Goal: Task Accomplishment & Management: Manage account settings

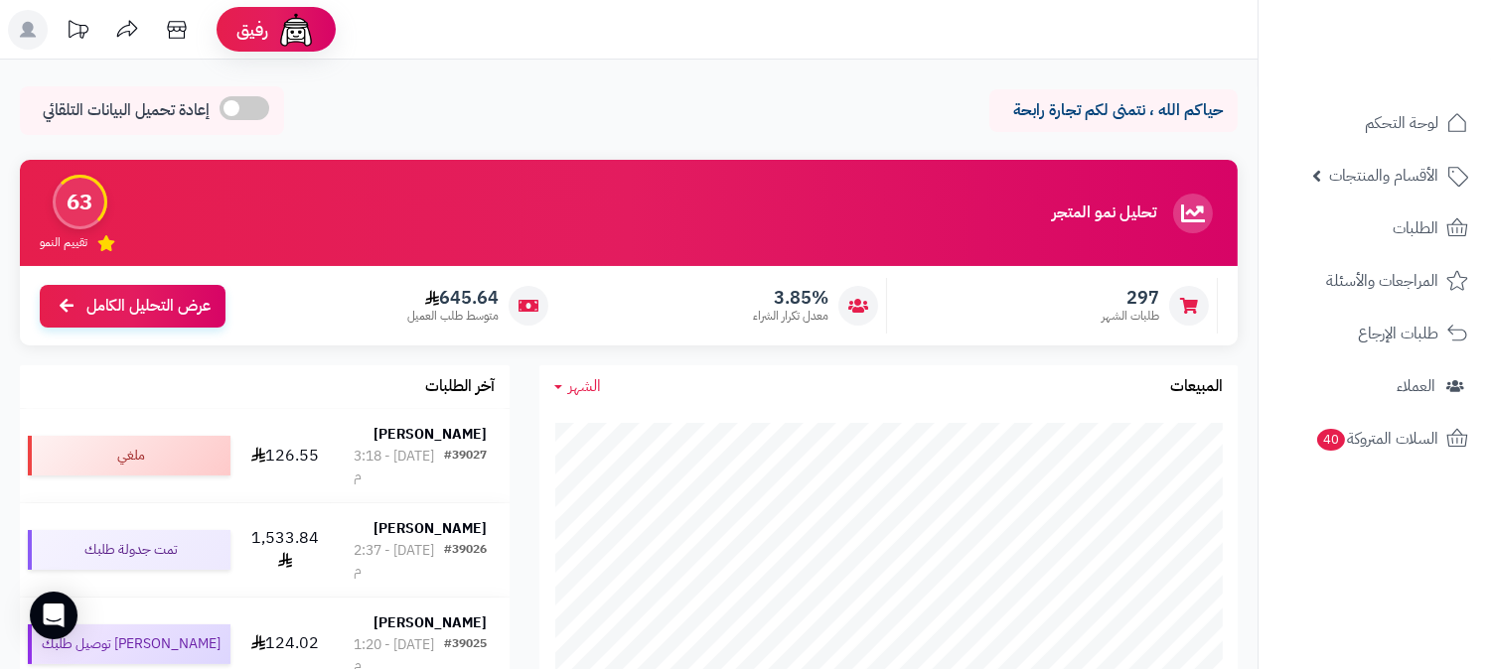
click at [18, 43] on rect at bounding box center [28, 30] width 40 height 40
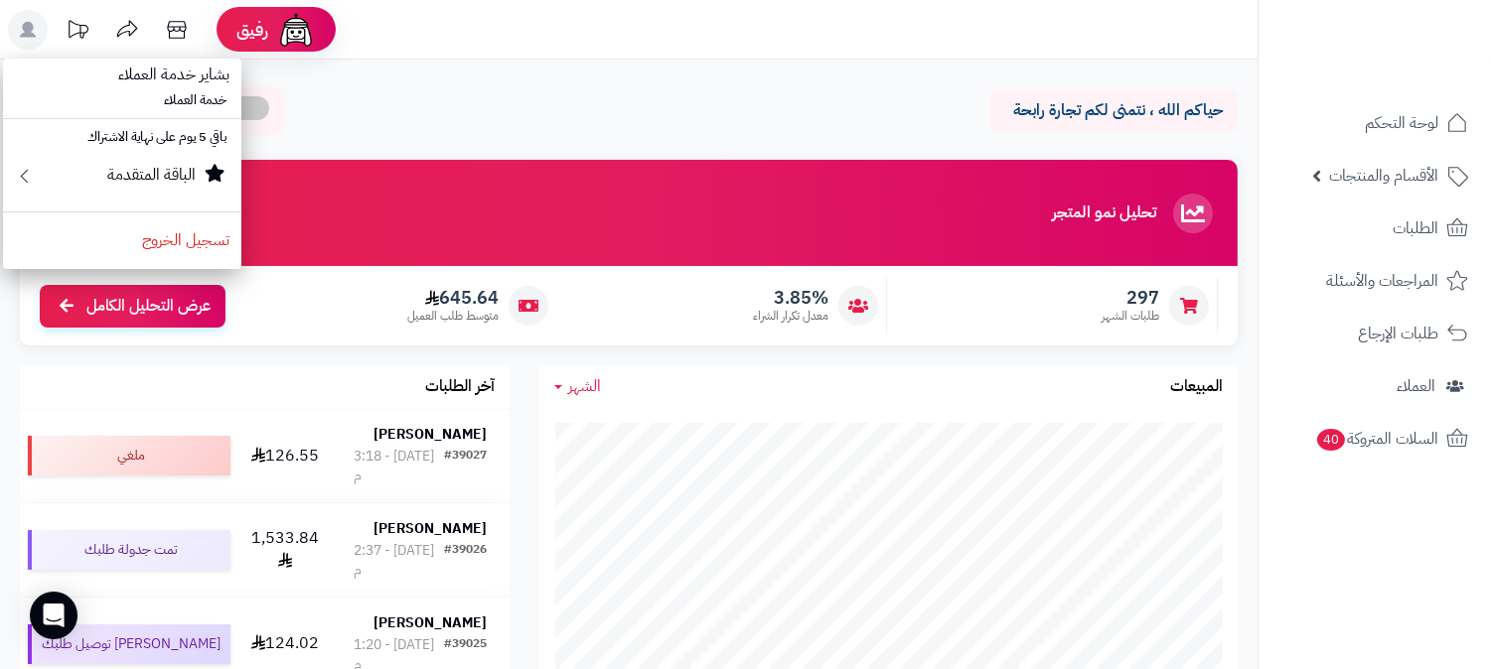
click at [18, 43] on rect at bounding box center [28, 30] width 40 height 40
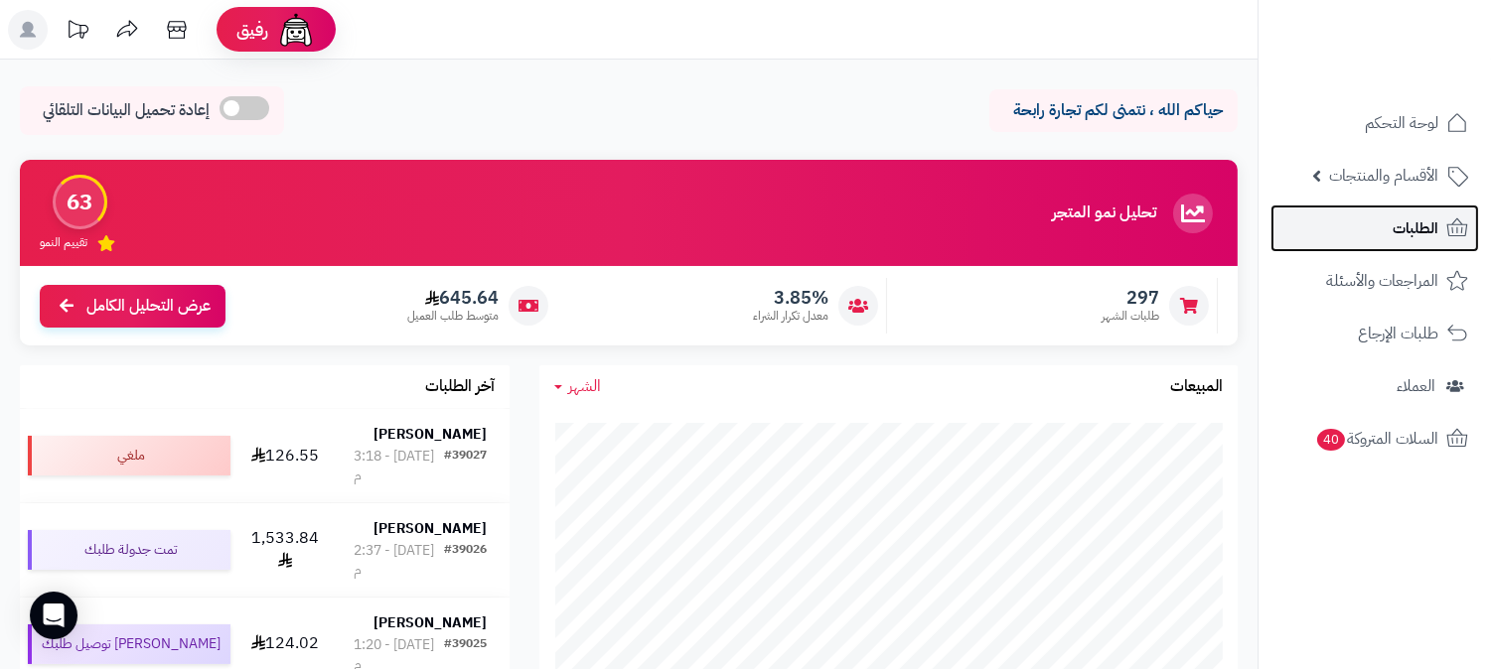
click at [1384, 233] on link "الطلبات" at bounding box center [1374, 229] width 209 height 48
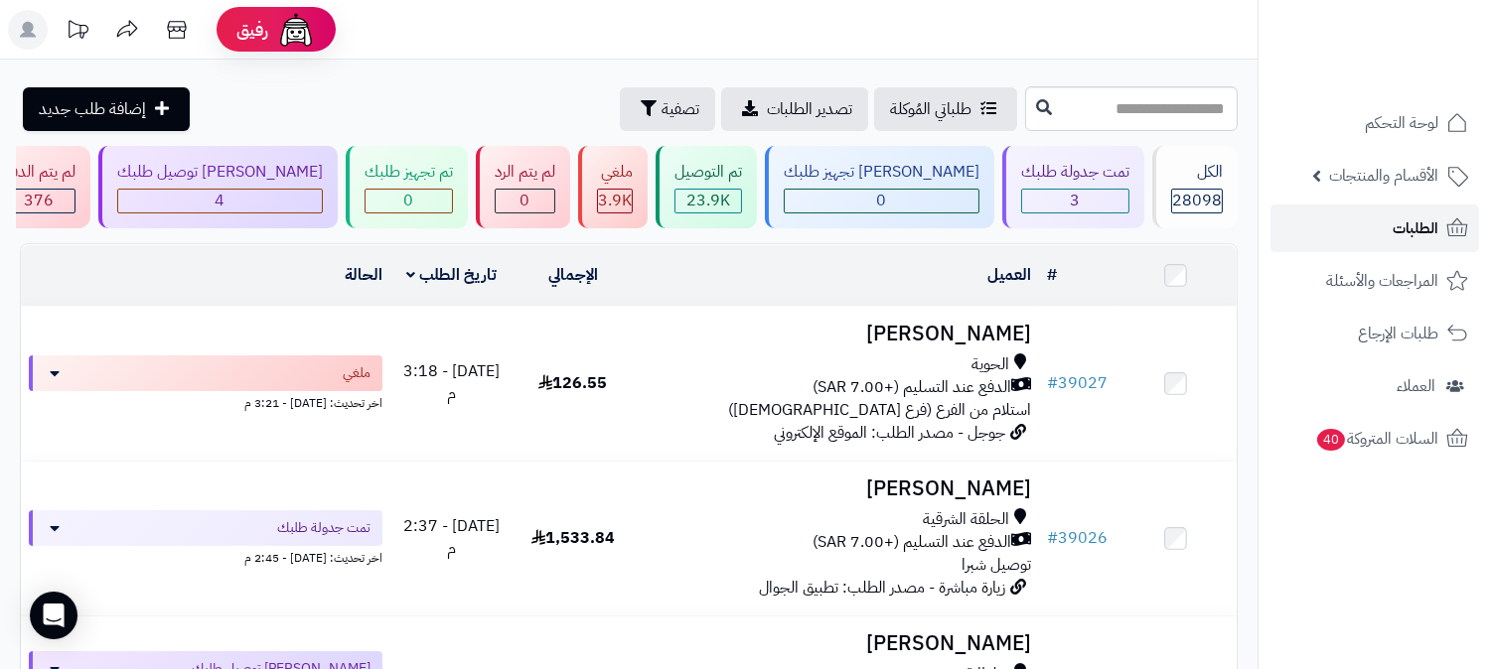
click at [1349, 229] on link "الطلبات" at bounding box center [1374, 229] width 209 height 48
click at [1095, 189] on div "3" at bounding box center [1075, 201] width 108 height 25
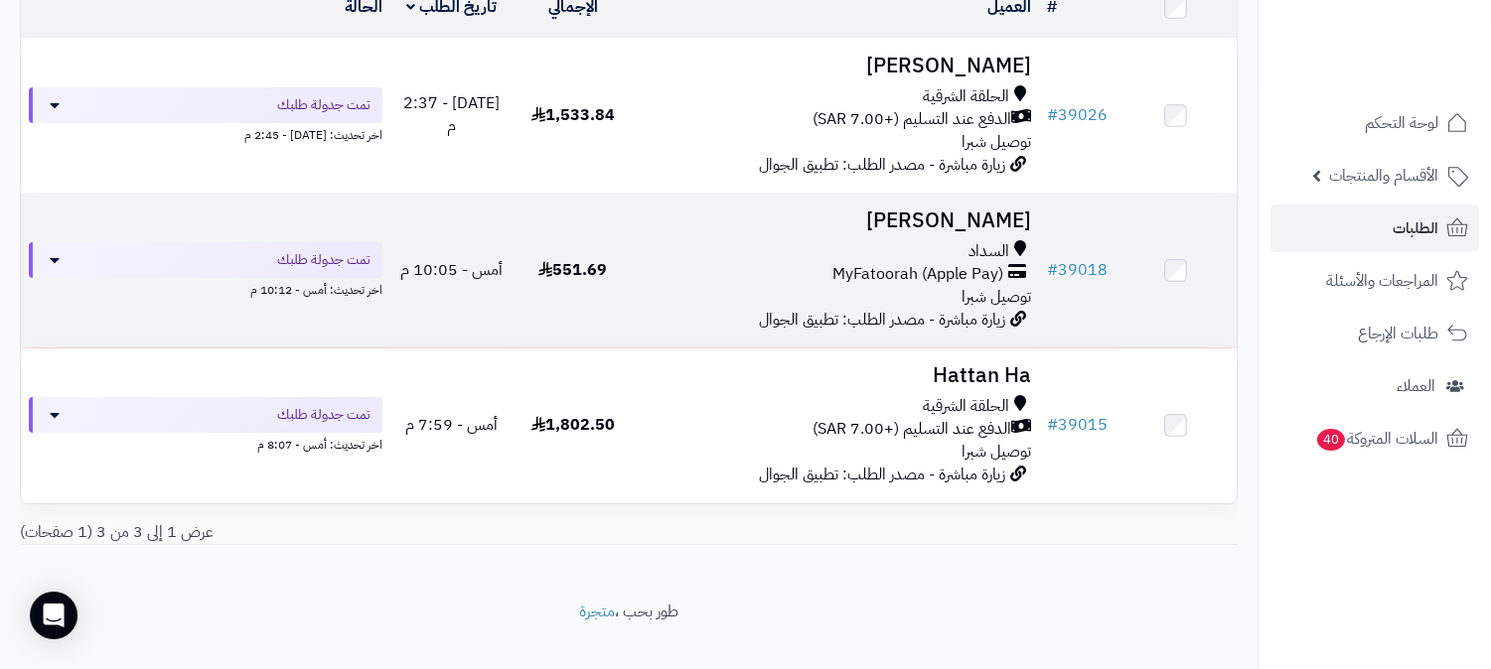
scroll to position [295, 0]
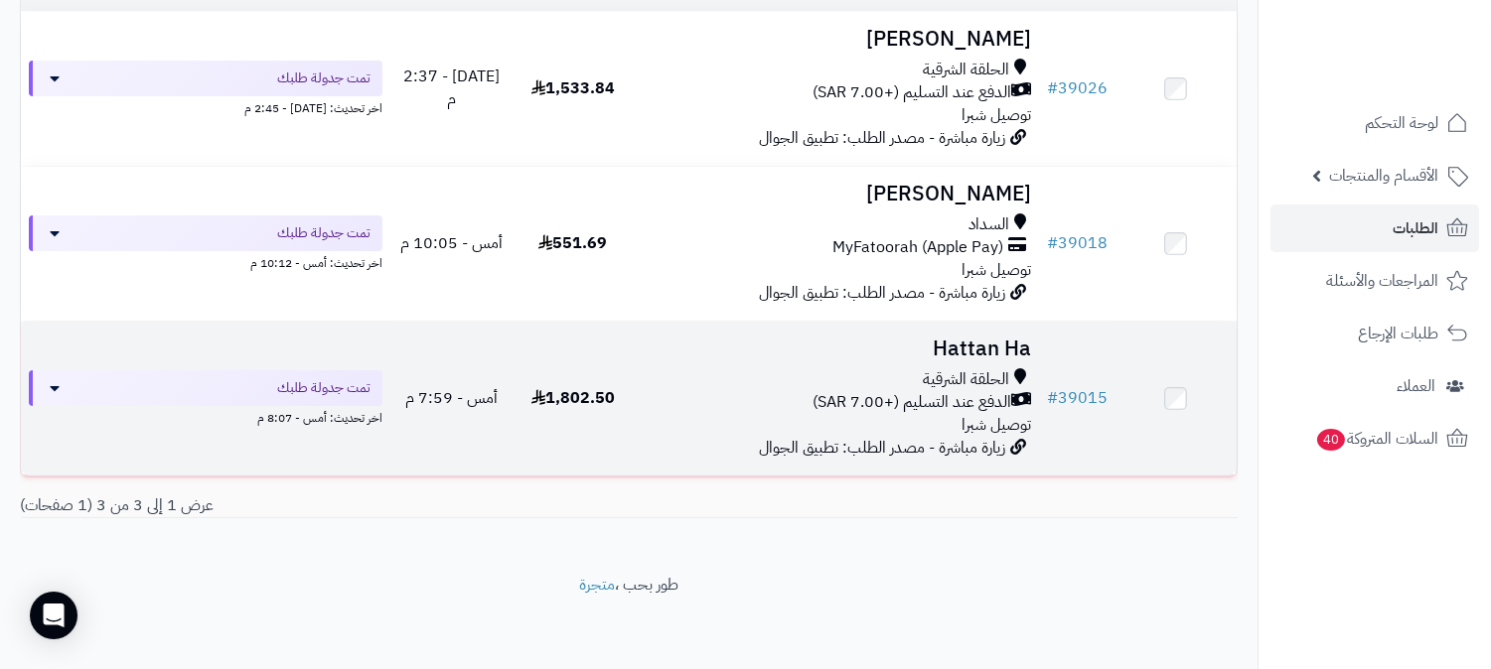
click at [971, 342] on h3 "Hattan Ha" at bounding box center [836, 349] width 389 height 23
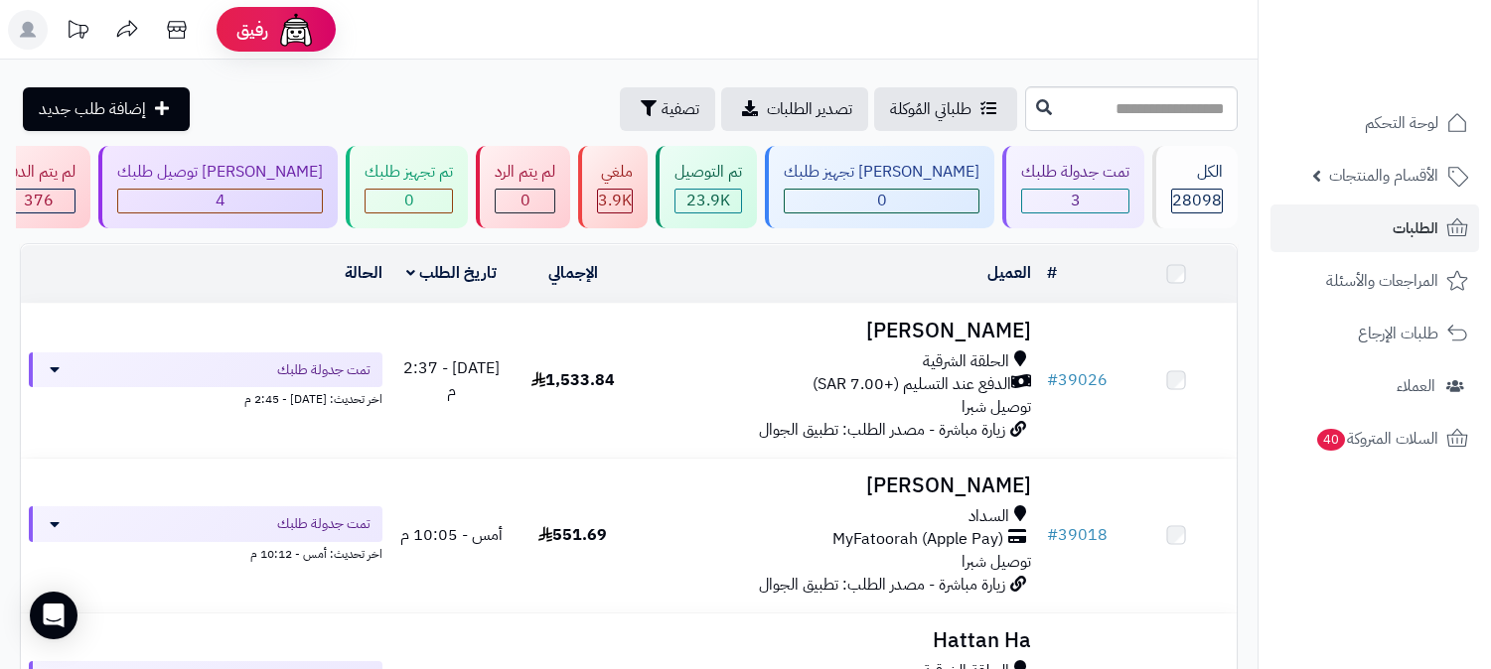
scroll to position [295, 0]
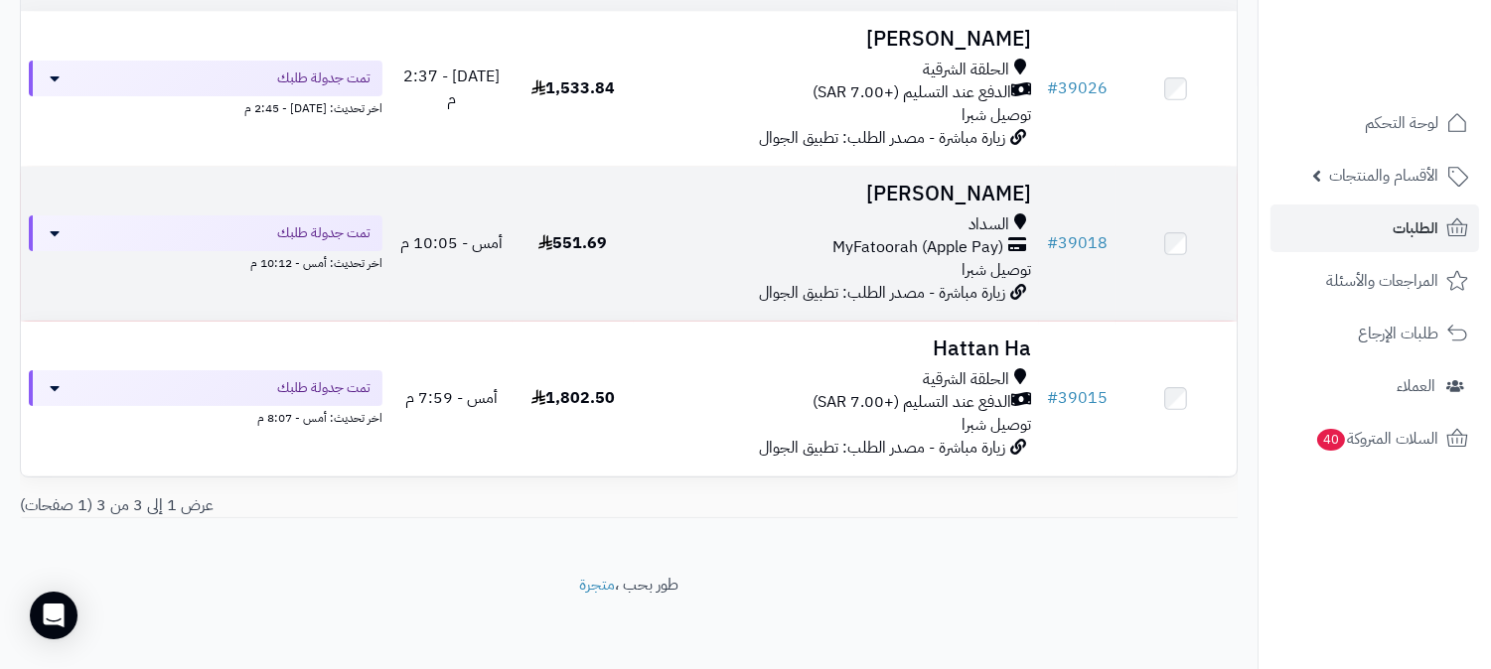
click at [975, 184] on h3 "[PERSON_NAME]" at bounding box center [836, 194] width 389 height 23
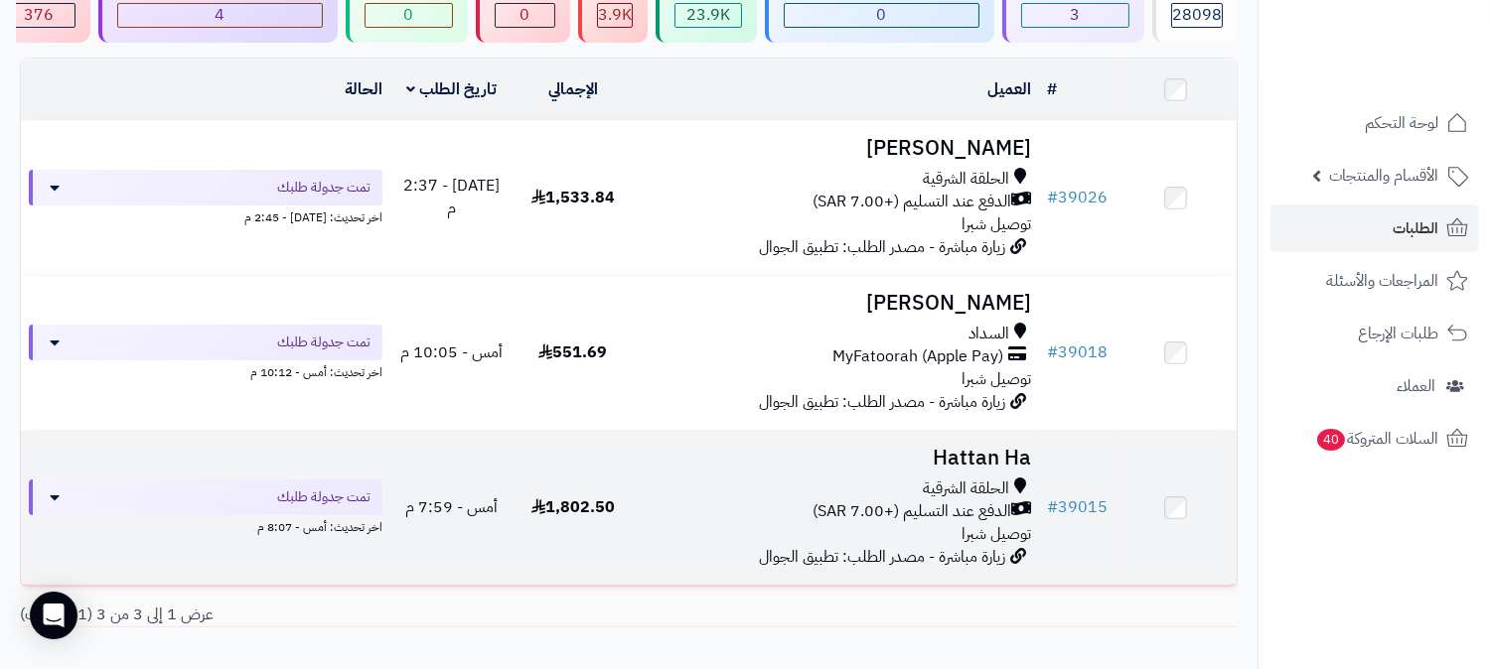
scroll to position [74, 0]
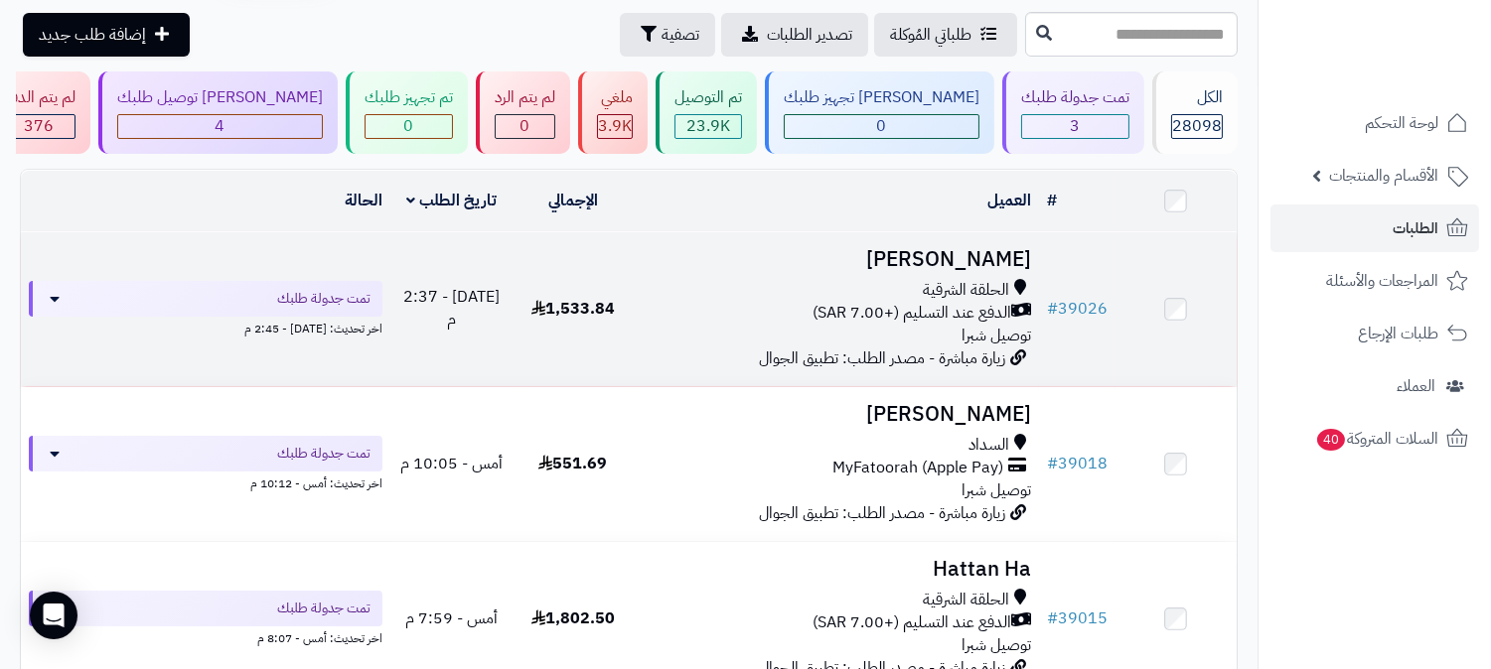
click at [1009, 253] on h3 "[PERSON_NAME]" at bounding box center [836, 259] width 389 height 23
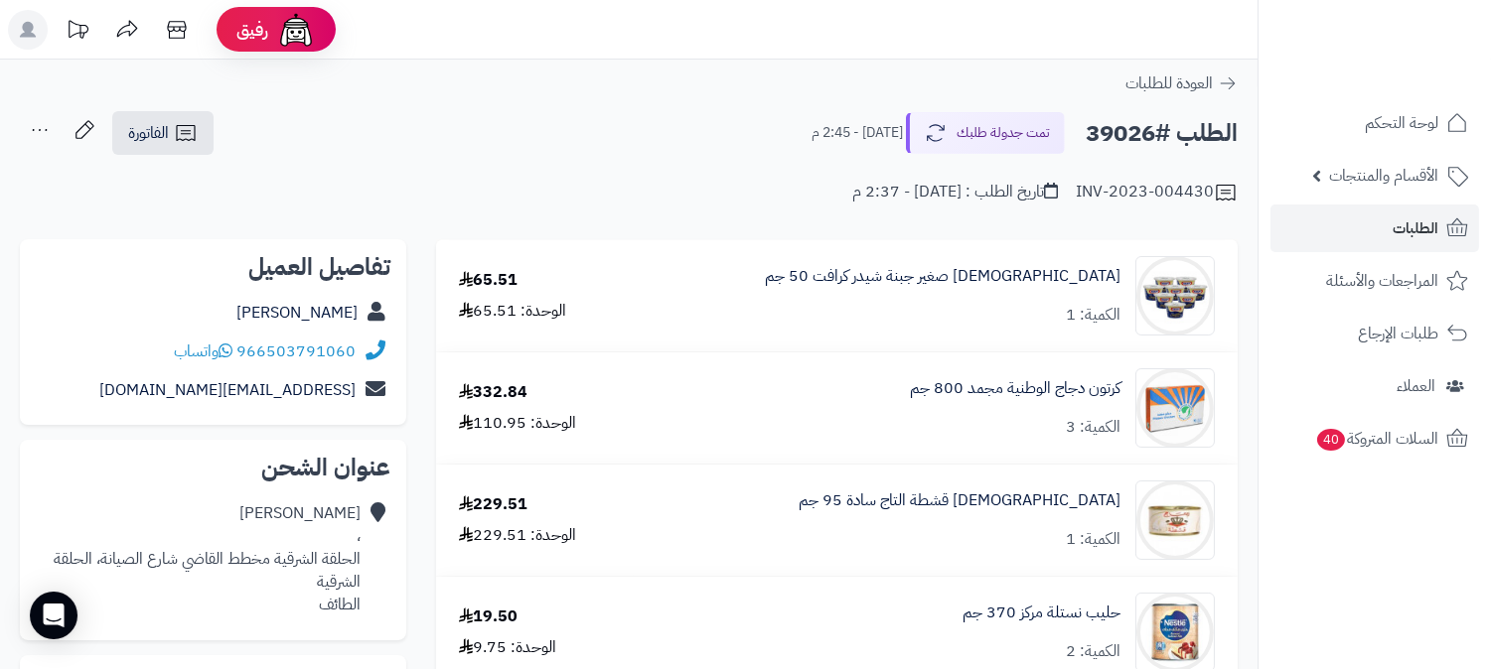
click at [343, 325] on div "منيرة الحربي" at bounding box center [213, 313] width 355 height 39
click at [341, 313] on link "منيرة الحربي" at bounding box center [296, 313] width 121 height 24
click at [1435, 223] on span "الطلبات" at bounding box center [1415, 228] width 46 height 28
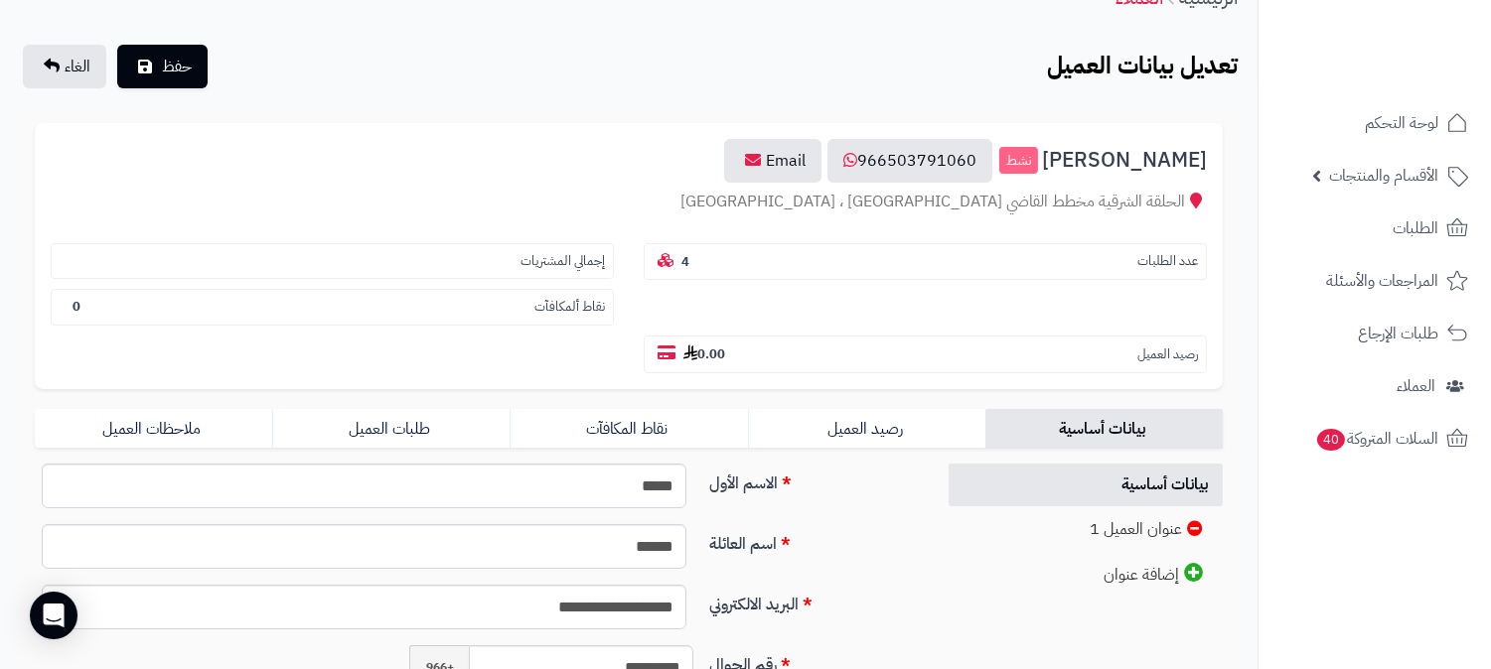
scroll to position [441, 0]
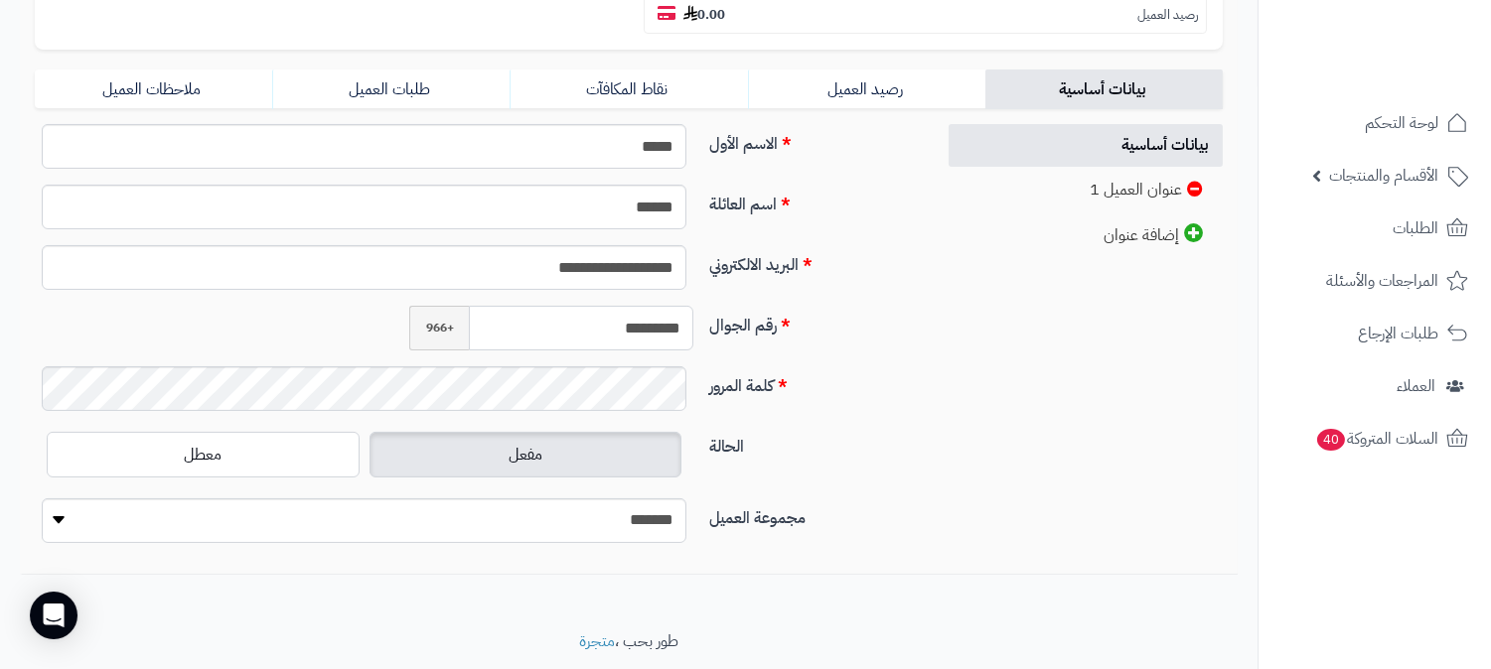
click at [604, 306] on input "*********" at bounding box center [581, 328] width 224 height 45
drag, startPoint x: 604, startPoint y: 279, endPoint x: 957, endPoint y: 448, distance: 391.8
click at [956, 448] on div "**********" at bounding box center [628, 341] width 1217 height 435
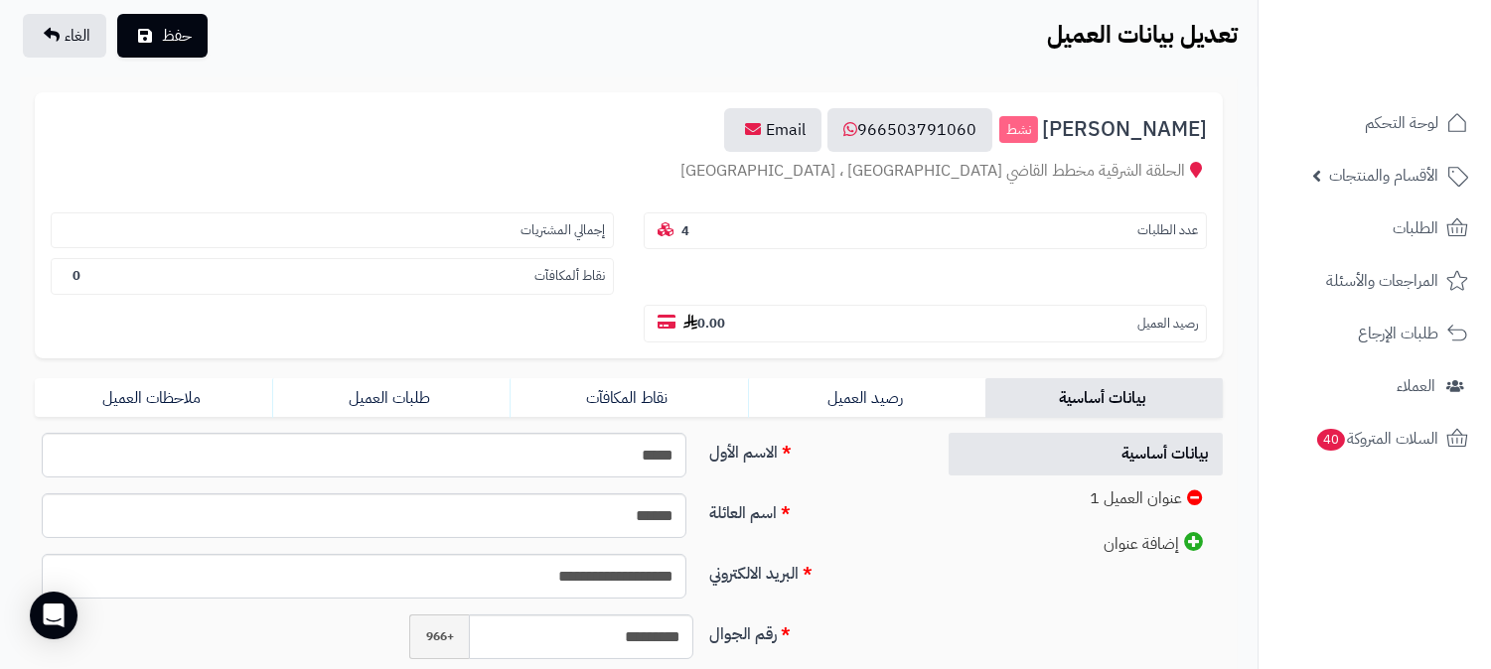
scroll to position [110, 0]
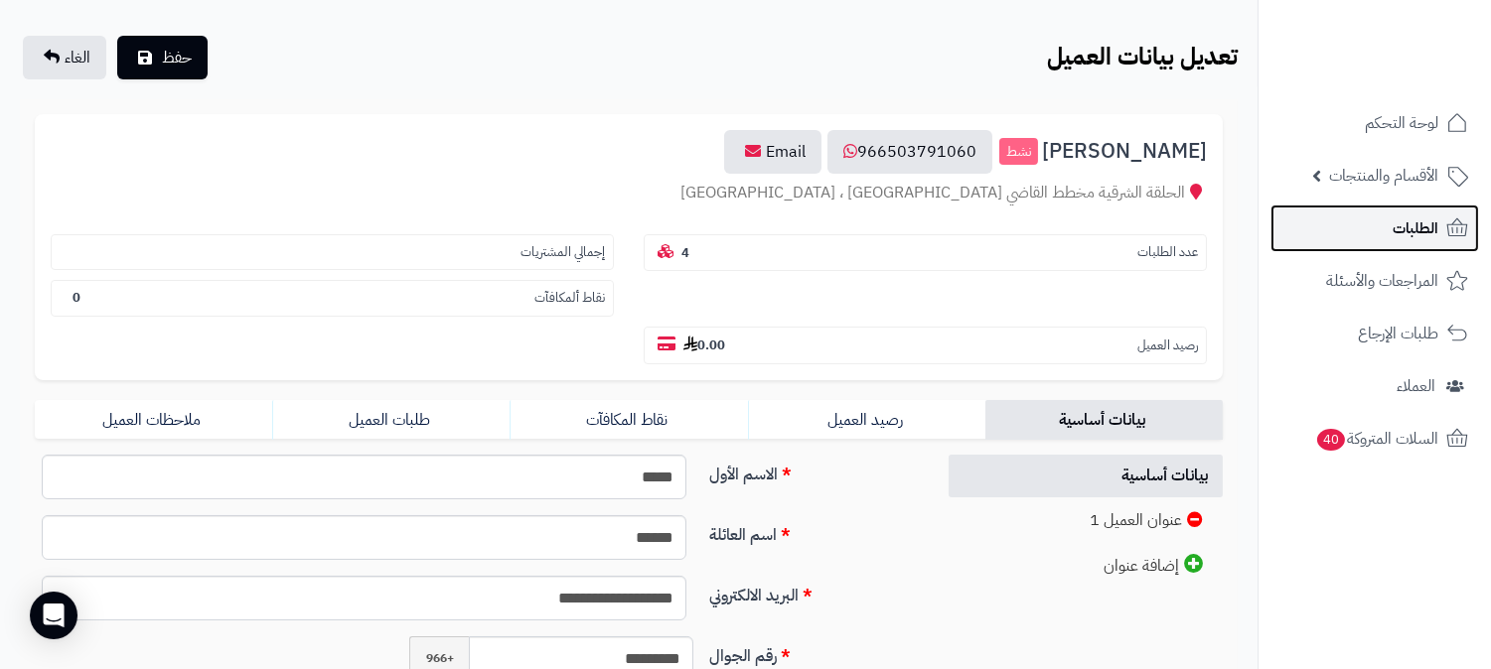
click at [1408, 238] on span "الطلبات" at bounding box center [1415, 228] width 46 height 28
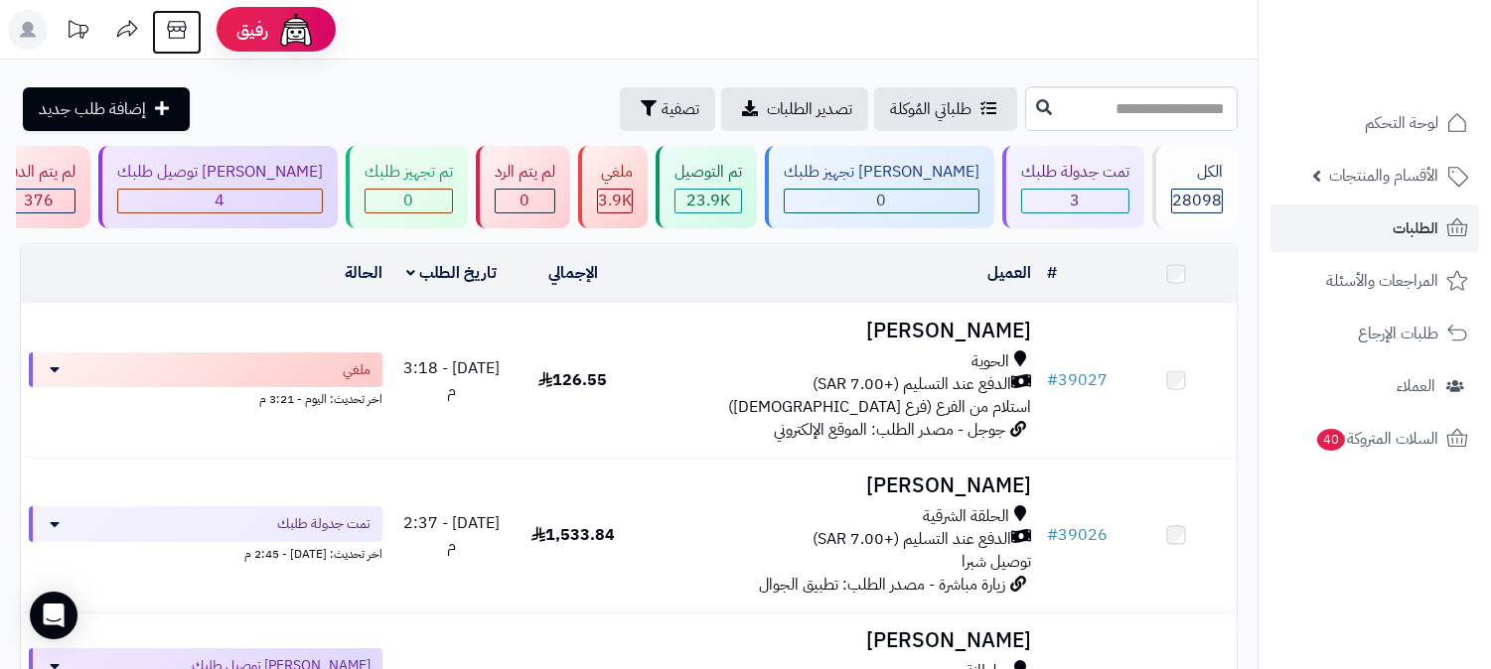
click at [181, 36] on icon at bounding box center [177, 30] width 40 height 40
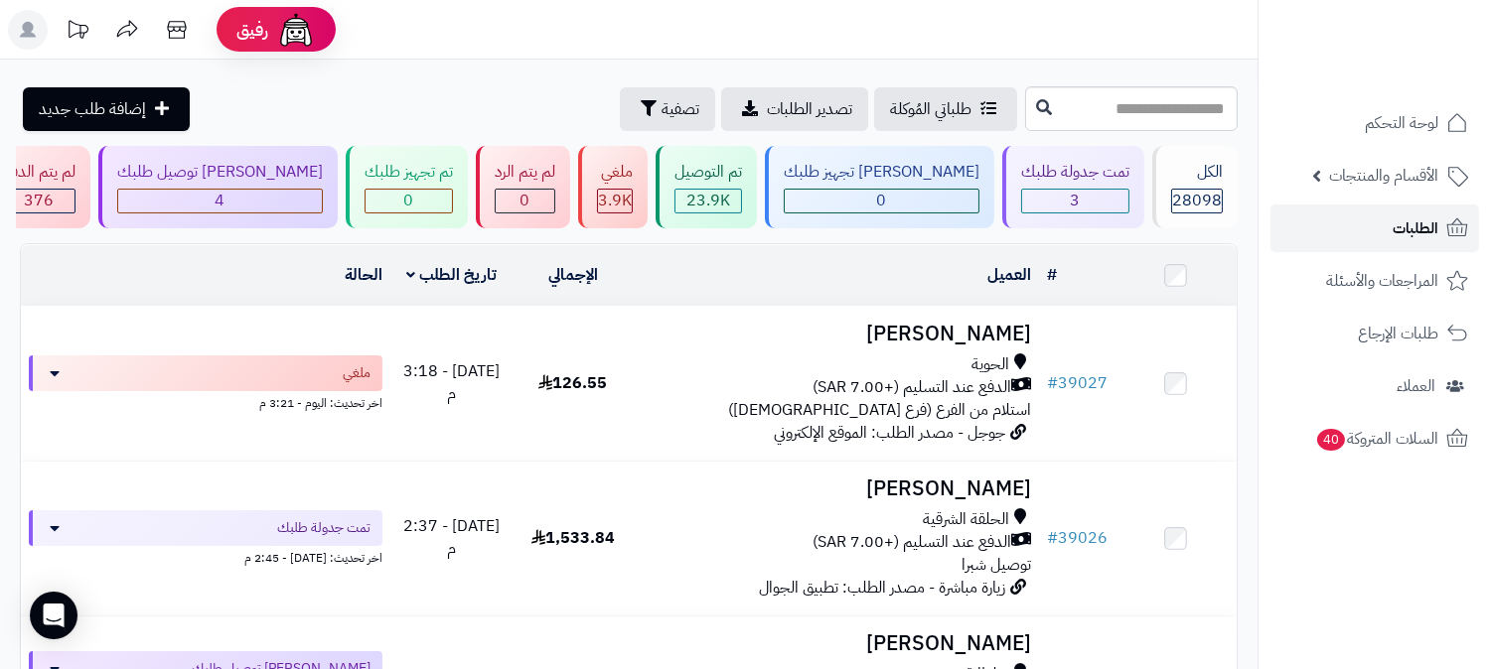
click at [1406, 222] on span "الطلبات" at bounding box center [1415, 228] width 46 height 28
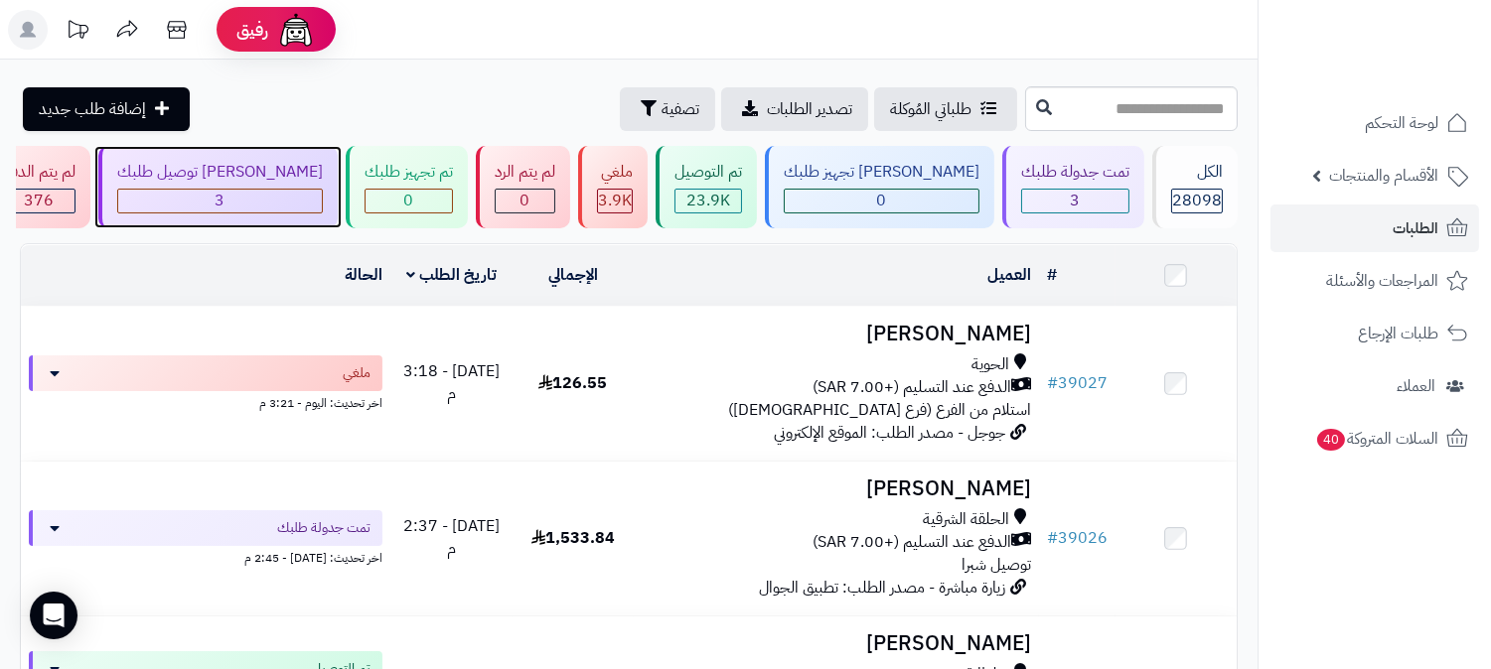
click at [323, 181] on div "[PERSON_NAME] توصيل طلبك" at bounding box center [220, 172] width 206 height 23
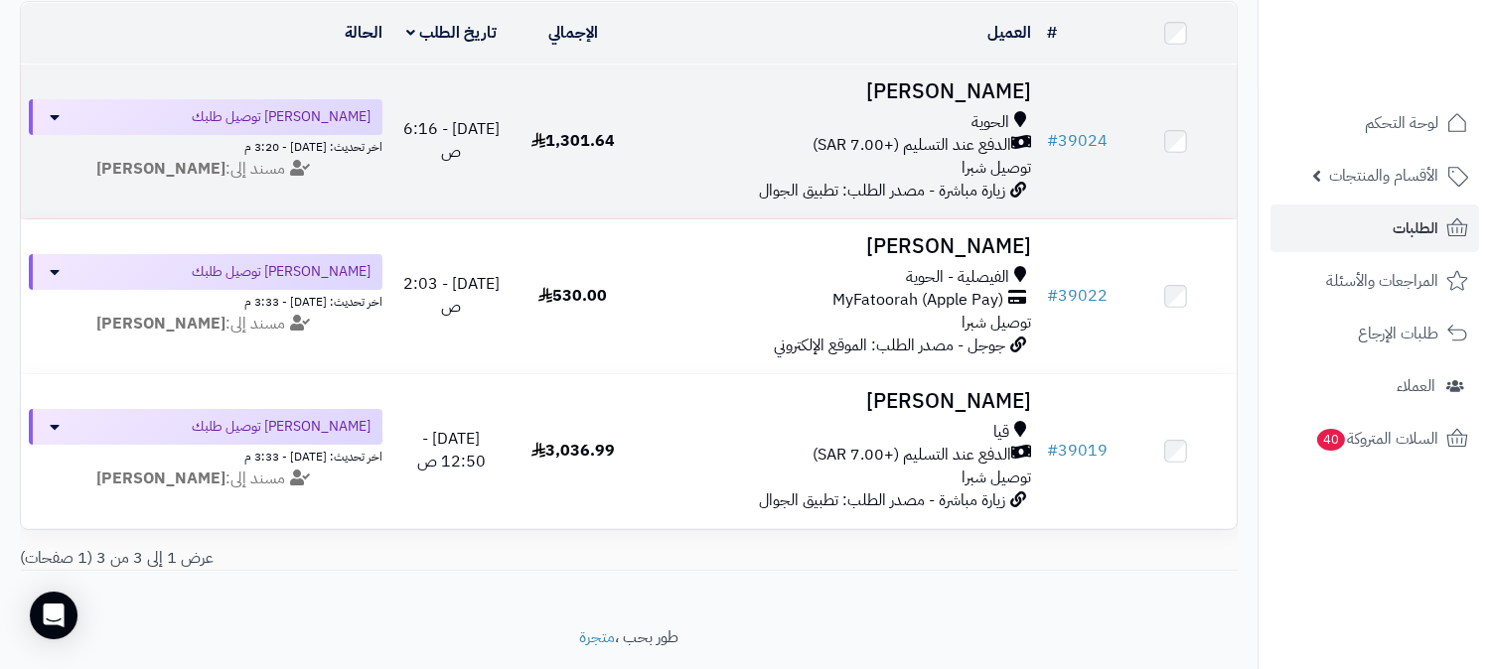
scroll to position [312, 0]
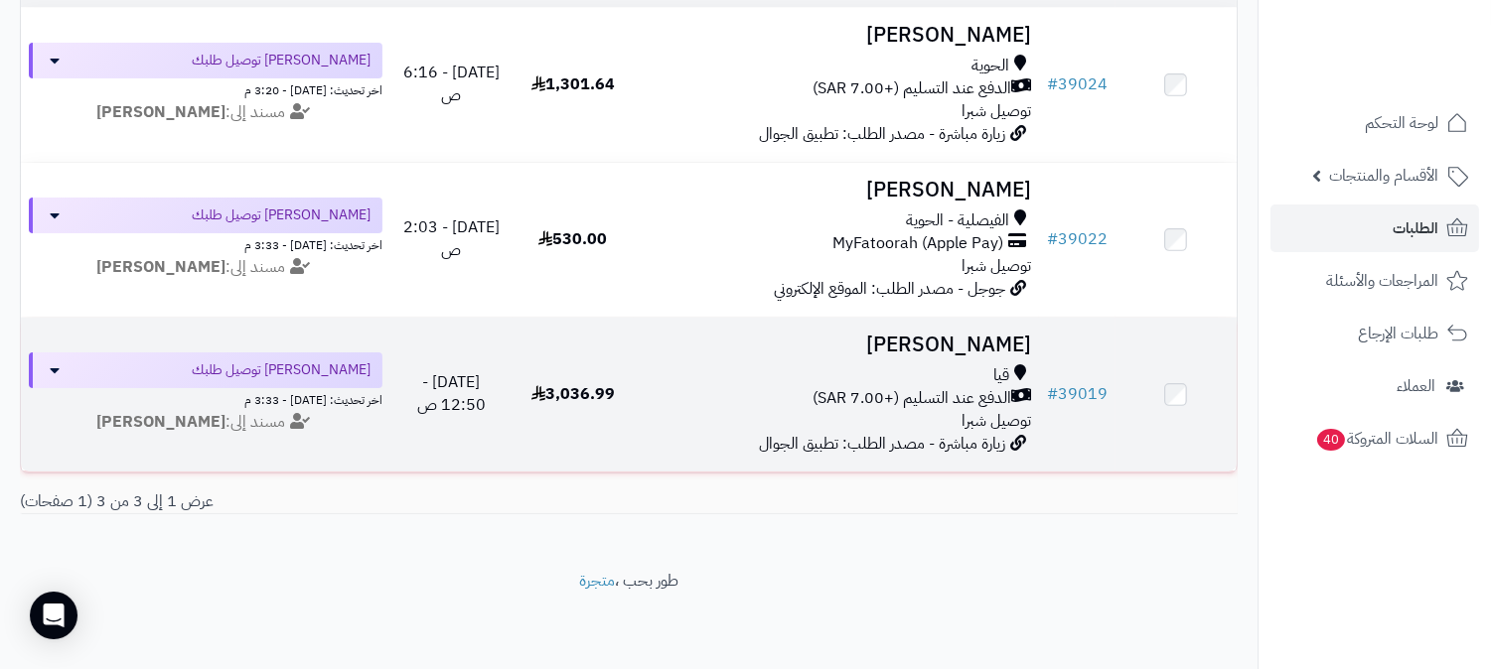
click at [985, 334] on h3 "[PERSON_NAME]" at bounding box center [836, 345] width 389 height 23
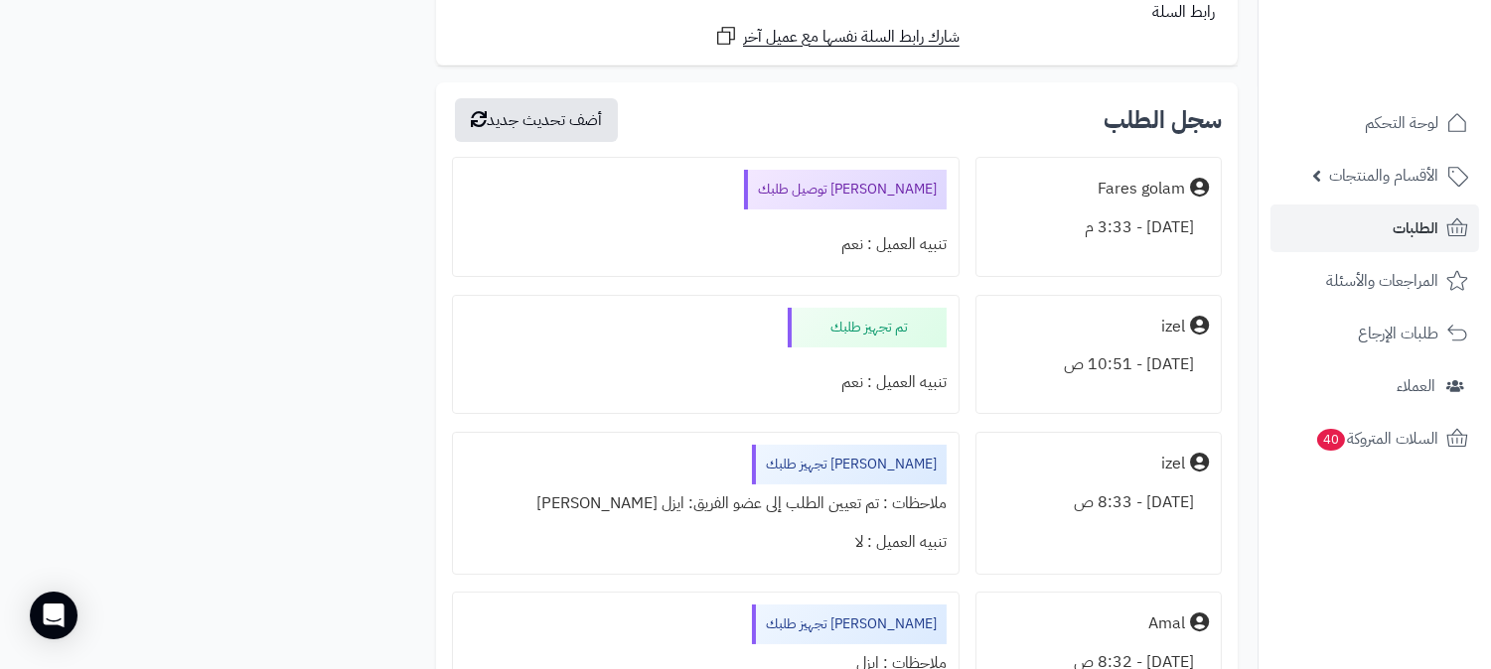
scroll to position [13450, 0]
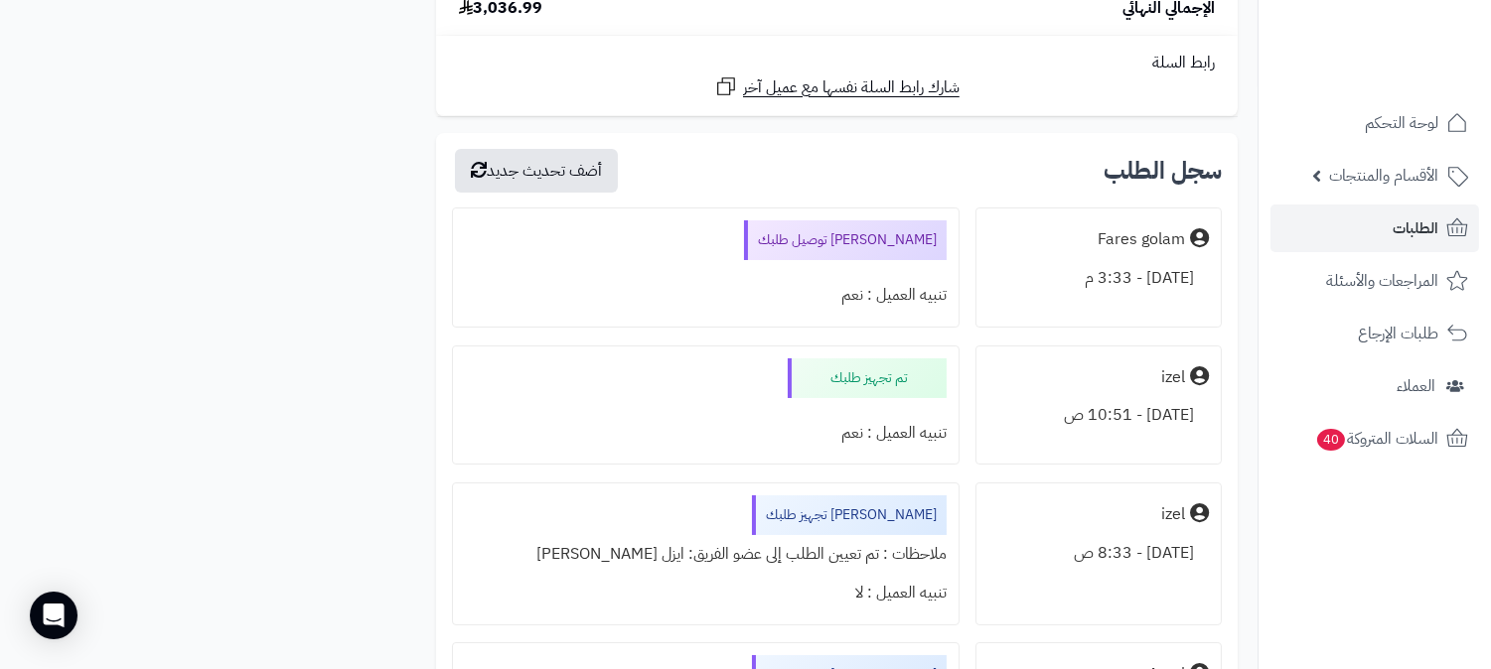
drag, startPoint x: 1498, startPoint y: 27, endPoint x: 1498, endPoint y: 607, distance: 579.9
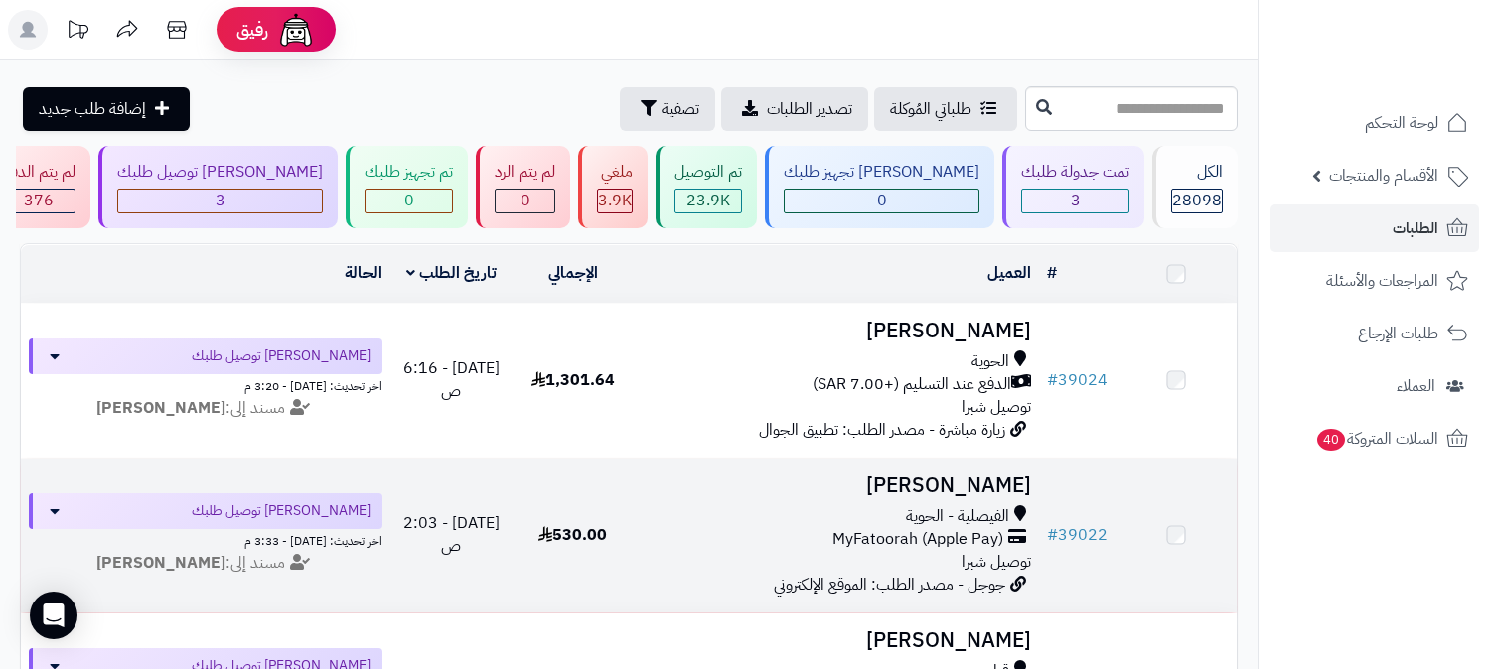
scroll to position [312, 0]
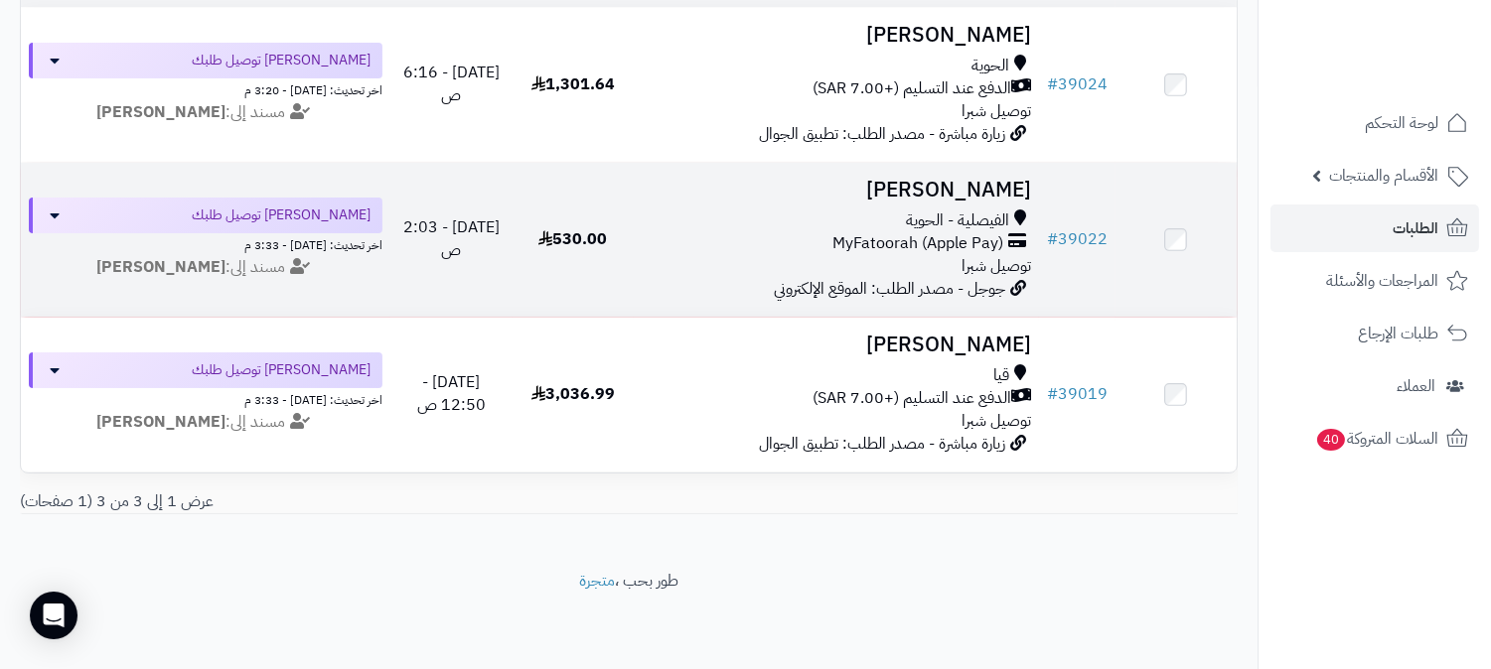
click at [948, 179] on h3 "رايد العصيمي" at bounding box center [836, 190] width 389 height 23
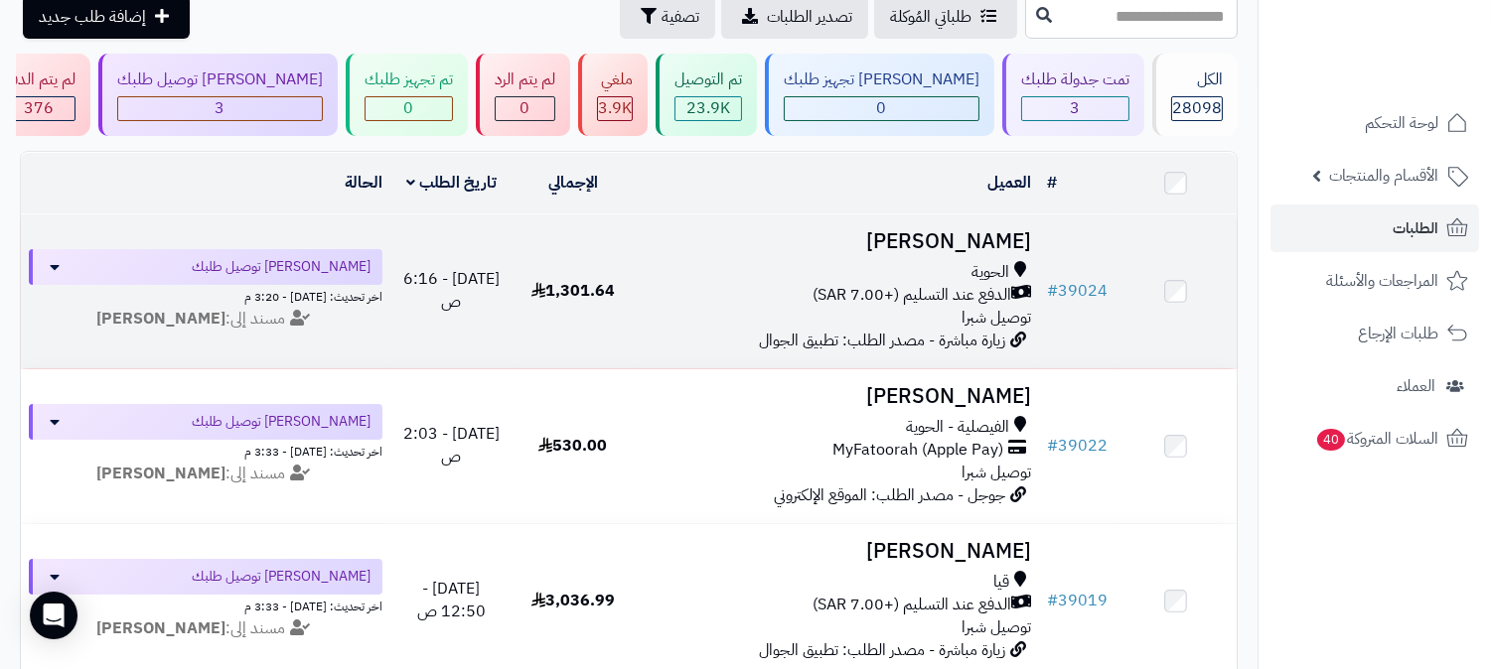
scroll to position [91, 0]
click at [1005, 231] on h3 "[PERSON_NAME]" at bounding box center [836, 242] width 389 height 23
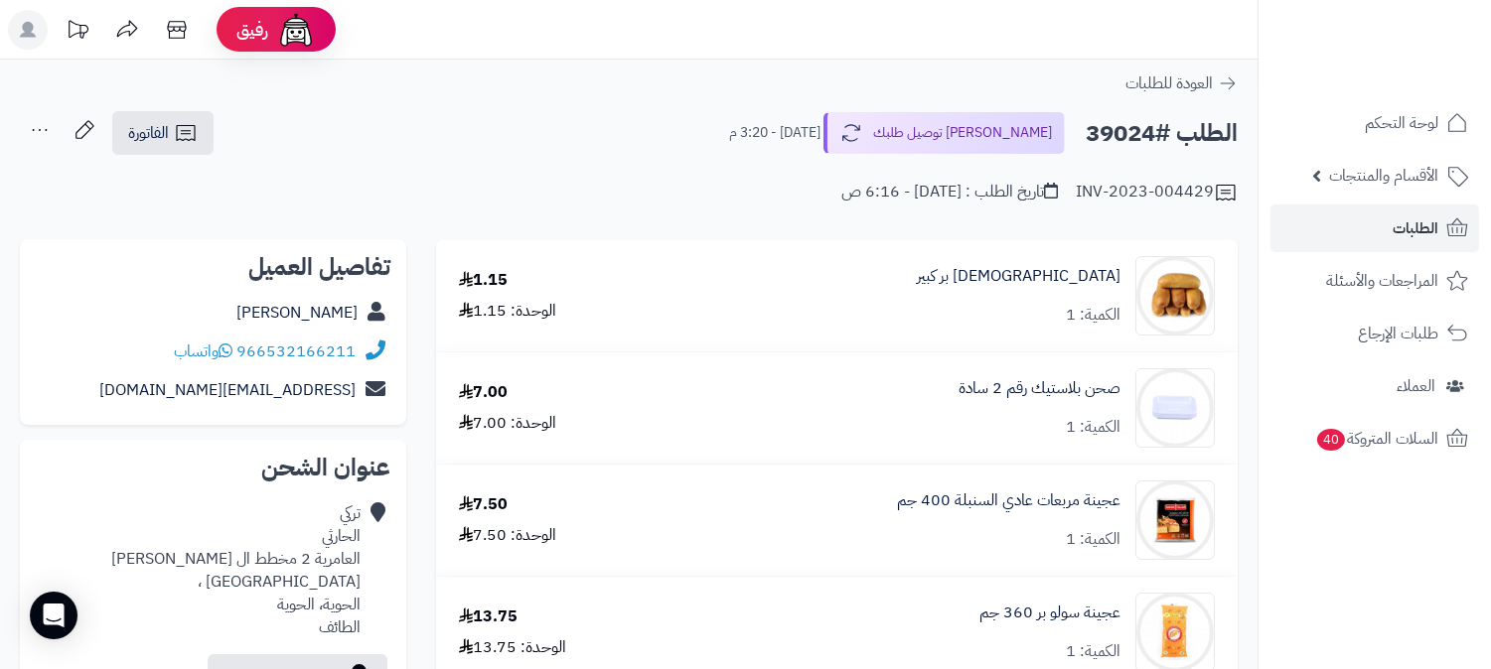
click at [1490, 0] on html "رفيق ! الطلبات معالجة مكتمل إرجاع المنتجات العملاء المتواجدون الان 28829 عملاء …" at bounding box center [745, 334] width 1491 height 669
click at [1402, 239] on span "الطلبات" at bounding box center [1415, 228] width 46 height 28
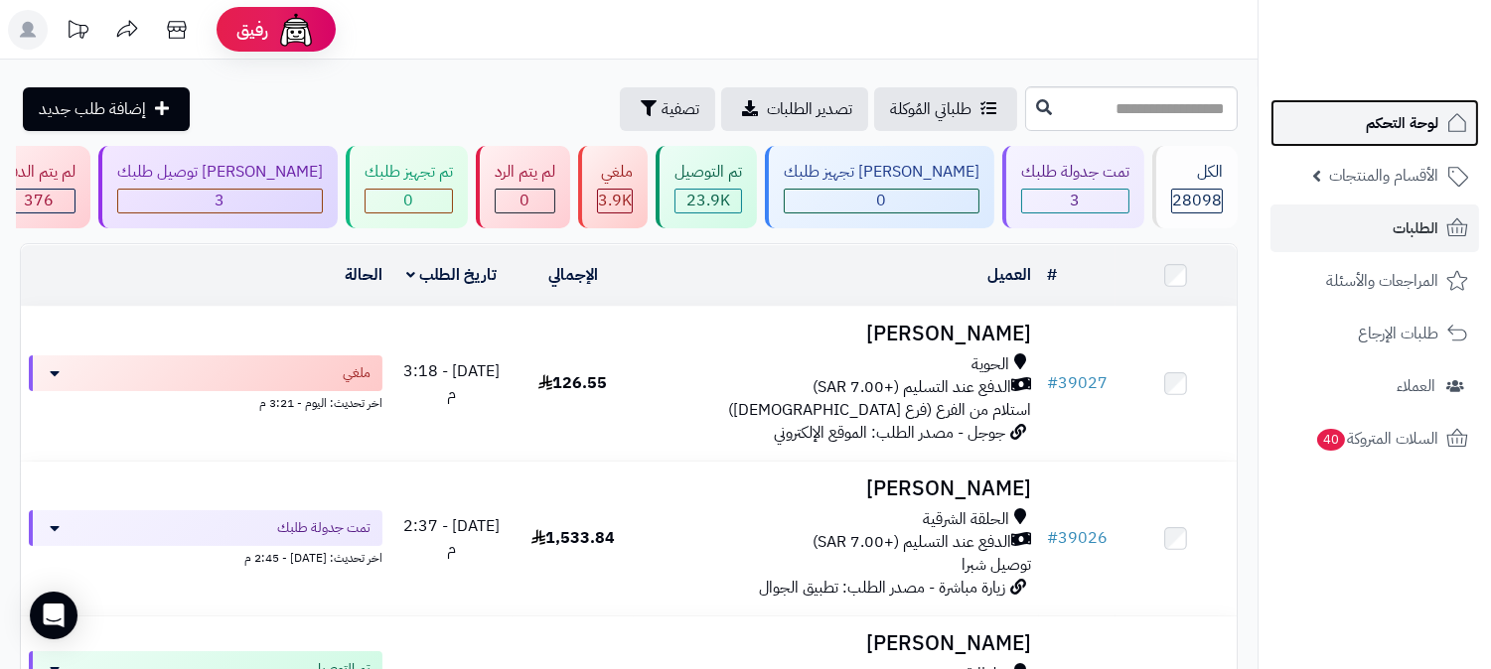
click at [1387, 114] on span "لوحة التحكم" at bounding box center [1401, 123] width 72 height 28
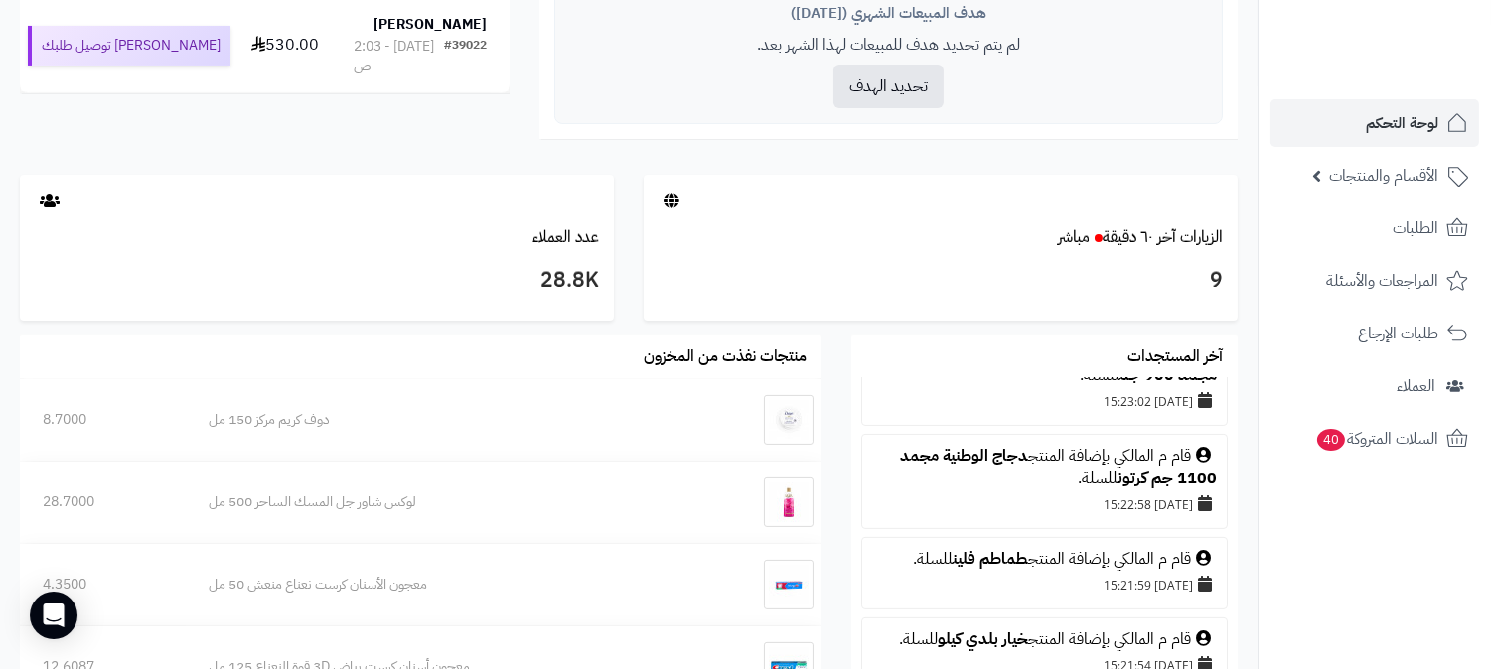
scroll to position [1213, 0]
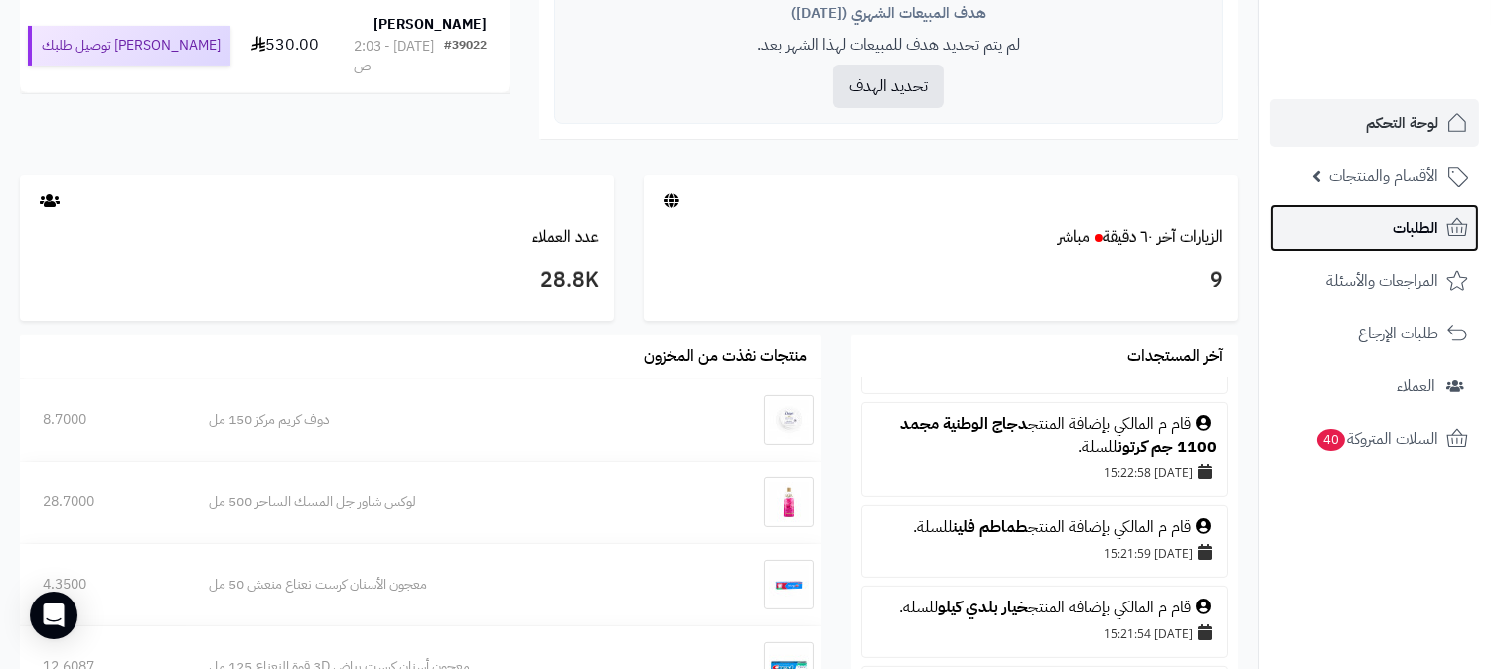
click at [1362, 228] on link "الطلبات" at bounding box center [1374, 229] width 209 height 48
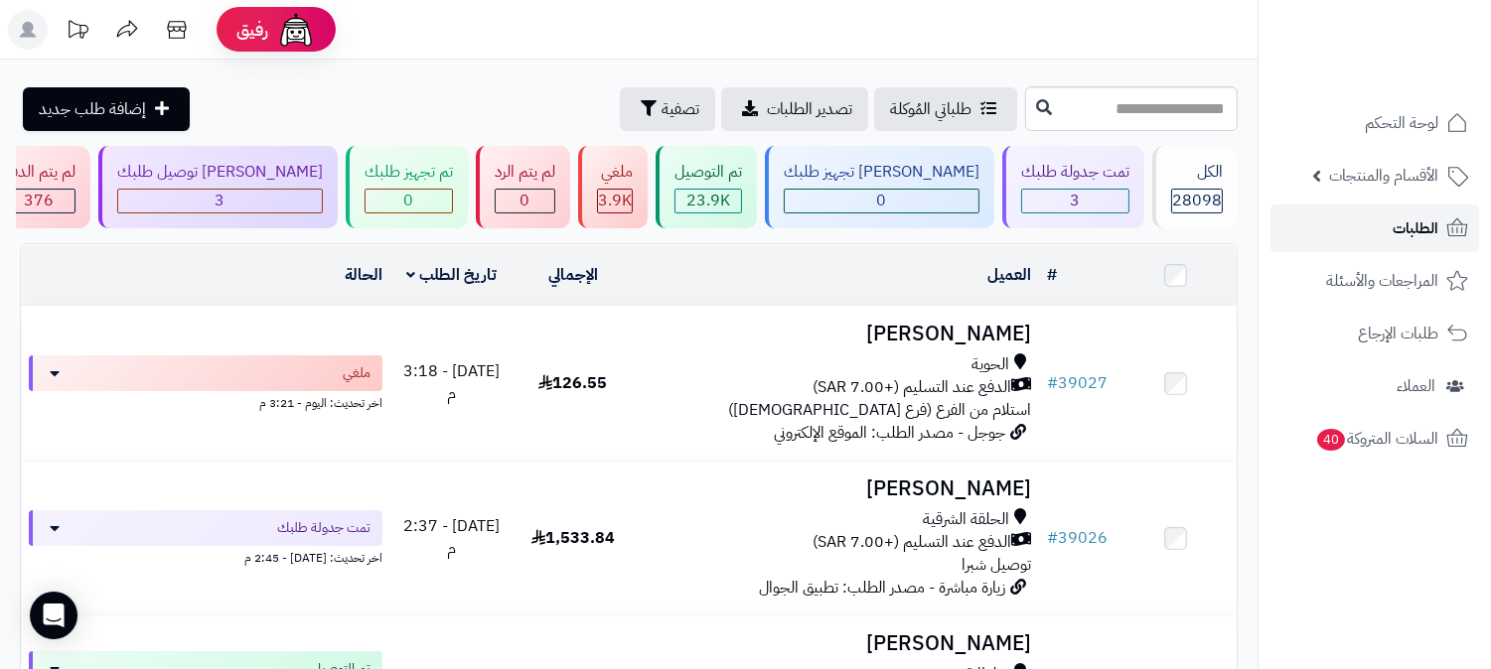
click at [1400, 216] on span "الطلبات" at bounding box center [1415, 228] width 46 height 28
click at [1433, 231] on span "الطلبات" at bounding box center [1415, 228] width 46 height 28
click at [1354, 246] on link "الطلبات" at bounding box center [1374, 229] width 209 height 48
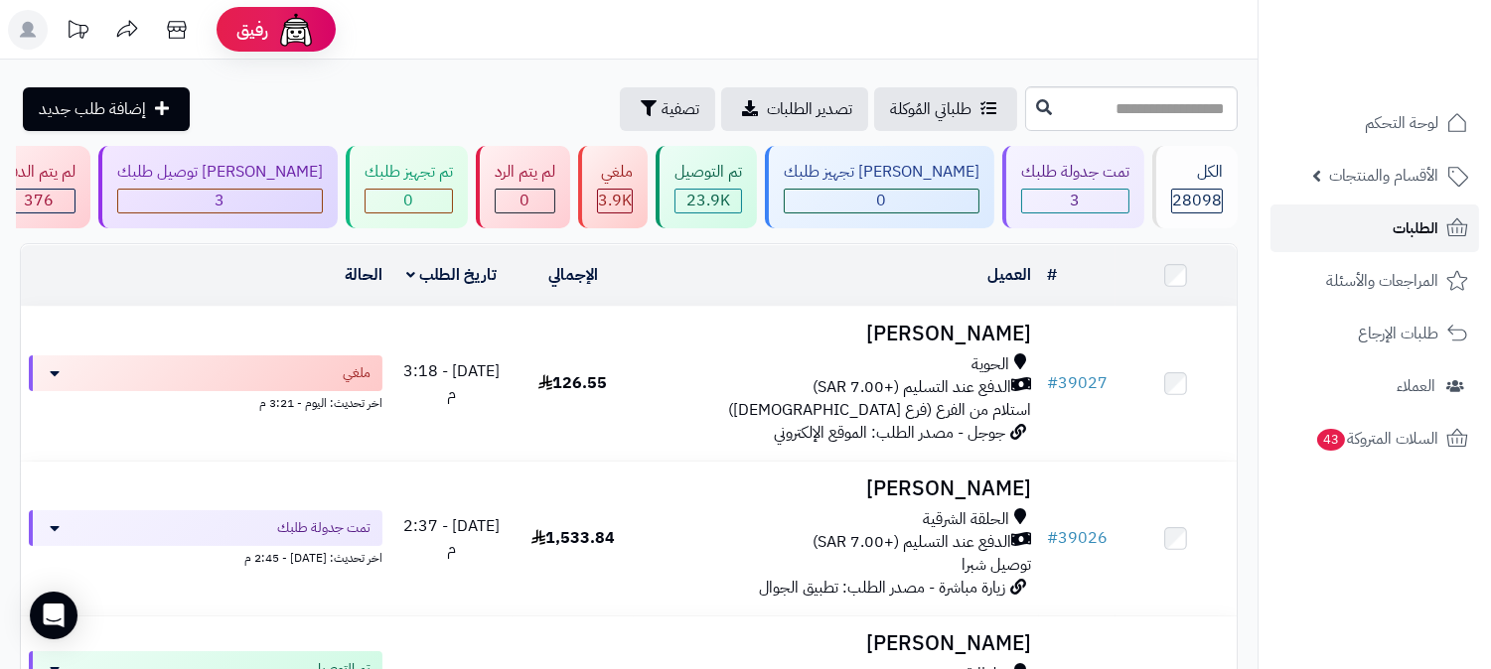
click at [1354, 246] on link "الطلبات" at bounding box center [1374, 229] width 209 height 48
click at [1362, 218] on link "الطلبات" at bounding box center [1374, 229] width 209 height 48
click at [1415, 231] on span "الطلبات" at bounding box center [1415, 228] width 46 height 28
click at [1415, 230] on span "الطلبات" at bounding box center [1415, 228] width 46 height 28
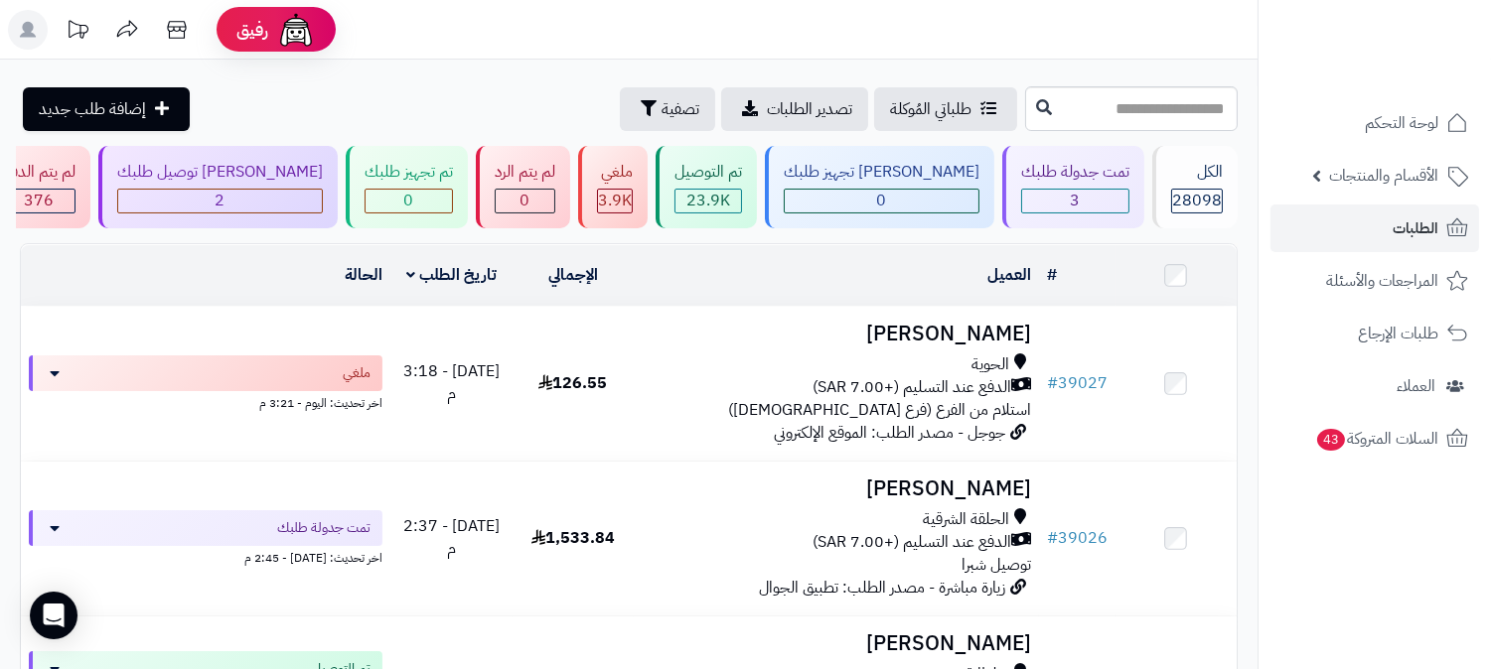
click at [1370, 254] on ul "لوحة التحكم الأقسام والمنتجات المنتجات الأقسام الماركات مواصفات المنتجات مواصفا…" at bounding box center [1374, 280] width 232 height 363
click at [1374, 225] on link "الطلبات" at bounding box center [1374, 229] width 209 height 48
click at [1373, 236] on link "الطلبات" at bounding box center [1374, 229] width 209 height 48
click at [1364, 216] on link "الطلبات" at bounding box center [1374, 229] width 209 height 48
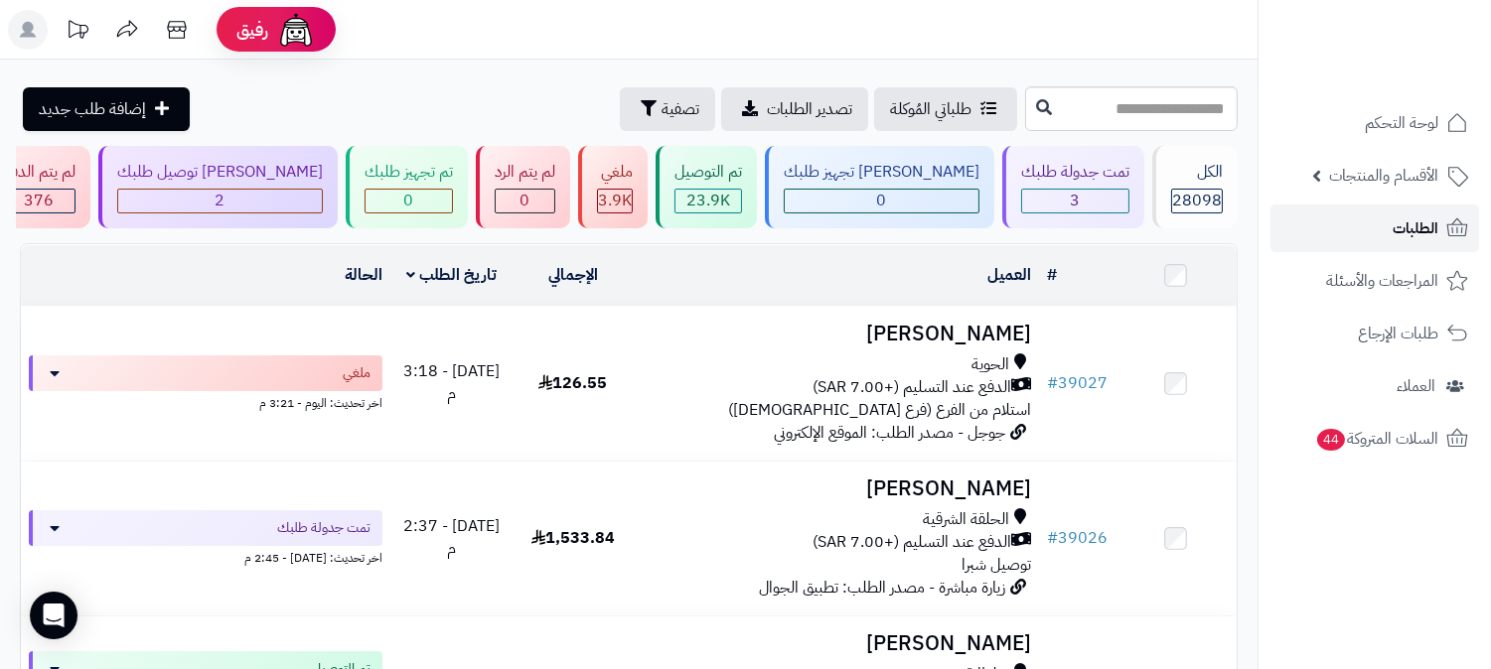
click at [1364, 216] on link "الطلبات" at bounding box center [1374, 229] width 209 height 48
click at [1418, 226] on span "الطلبات" at bounding box center [1415, 228] width 46 height 28
click at [1381, 224] on link "الطلبات" at bounding box center [1374, 229] width 209 height 48
click at [1366, 242] on link "الطلبات" at bounding box center [1374, 229] width 209 height 48
click at [1365, 234] on link "الطلبات" at bounding box center [1374, 229] width 209 height 48
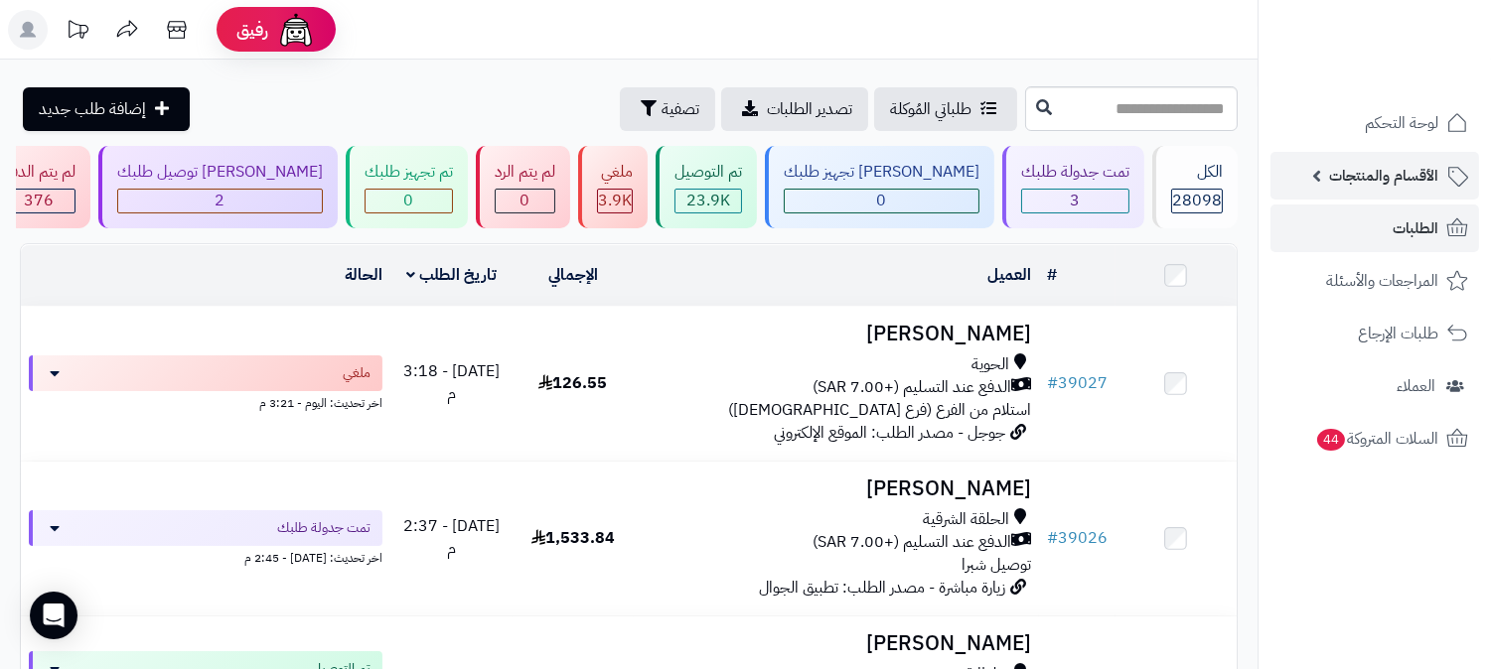
click at [1351, 196] on link "الأقسام والمنتجات" at bounding box center [1374, 176] width 209 height 48
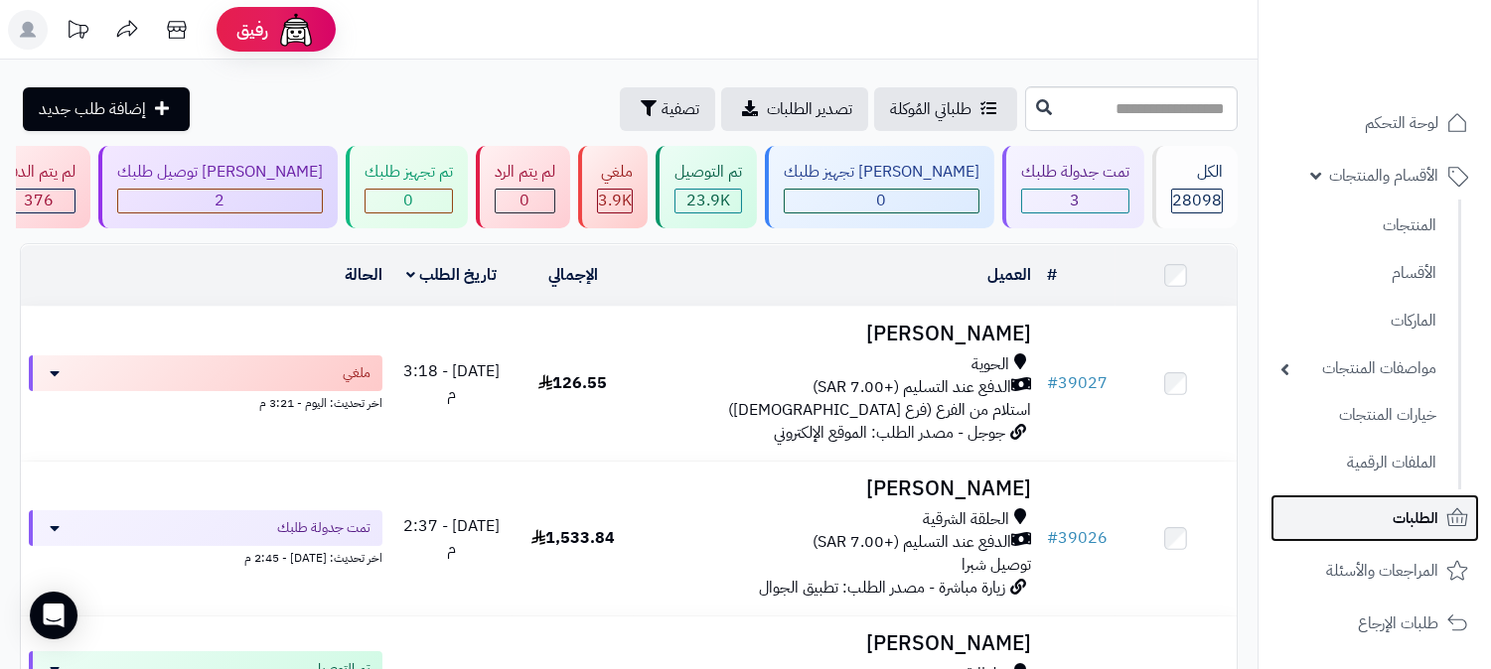
click at [1291, 495] on link "الطلبات" at bounding box center [1374, 519] width 209 height 48
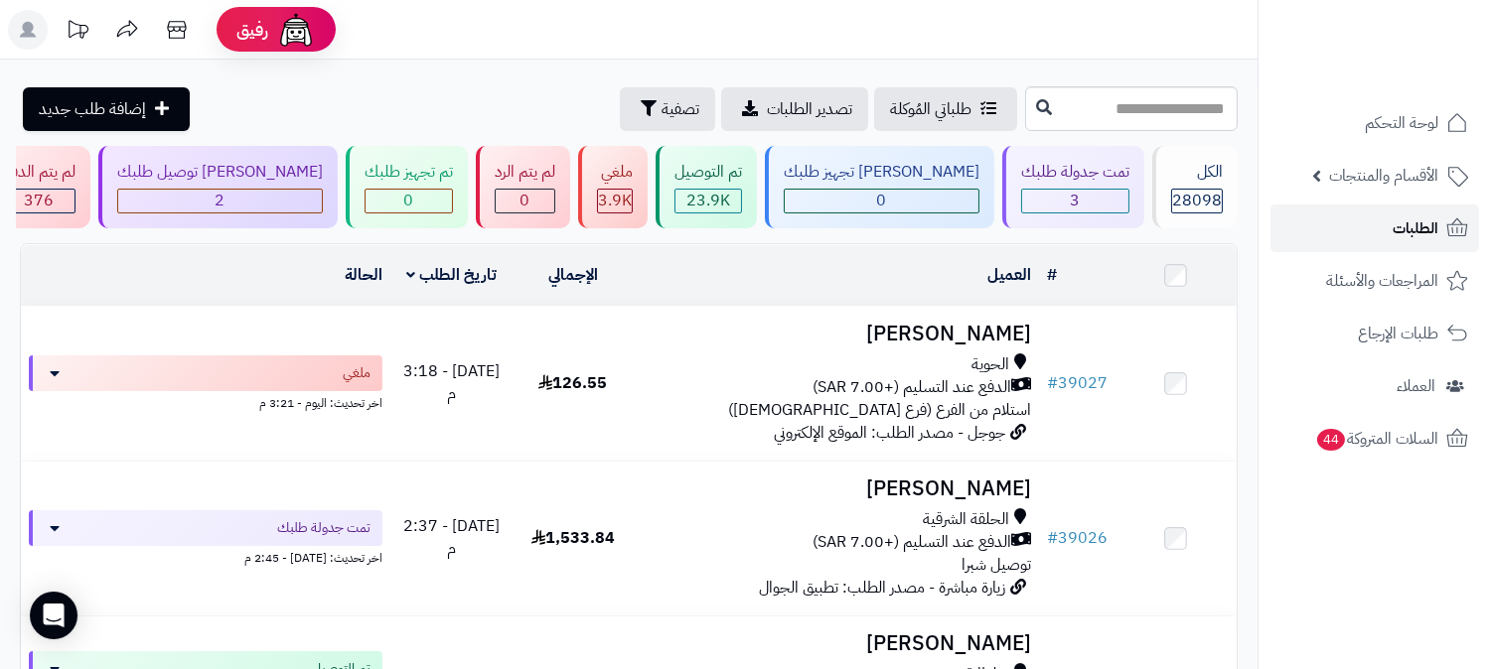
click at [1441, 231] on link "الطلبات" at bounding box center [1374, 229] width 209 height 48
drag, startPoint x: 0, startPoint y: 0, endPoint x: 1442, endPoint y: 230, distance: 1460.2
click at [1442, 230] on link "الطلبات" at bounding box center [1374, 229] width 209 height 48
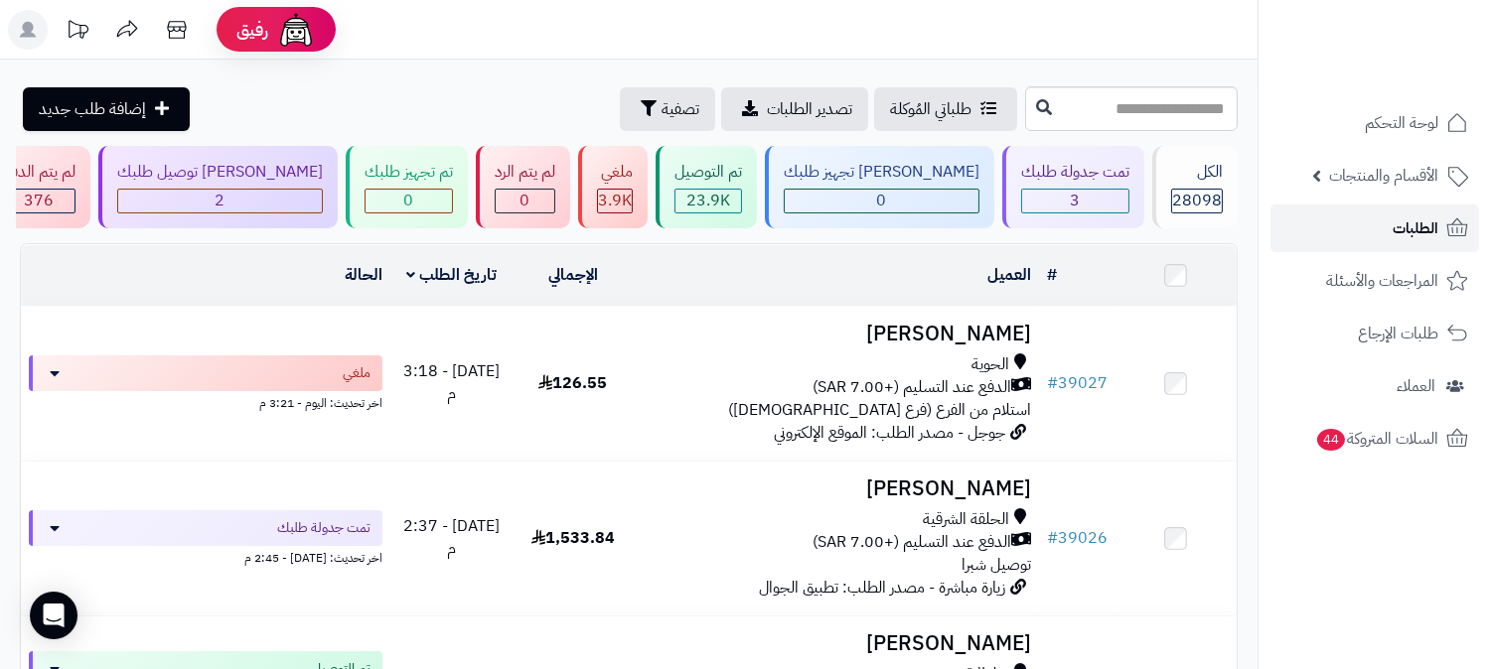
click at [1391, 230] on link "الطلبات" at bounding box center [1374, 229] width 209 height 48
click at [1376, 228] on link "الطلبات" at bounding box center [1374, 229] width 209 height 48
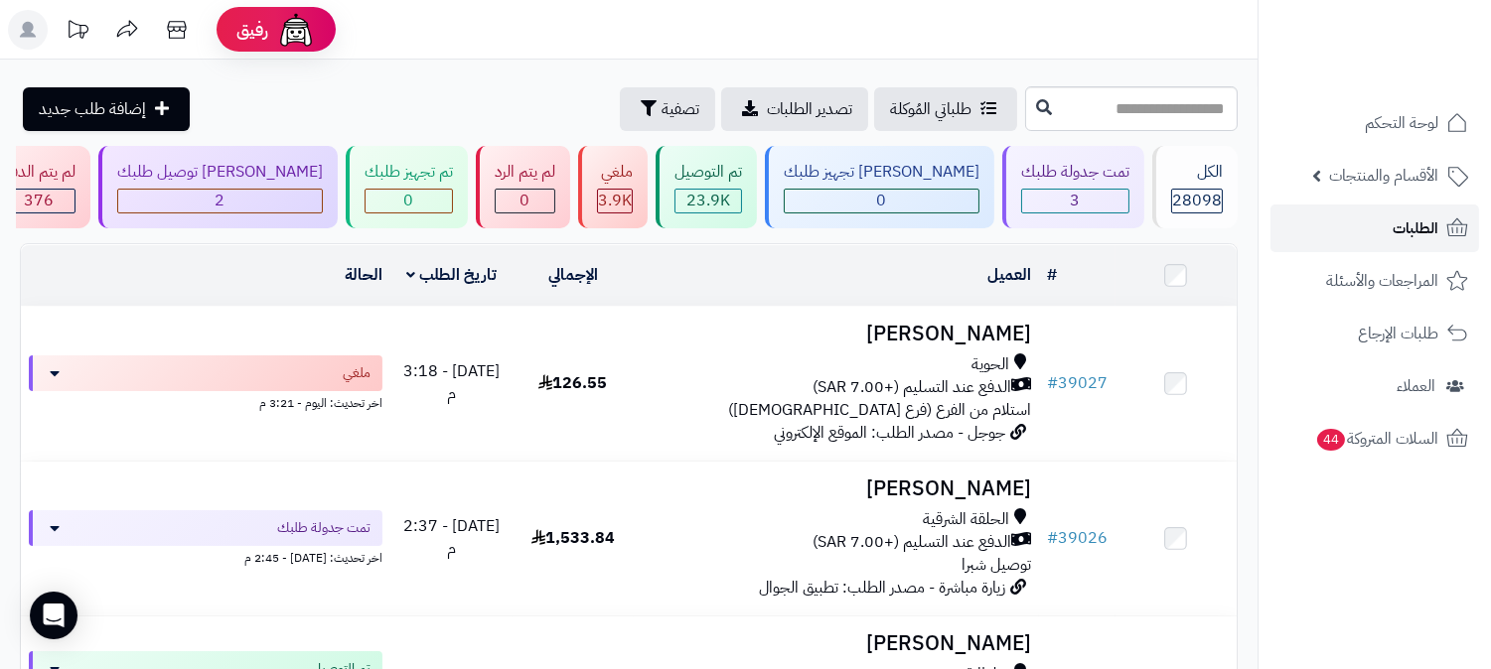
click at [1376, 228] on link "الطلبات" at bounding box center [1374, 229] width 209 height 48
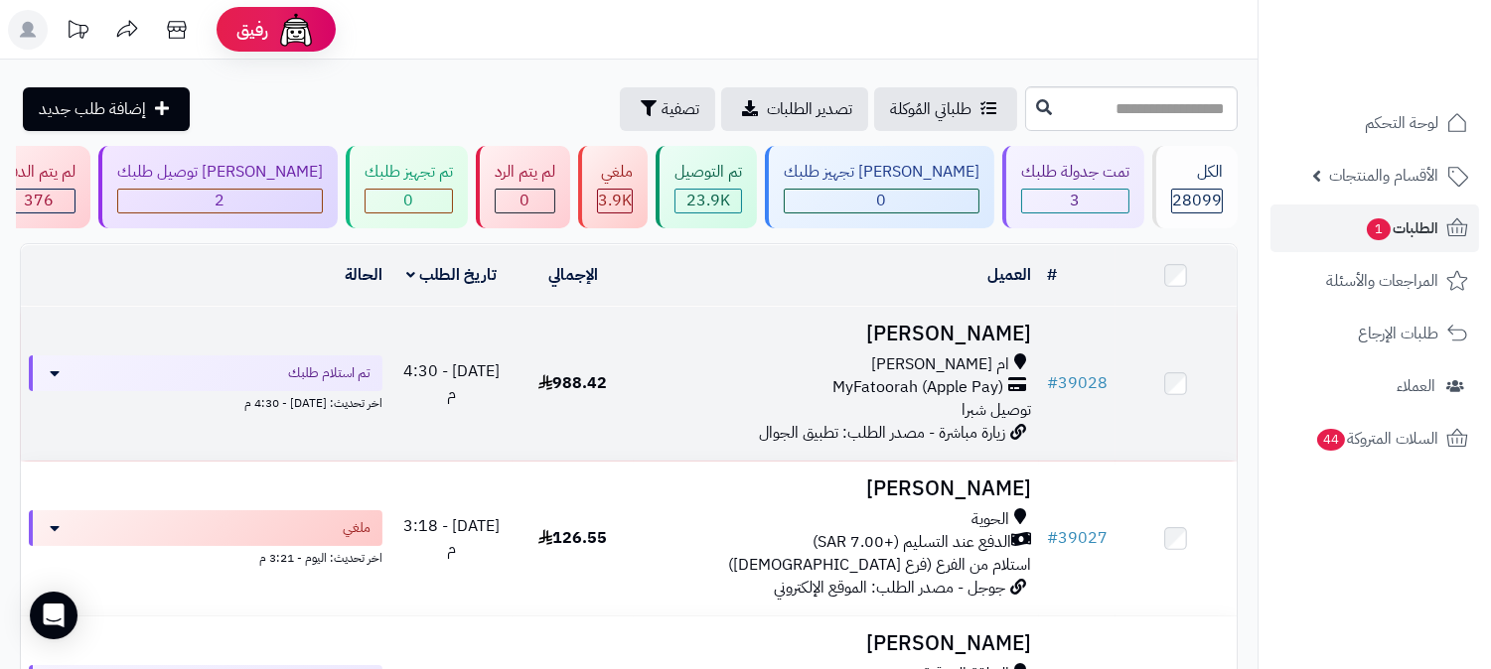
click at [984, 331] on h3 "[PERSON_NAME]" at bounding box center [836, 334] width 389 height 23
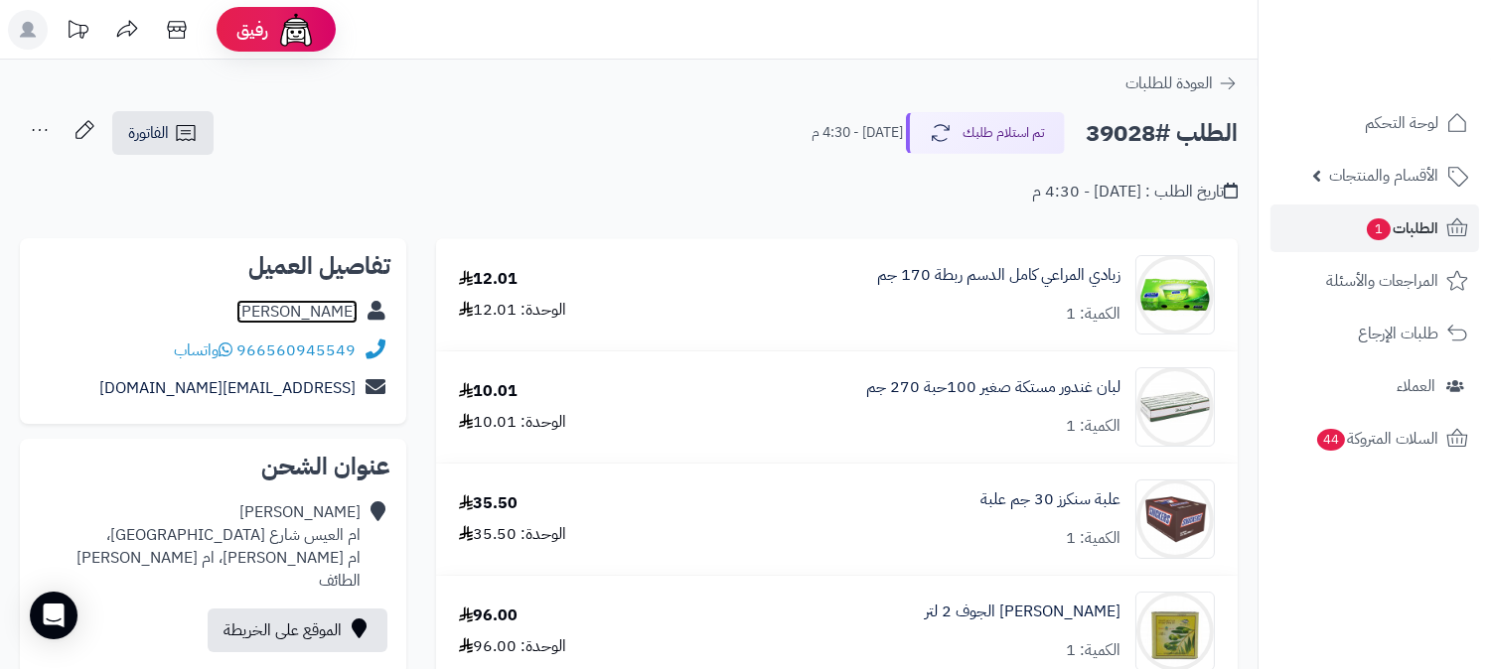
click at [289, 313] on link "صلاح القرشي" at bounding box center [296, 312] width 121 height 24
click at [1128, 140] on h2 "الطلب #39028" at bounding box center [1161, 133] width 152 height 41
click at [1125, 140] on h2 "الطلب #39028" at bounding box center [1161, 133] width 152 height 41
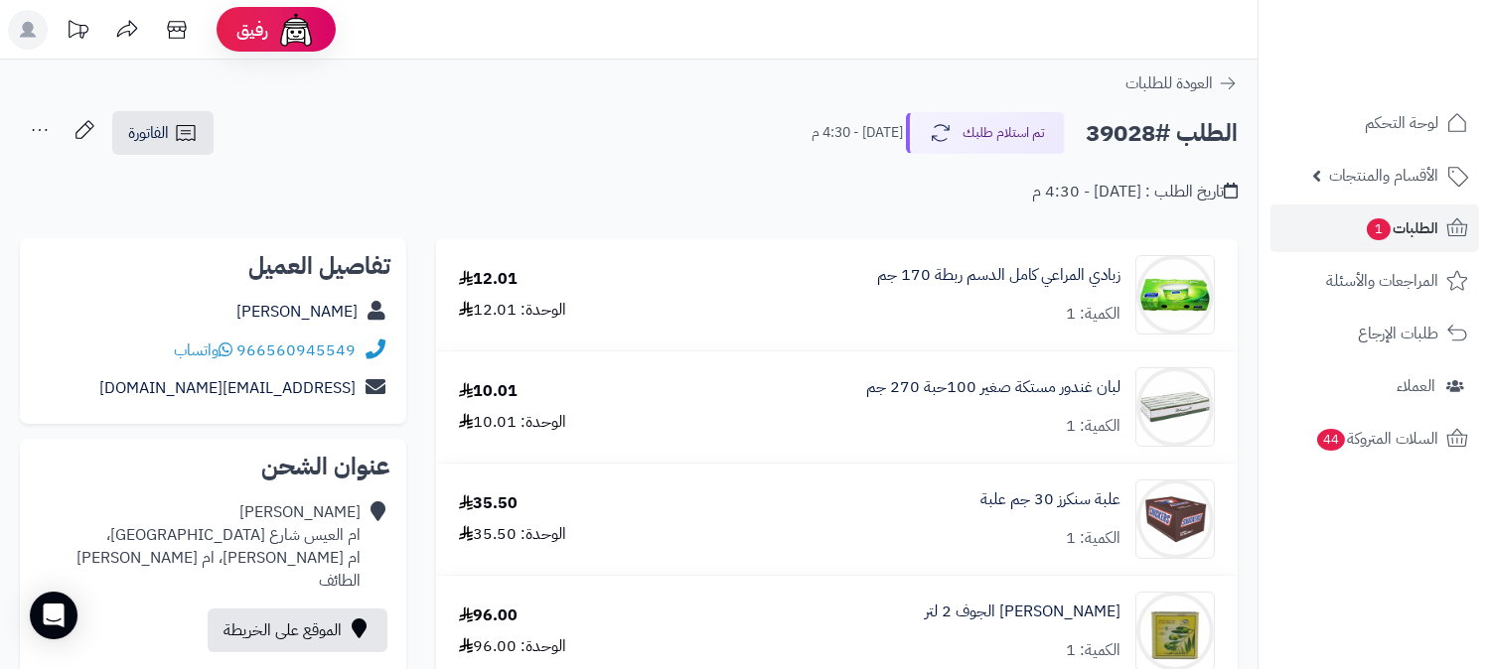
copy h2 "39028"
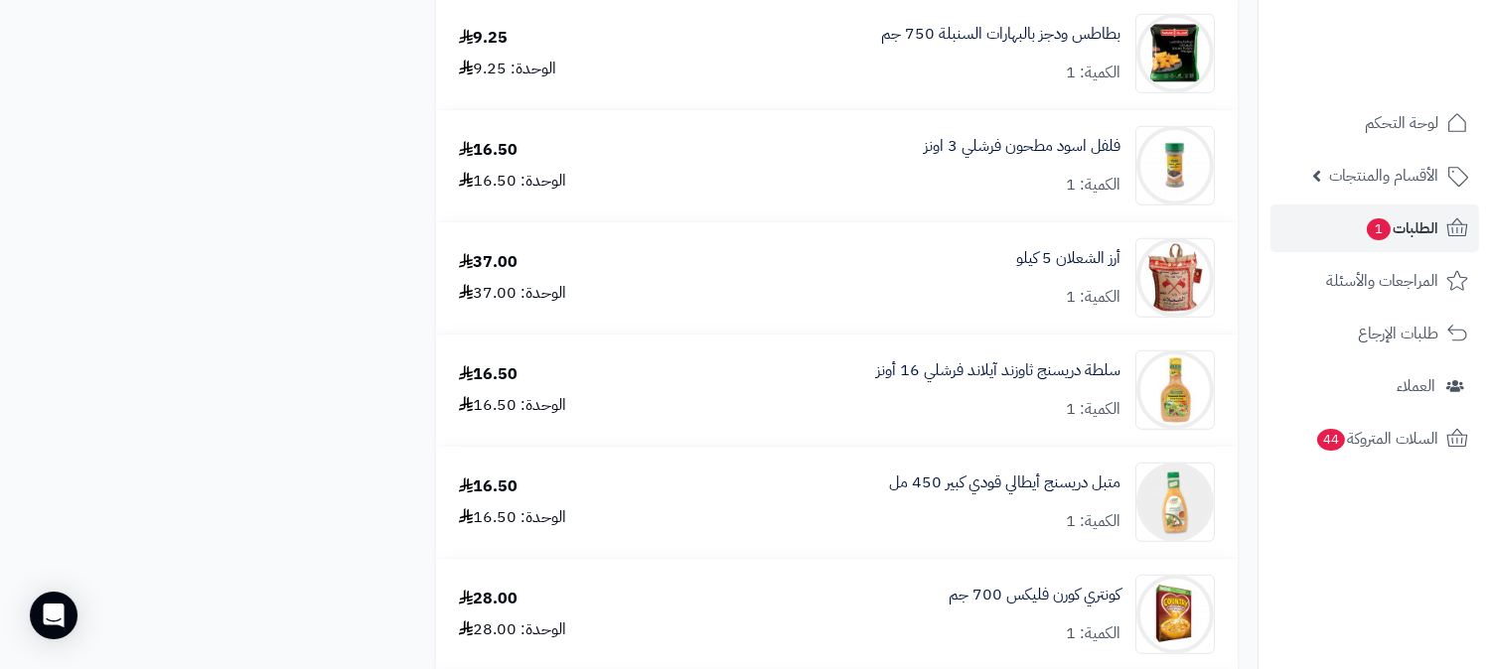
scroll to position [916, 0]
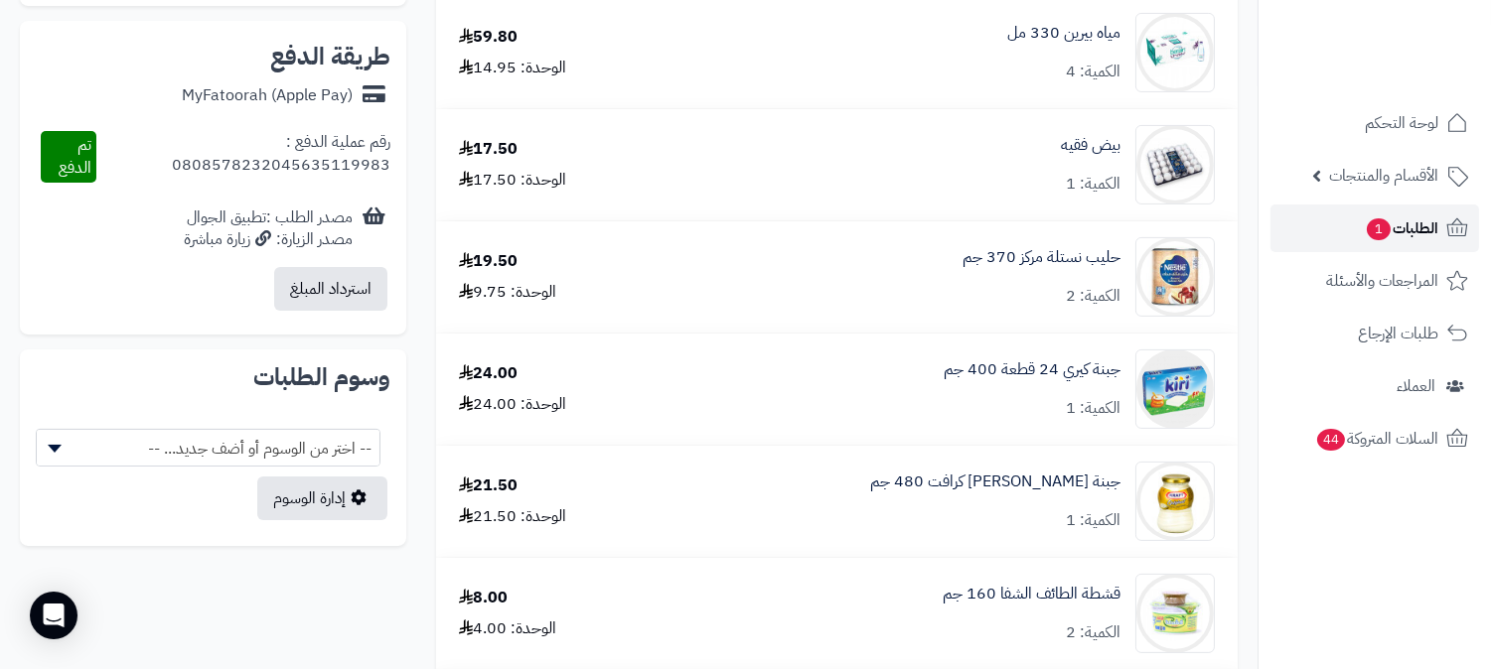
click at [1427, 228] on span "الطلبات 1" at bounding box center [1400, 228] width 73 height 28
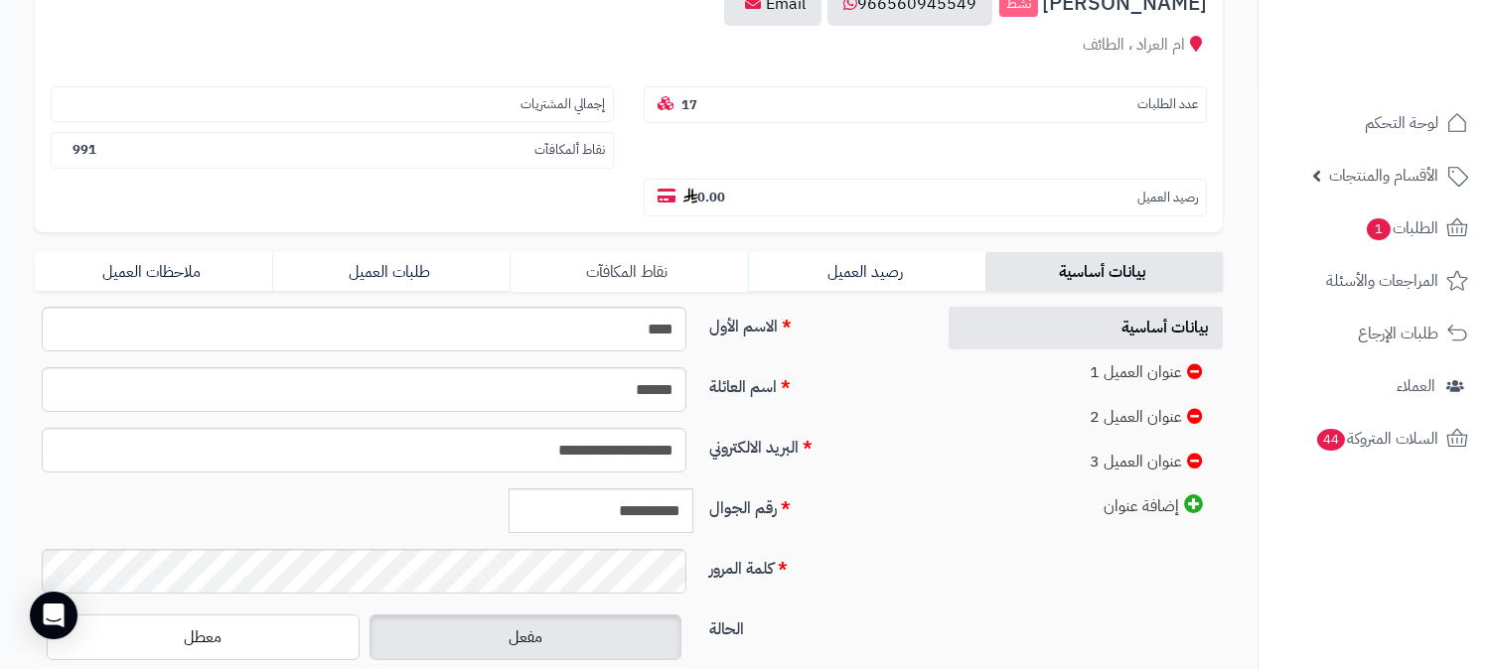
scroll to position [441, 0]
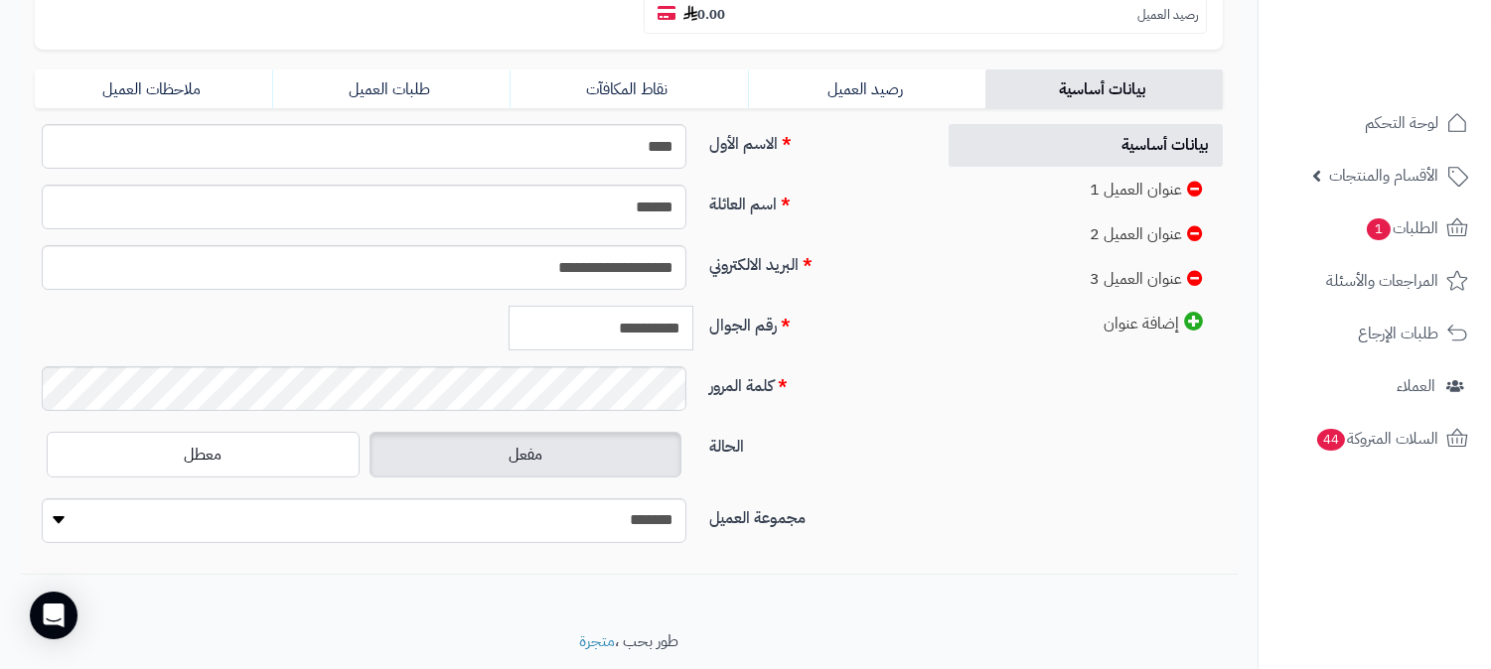
drag, startPoint x: 590, startPoint y: 276, endPoint x: 683, endPoint y: 274, distance: 93.4
click at [683, 306] on input "**********" at bounding box center [600, 328] width 185 height 45
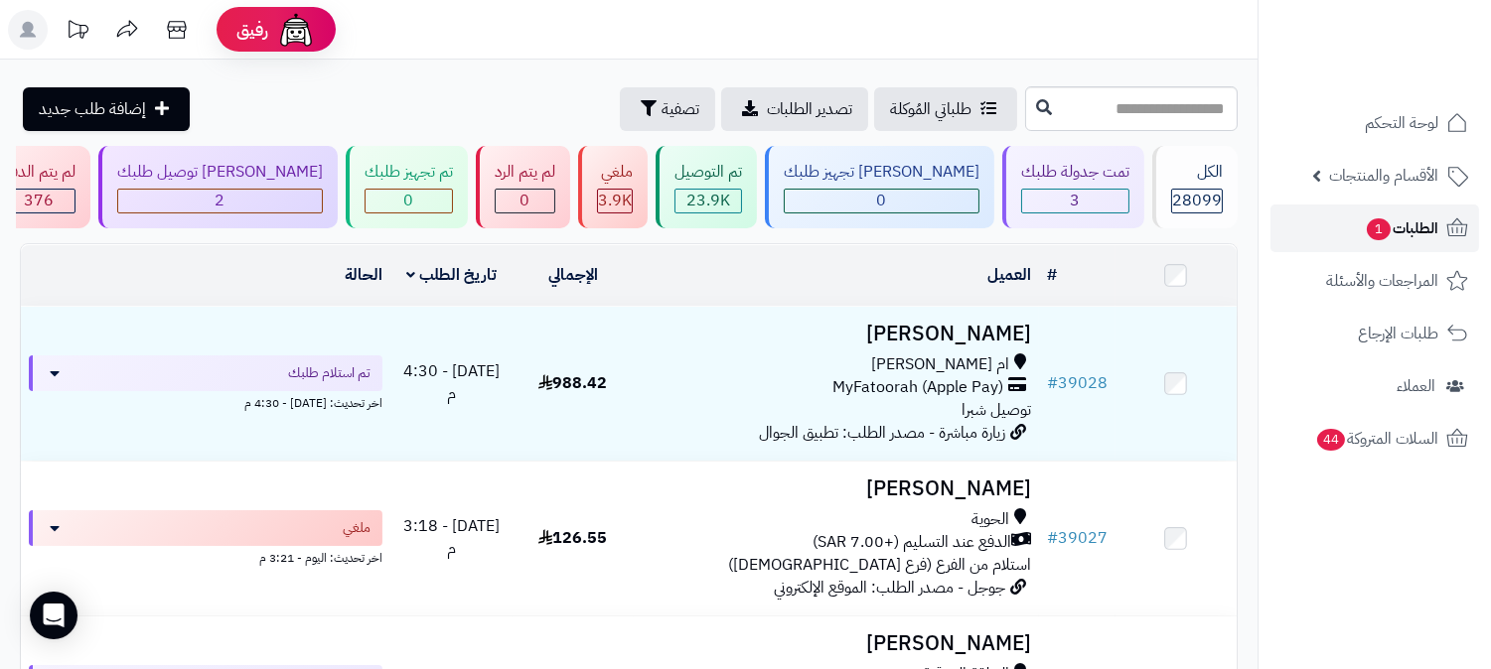
click at [1397, 229] on span "الطلبات 1" at bounding box center [1400, 228] width 73 height 28
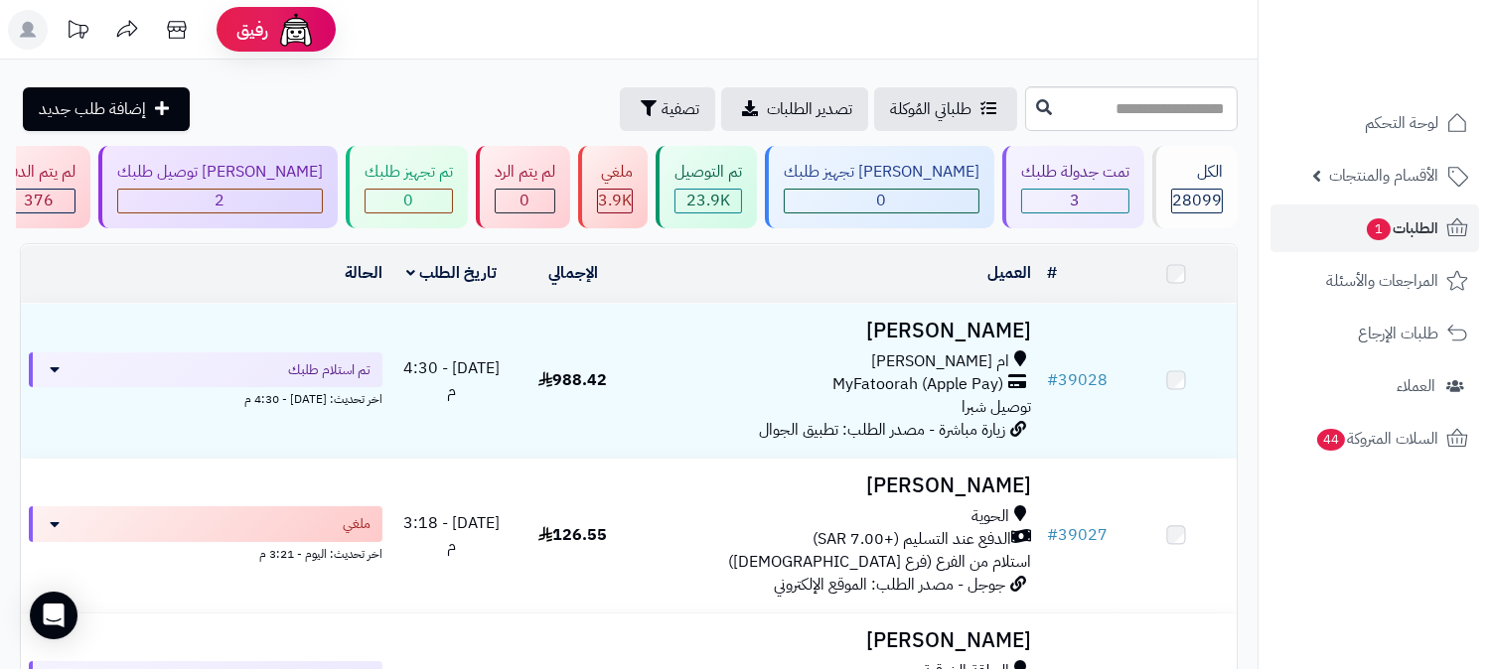
click at [936, 353] on div "ام [PERSON_NAME]" at bounding box center [836, 362] width 389 height 23
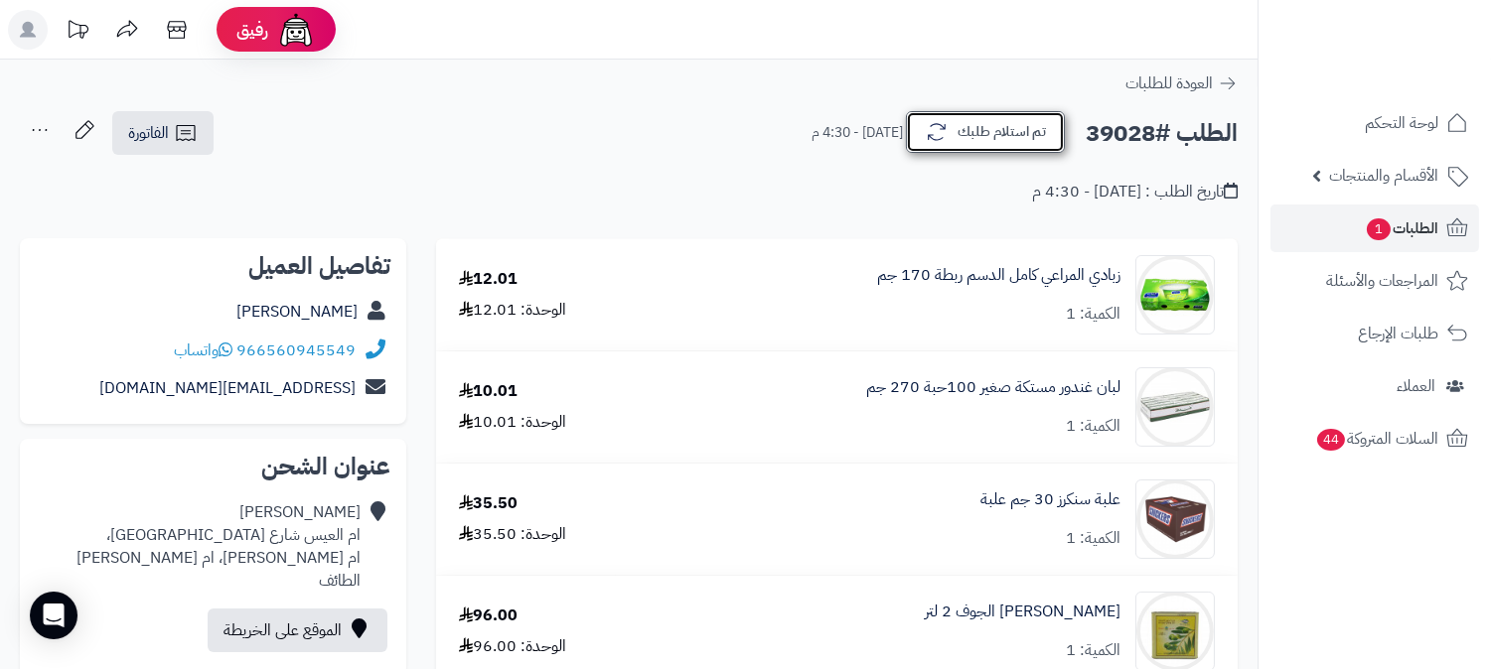
click at [1028, 132] on button "تم استلام طلبك" at bounding box center [985, 132] width 159 height 42
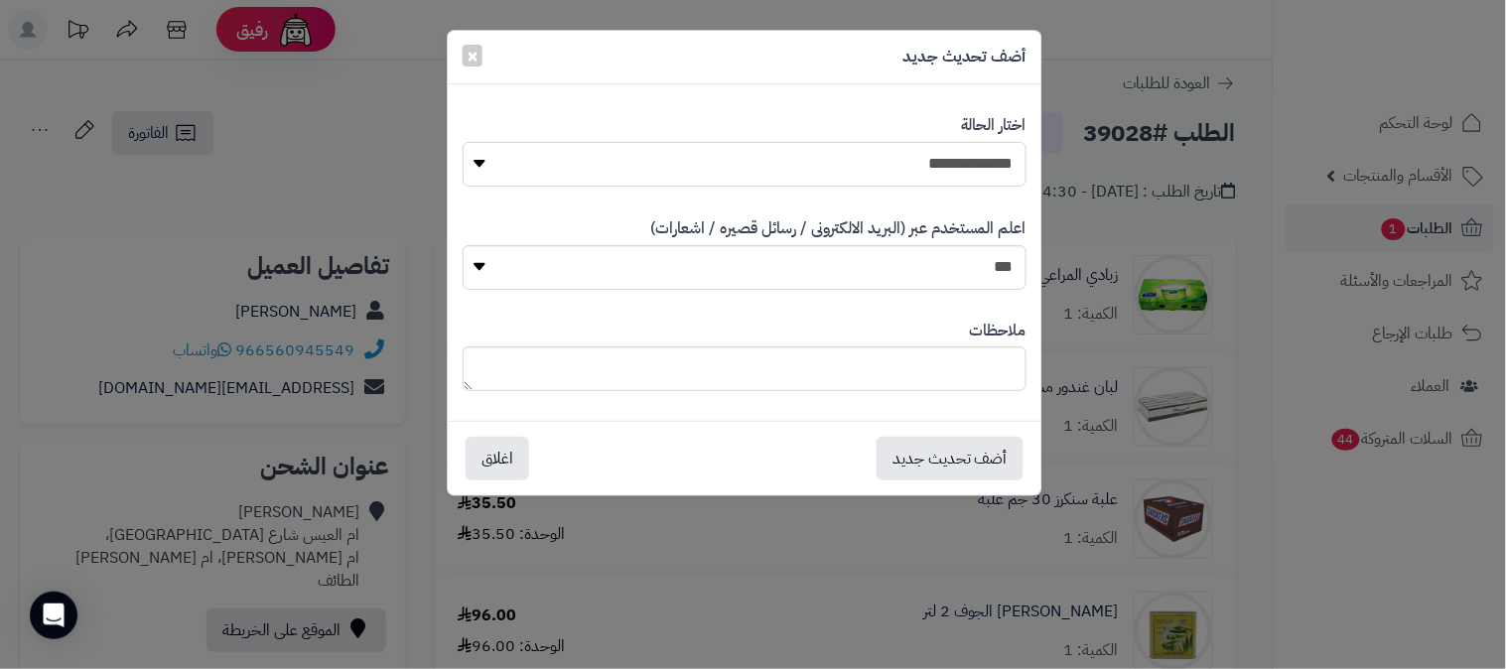
drag, startPoint x: 965, startPoint y: 164, endPoint x: 955, endPoint y: 182, distance: 20.4
click at [964, 163] on select "**********" at bounding box center [745, 164] width 564 height 45
select select "*"
click at [463, 142] on select "**********" at bounding box center [745, 164] width 564 height 45
click at [940, 450] on button "أضف تحديث جديد" at bounding box center [950, 458] width 147 height 44
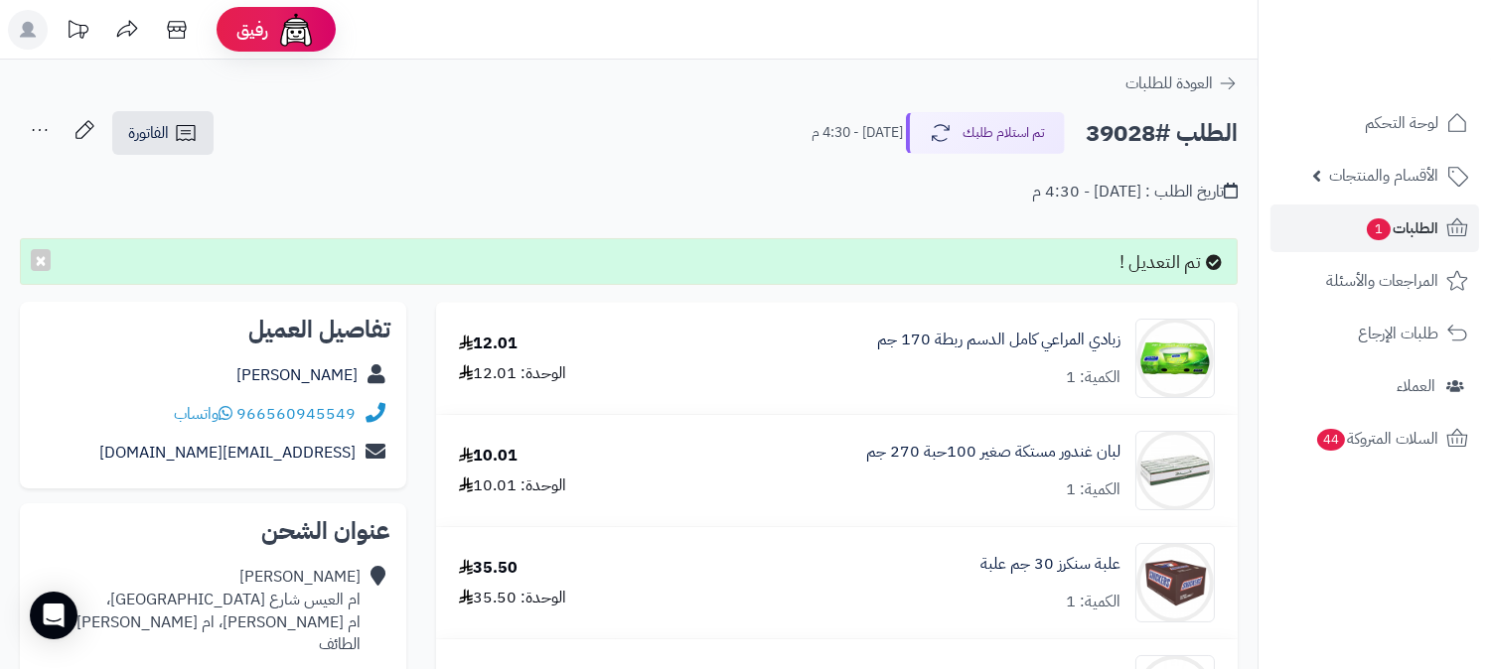
click at [28, 126] on icon at bounding box center [40, 130] width 40 height 40
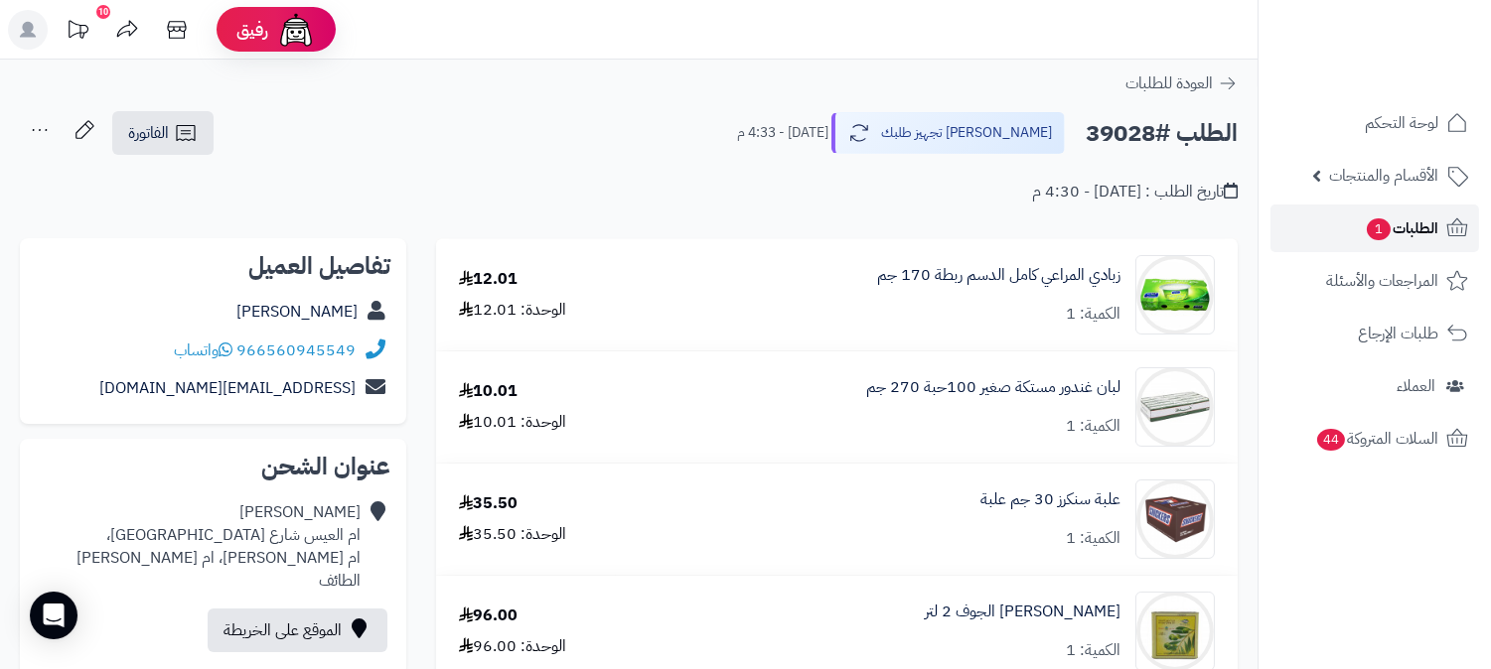
click at [1403, 219] on span "الطلبات 1" at bounding box center [1400, 228] width 73 height 28
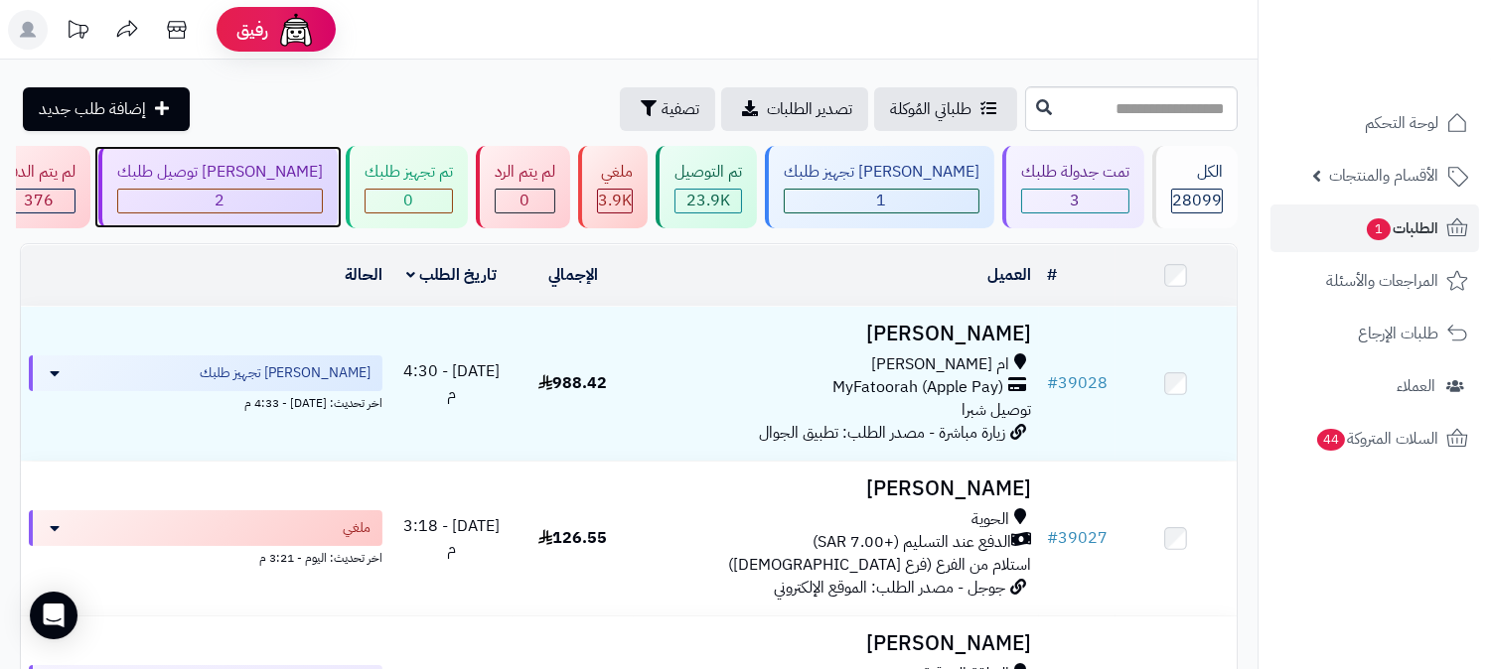
click at [322, 199] on div "2" at bounding box center [220, 201] width 204 height 23
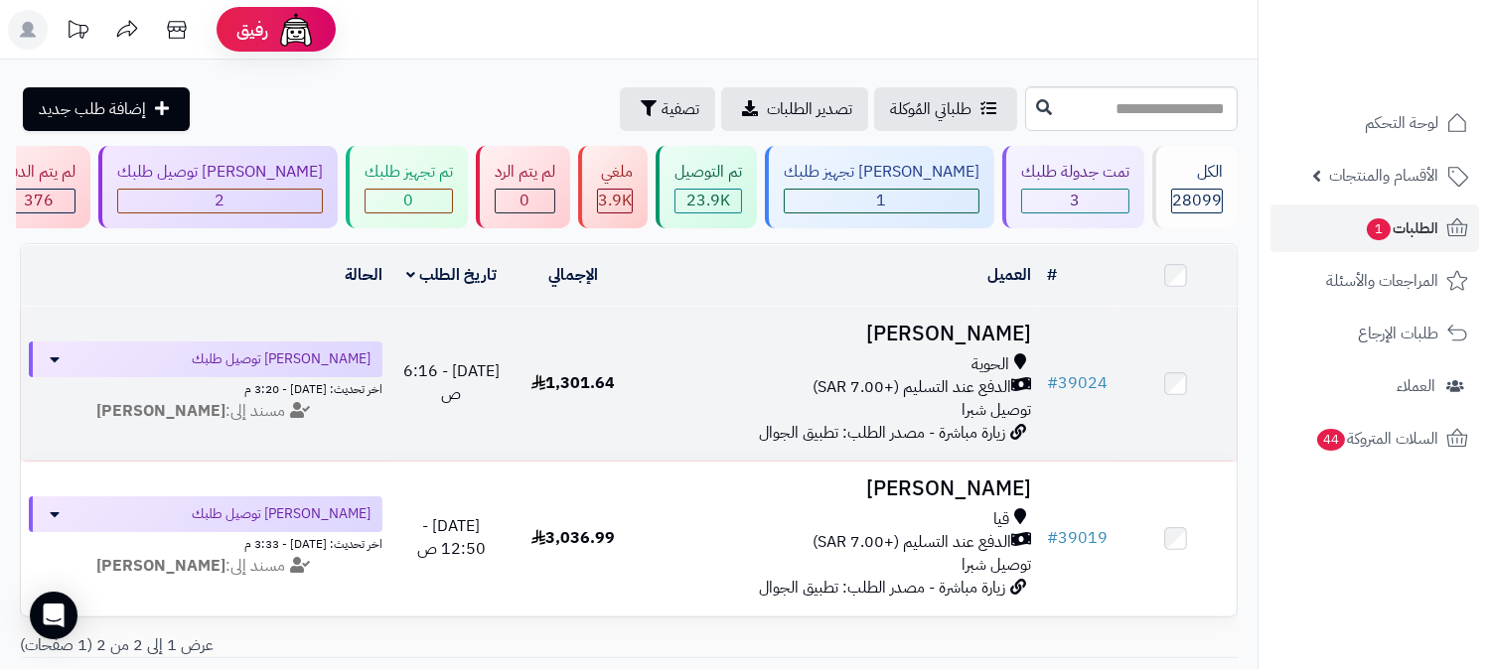
click at [987, 331] on h3 "[PERSON_NAME]" at bounding box center [836, 334] width 389 height 23
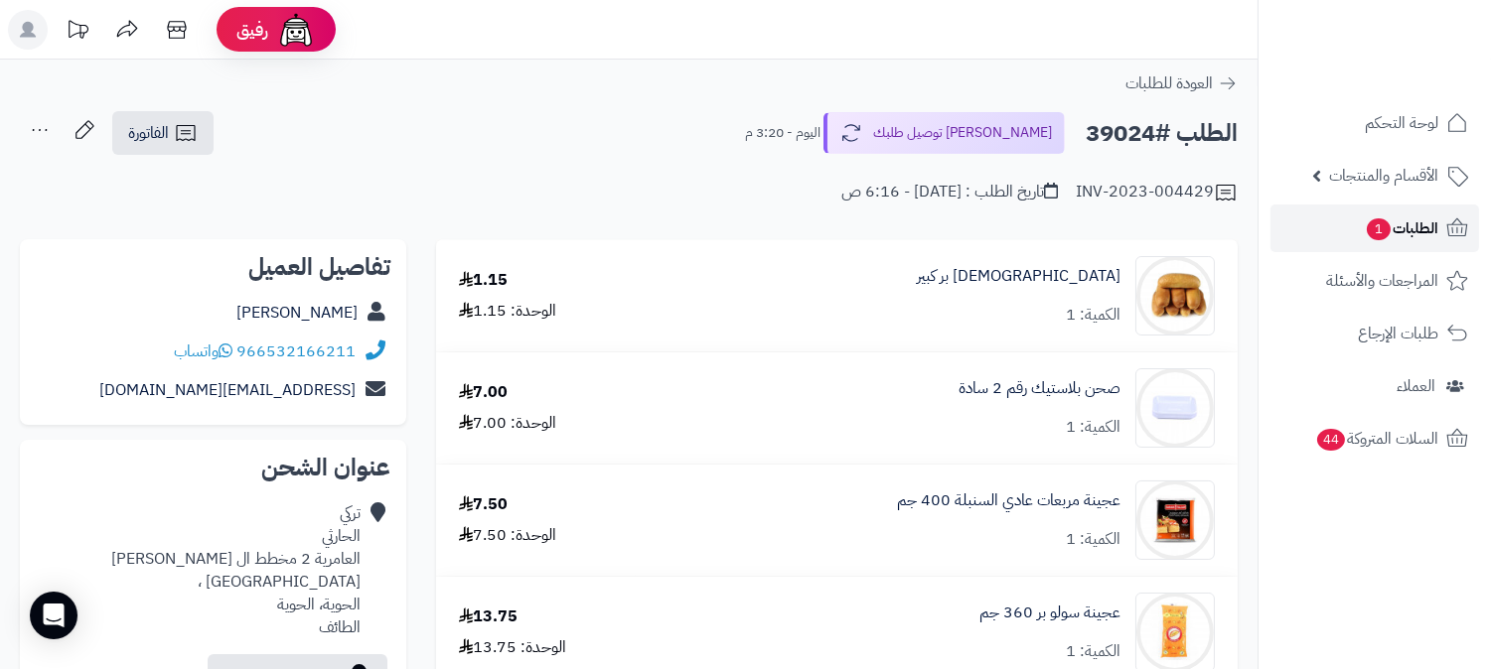
click at [1410, 223] on span "الطلبات 1" at bounding box center [1400, 228] width 73 height 28
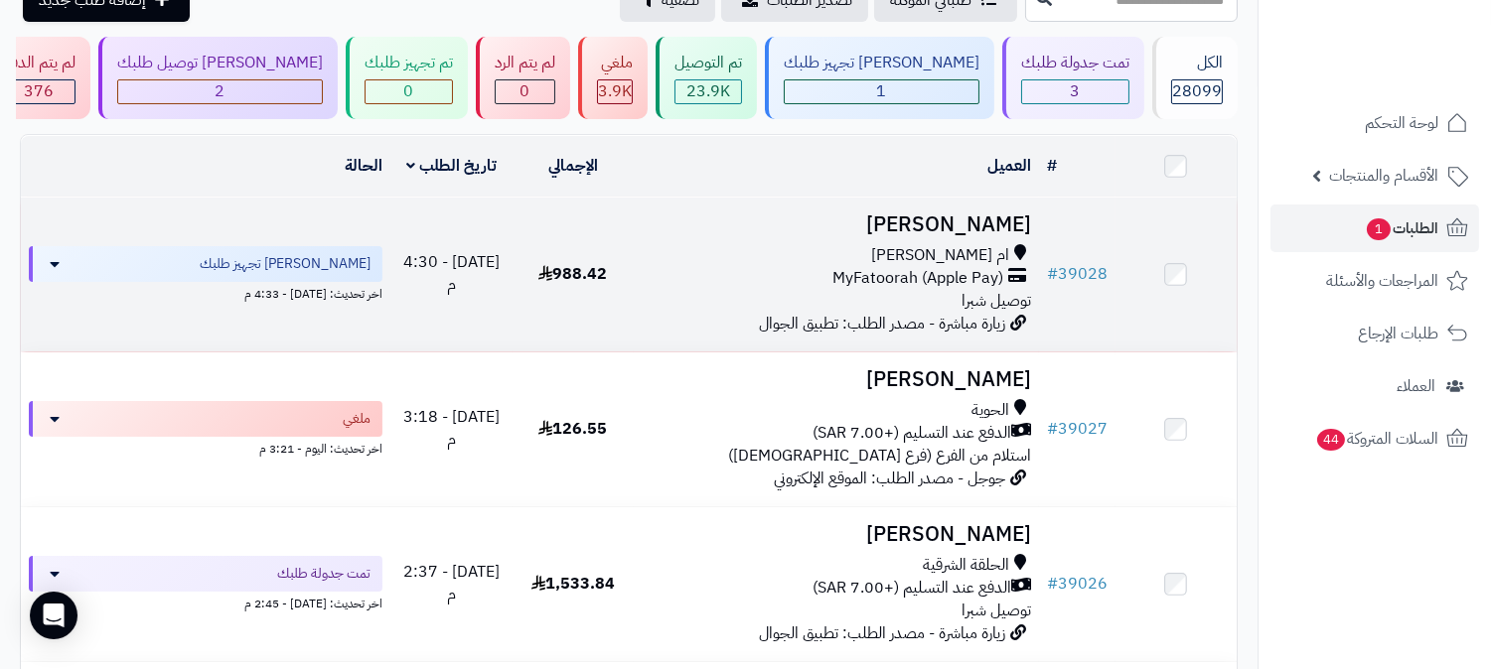
scroll to position [110, 0]
click at [946, 214] on h3 "[PERSON_NAME]" at bounding box center [836, 224] width 389 height 23
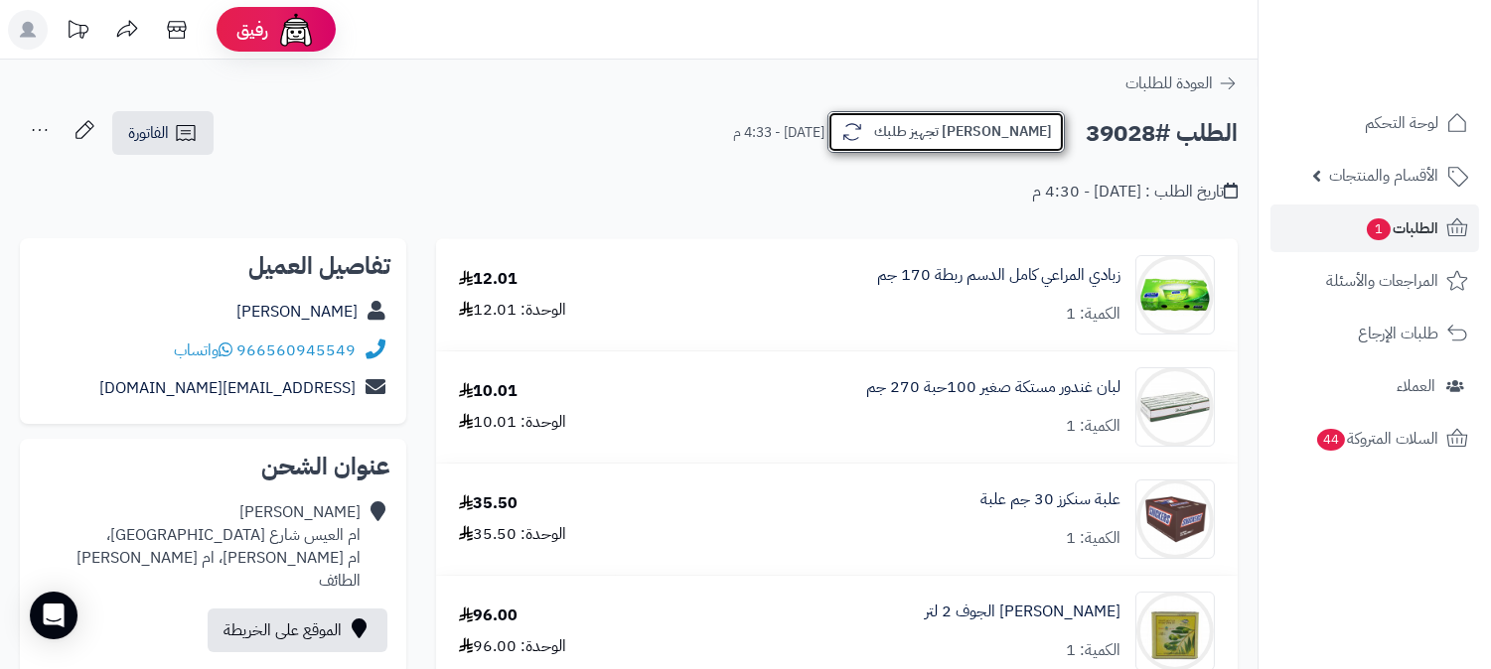
click at [951, 135] on button "[PERSON_NAME] تجهيز طلبك" at bounding box center [945, 132] width 237 height 42
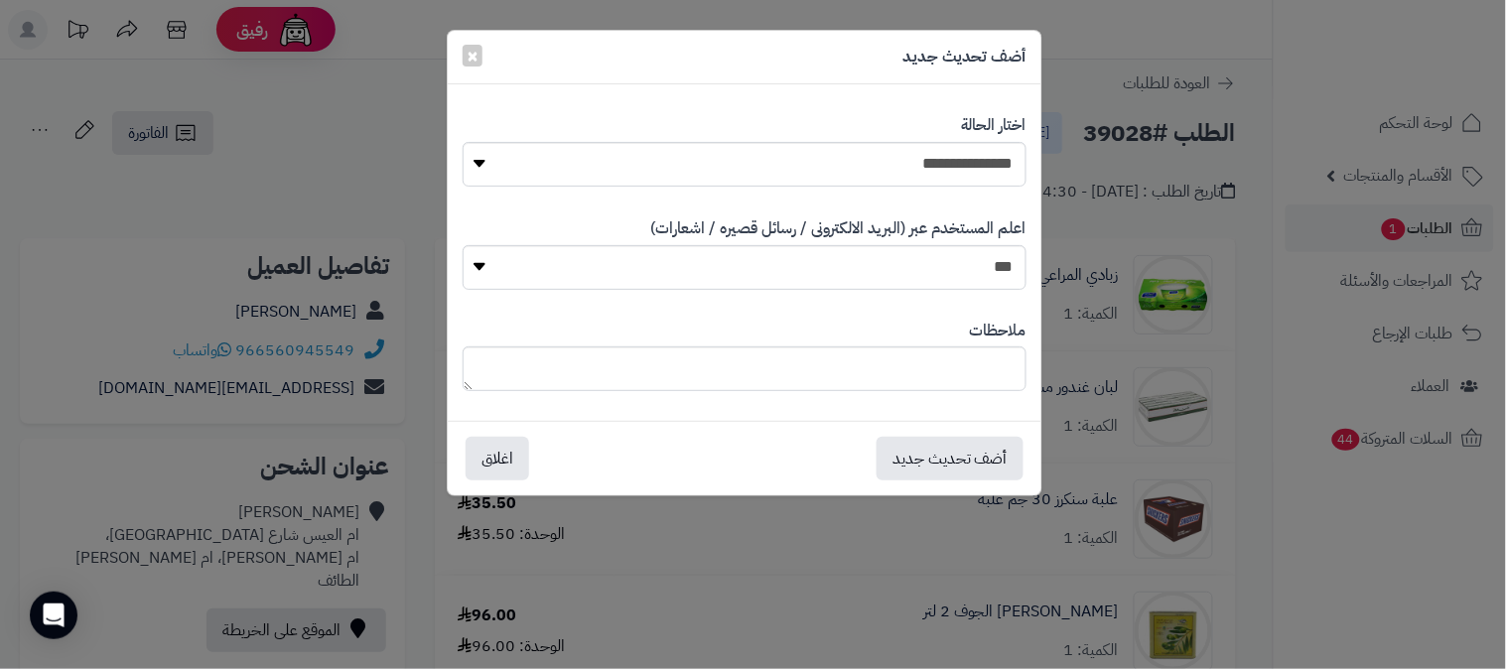
click at [352, 163] on div "**********" at bounding box center [753, 334] width 1506 height 669
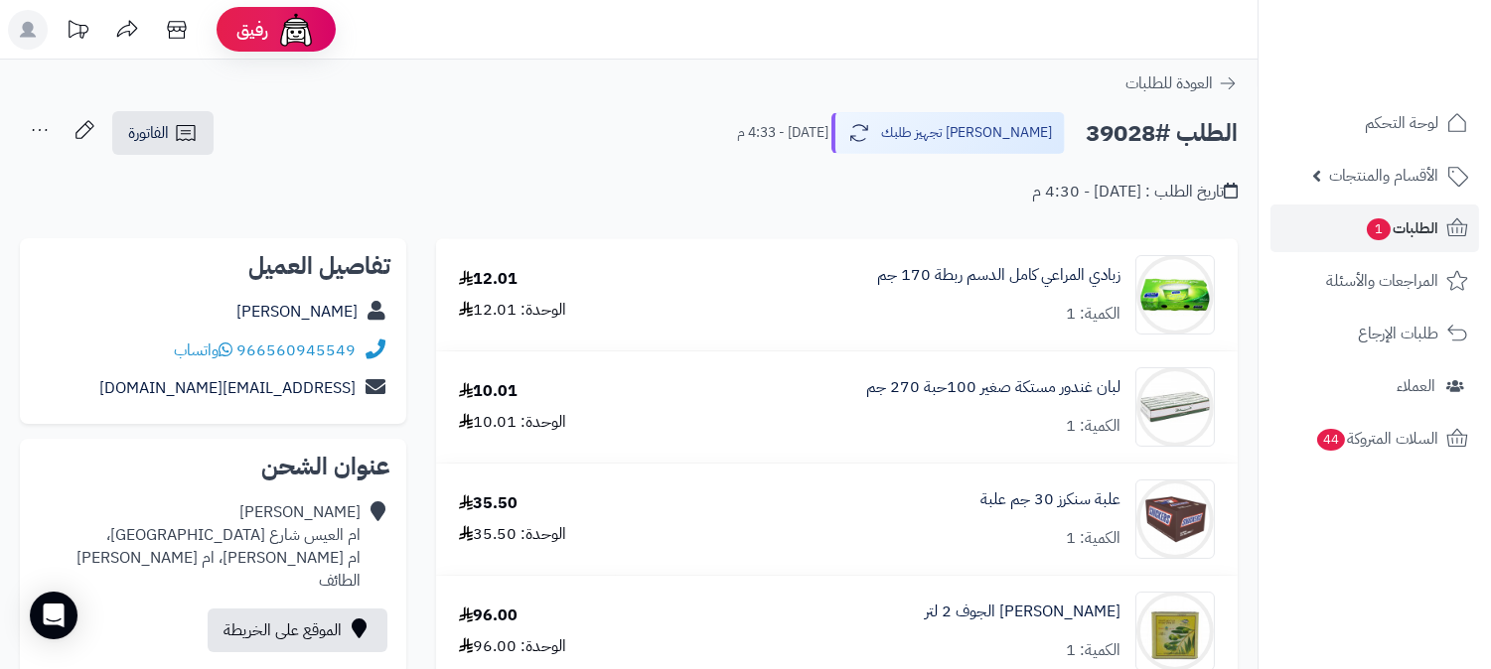
click at [33, 132] on icon at bounding box center [40, 130] width 40 height 40
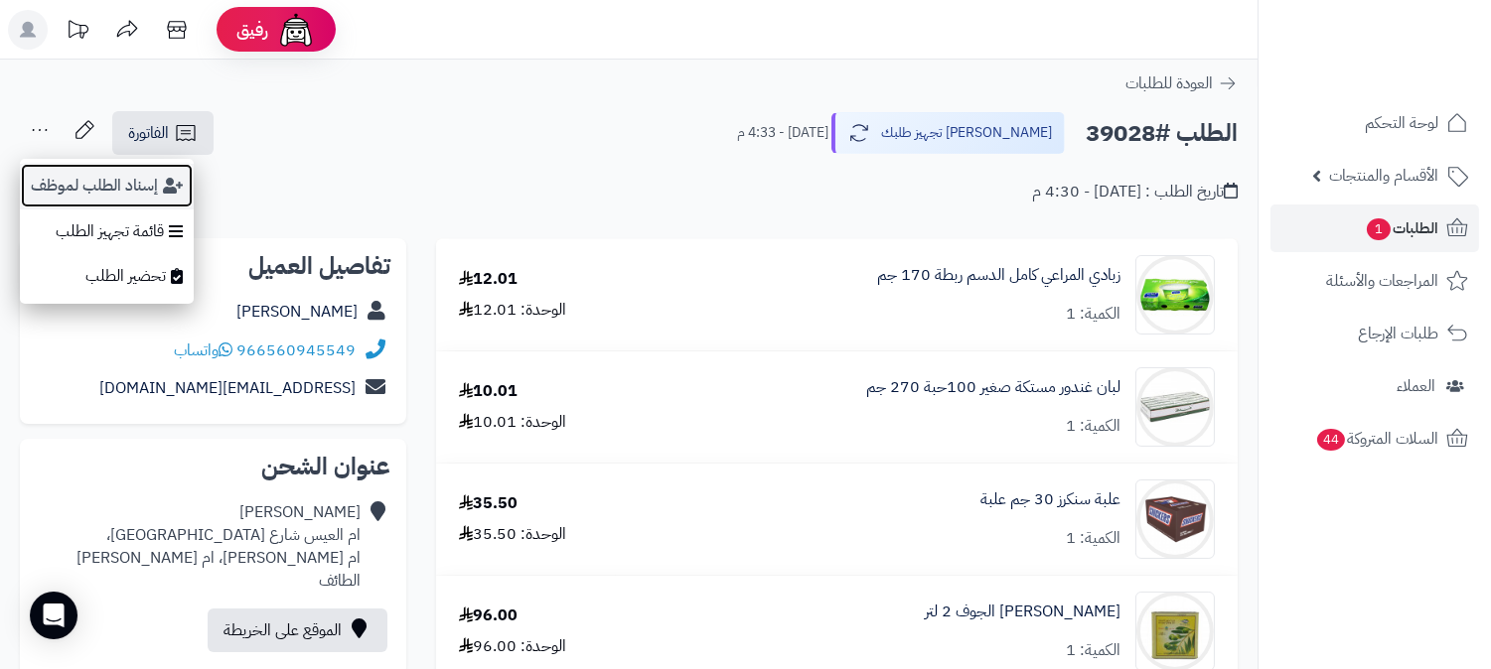
click at [72, 180] on button "إسناد الطلب لموظف" at bounding box center [107, 186] width 174 height 46
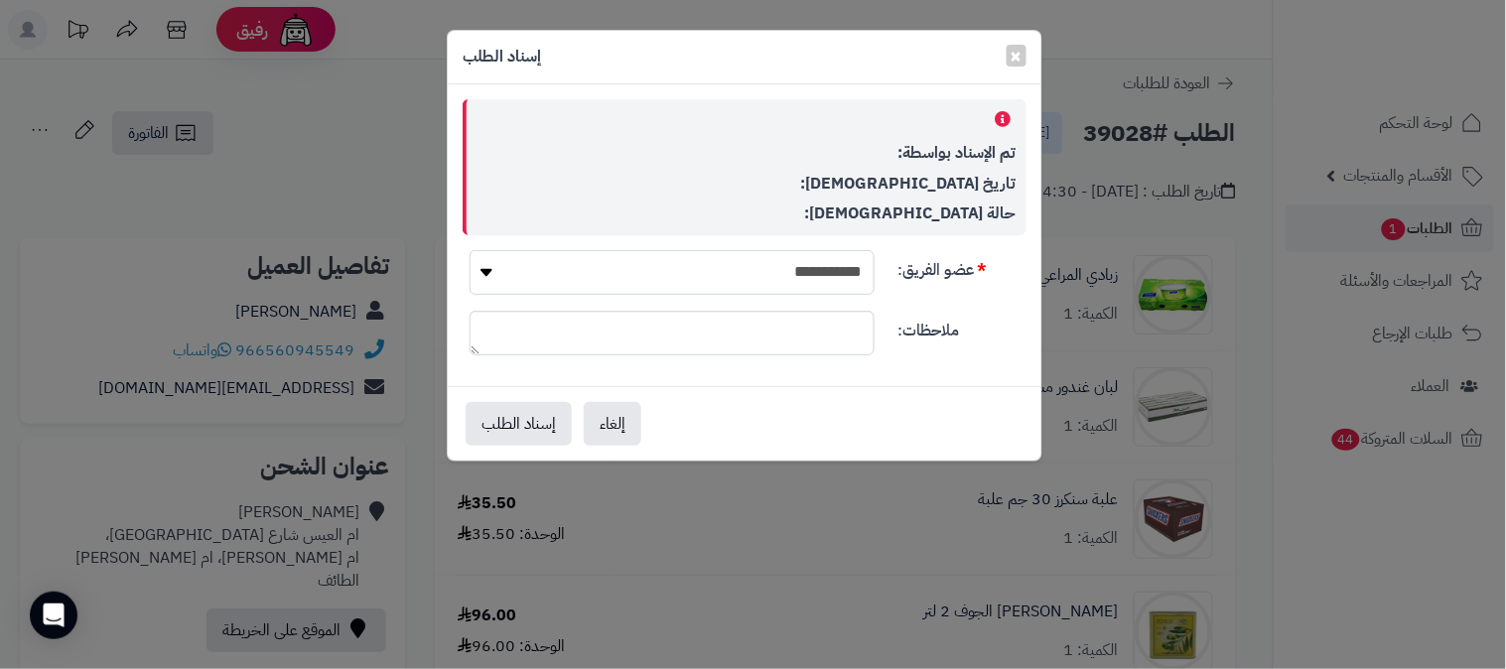
click at [722, 271] on select "**********" at bounding box center [672, 272] width 405 height 45
select select "**"
click at [470, 250] on select "**********" at bounding box center [672, 272] width 405 height 45
click at [497, 424] on button "إسناد الطلب" at bounding box center [519, 423] width 106 height 44
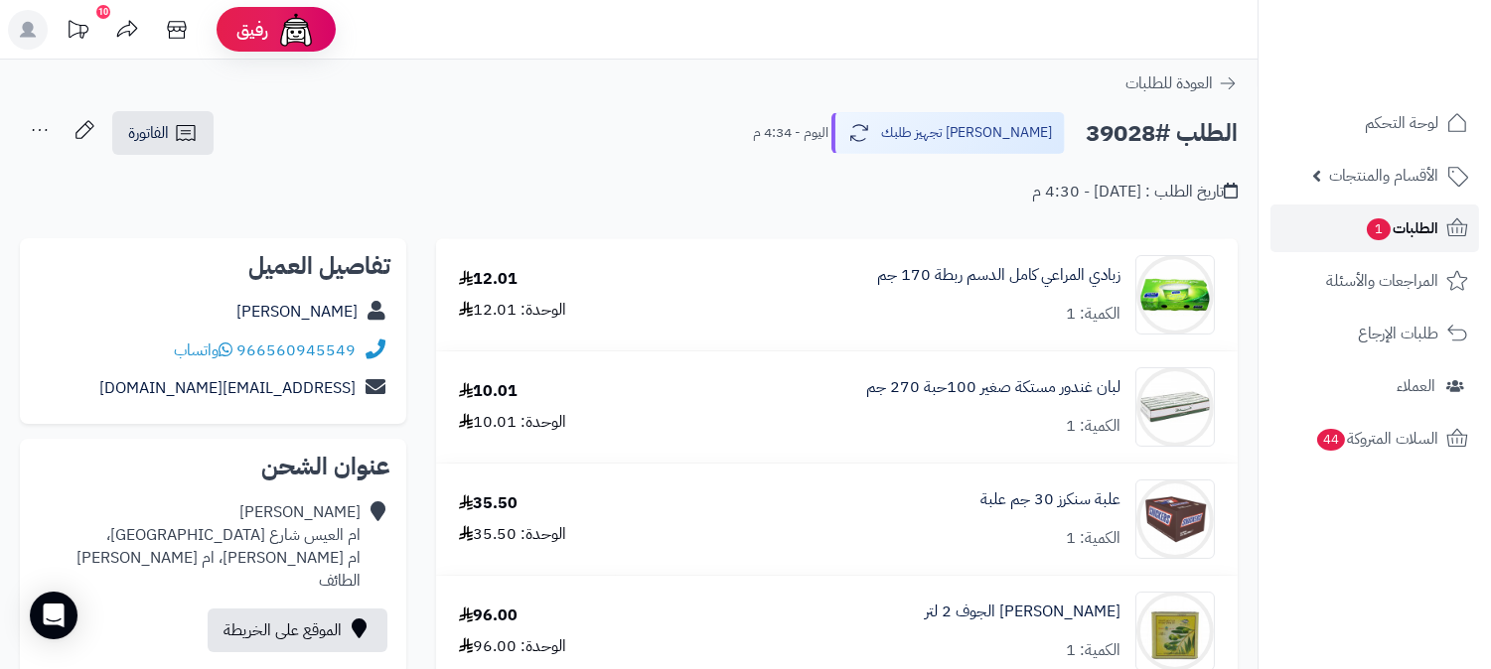
click at [1407, 221] on span "الطلبات 1" at bounding box center [1400, 228] width 73 height 28
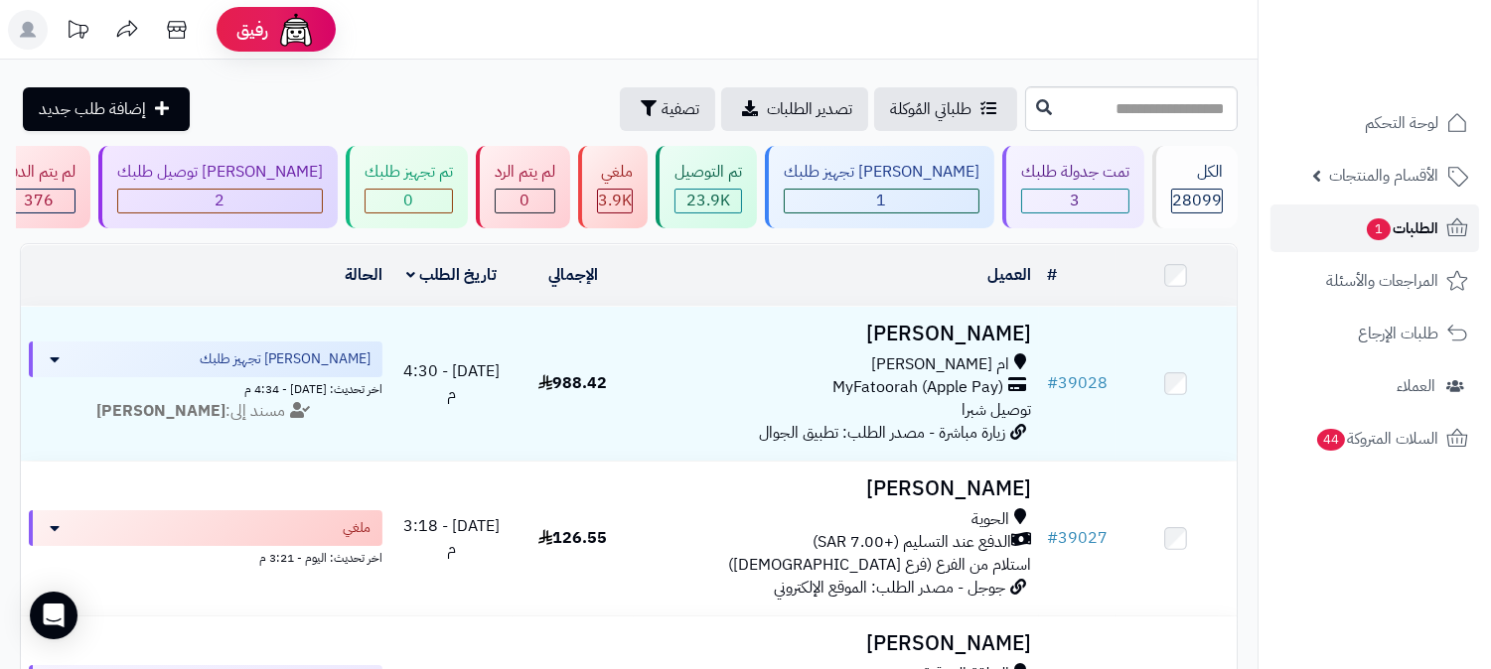
click at [1382, 219] on span "1" at bounding box center [1378, 229] width 24 height 22
click at [1404, 231] on span "الطلبات 1" at bounding box center [1400, 228] width 73 height 28
click at [1446, 229] on icon at bounding box center [1457, 228] width 24 height 24
click at [1410, 233] on span "الطلبات 1" at bounding box center [1400, 228] width 73 height 28
click at [1417, 232] on span "الطلبات 1" at bounding box center [1400, 228] width 73 height 28
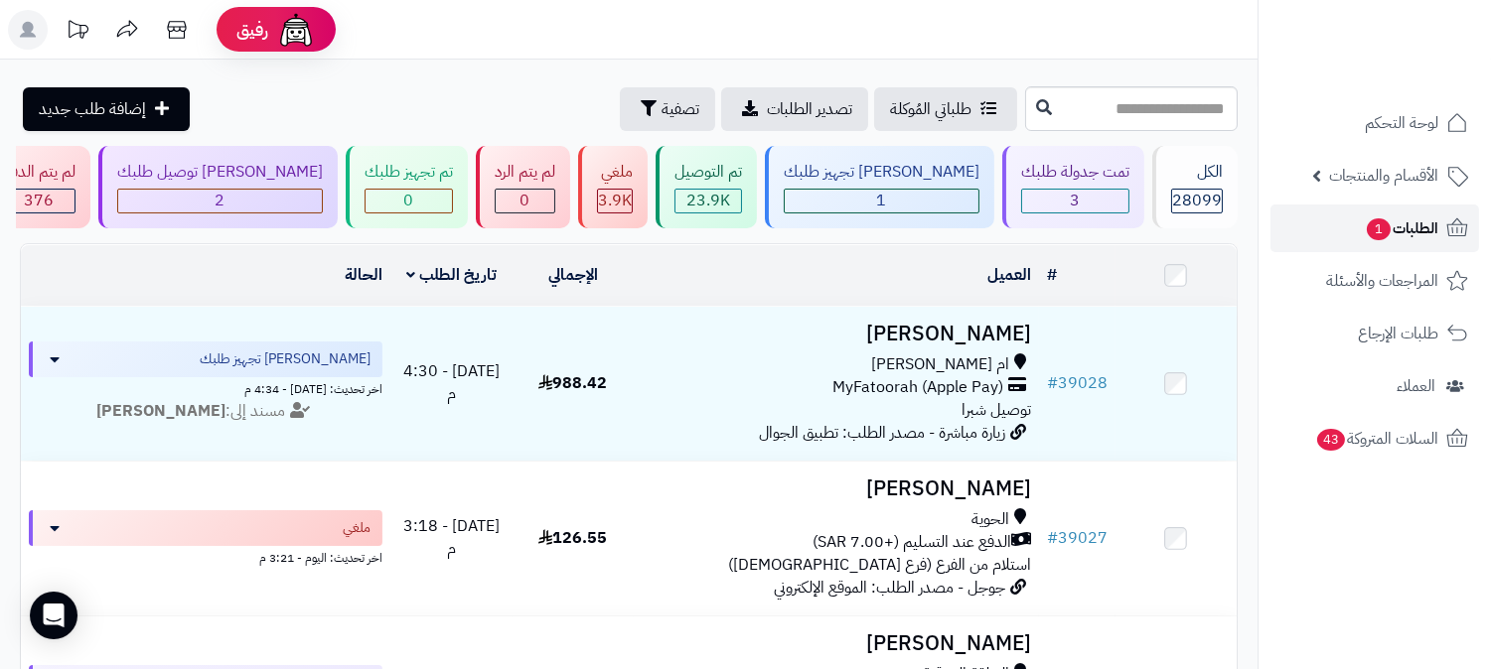
click at [1398, 220] on span "الطلبات 1" at bounding box center [1400, 228] width 73 height 28
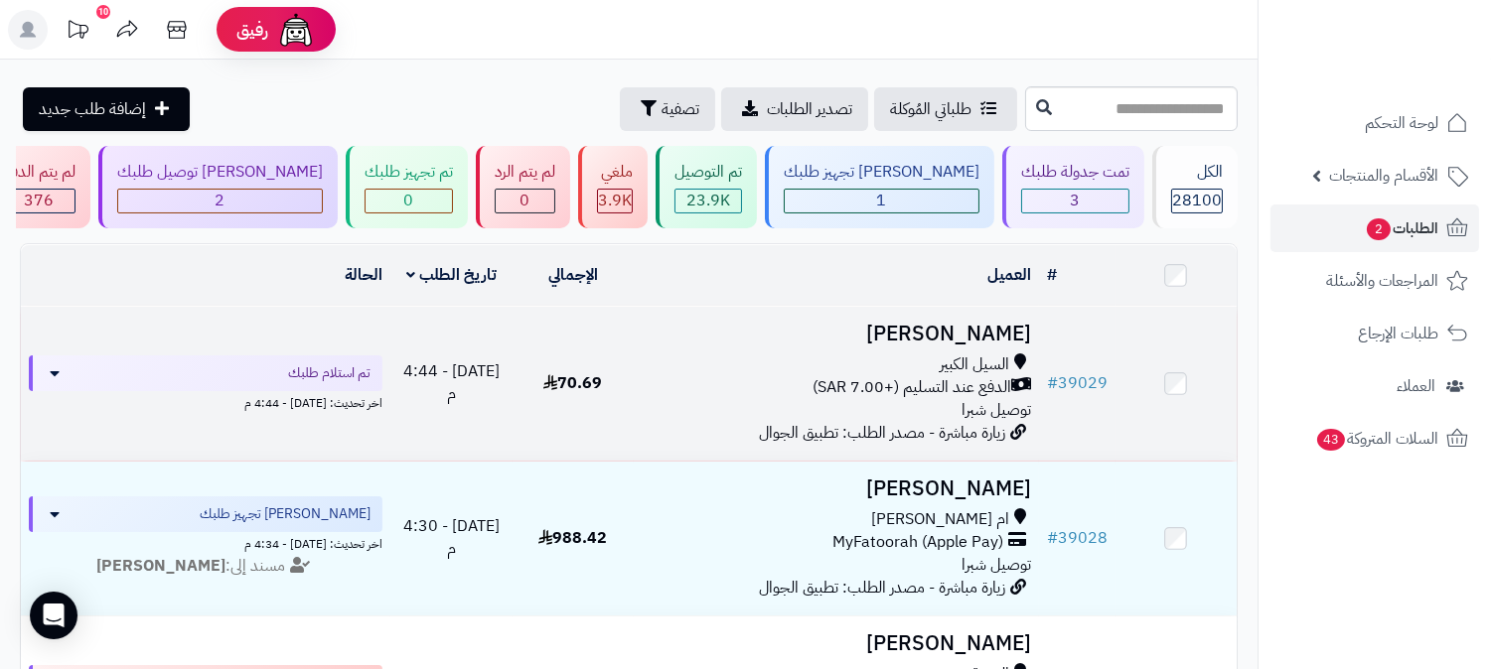
click at [985, 329] on h3 "فواز العتيبي" at bounding box center [836, 334] width 389 height 23
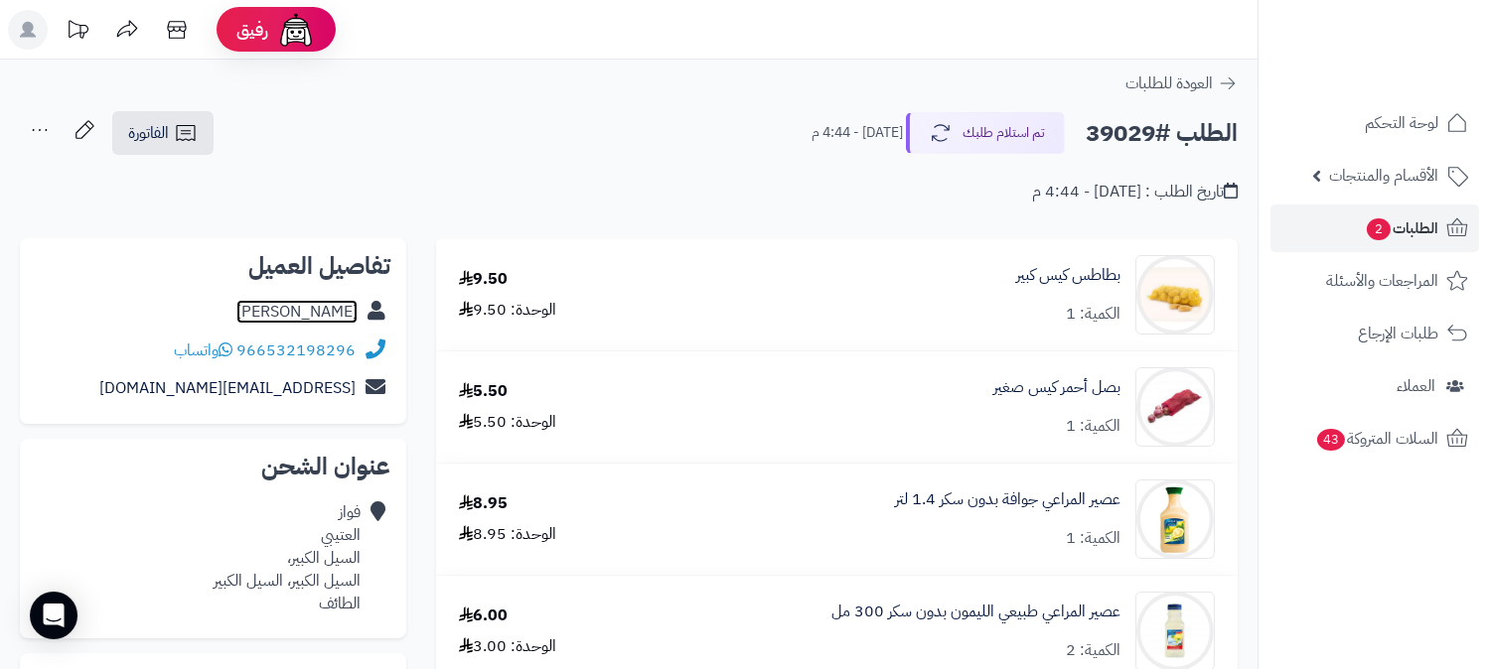
click at [328, 308] on link "[PERSON_NAME]" at bounding box center [296, 312] width 121 height 24
click at [1103, 127] on h2 "الطلب #39029" at bounding box center [1161, 133] width 152 height 41
copy h2 "39029"
click at [1406, 220] on span "الطلبات 2" at bounding box center [1400, 228] width 73 height 28
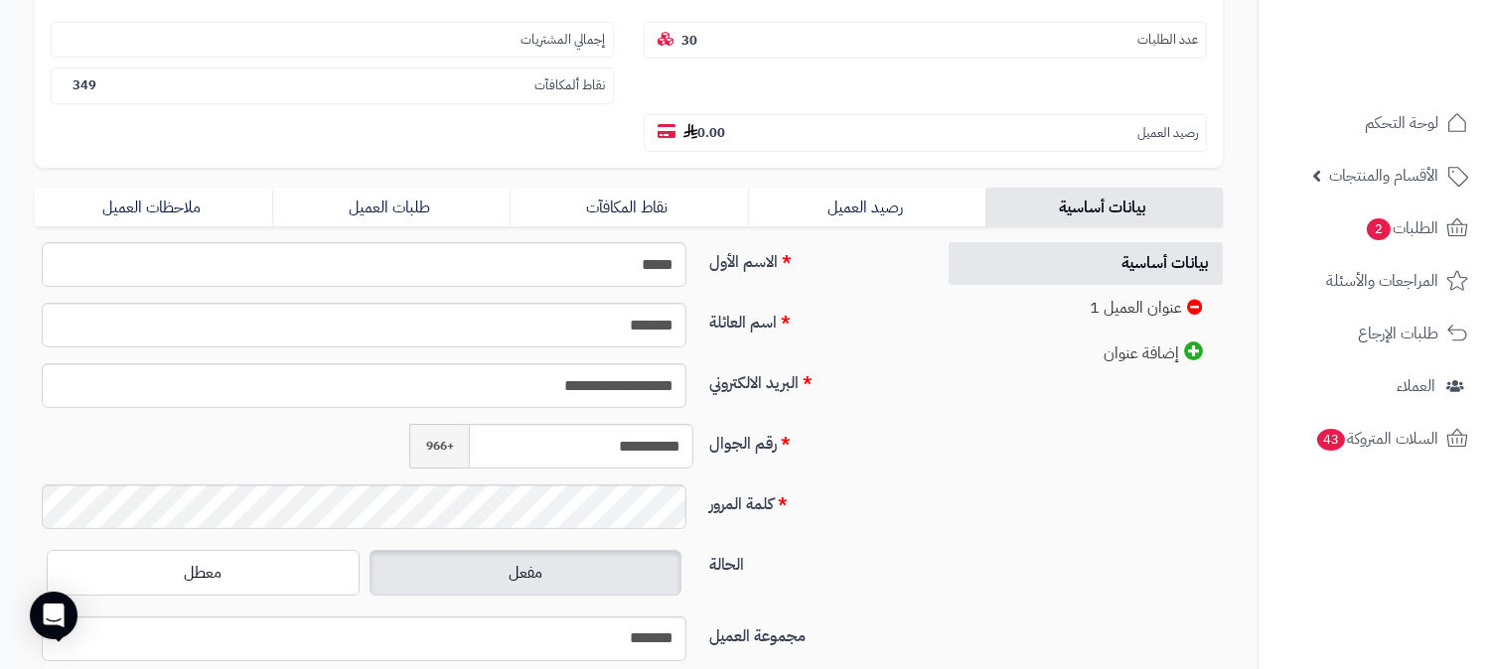
scroll to position [331, 0]
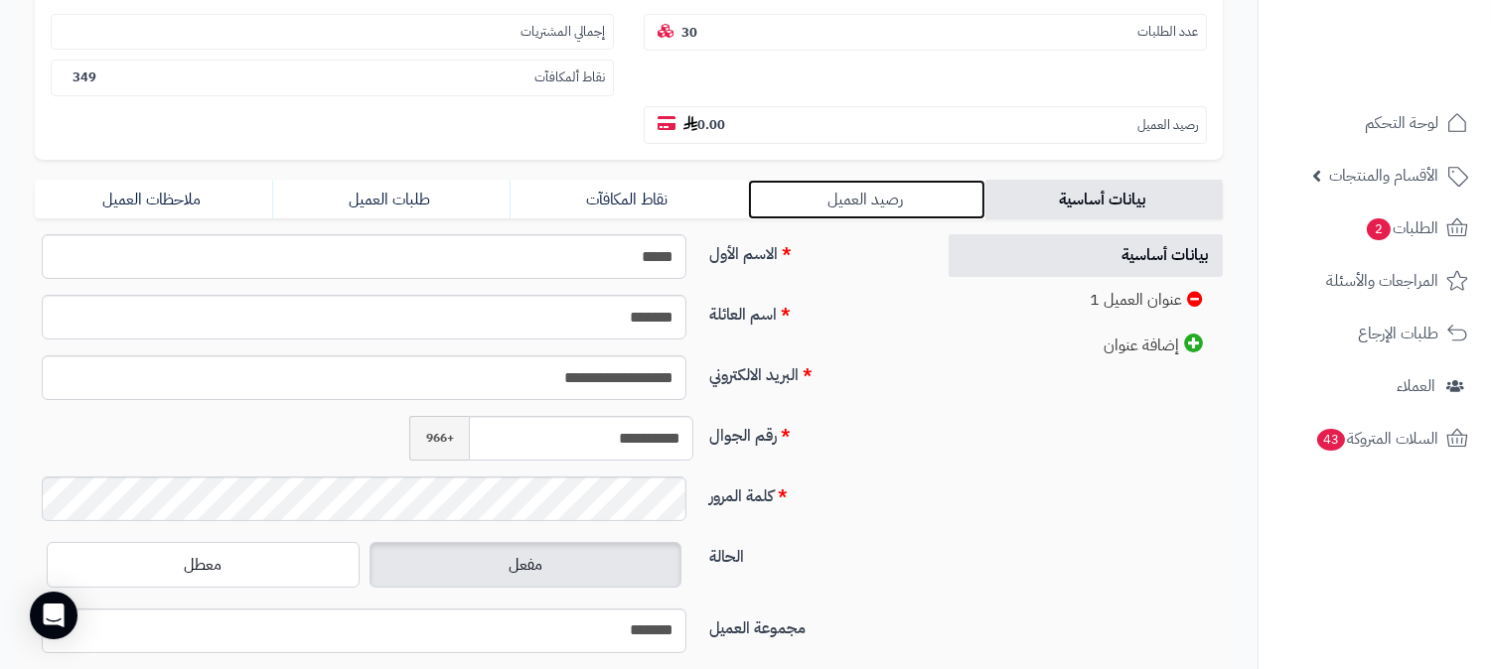
click at [872, 180] on link "رصيد العميل" at bounding box center [866, 200] width 237 height 40
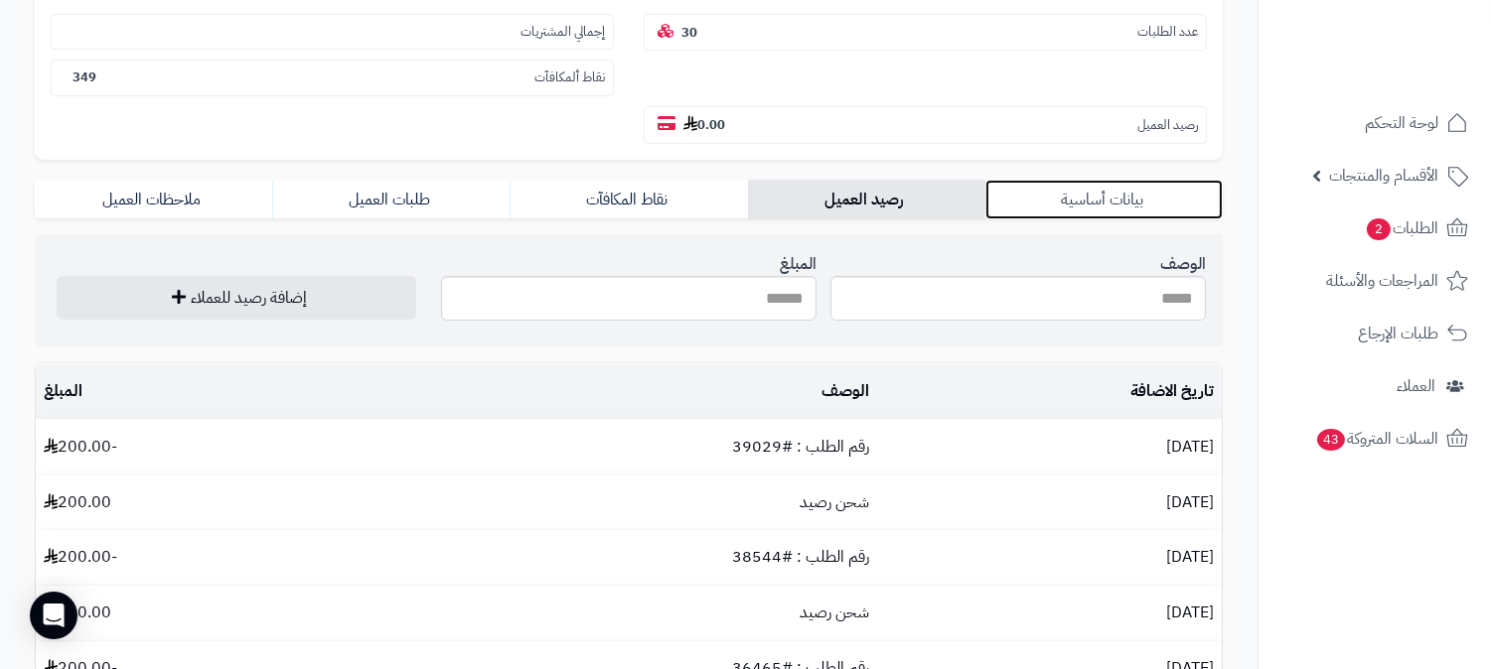
click at [1090, 180] on link "بيانات أساسية" at bounding box center [1103, 200] width 237 height 40
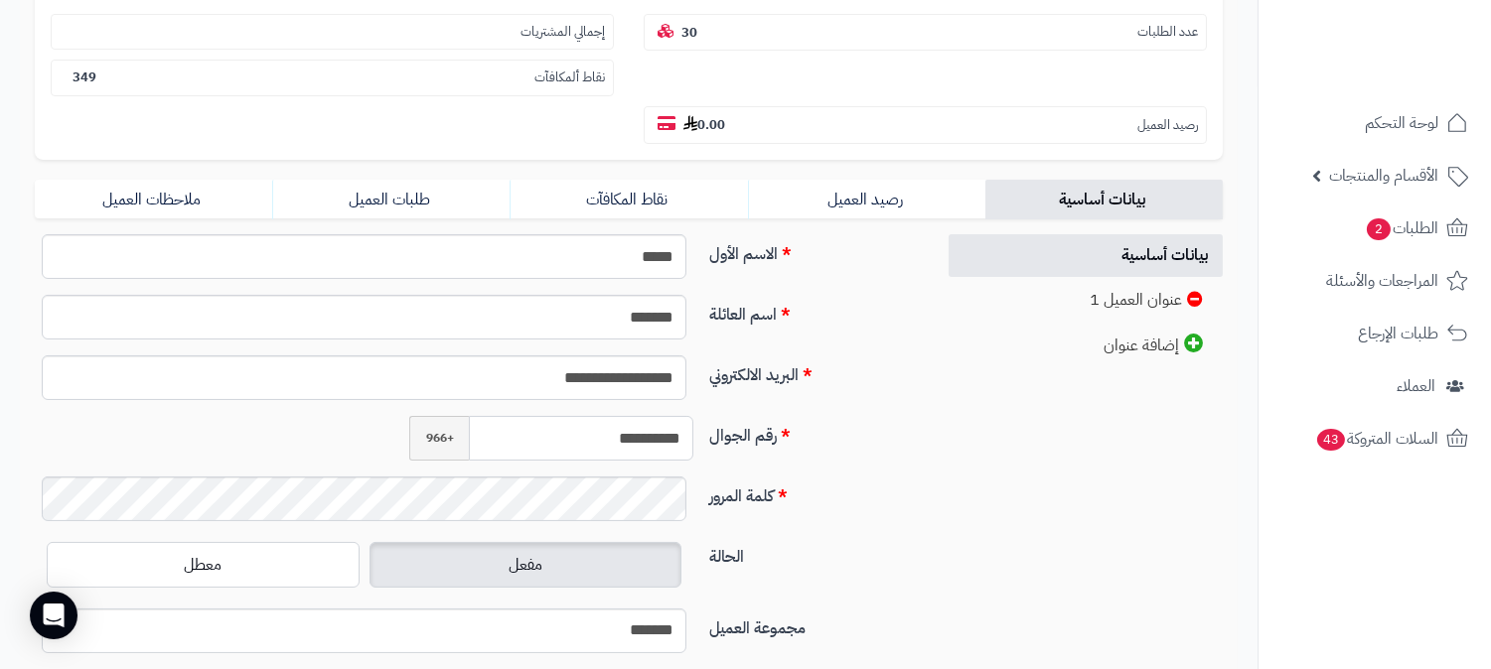
drag, startPoint x: 594, startPoint y: 388, endPoint x: 717, endPoint y: 383, distance: 123.2
click at [717, 416] on div "**********" at bounding box center [477, 446] width 900 height 61
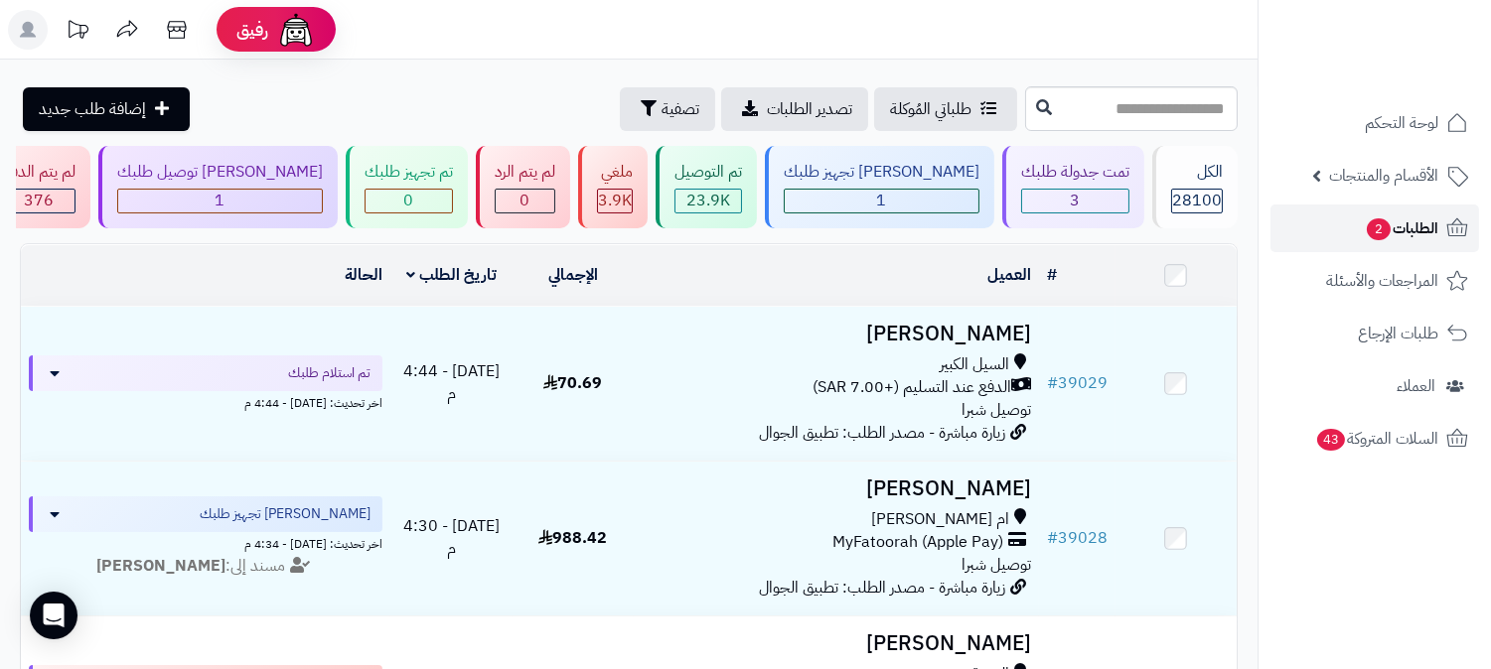
click at [1390, 225] on span "الطلبات 2" at bounding box center [1400, 228] width 73 height 28
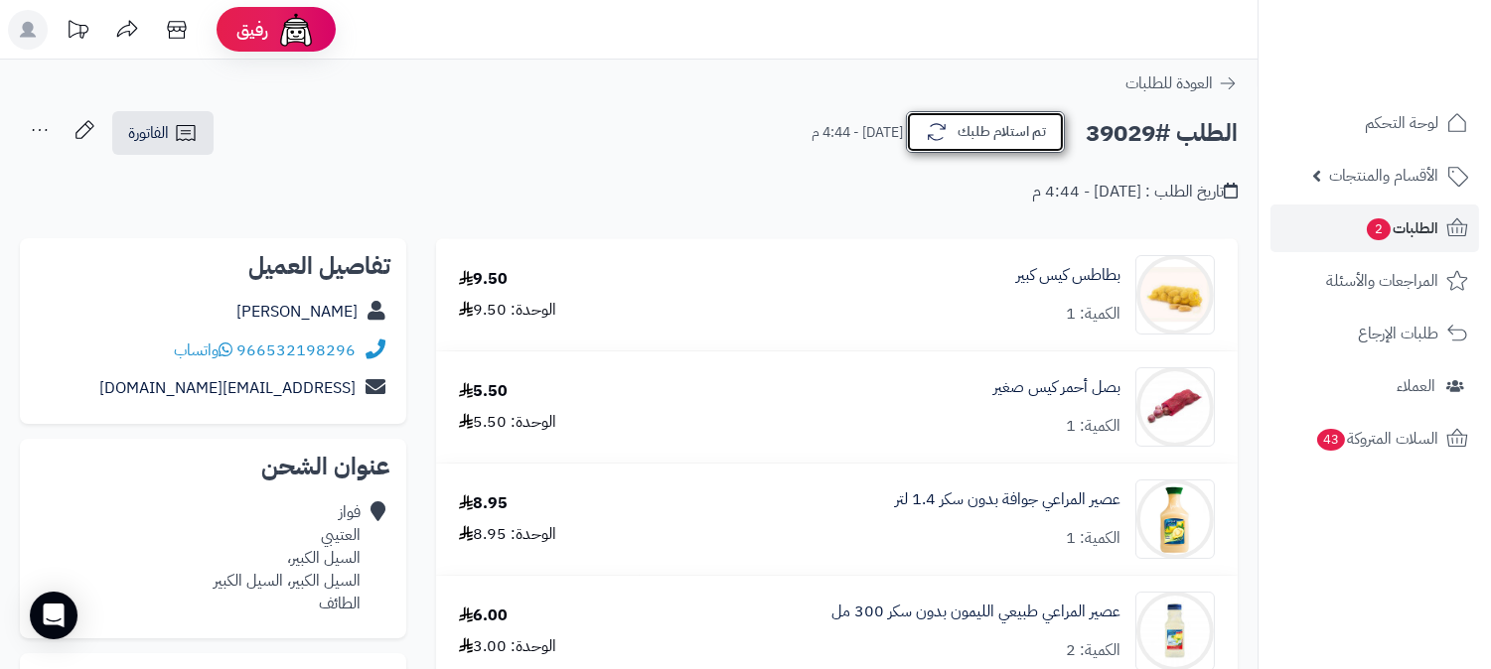
click at [1030, 137] on button "تم استلام طلبك" at bounding box center [985, 132] width 159 height 42
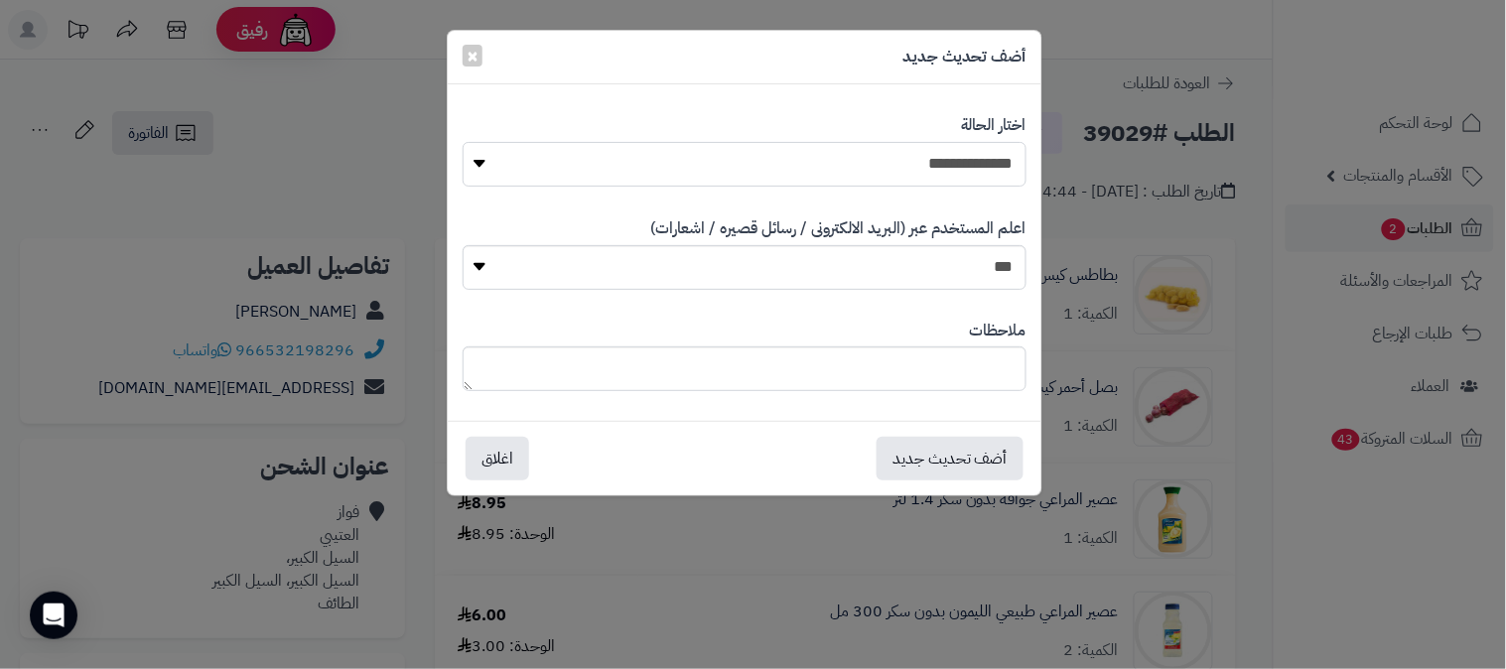
drag, startPoint x: 999, startPoint y: 156, endPoint x: 1000, endPoint y: 170, distance: 13.9
click at [999, 156] on select "**********" at bounding box center [745, 164] width 564 height 45
select select "*"
click at [463, 142] on select "**********" at bounding box center [745, 164] width 564 height 45
click at [977, 465] on button "أضف تحديث جديد" at bounding box center [950, 458] width 147 height 44
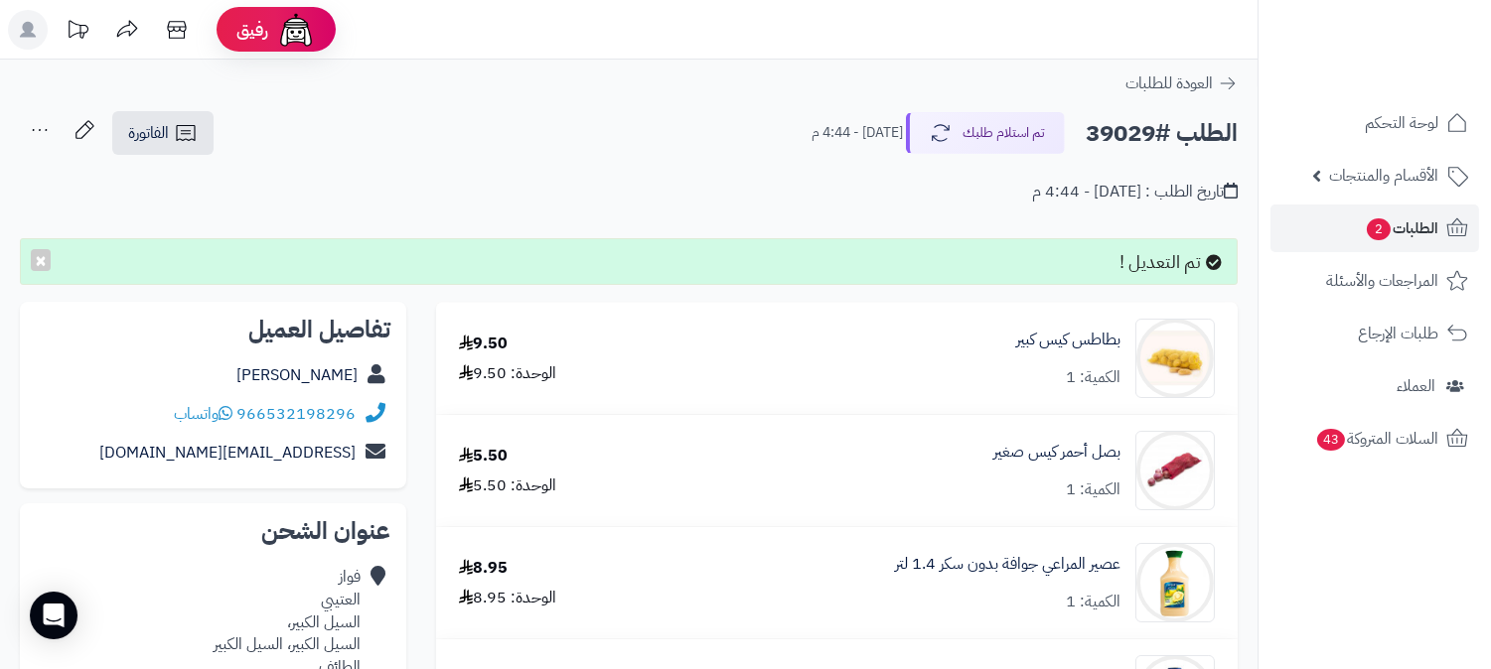
click at [36, 126] on icon at bounding box center [40, 130] width 40 height 40
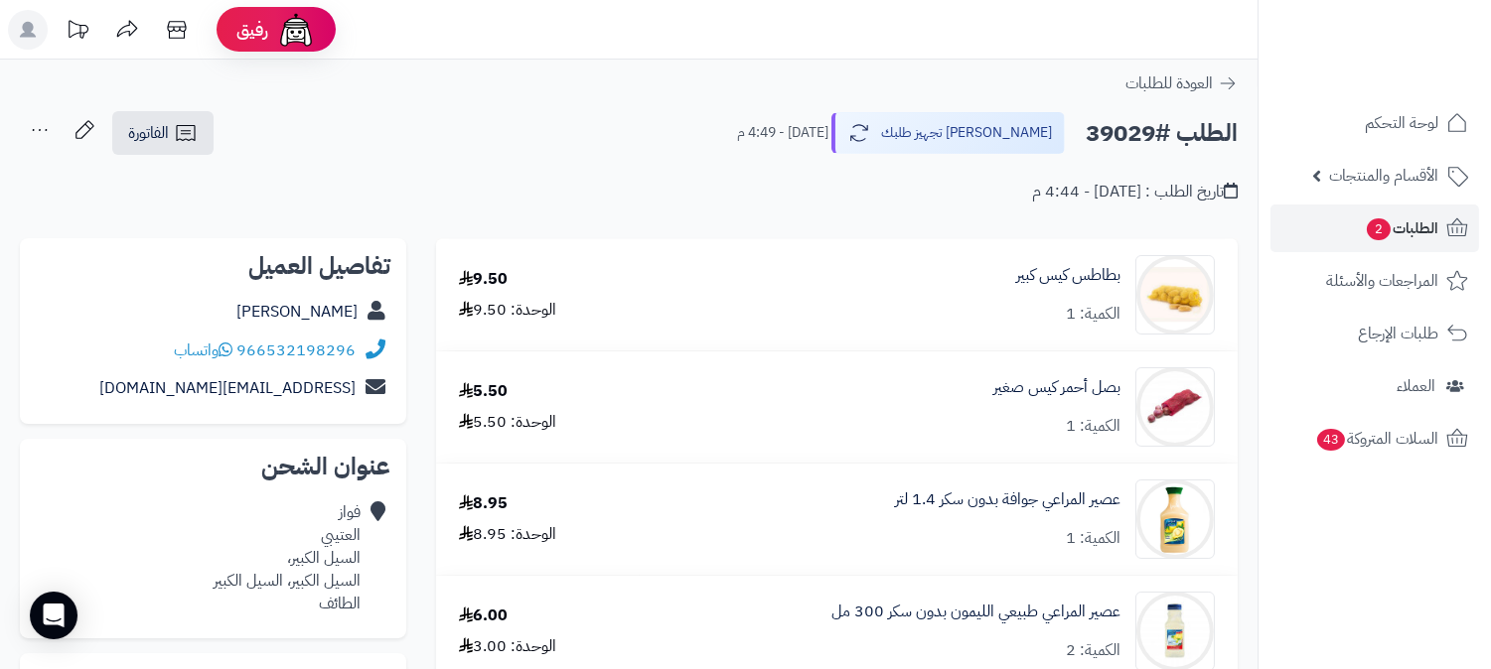
click at [34, 136] on icon at bounding box center [40, 130] width 40 height 40
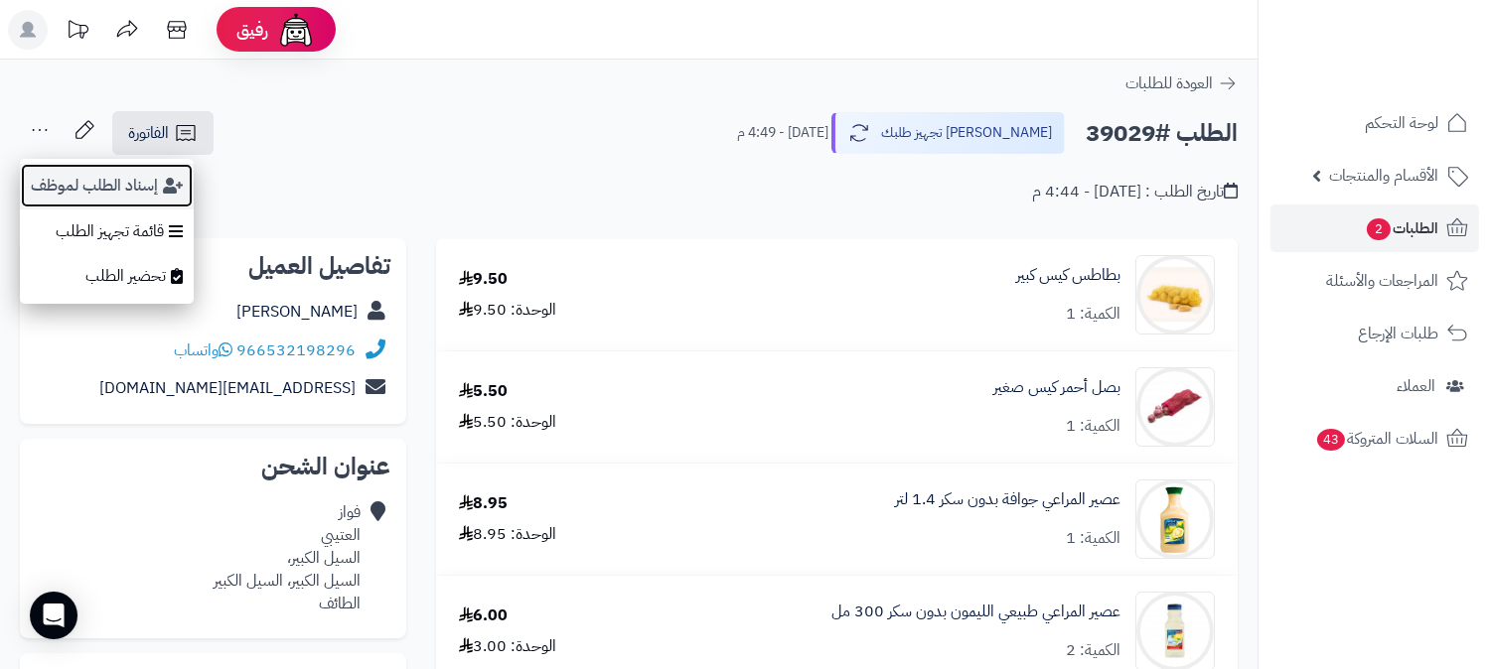
click at [57, 175] on button "إسناد الطلب لموظف" at bounding box center [107, 186] width 174 height 46
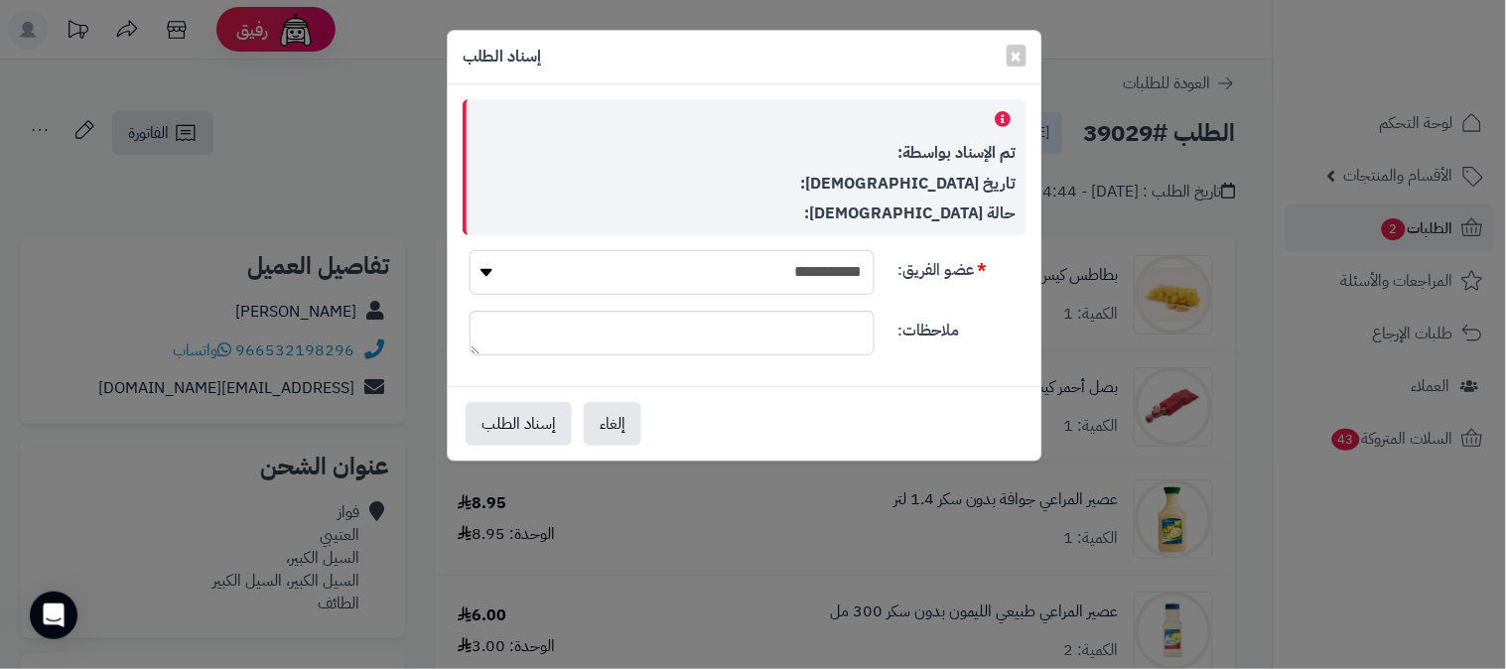
click at [616, 285] on select "**********" at bounding box center [672, 272] width 405 height 45
select select "**"
click at [470, 250] on select "**********" at bounding box center [672, 272] width 405 height 45
click at [504, 433] on button "إسناد الطلب" at bounding box center [519, 423] width 106 height 44
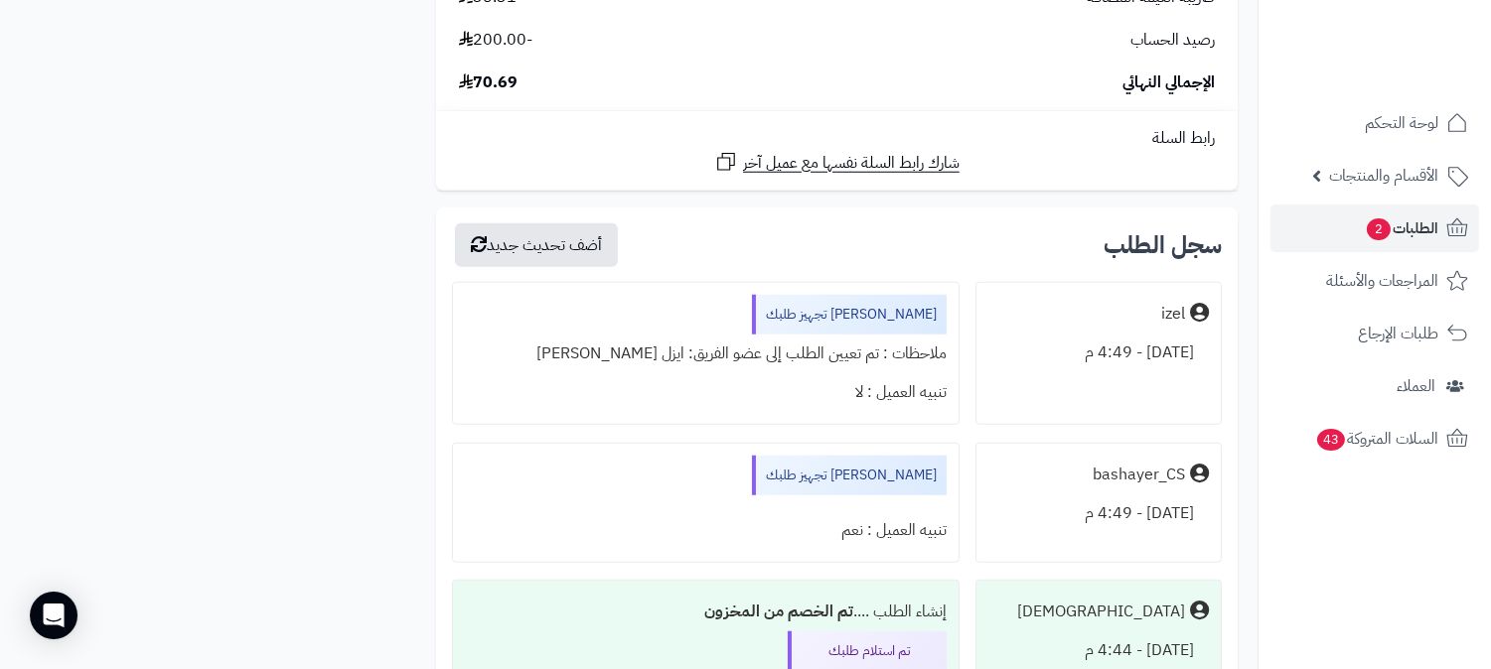
scroll to position [2979, 0]
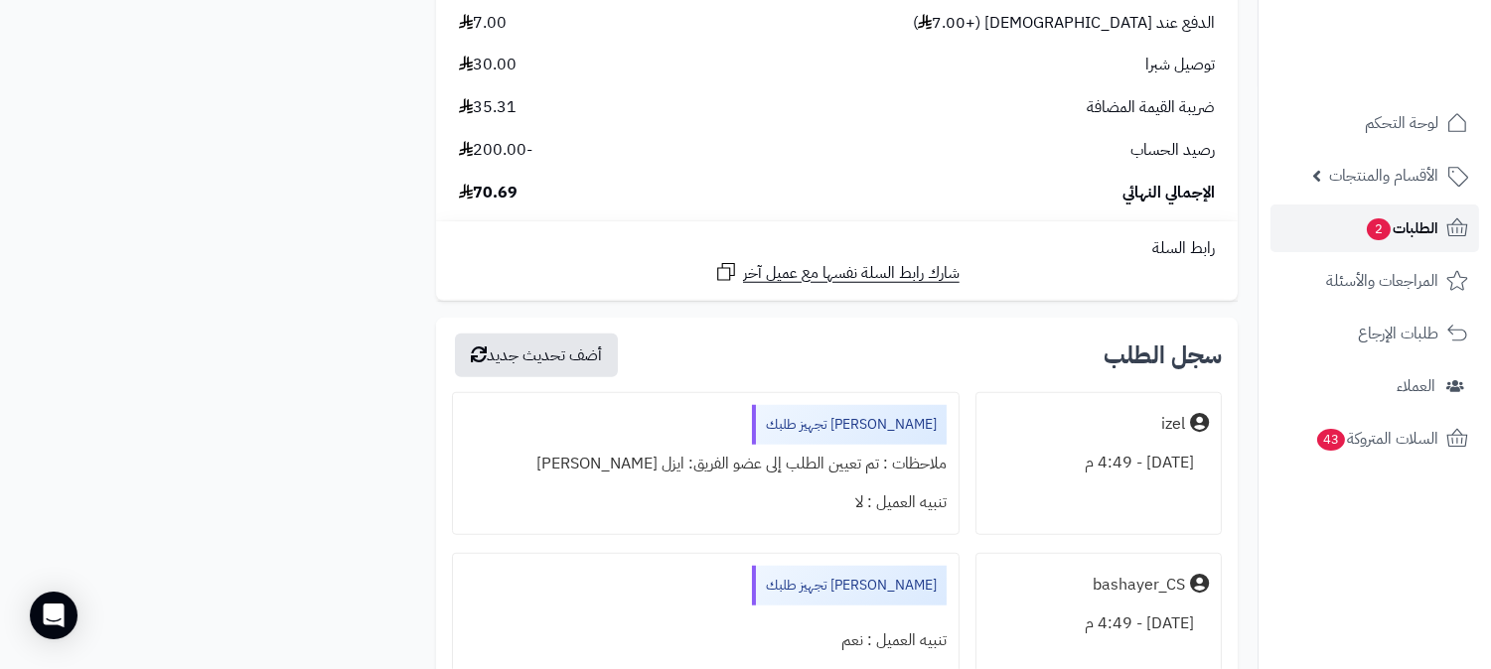
click at [1405, 224] on span "الطلبات 2" at bounding box center [1400, 228] width 73 height 28
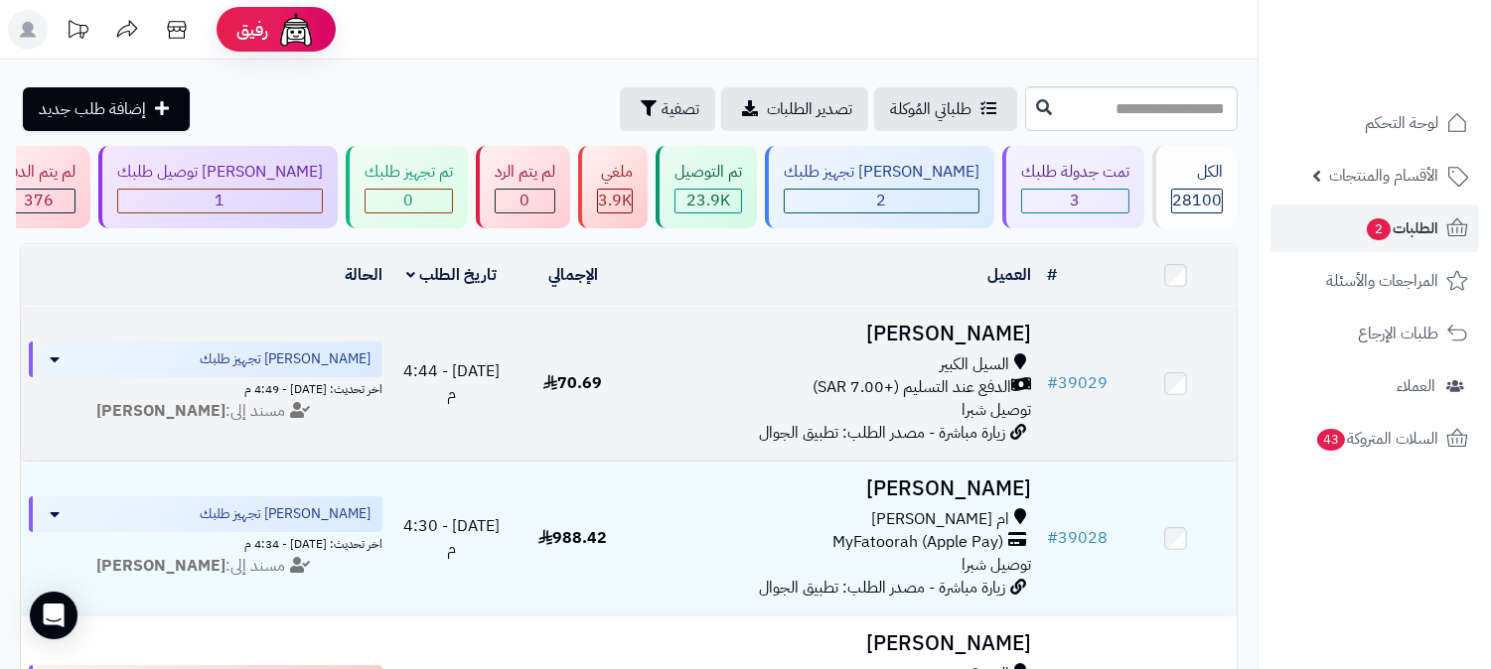
scroll to position [110, 0]
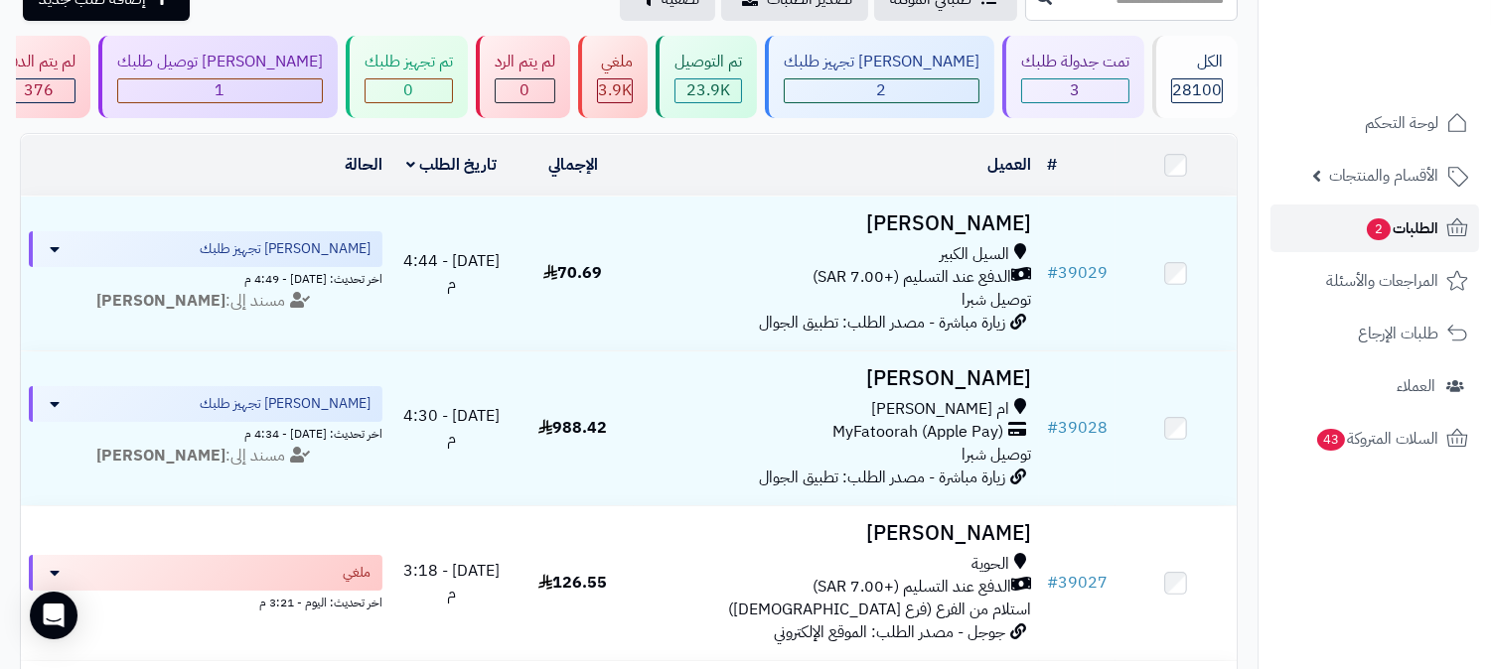
click at [1421, 230] on span "الطلبات 2" at bounding box center [1400, 228] width 73 height 28
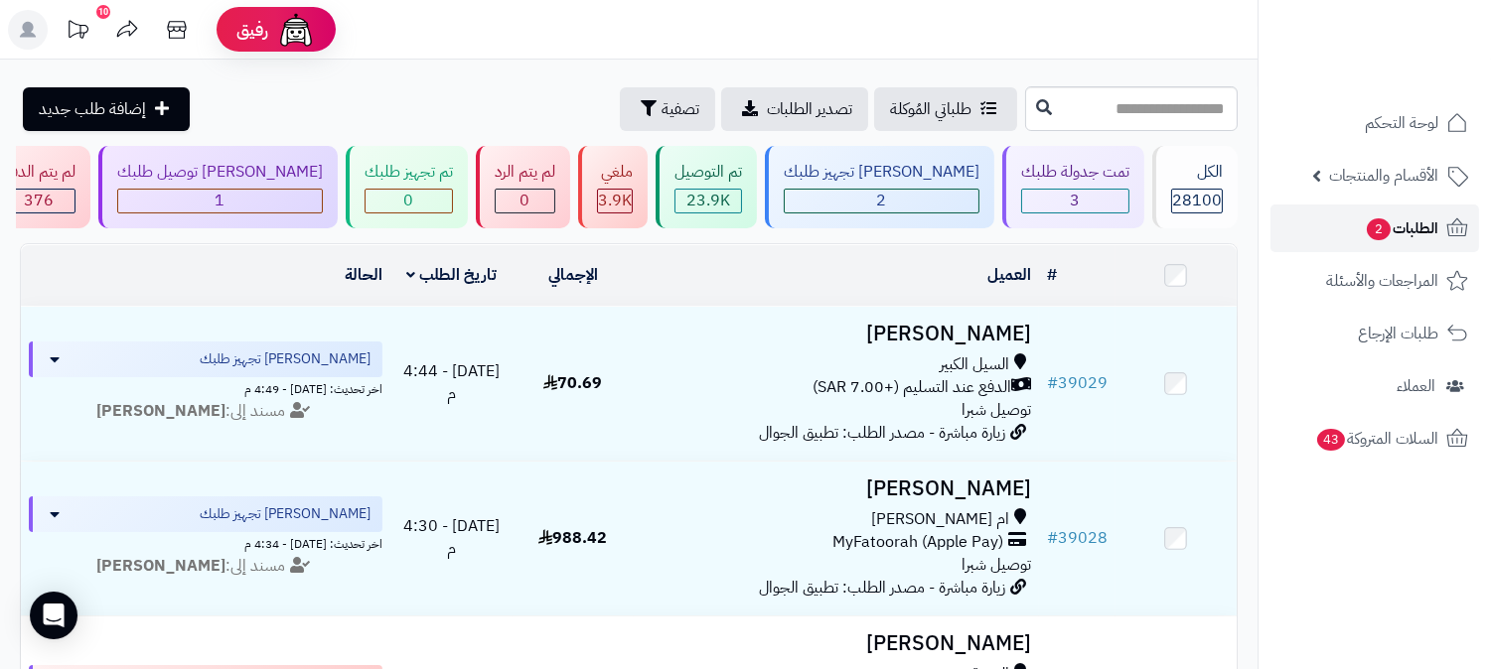
click at [1392, 223] on span "الطلبات 2" at bounding box center [1400, 228] width 73 height 28
click at [1425, 229] on span "الطلبات 2" at bounding box center [1400, 228] width 73 height 28
click at [1417, 224] on span "الطلبات 2" at bounding box center [1400, 228] width 73 height 28
click at [1398, 218] on span "الطلبات 2" at bounding box center [1400, 228] width 73 height 28
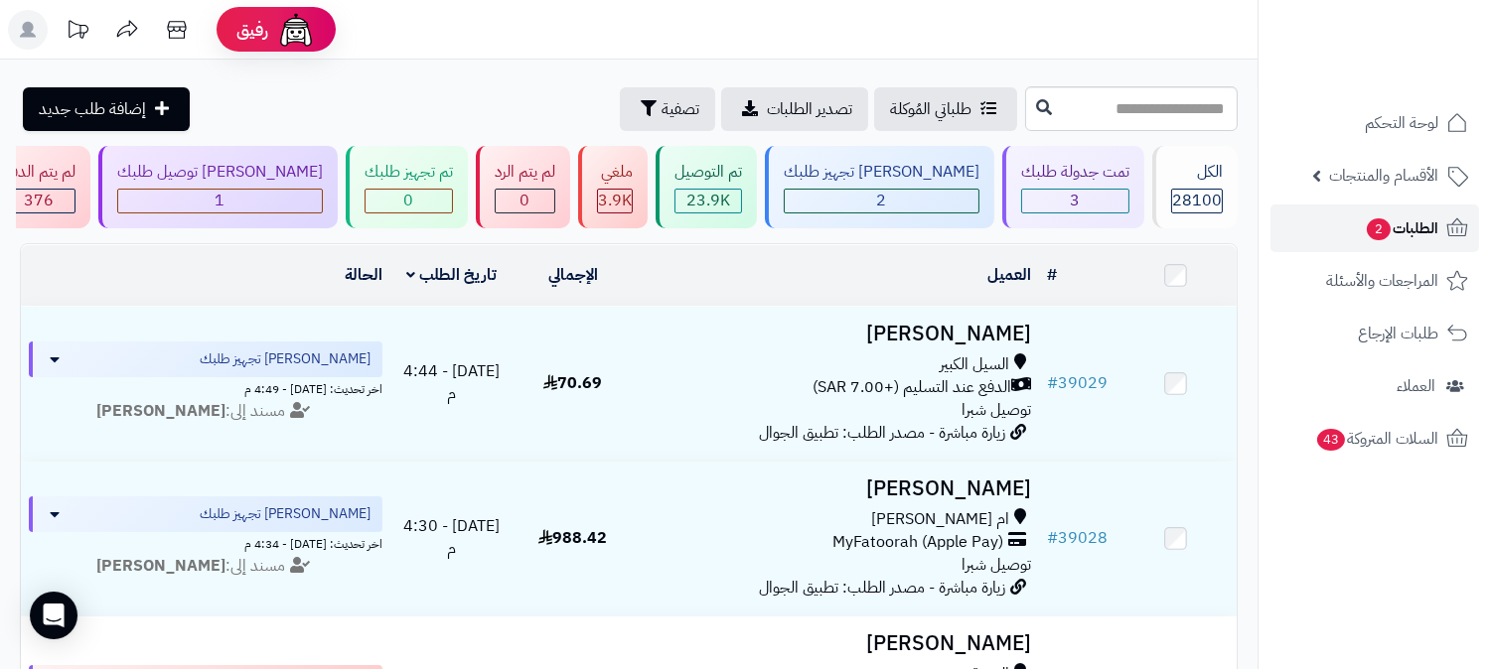
click at [1398, 218] on span "الطلبات 2" at bounding box center [1400, 228] width 73 height 28
click at [1421, 233] on span "الطلبات 2" at bounding box center [1400, 228] width 73 height 28
click at [1420, 230] on span "الطلبات 2" at bounding box center [1400, 228] width 73 height 28
click at [1405, 224] on span "الطلبات 2" at bounding box center [1400, 228] width 73 height 28
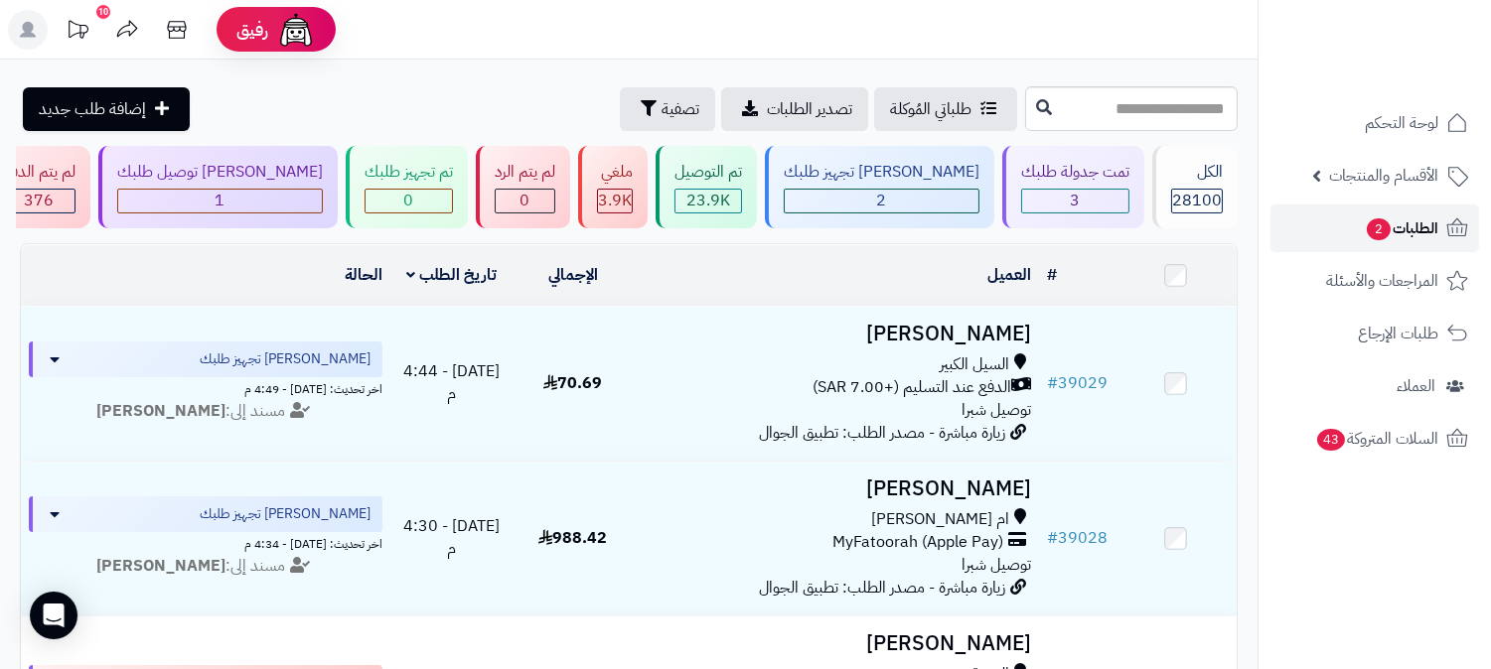
click at [1413, 228] on span "الطلبات 2" at bounding box center [1400, 228] width 73 height 28
click at [1395, 212] on link "الطلبات 2" at bounding box center [1374, 229] width 209 height 48
click at [1410, 230] on span "الطلبات 2" at bounding box center [1400, 228] width 73 height 28
click at [1427, 231] on span "الطلبات 2" at bounding box center [1400, 228] width 73 height 28
click at [1390, 248] on link "الطلبات 2" at bounding box center [1374, 229] width 209 height 48
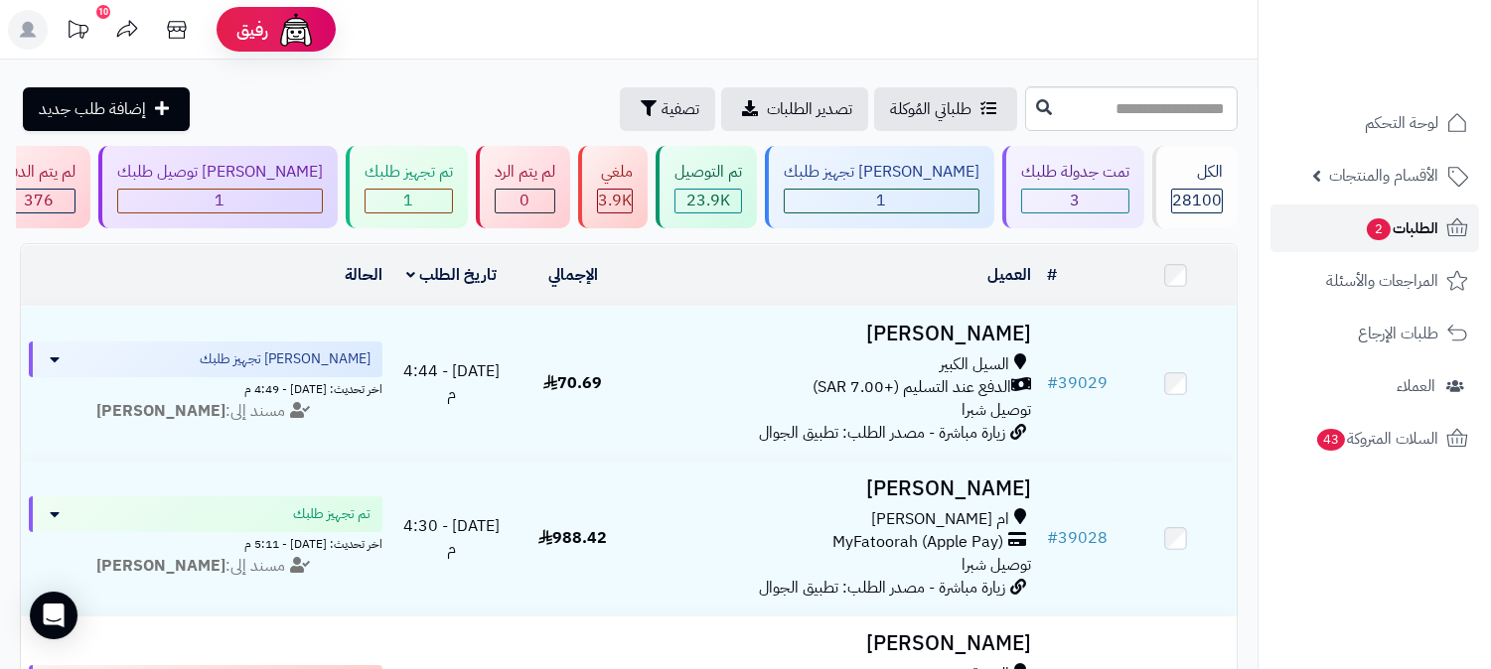
click at [1418, 240] on span "الطلبات 2" at bounding box center [1400, 228] width 73 height 28
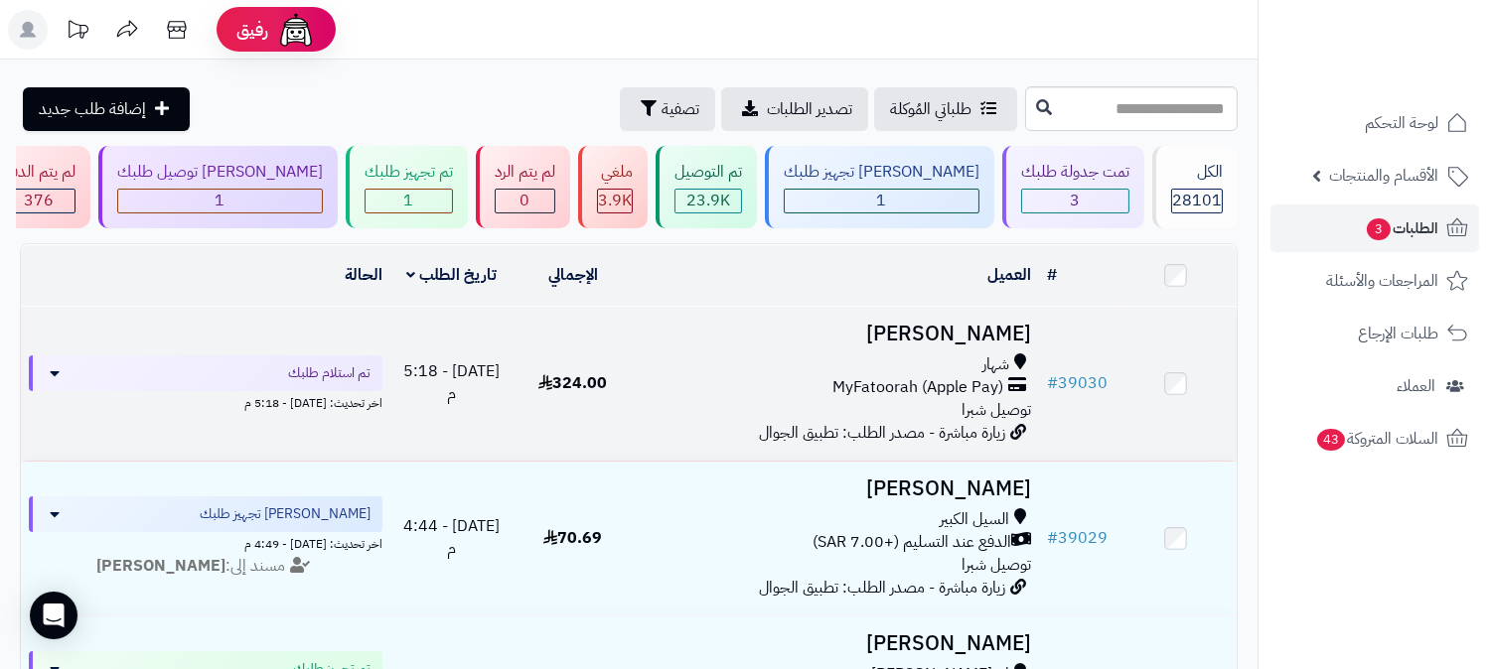
click at [951, 324] on h3 "[PERSON_NAME]" at bounding box center [836, 334] width 389 height 23
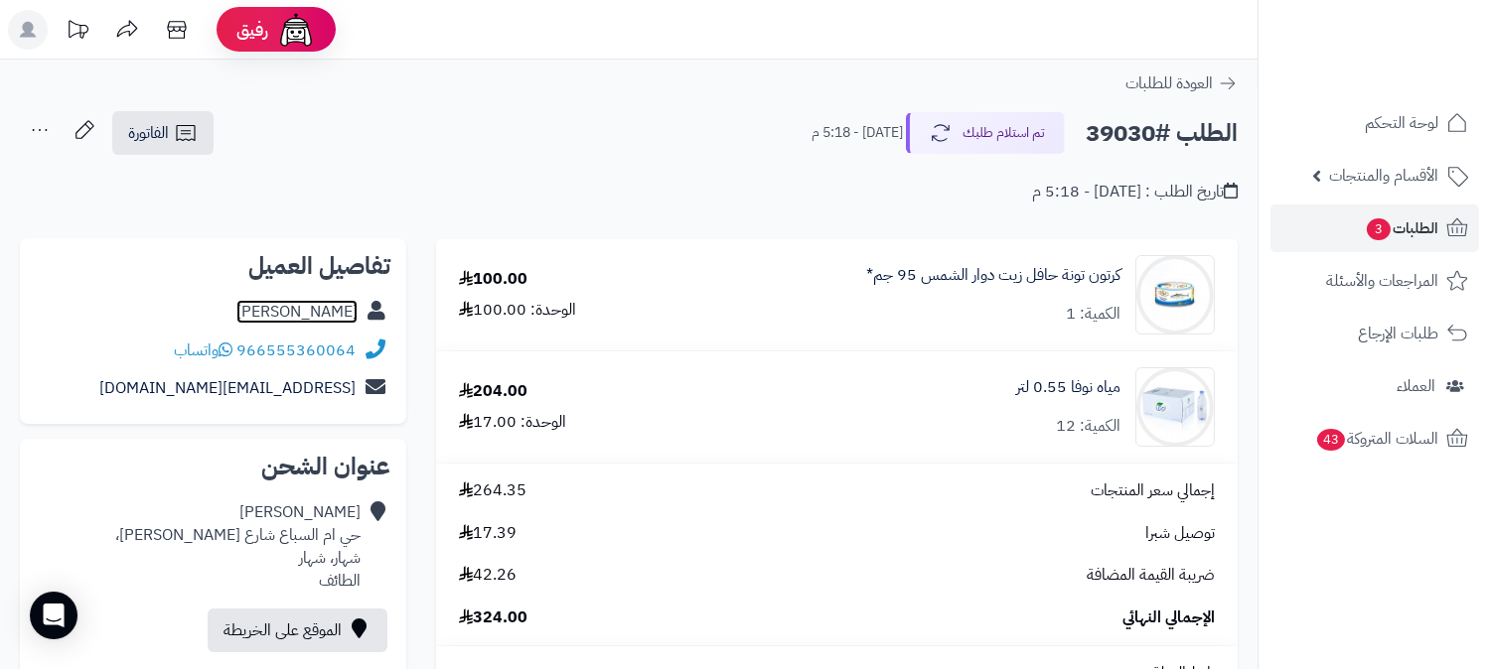
click at [341, 319] on link "[PERSON_NAME]" at bounding box center [296, 312] width 121 height 24
click at [1137, 137] on h2 "الطلب #39030" at bounding box center [1161, 133] width 152 height 41
copy h2 "39030"
click at [1395, 219] on span "الطلبات 3" at bounding box center [1400, 228] width 73 height 28
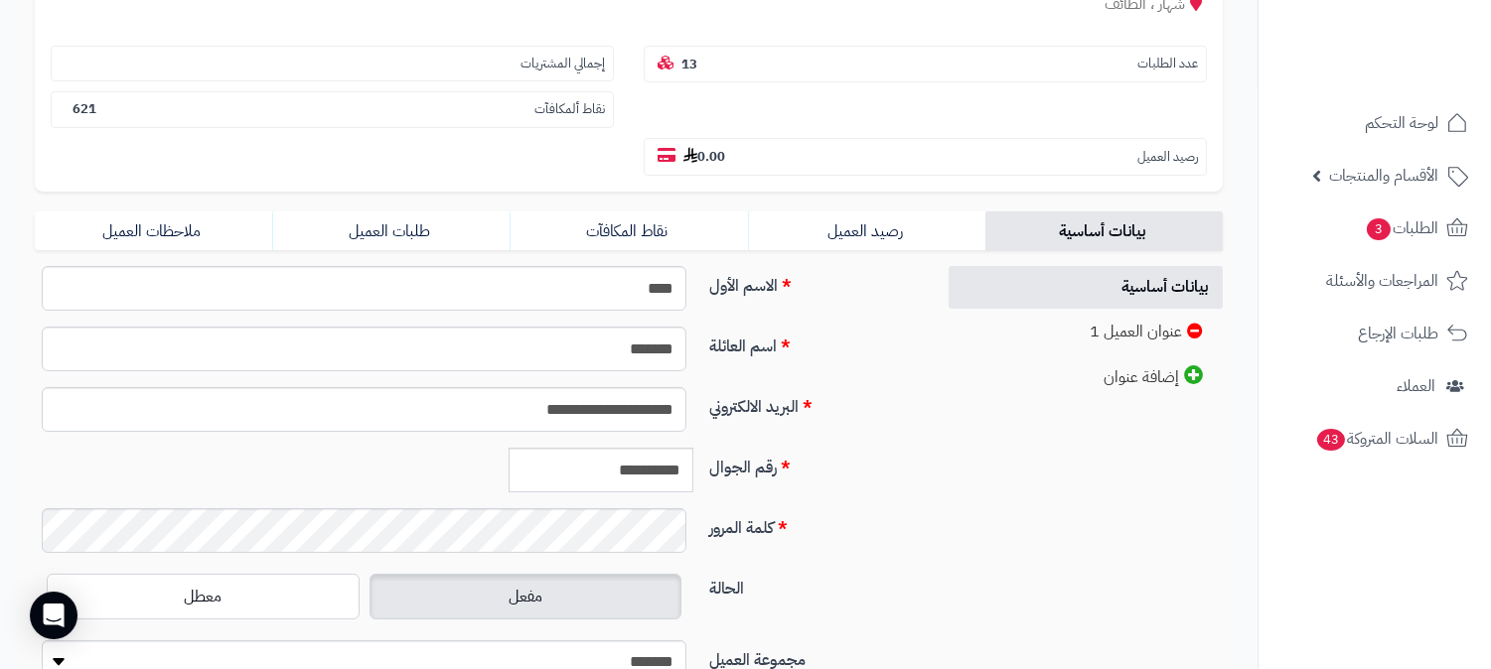
scroll to position [331, 0]
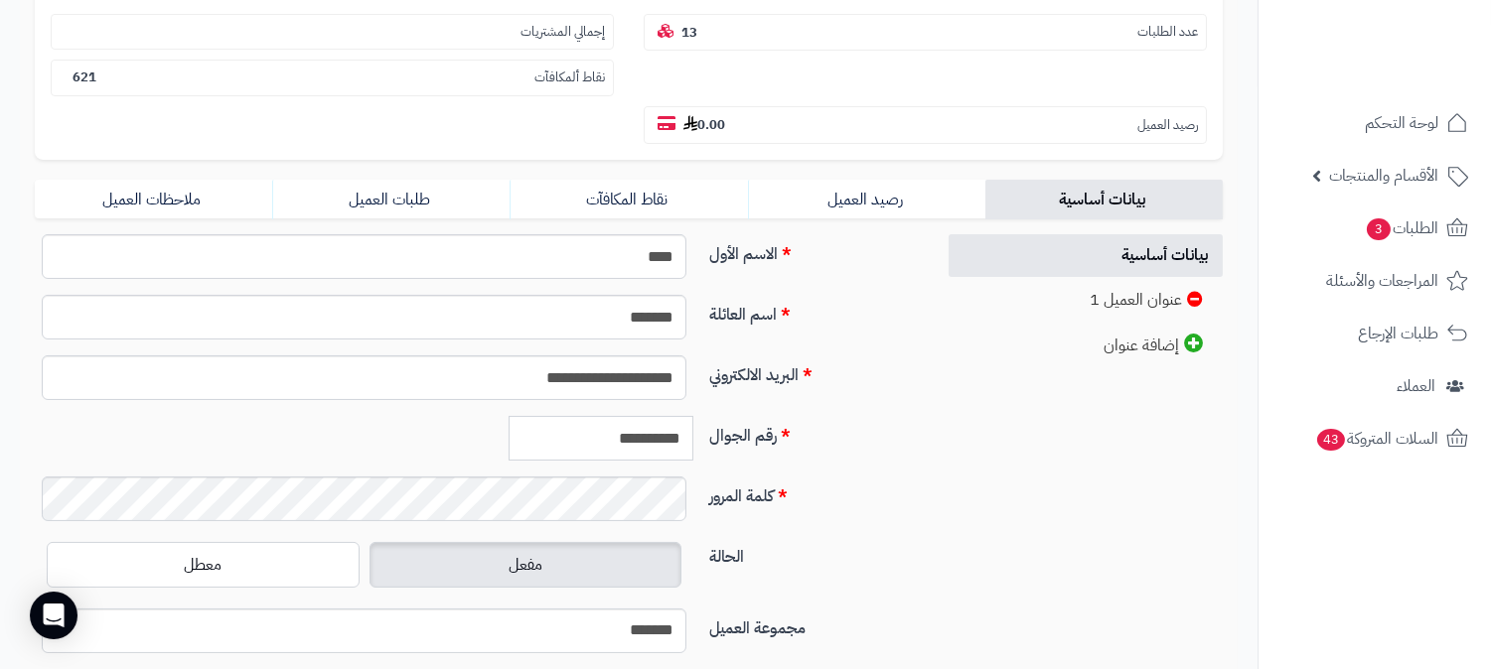
drag, startPoint x: 592, startPoint y: 397, endPoint x: 702, endPoint y: 399, distance: 110.2
click at [702, 416] on div "**********" at bounding box center [477, 446] width 900 height 61
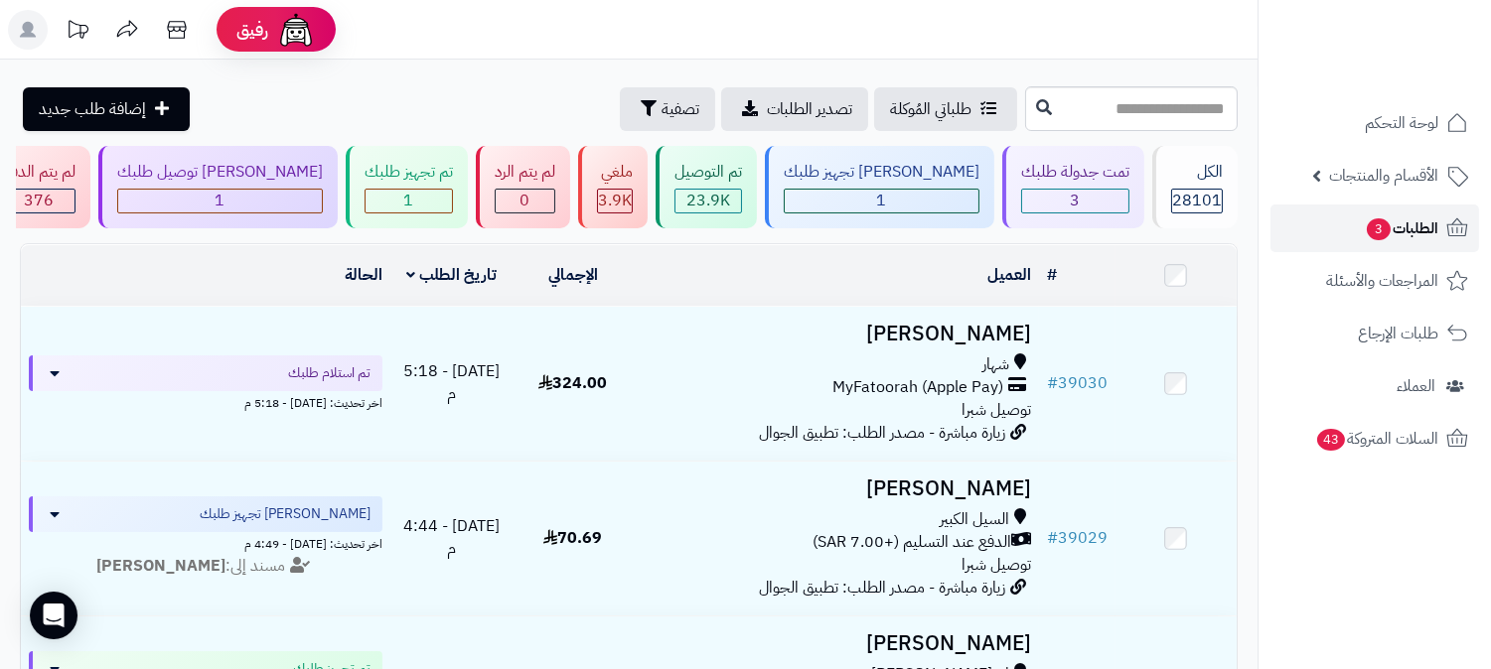
click at [1420, 213] on link "الطلبات 3" at bounding box center [1374, 229] width 209 height 48
click at [1420, 220] on span "الطلبات 3" at bounding box center [1400, 228] width 73 height 28
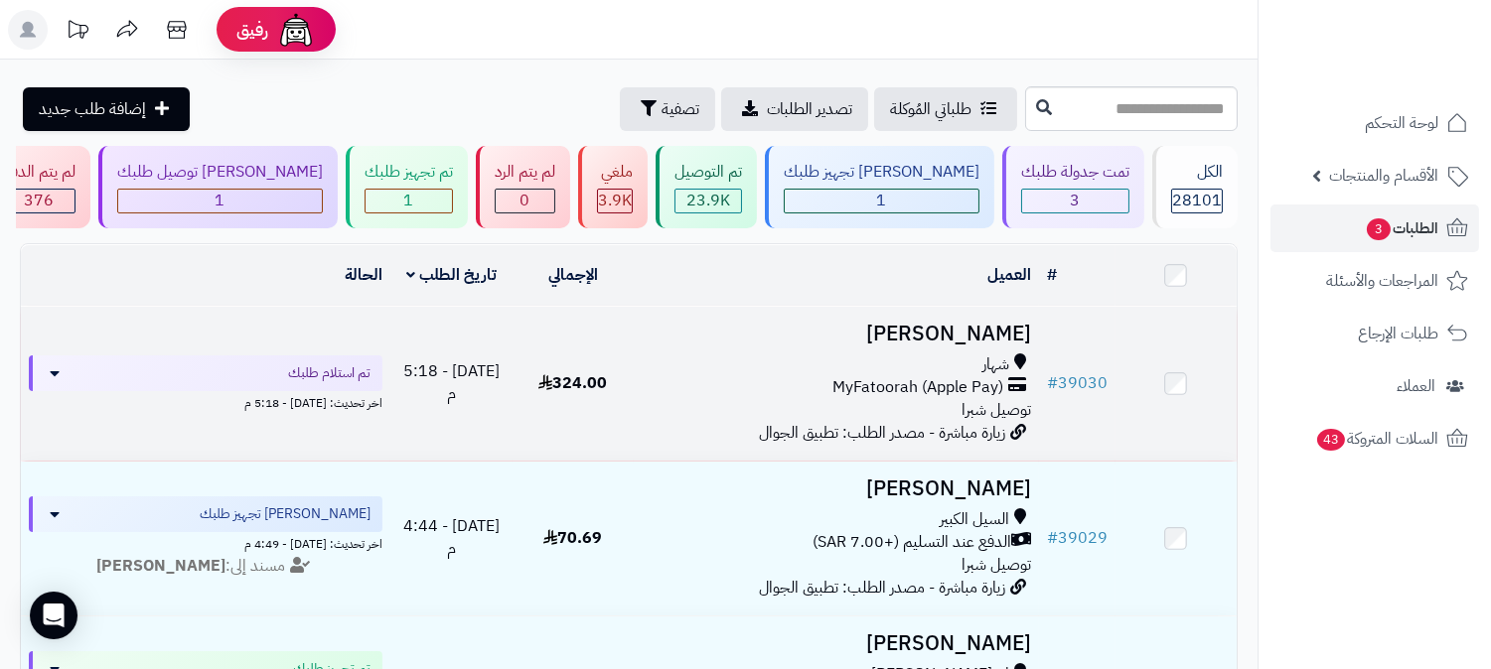
click at [963, 343] on h3 "[PERSON_NAME]" at bounding box center [836, 334] width 389 height 23
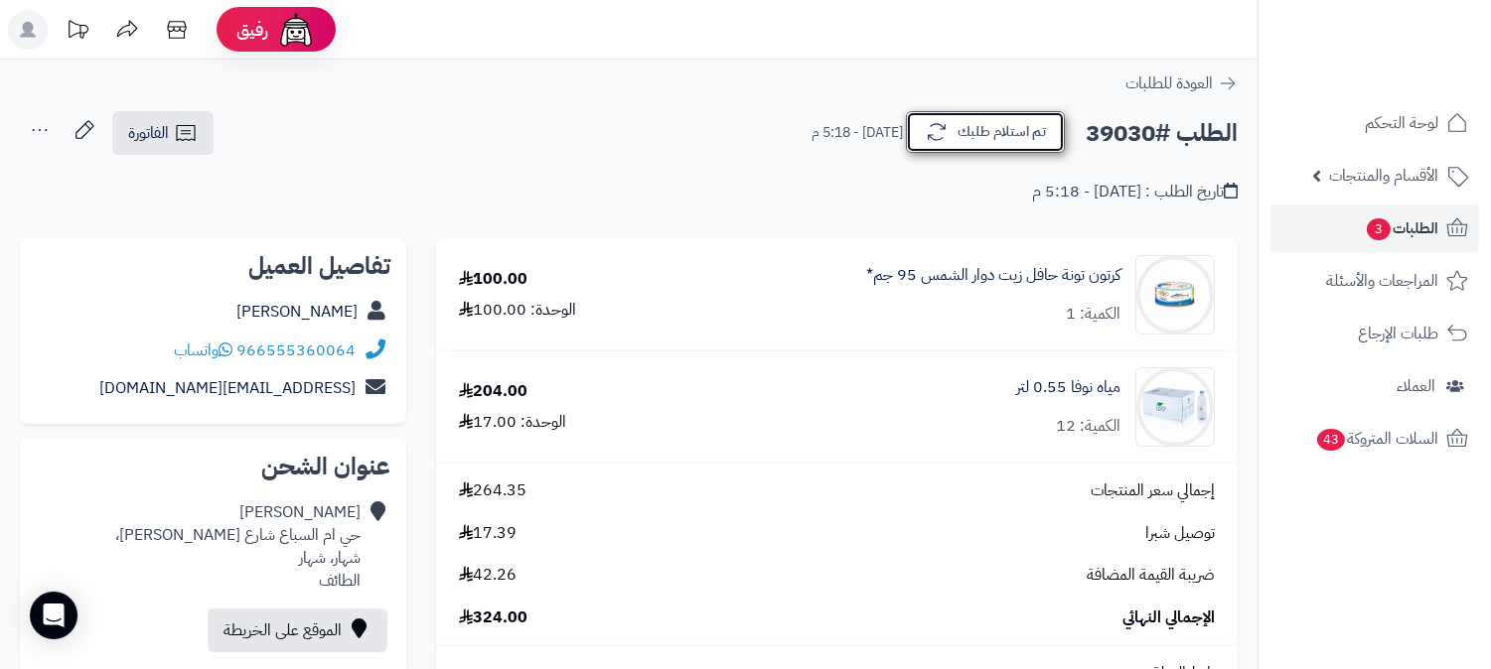
click at [994, 136] on button "تم استلام طلبك" at bounding box center [985, 132] width 159 height 42
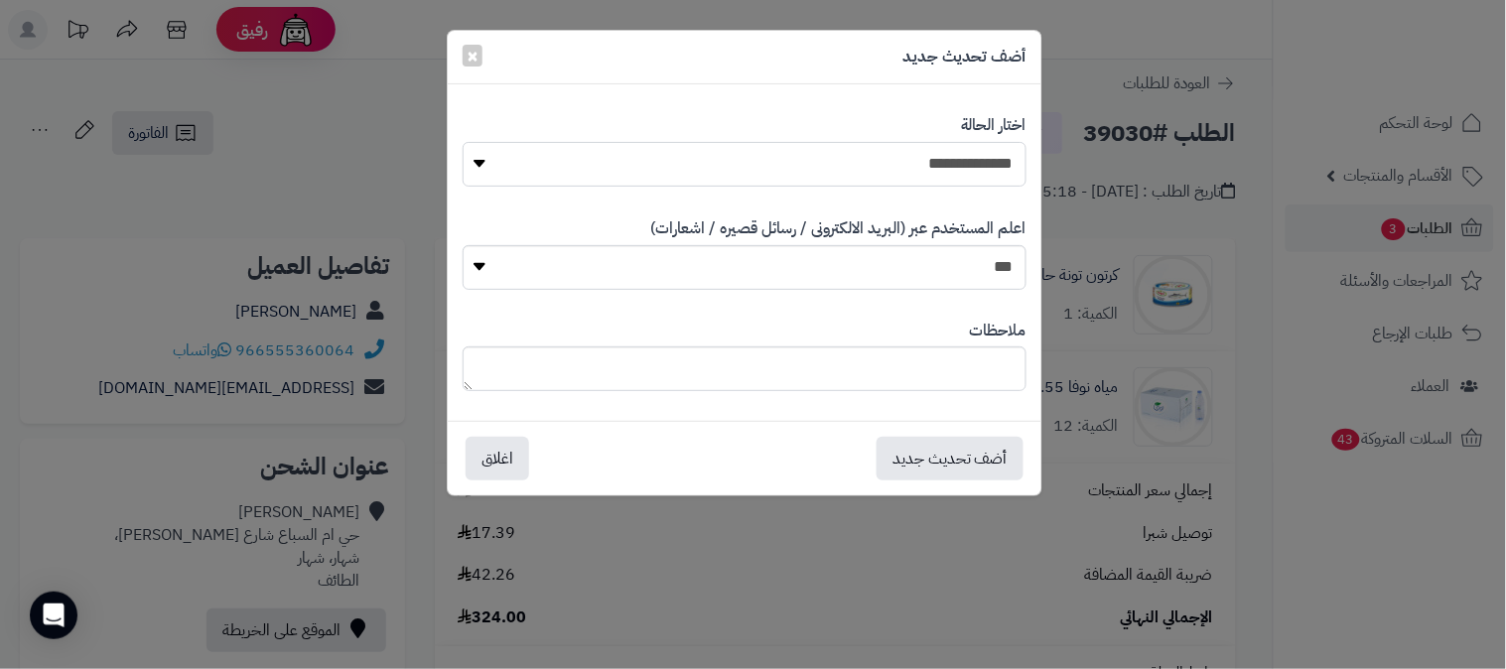
click at [1001, 160] on select "**********" at bounding box center [745, 164] width 564 height 45
select select "*"
click at [463, 142] on select "**********" at bounding box center [745, 164] width 564 height 45
click at [960, 468] on button "أضف تحديث جديد" at bounding box center [950, 458] width 147 height 44
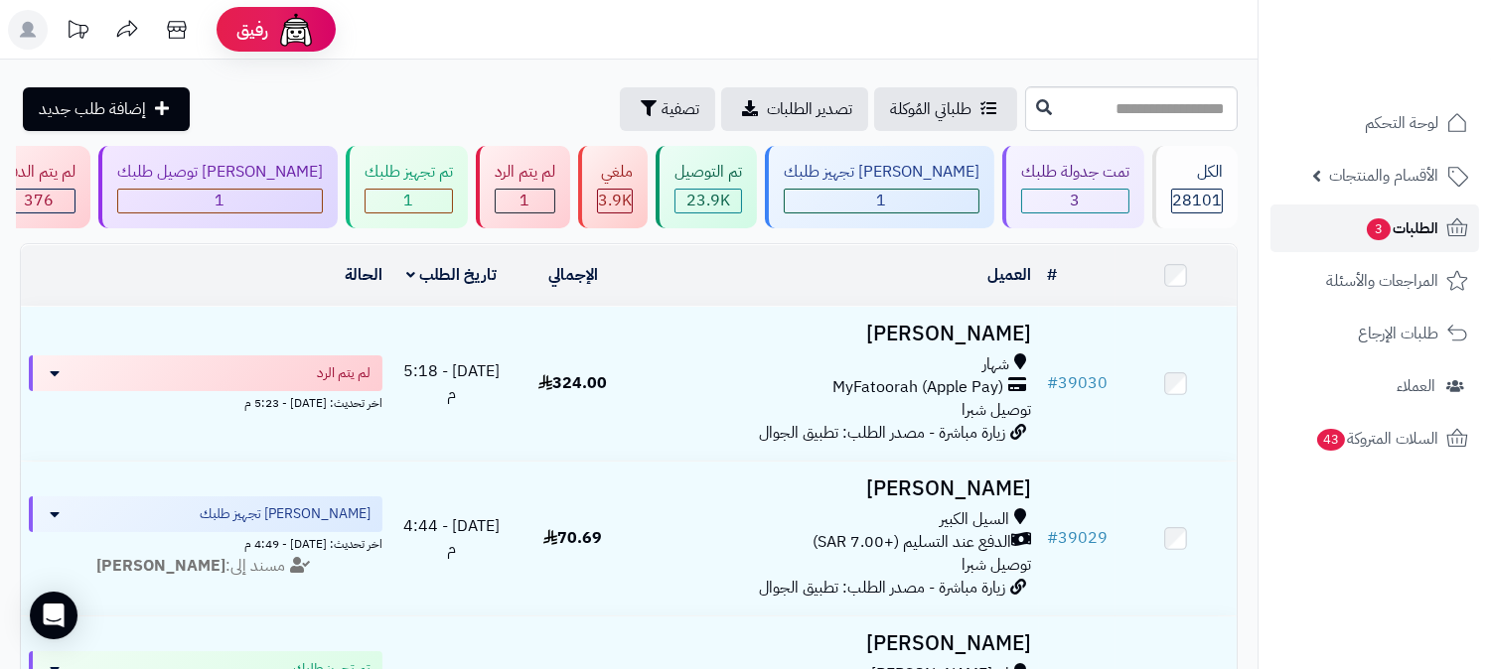
click at [1406, 223] on span "الطلبات 3" at bounding box center [1400, 228] width 73 height 28
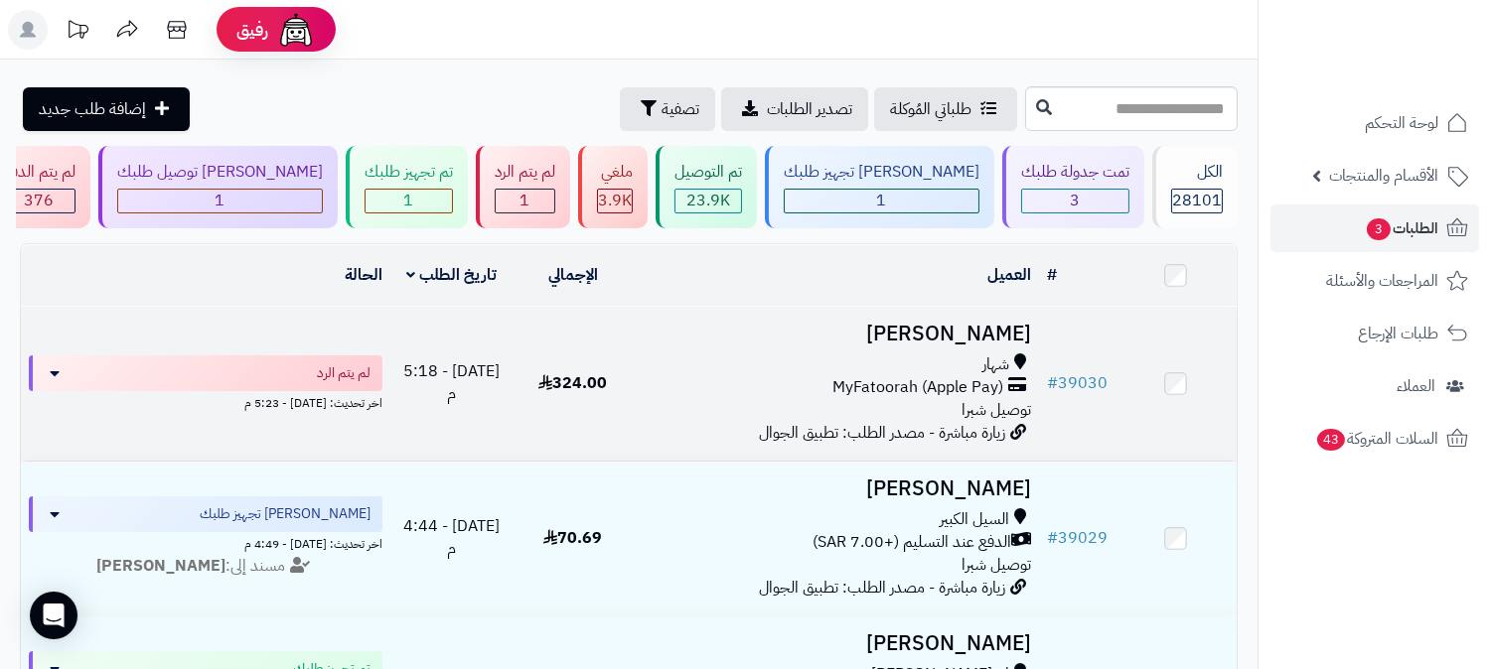
click at [980, 335] on h3 "[PERSON_NAME]" at bounding box center [836, 334] width 389 height 23
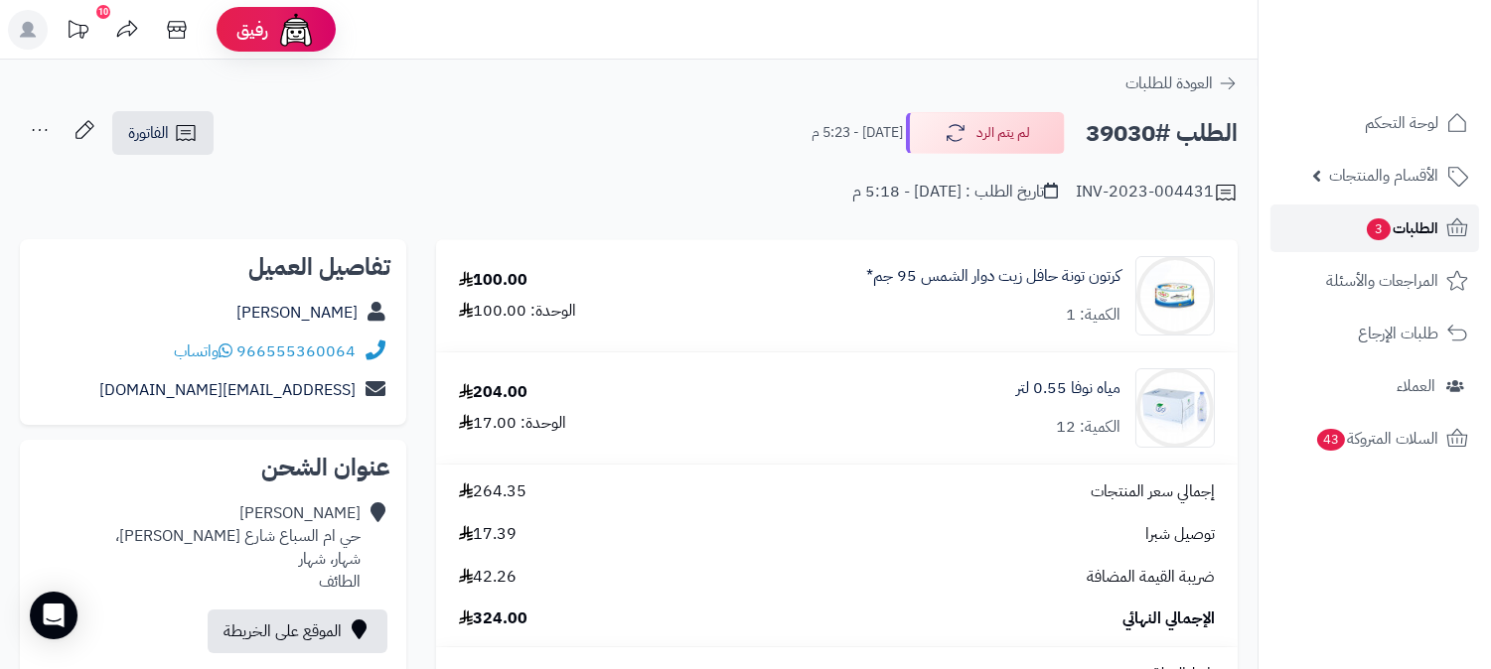
click at [1415, 219] on span "الطلبات 3" at bounding box center [1400, 228] width 73 height 28
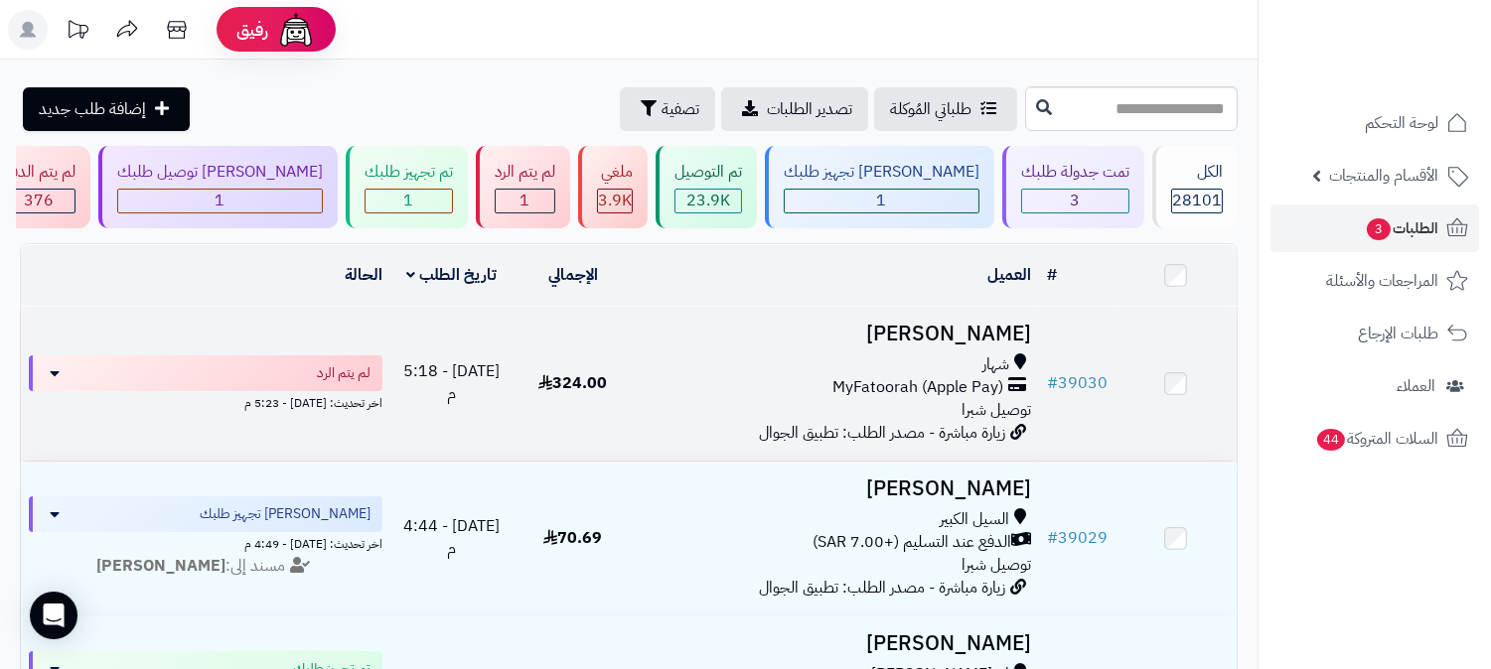
click at [957, 339] on h3 "[PERSON_NAME]" at bounding box center [836, 334] width 389 height 23
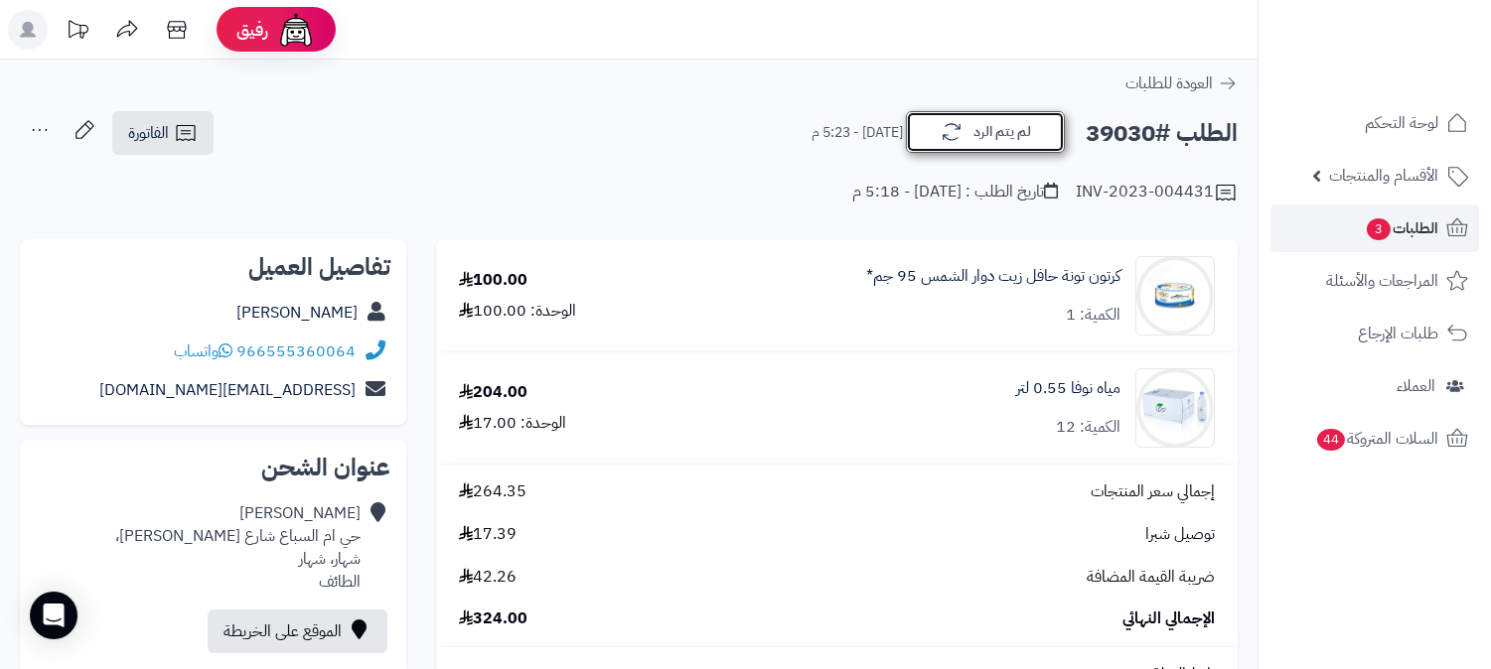
click at [1001, 124] on button "لم يتم الرد" at bounding box center [985, 132] width 159 height 42
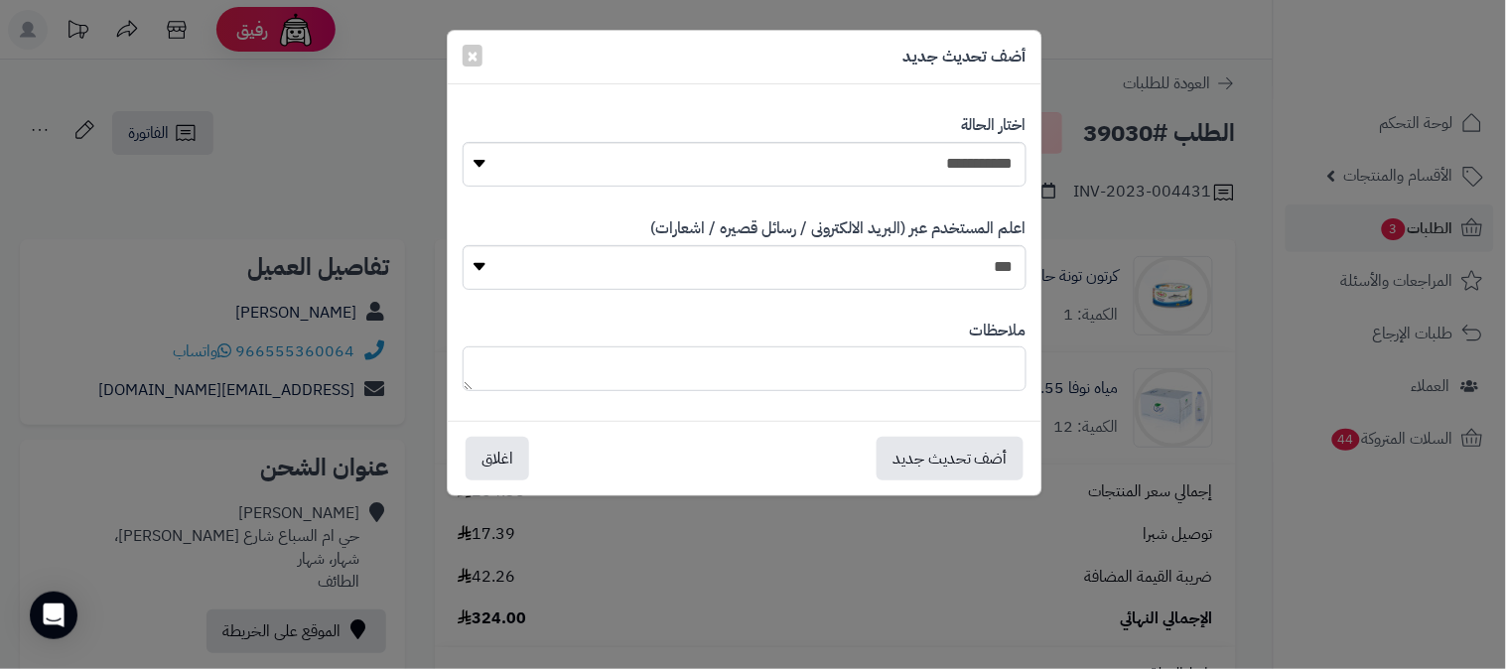
click at [984, 357] on textarea at bounding box center [745, 369] width 564 height 45
type textarea "****"
click at [931, 488] on div "أضف تحديث جديد اغلاق" at bounding box center [745, 458] width 594 height 74
click at [931, 454] on button "أضف تحديث جديد" at bounding box center [950, 458] width 147 height 44
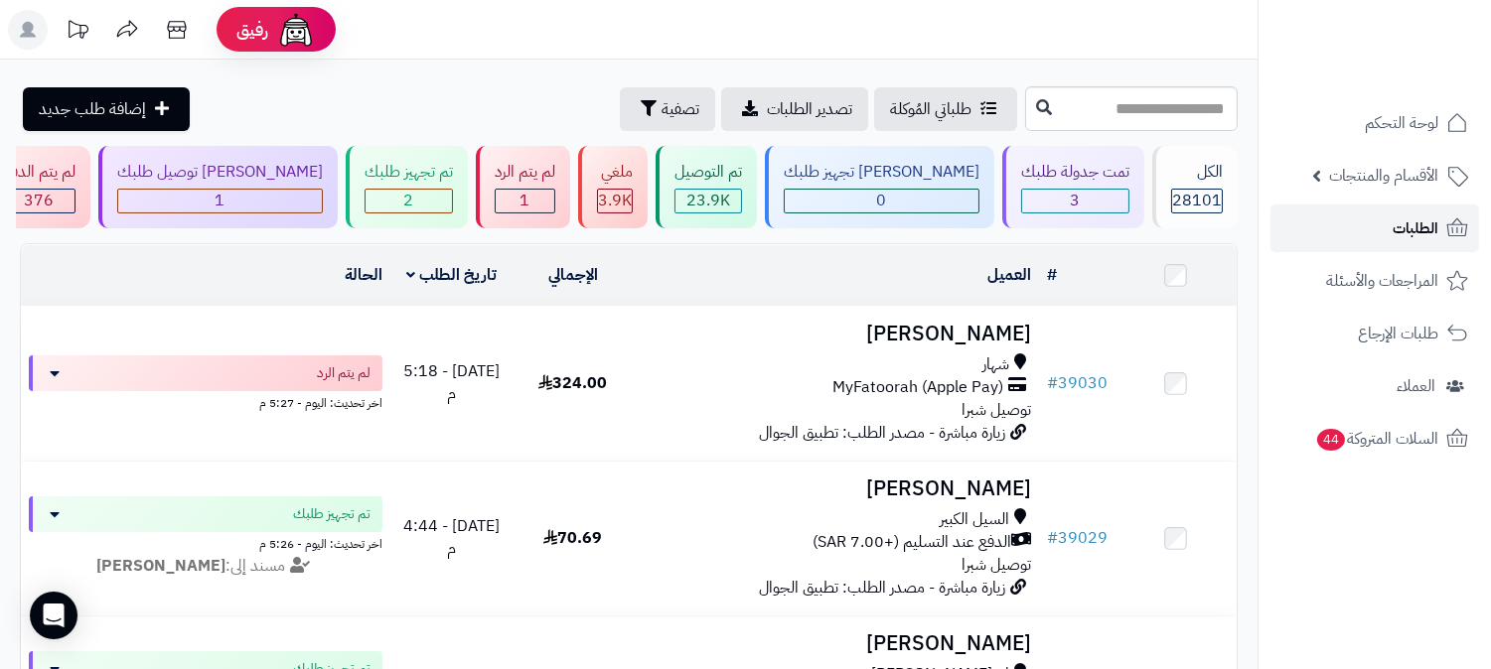
click at [1458, 244] on link "الطلبات" at bounding box center [1374, 229] width 209 height 48
click at [1416, 231] on span "الطلبات" at bounding box center [1415, 228] width 46 height 28
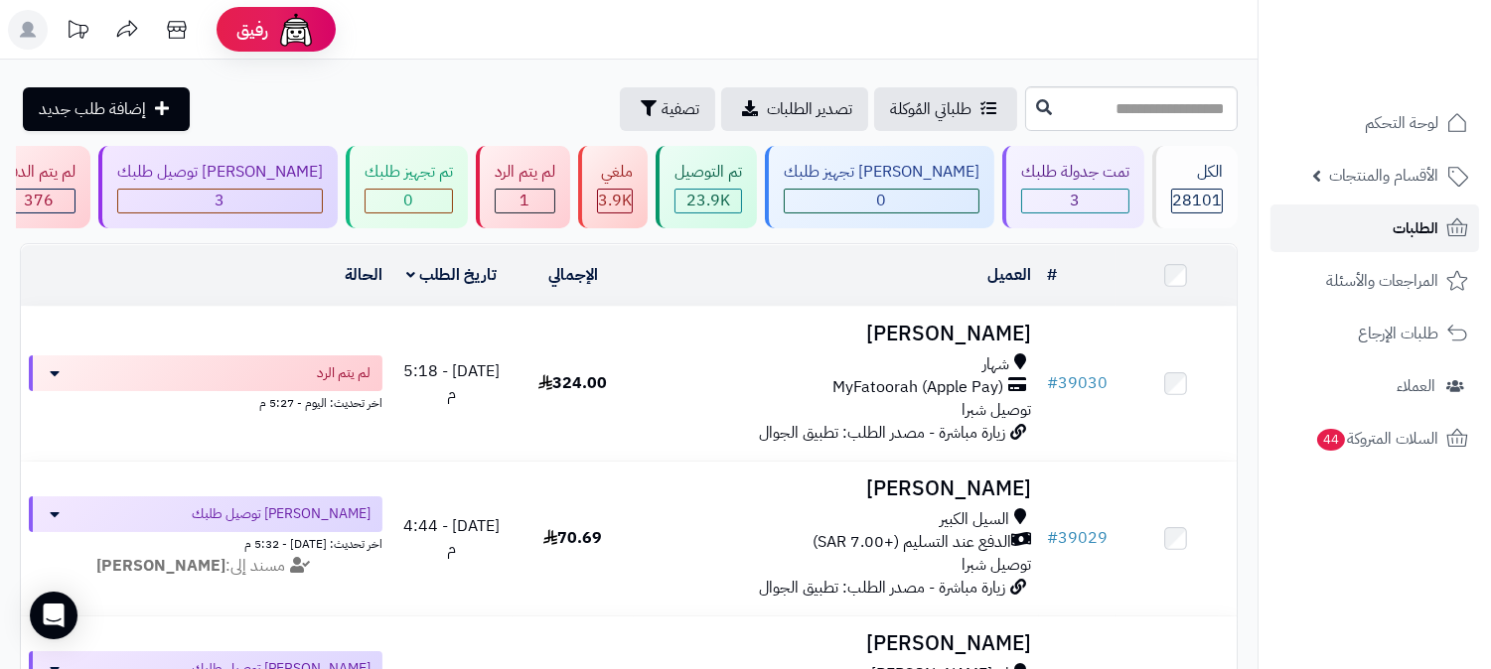
click at [1416, 231] on span "الطلبات" at bounding box center [1415, 228] width 46 height 28
click at [1103, 185] on div "تمت جدولة طلبك 3" at bounding box center [1073, 187] width 142 height 82
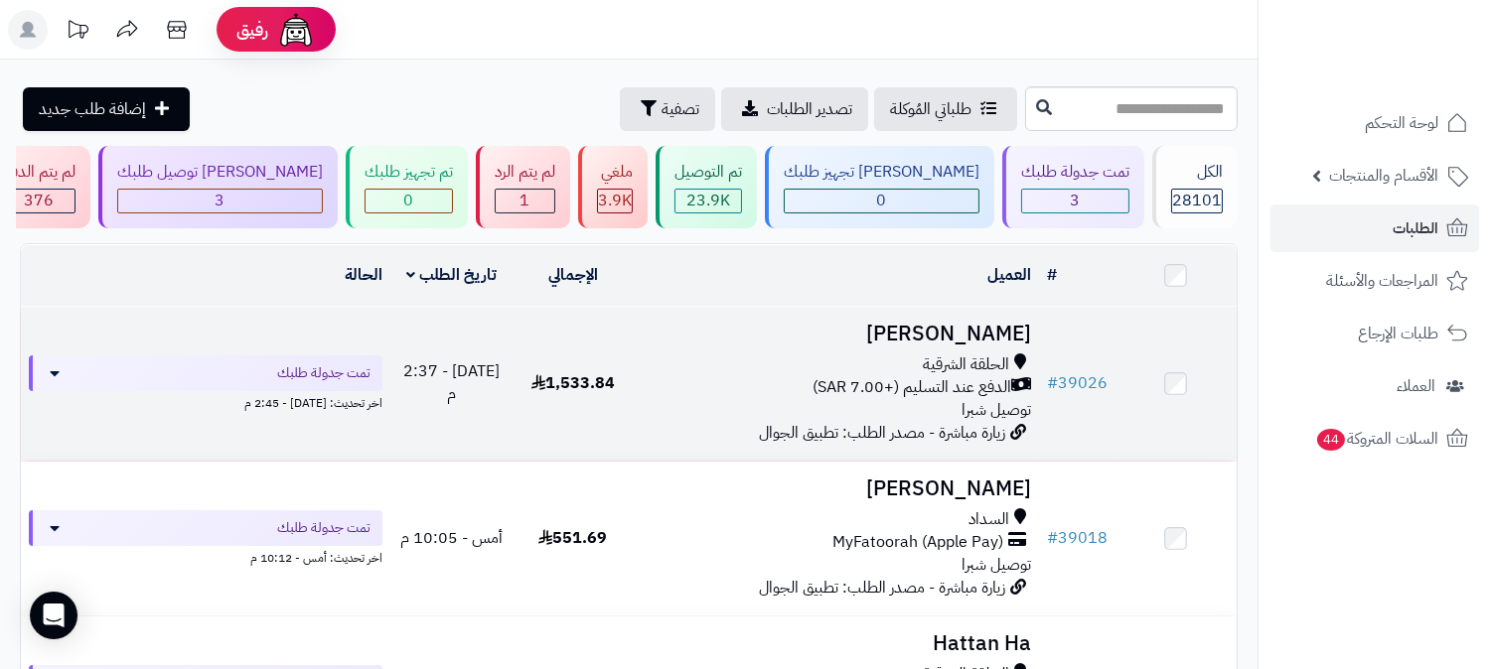
click at [1001, 339] on h3 "[PERSON_NAME]" at bounding box center [836, 334] width 389 height 23
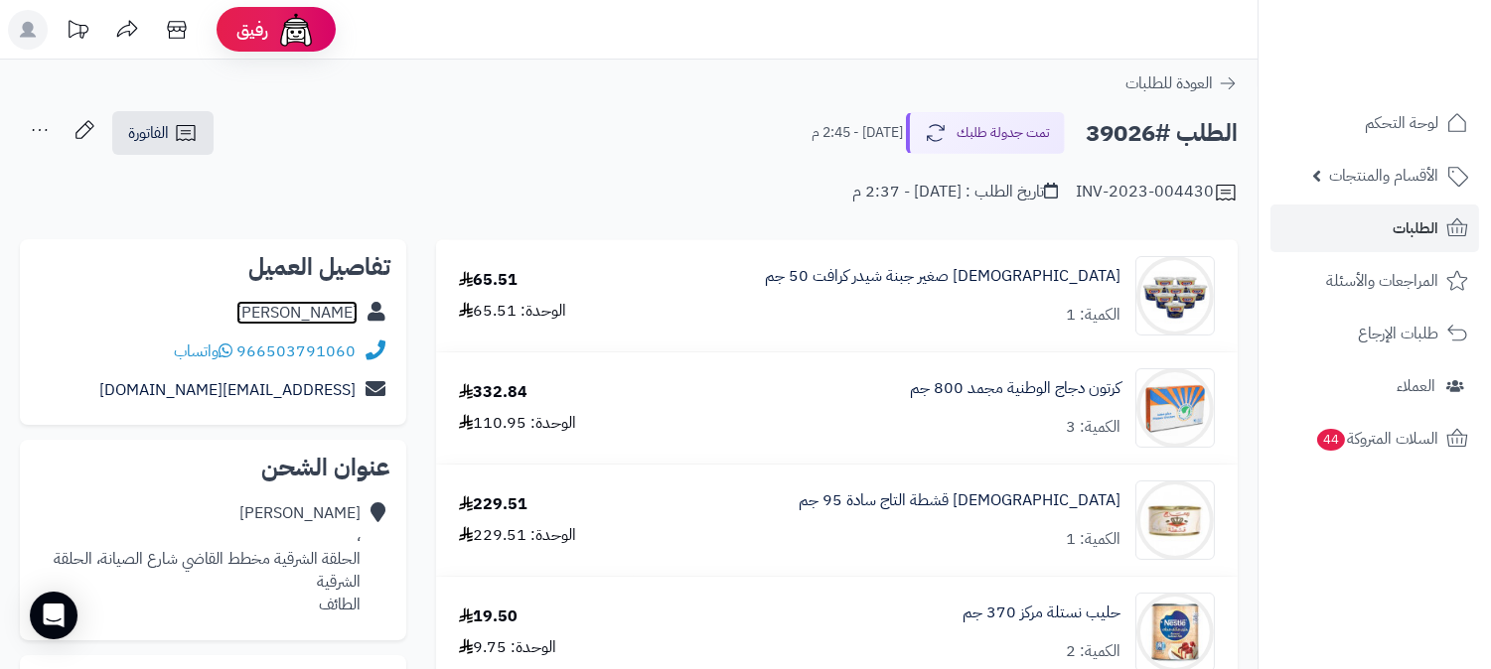
click at [329, 323] on link "منيرة الحربي" at bounding box center [296, 313] width 121 height 24
click at [1405, 228] on span "الطلبات" at bounding box center [1415, 228] width 46 height 28
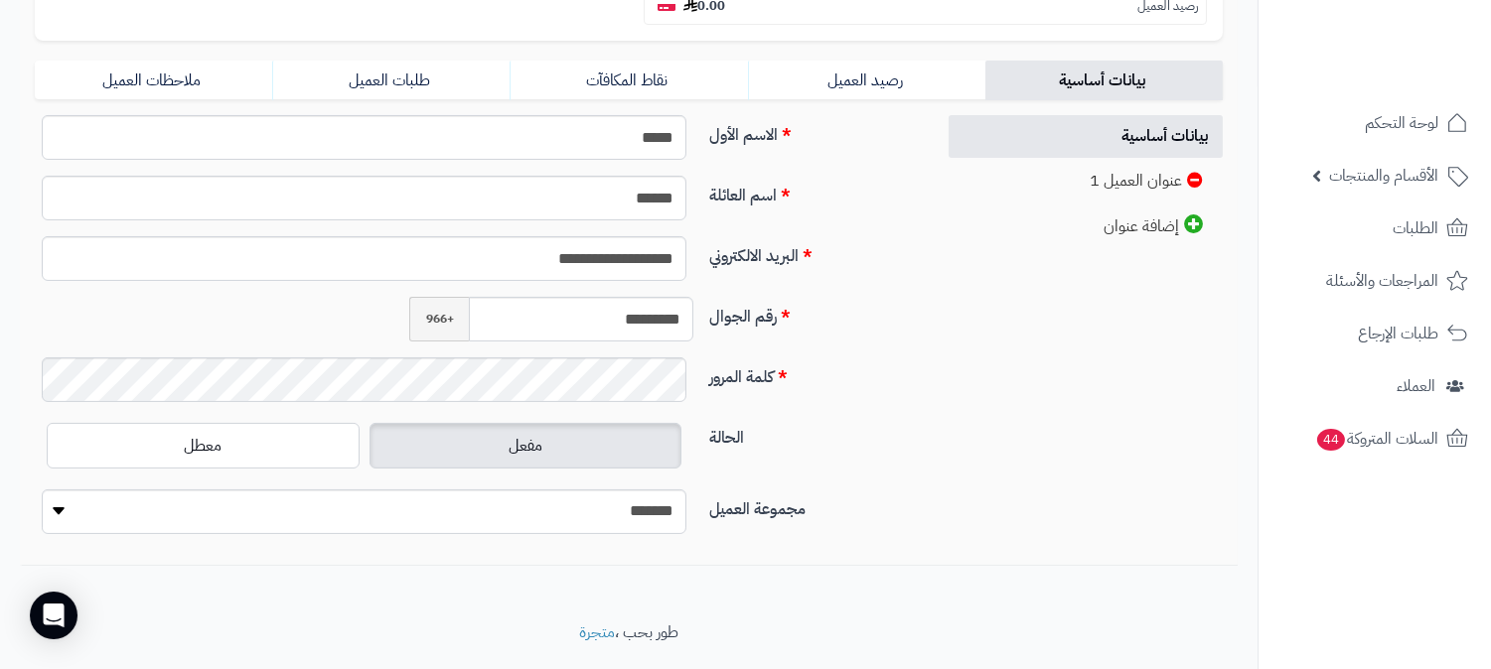
scroll to position [454, 0]
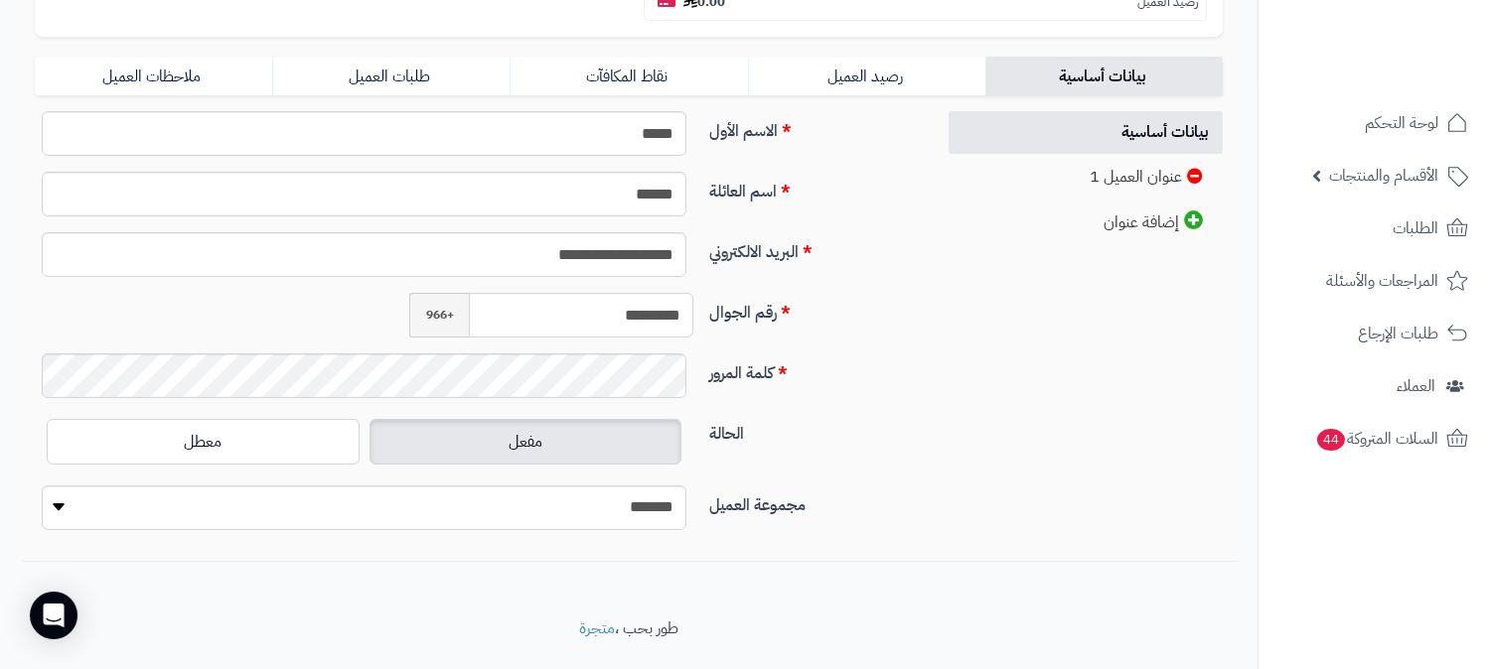
click at [620, 293] on input "*********" at bounding box center [581, 315] width 224 height 45
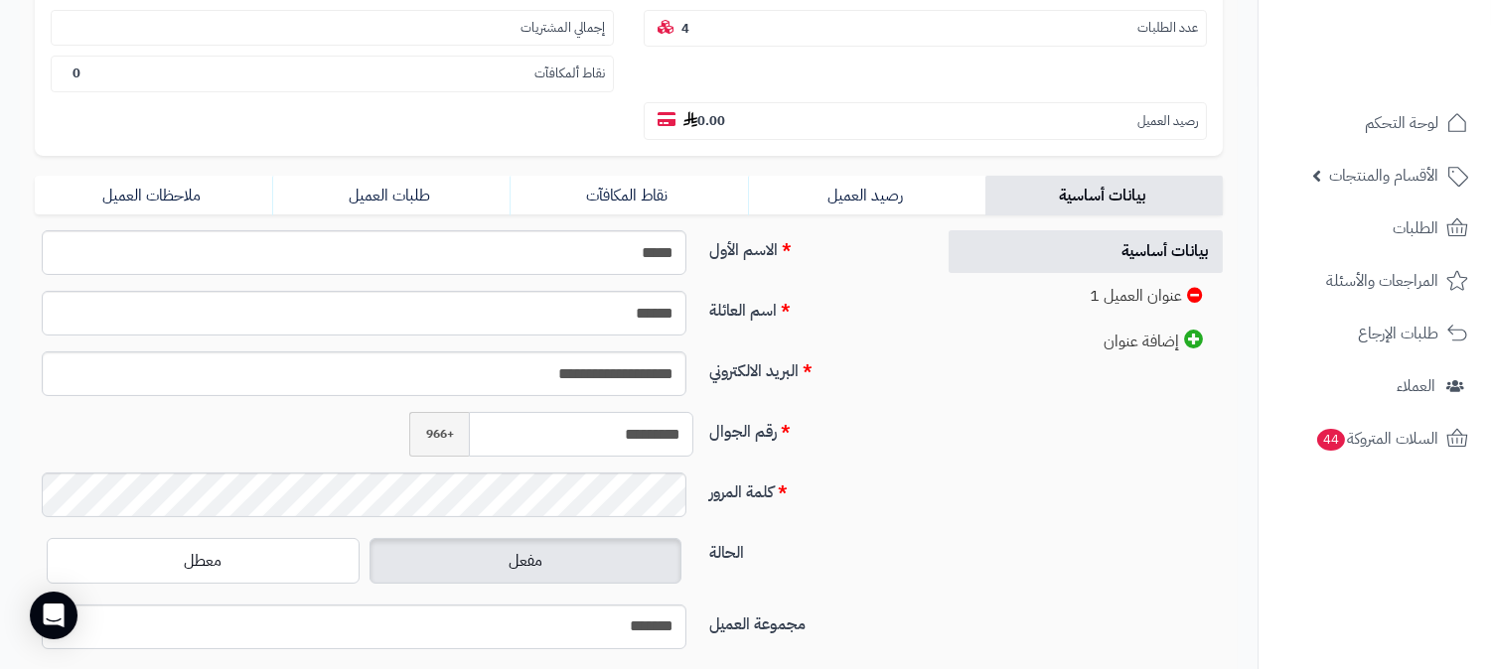
scroll to position [123, 0]
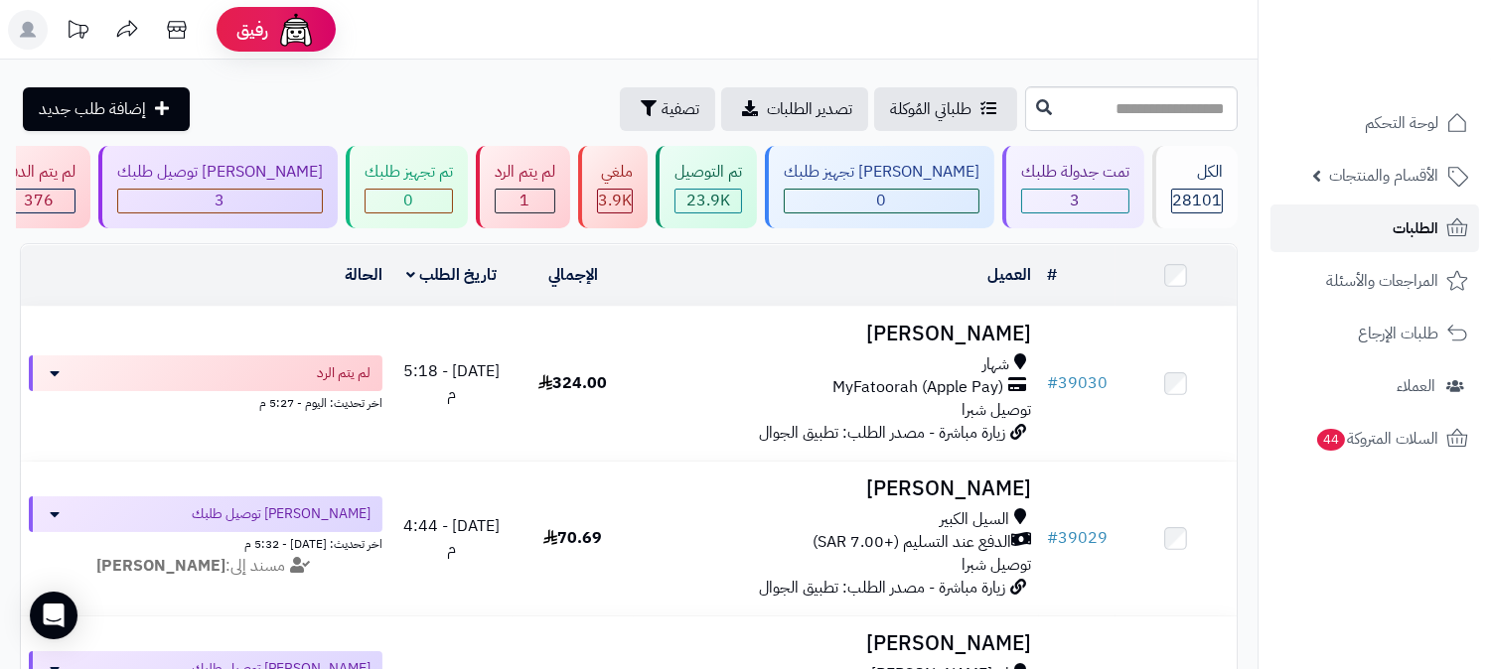
click at [1396, 221] on span "الطلبات" at bounding box center [1415, 228] width 46 height 28
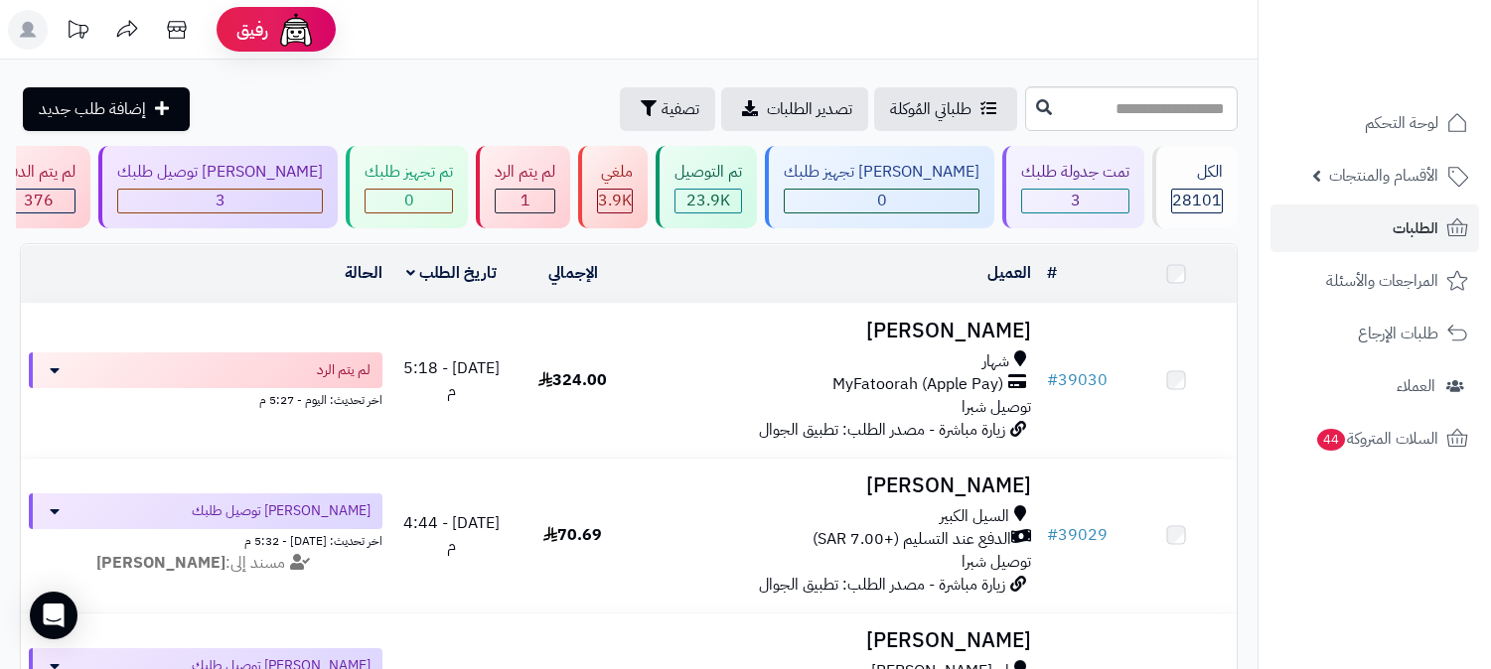
click at [1000, 338] on h3 "[PERSON_NAME]" at bounding box center [836, 331] width 389 height 23
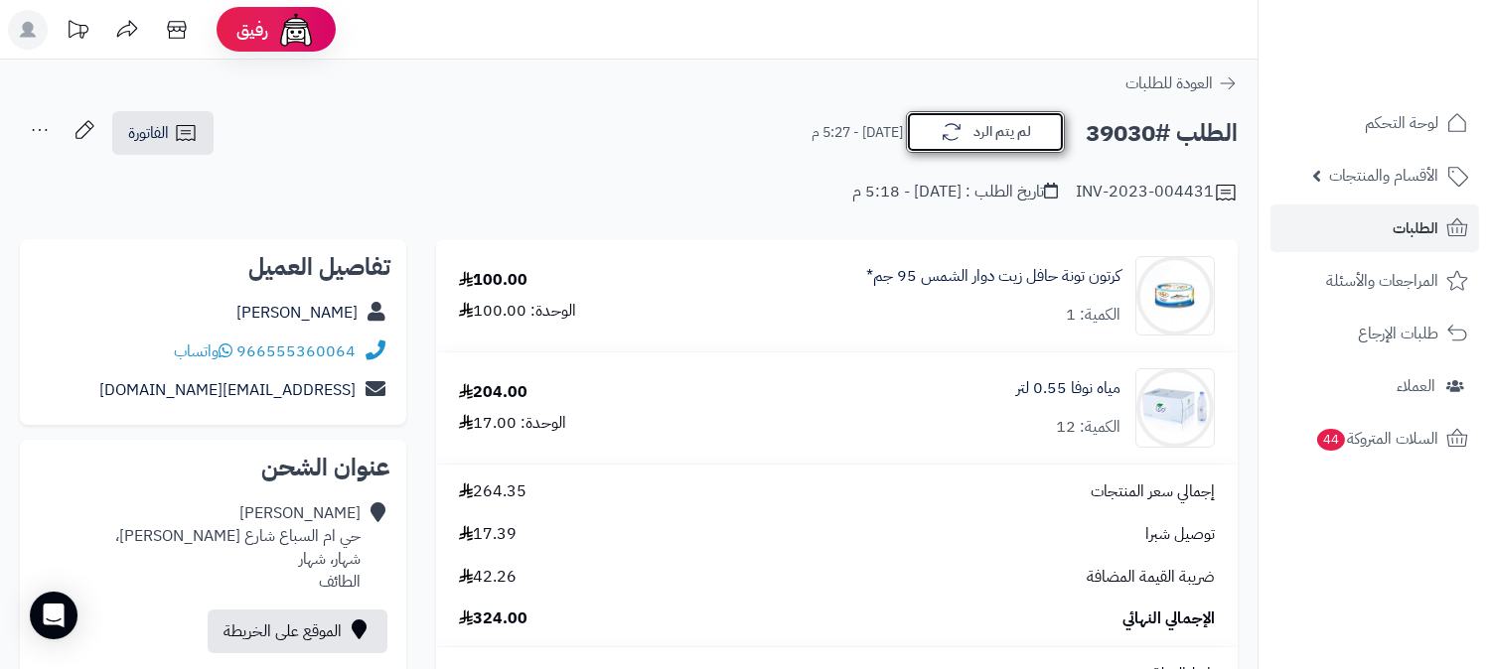
click at [1049, 133] on button "لم يتم الرد" at bounding box center [985, 132] width 159 height 42
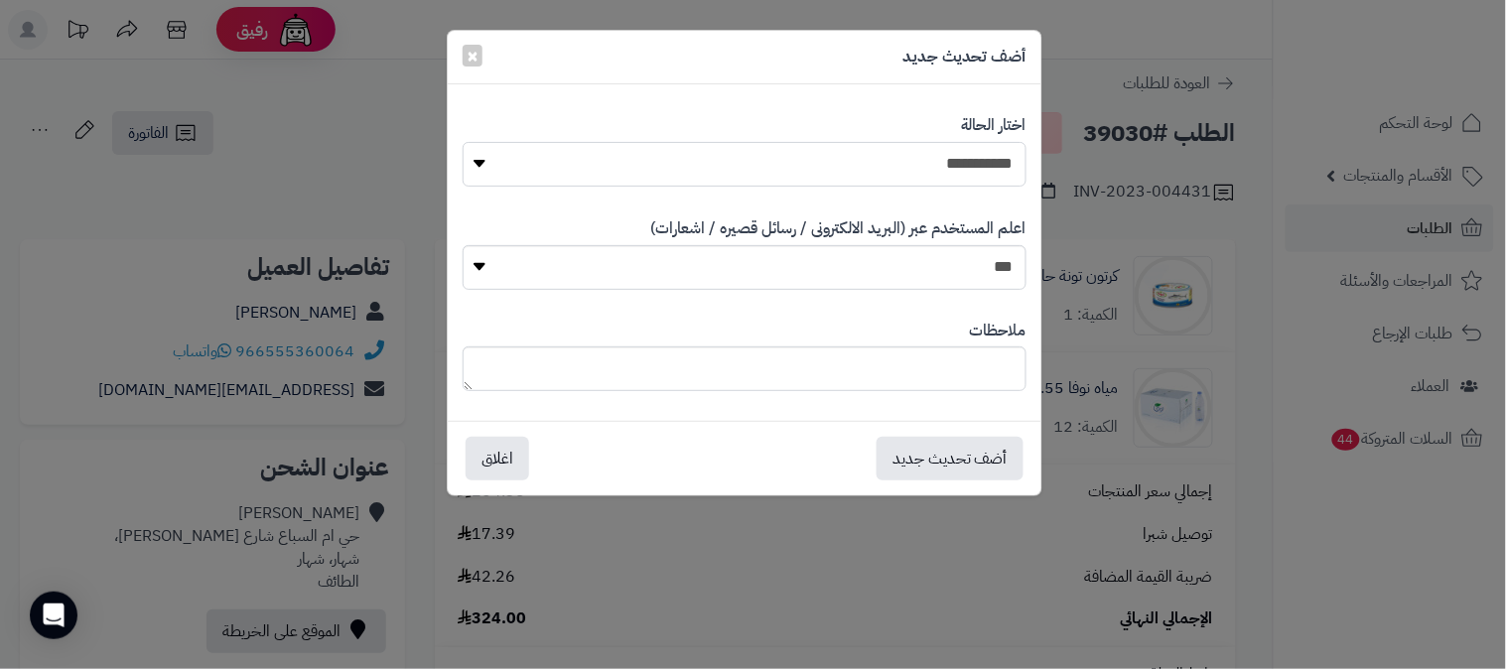
click at [993, 161] on select "**********" at bounding box center [745, 164] width 564 height 45
select select "*"
click at [463, 142] on select "**********" at bounding box center [745, 164] width 564 height 45
click at [989, 458] on button "أضف تحديث جديد" at bounding box center [950, 458] width 147 height 44
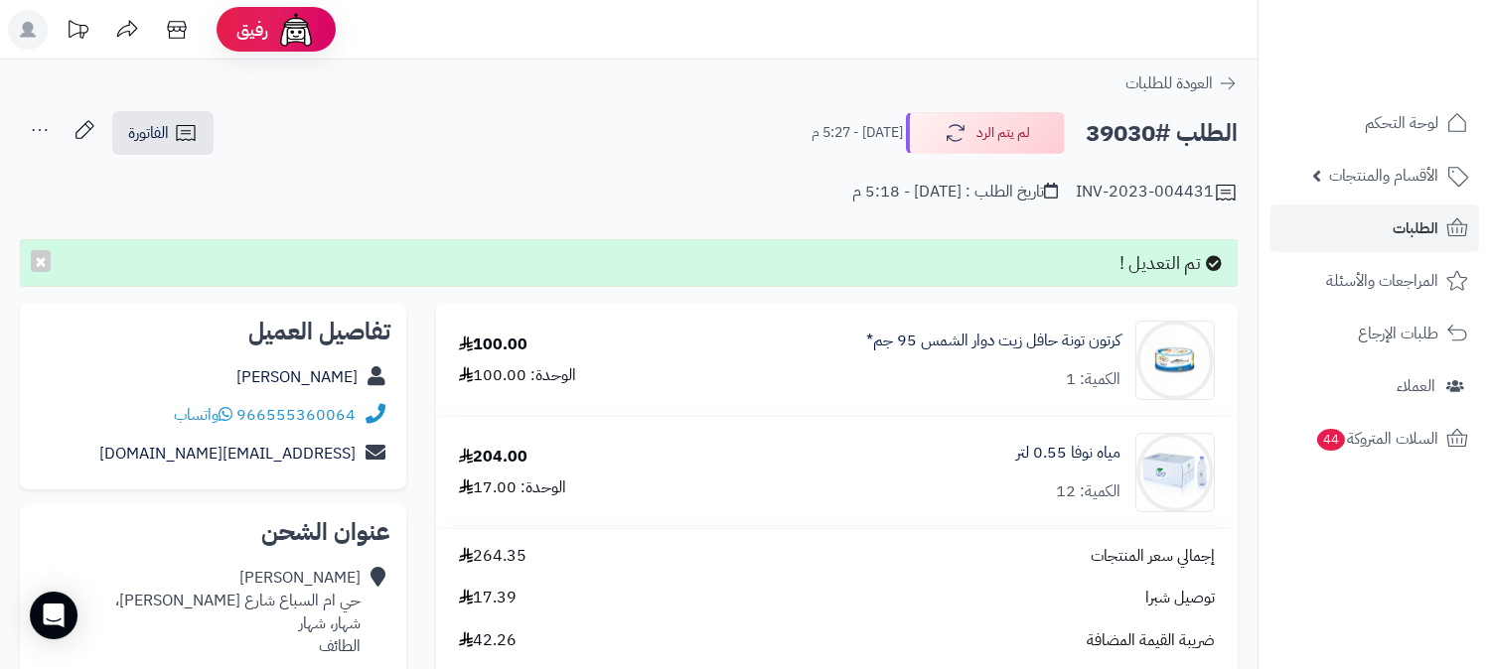
click at [44, 124] on icon at bounding box center [40, 130] width 40 height 40
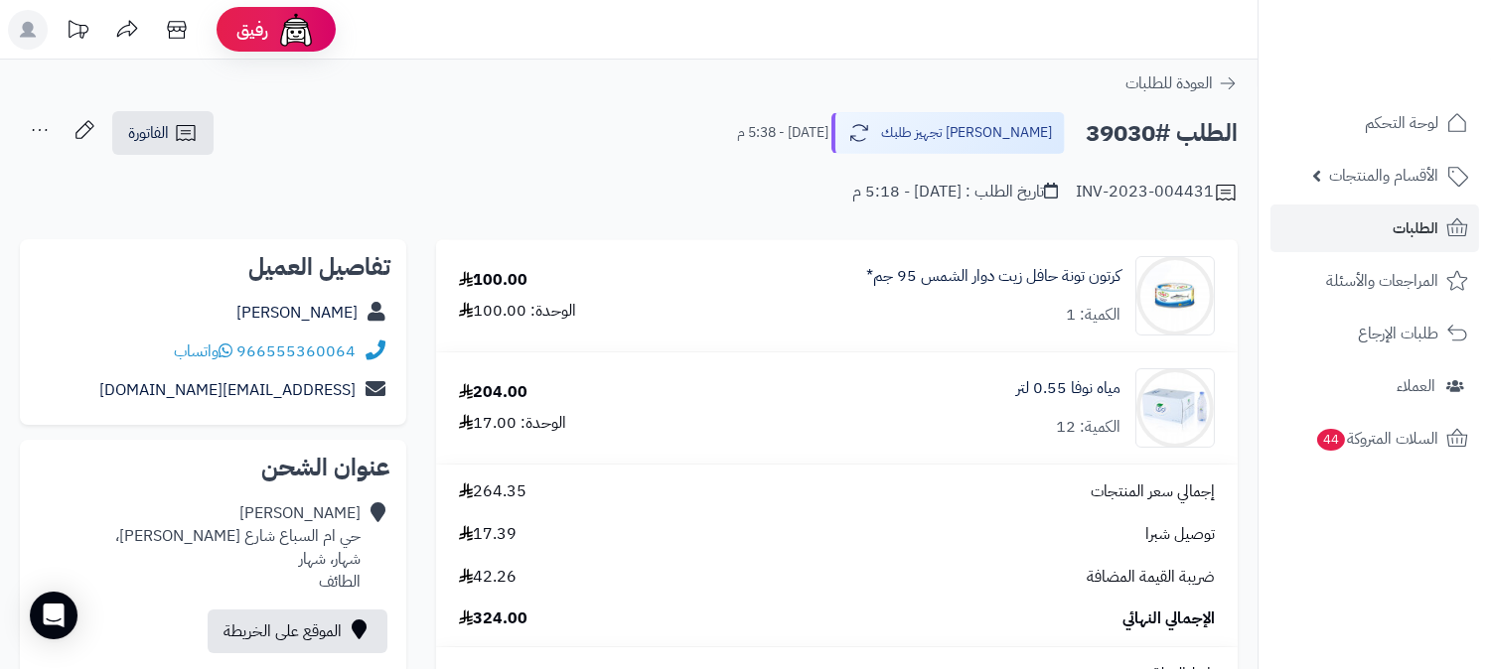
click at [28, 133] on icon at bounding box center [40, 130] width 40 height 40
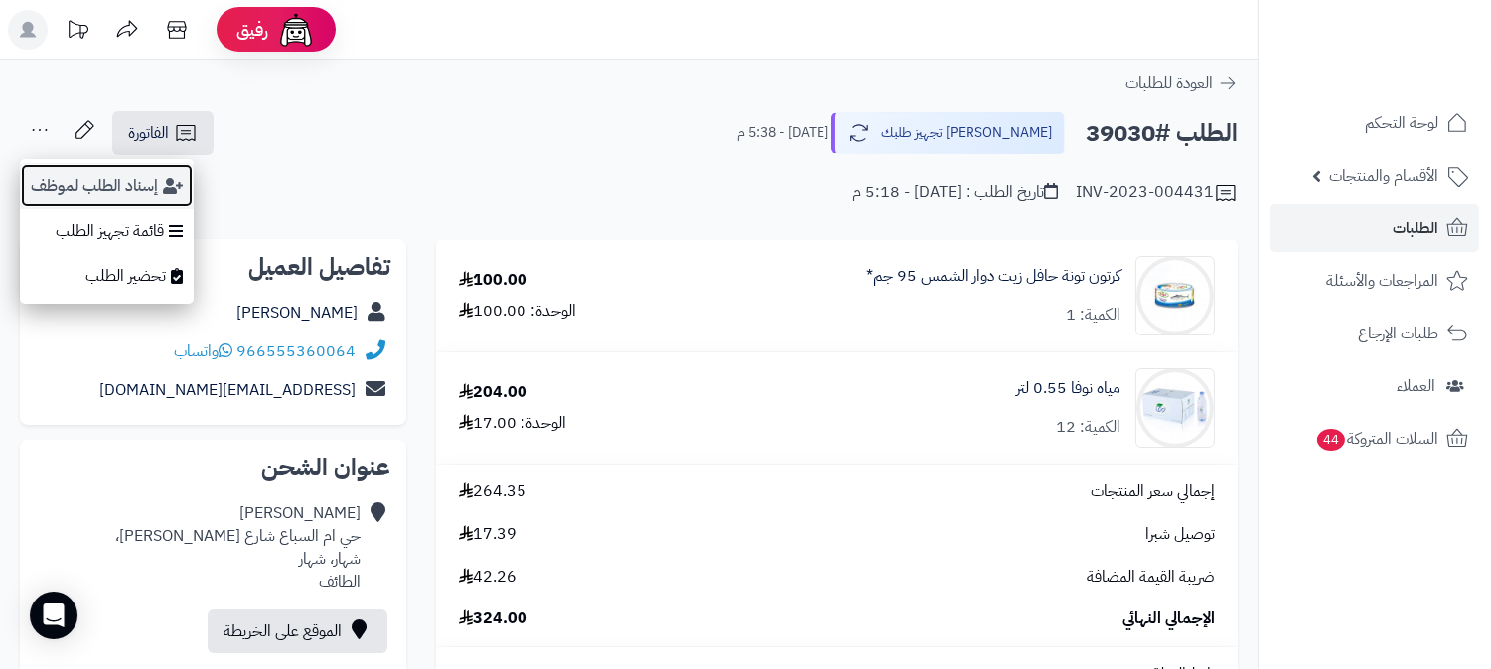
click at [61, 177] on button "إسناد الطلب لموظف" at bounding box center [107, 186] width 174 height 46
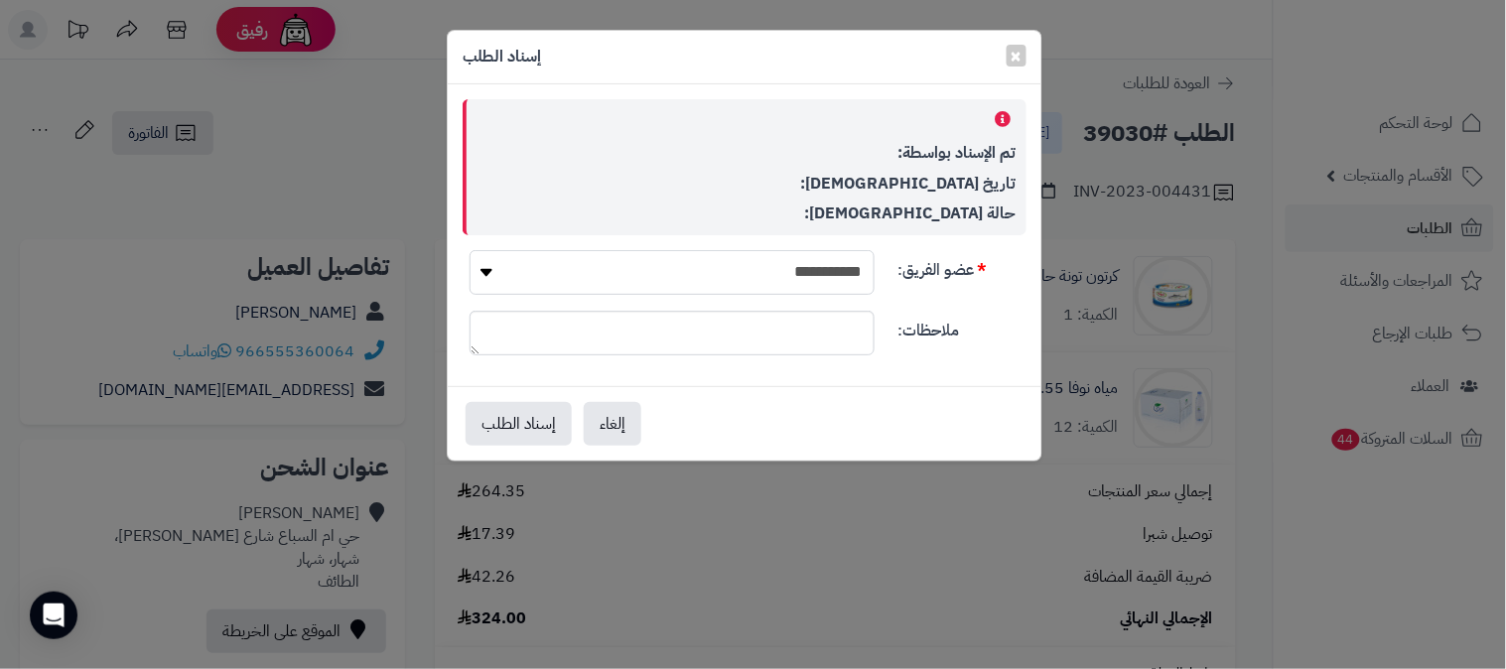
click at [778, 274] on select "**********" at bounding box center [672, 272] width 405 height 45
select select "**"
click at [470, 250] on select "**********" at bounding box center [672, 272] width 405 height 45
click at [526, 422] on button "إسناد الطلب" at bounding box center [519, 423] width 106 height 44
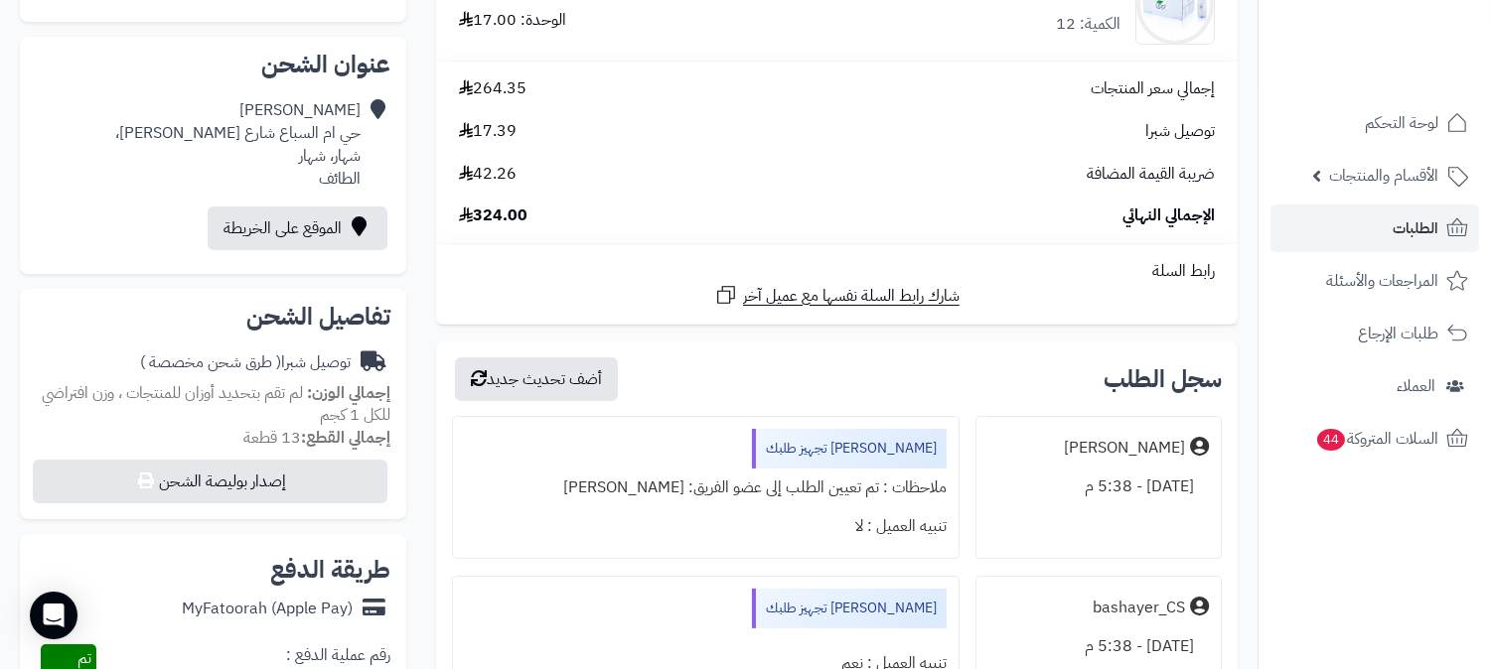
scroll to position [110, 0]
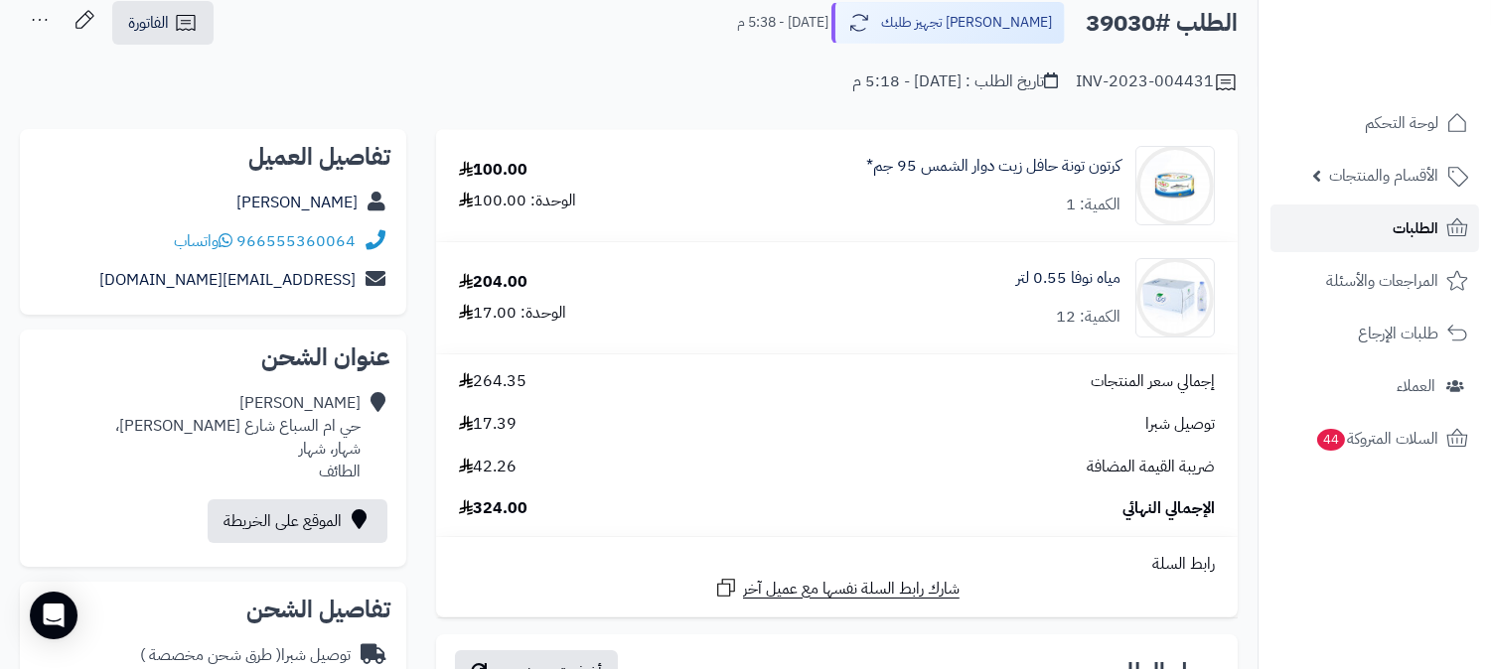
click at [1421, 234] on span "الطلبات" at bounding box center [1415, 228] width 46 height 28
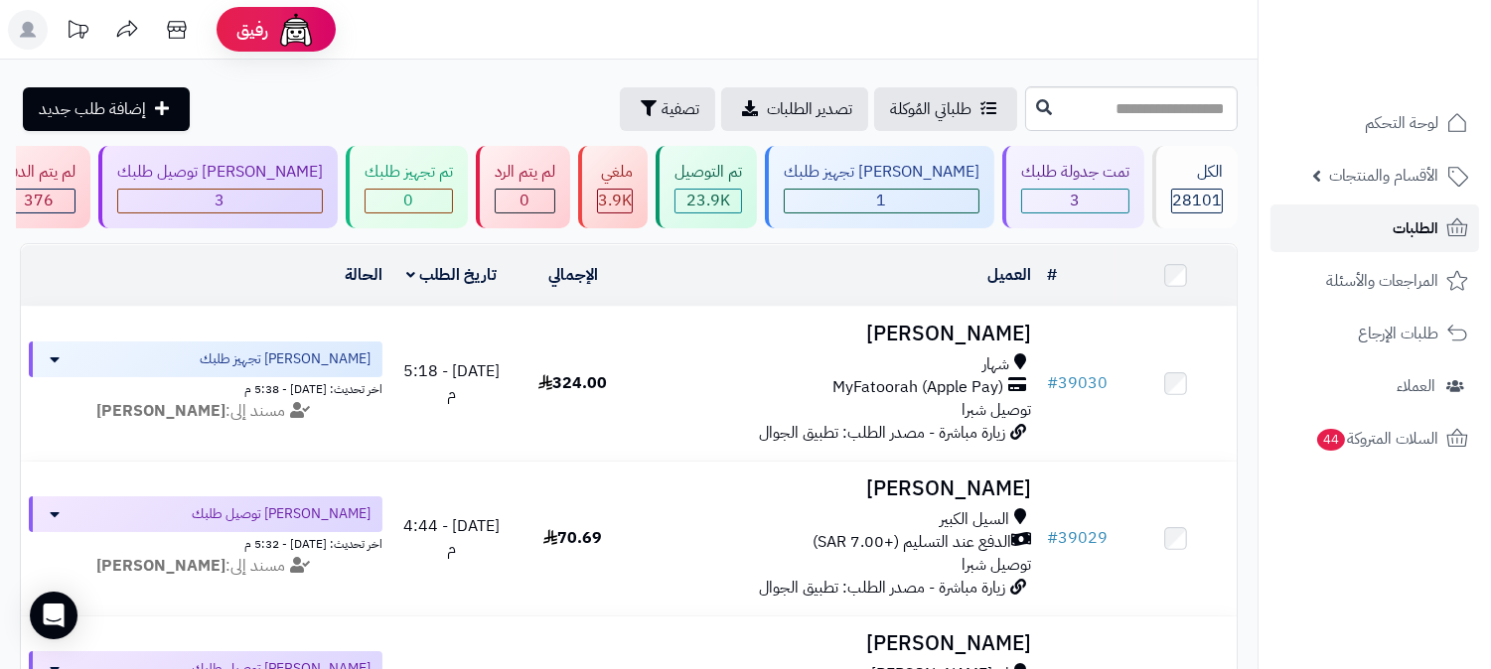
click at [1396, 238] on span "الطلبات" at bounding box center [1415, 228] width 46 height 28
click at [1375, 222] on link "الطلبات" at bounding box center [1374, 229] width 209 height 48
click at [1381, 226] on link "الطلبات" at bounding box center [1374, 229] width 209 height 48
click at [632, 201] on span "3.9K" at bounding box center [615, 201] width 34 height 24
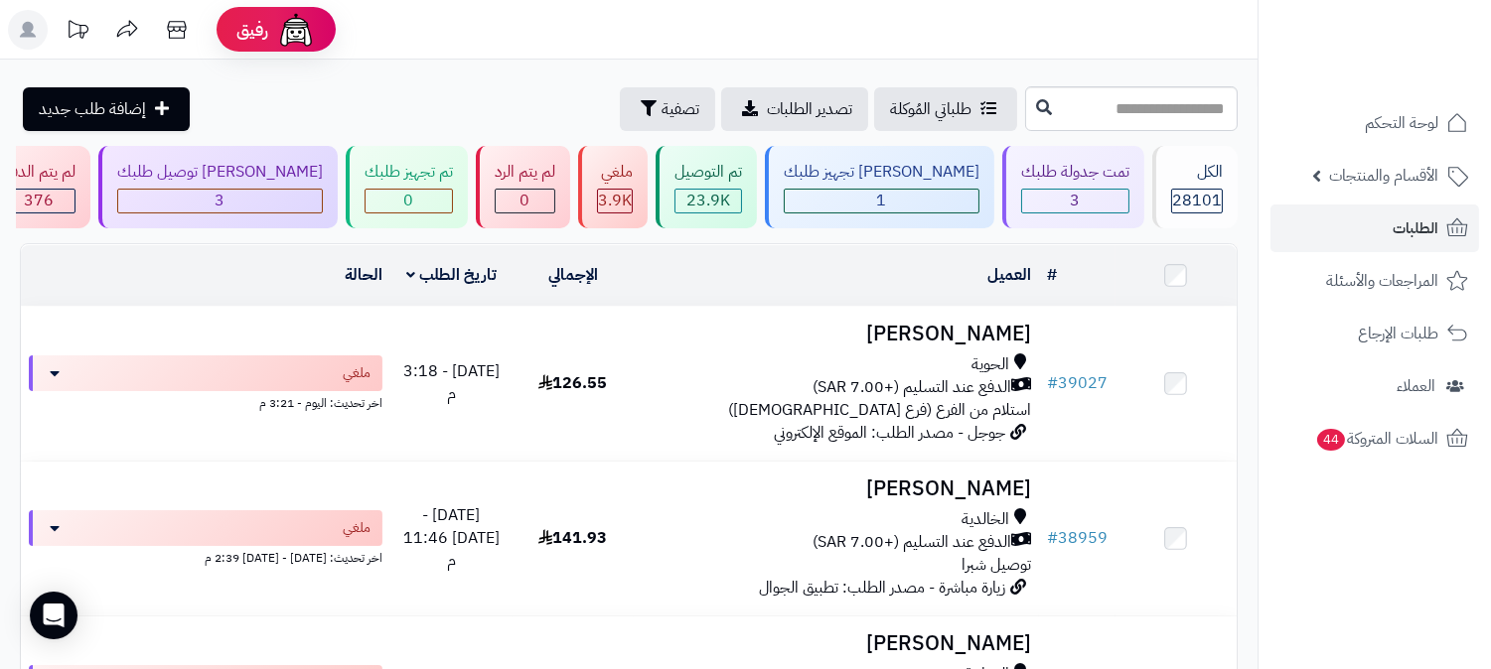
click at [994, 323] on h3 "[PERSON_NAME]" at bounding box center [836, 334] width 389 height 23
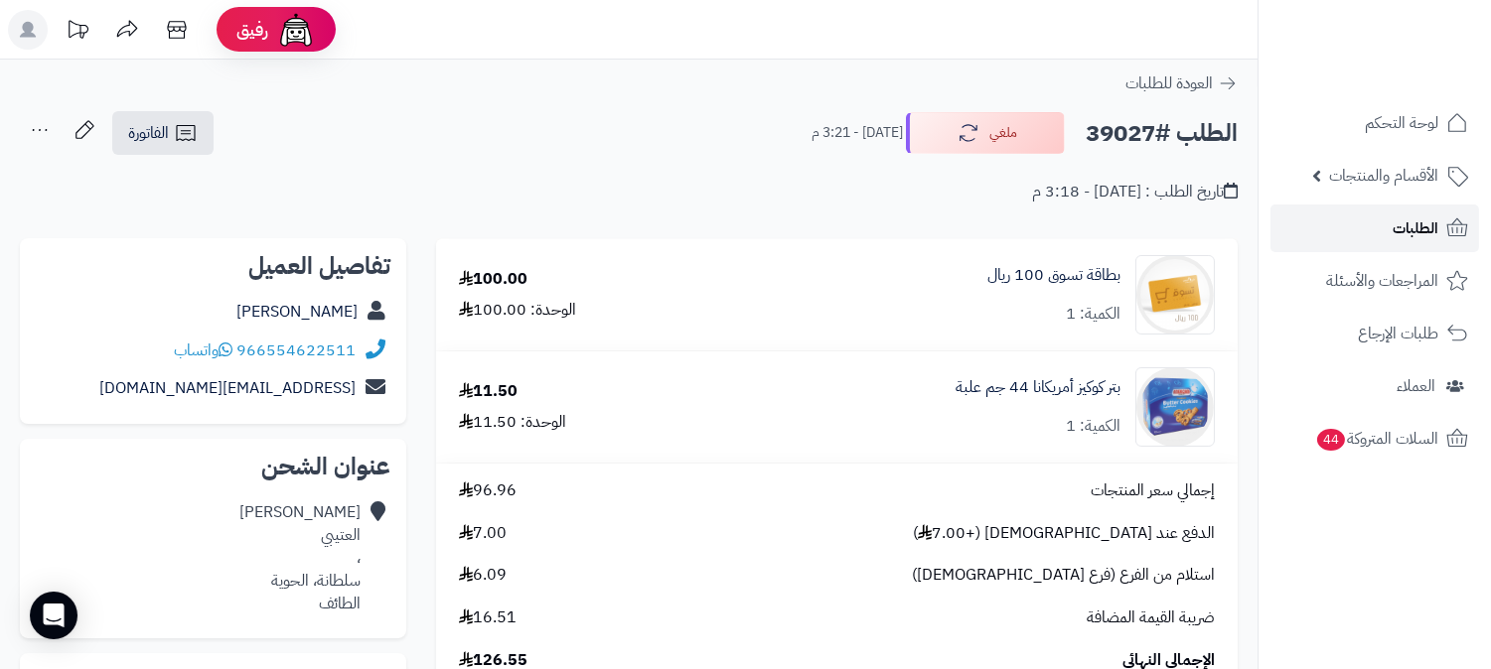
click at [1376, 220] on link "الطلبات" at bounding box center [1374, 229] width 209 height 48
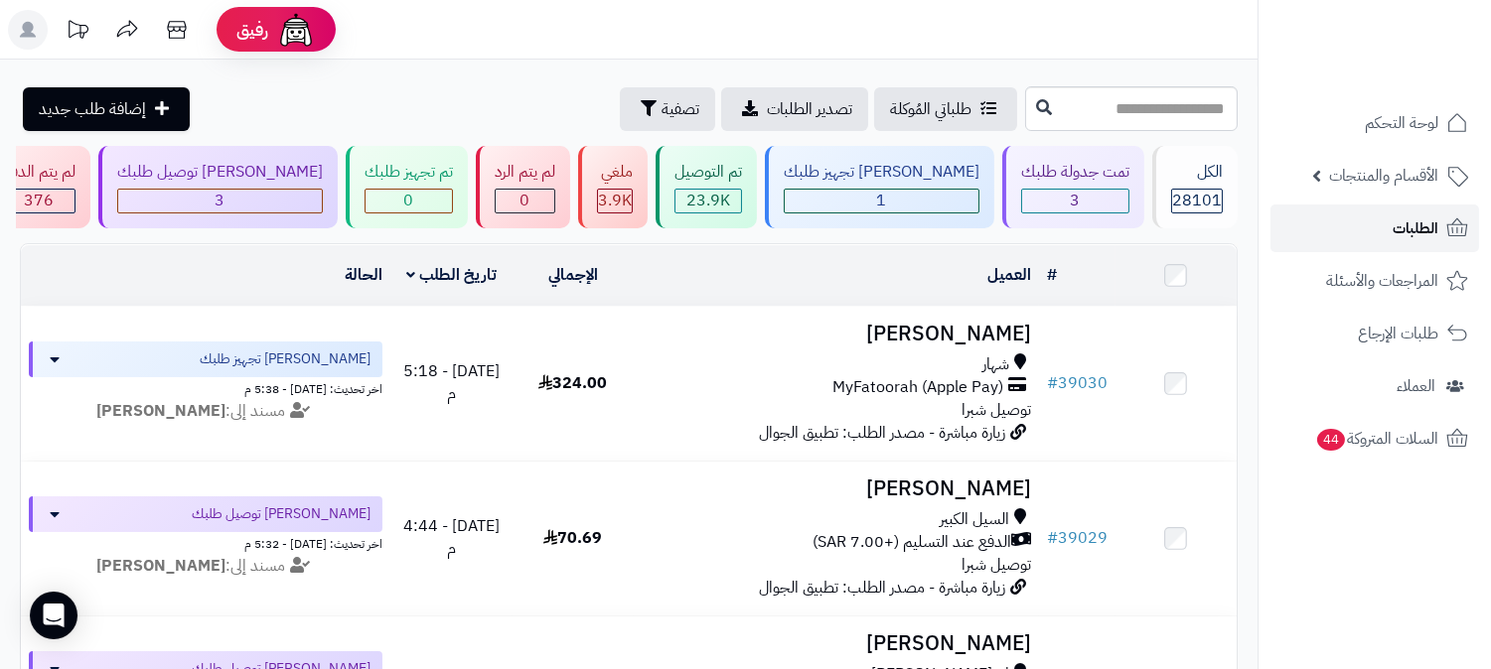
click at [1365, 209] on link "الطلبات" at bounding box center [1374, 229] width 209 height 48
click at [1351, 222] on link "الطلبات" at bounding box center [1374, 229] width 209 height 48
click at [1431, 230] on span "الطلبات" at bounding box center [1415, 228] width 46 height 28
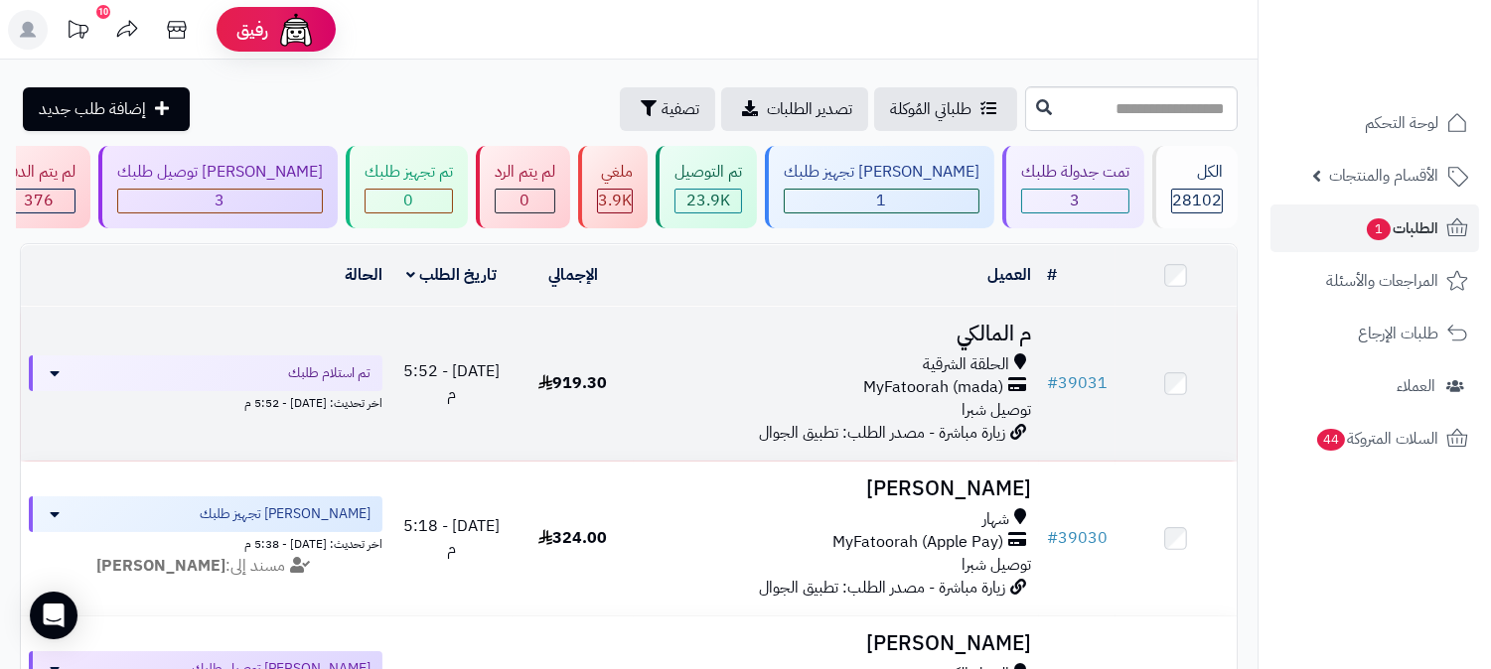
click at [1004, 336] on h3 "م المالكي" at bounding box center [836, 334] width 389 height 23
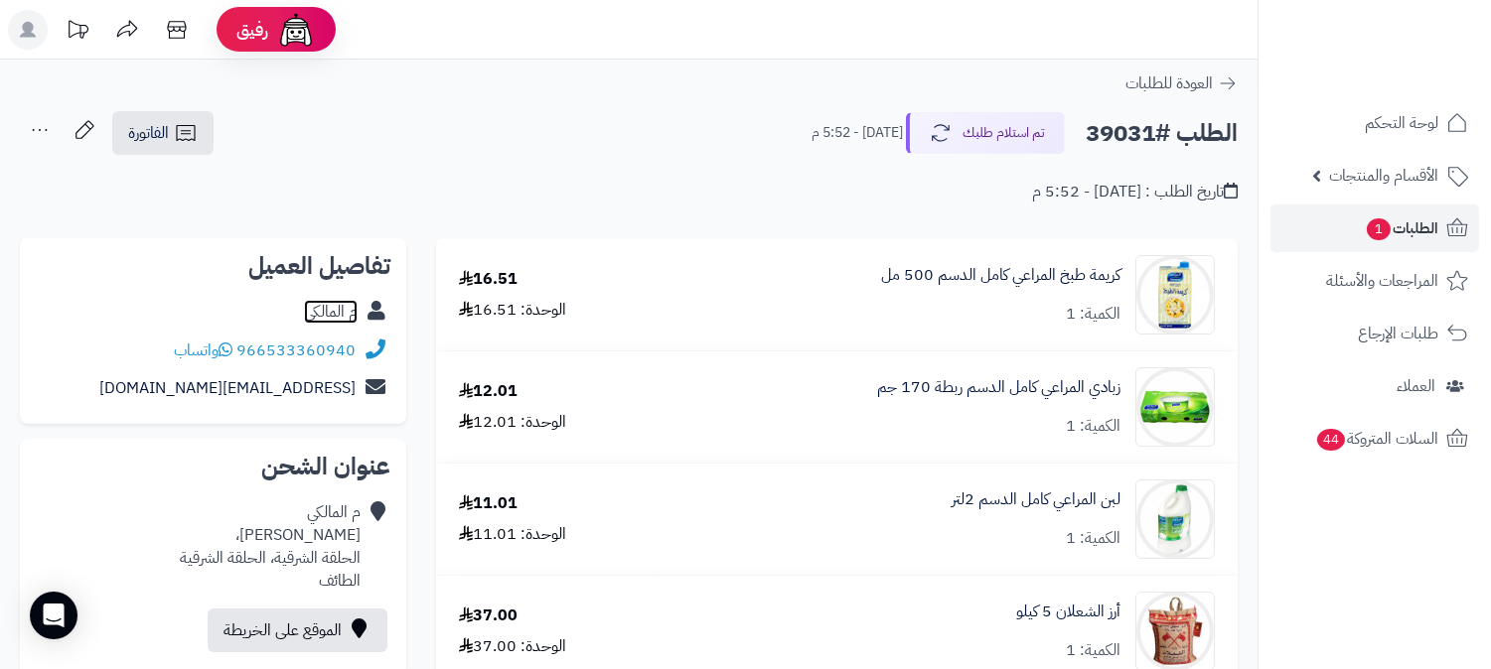
click at [322, 319] on link "م المالكي" at bounding box center [331, 312] width 54 height 24
click at [1148, 134] on h2 "الطلب #39031" at bounding box center [1161, 133] width 152 height 41
copy h2 "39031"
click at [1396, 212] on link "الطلبات 1" at bounding box center [1374, 229] width 209 height 48
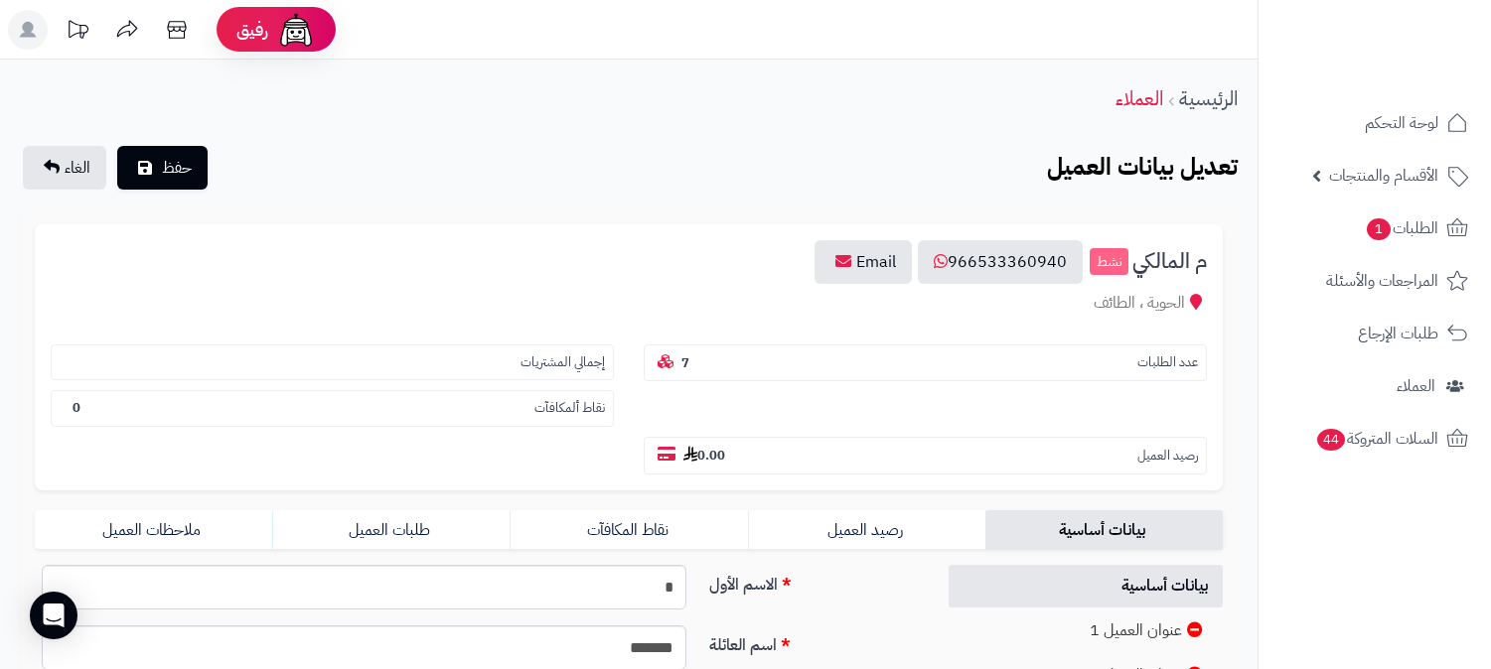
scroll to position [454, 0]
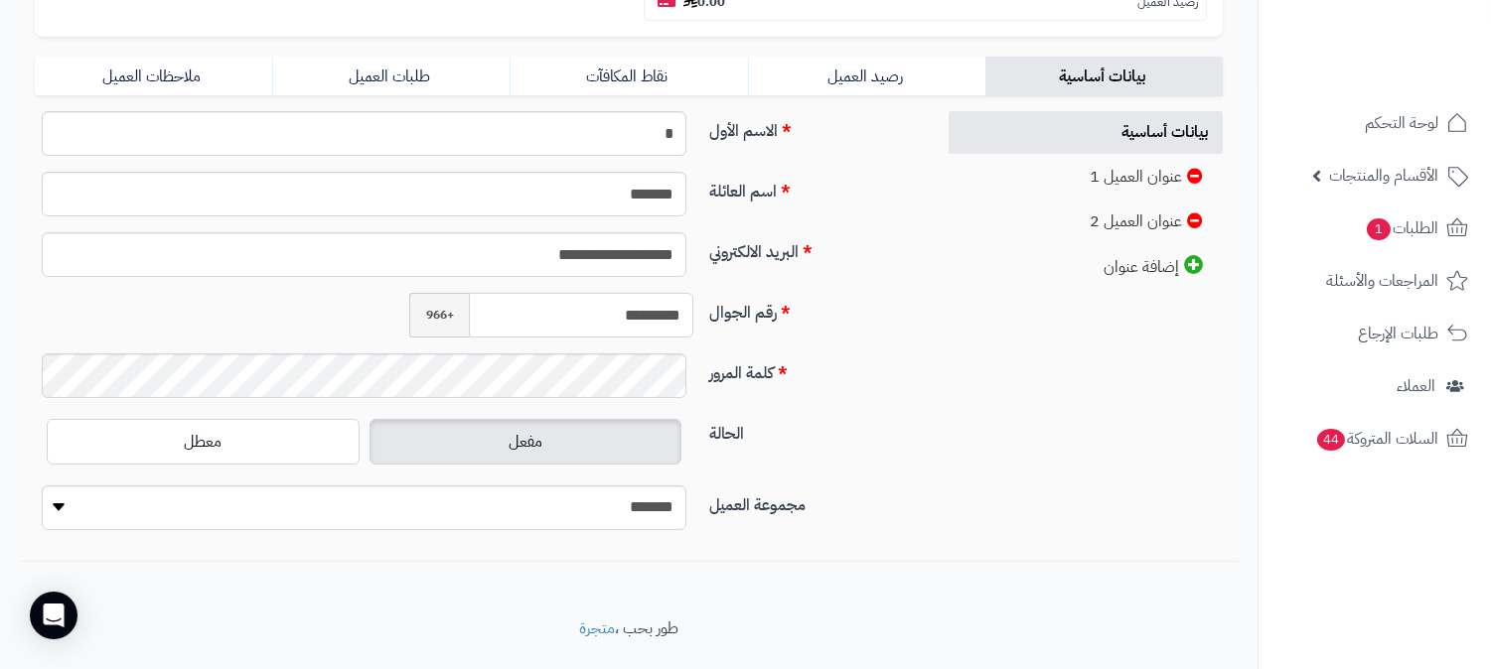
click at [622, 293] on input "*********" at bounding box center [581, 315] width 224 height 45
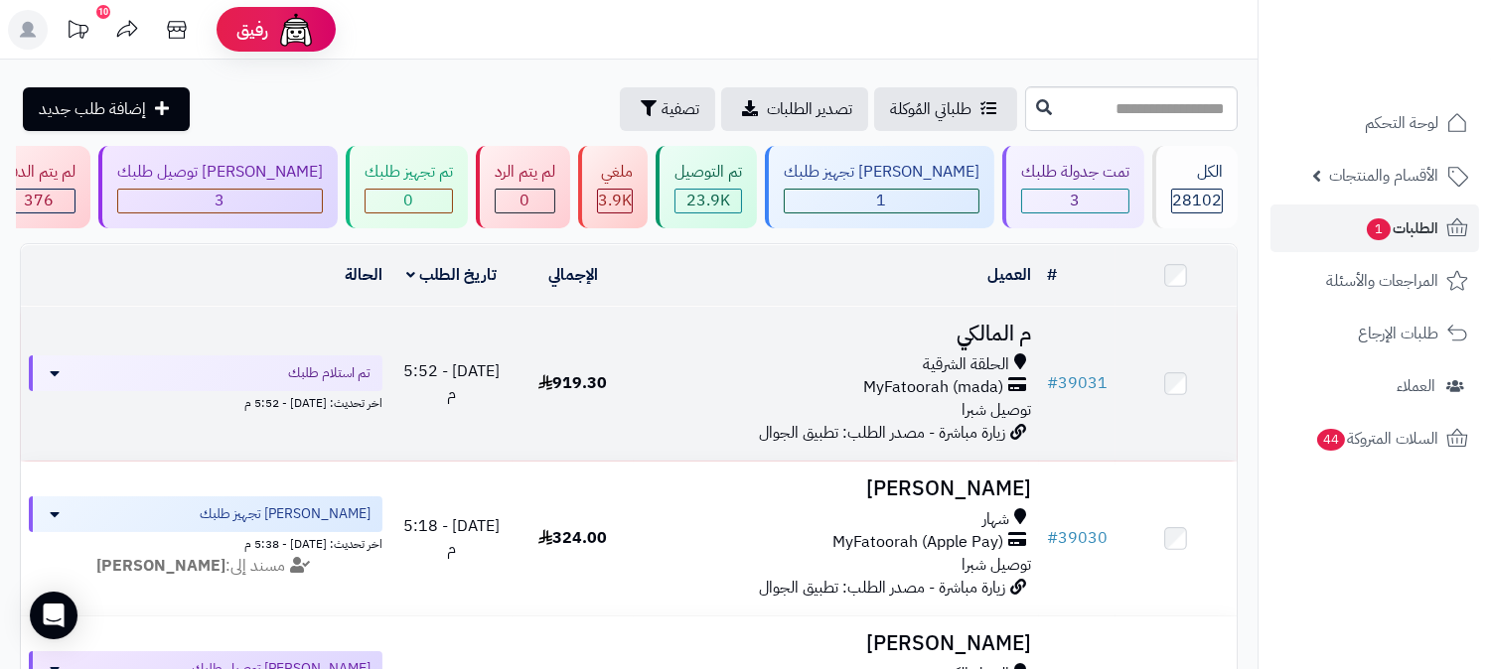
click at [995, 331] on h3 "م المالكي" at bounding box center [836, 334] width 389 height 23
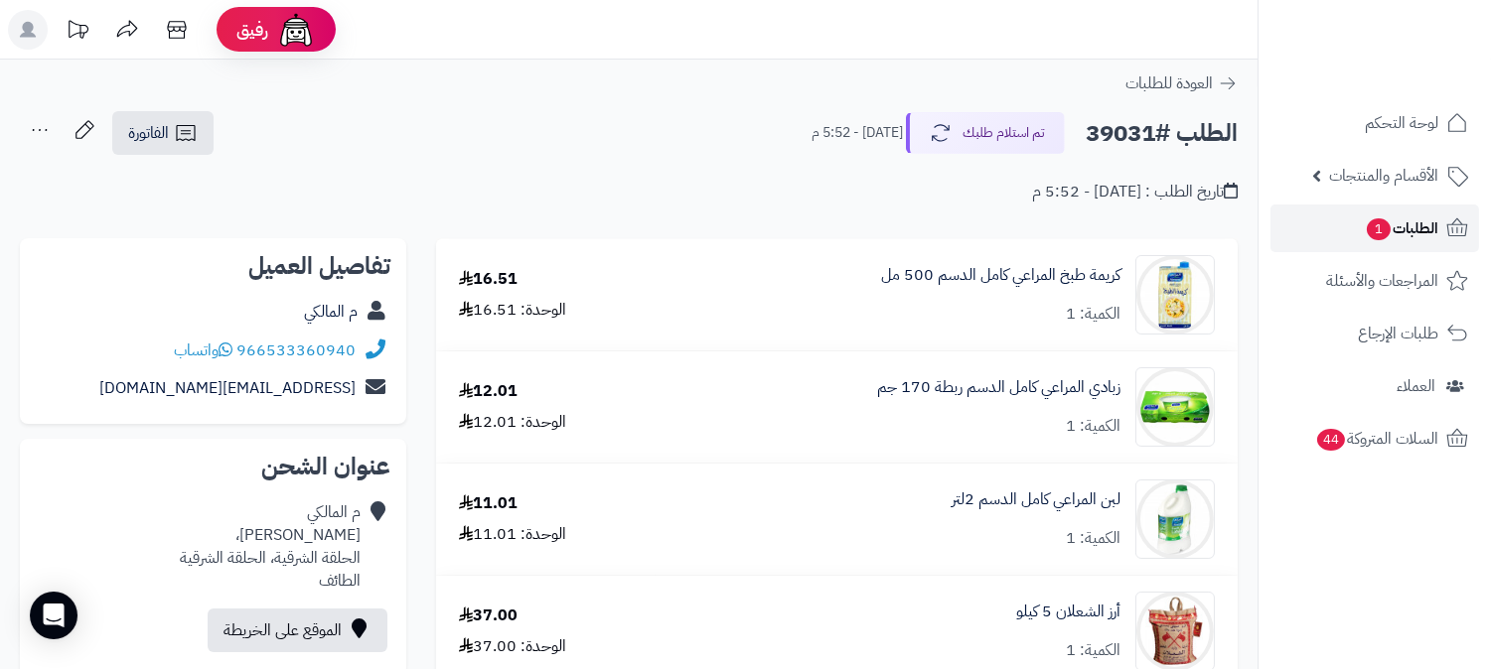
click at [1395, 218] on span "الطلبات 1" at bounding box center [1400, 228] width 73 height 28
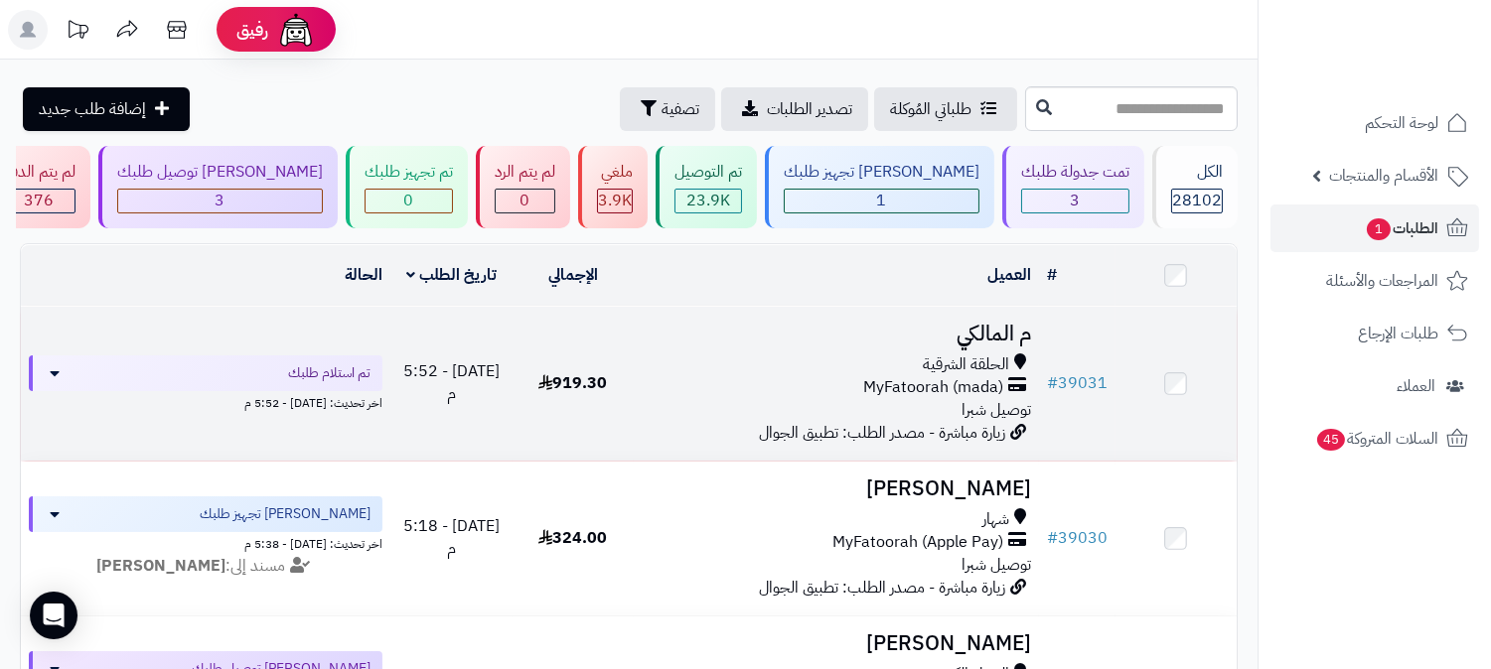
click at [990, 349] on td "م المالكي الحلقة الشرقية MyFatoorah (mada) توصيل شبرا زيارة مباشرة - مصدر الطلب…" at bounding box center [836, 384] width 405 height 154
click at [989, 329] on h3 "م المالكي" at bounding box center [836, 334] width 389 height 23
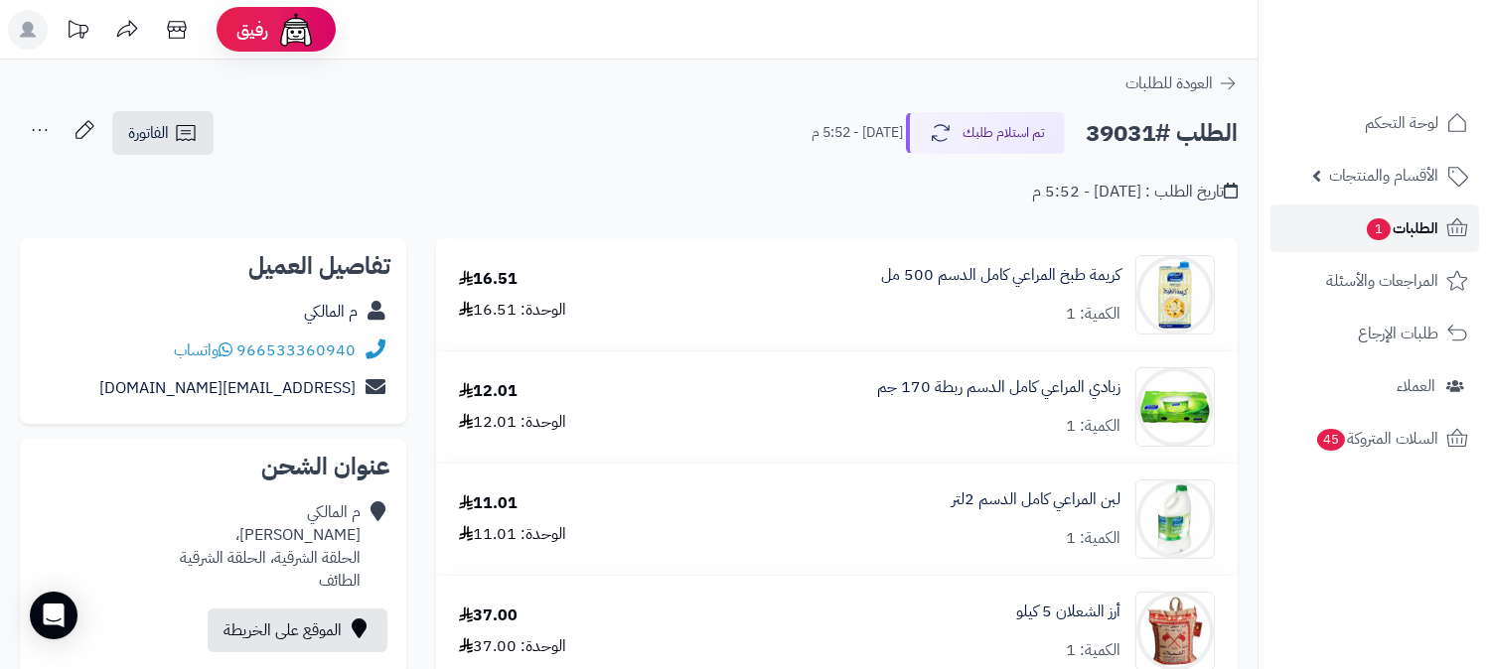
click at [1402, 211] on link "الطلبات 1" at bounding box center [1374, 229] width 209 height 48
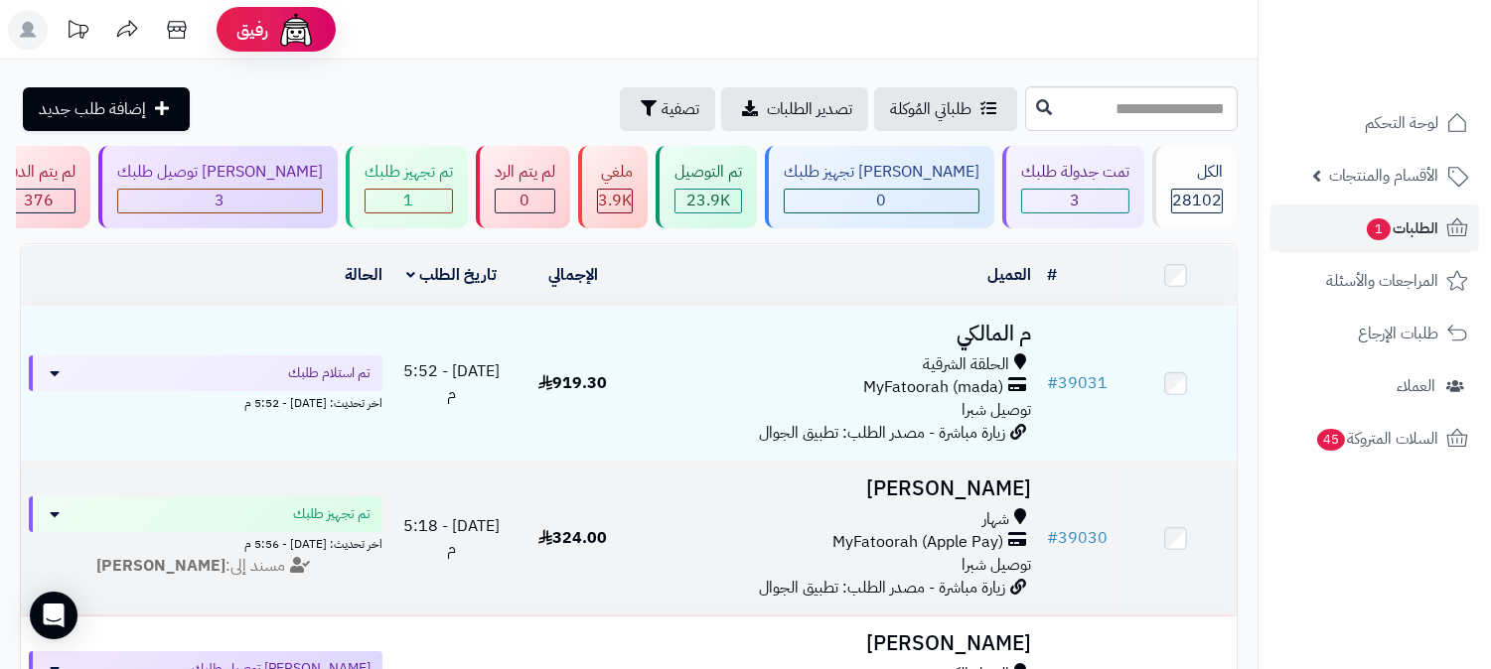
click at [955, 480] on h3 "[PERSON_NAME]" at bounding box center [836, 489] width 389 height 23
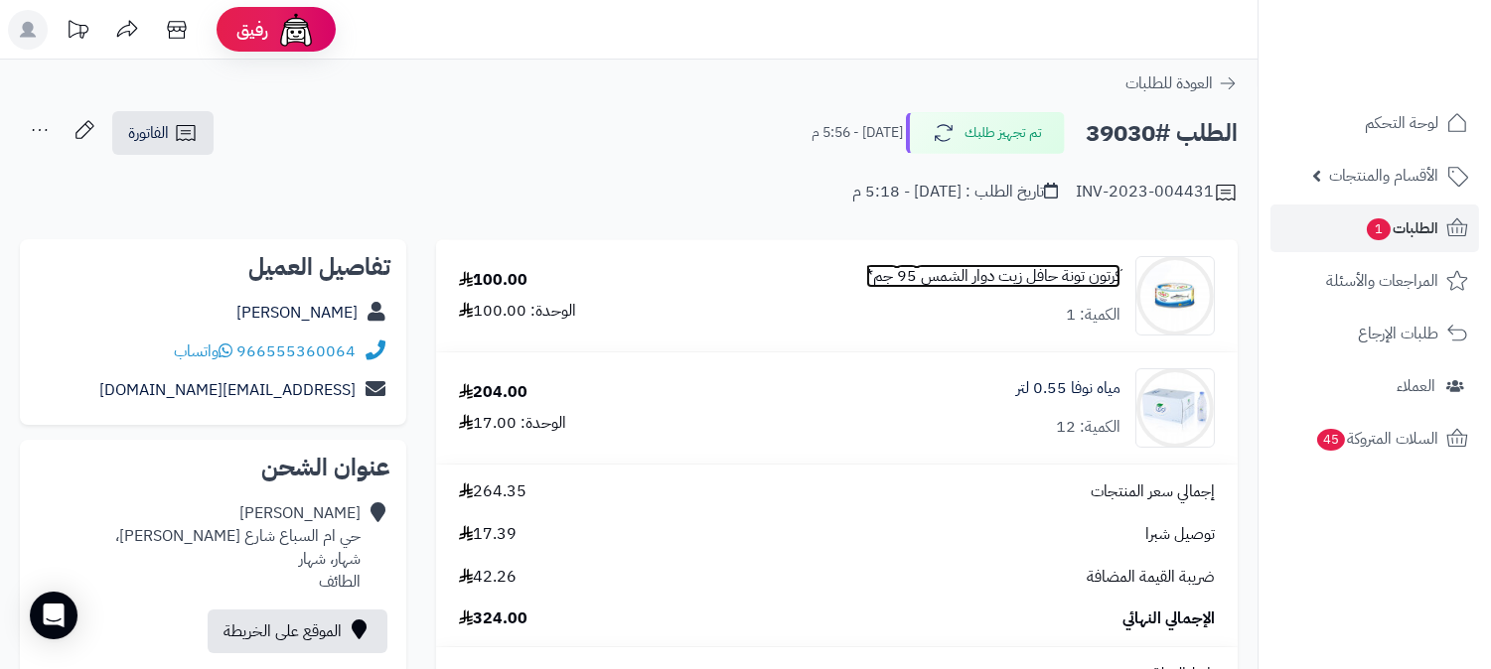
click at [1063, 275] on link "كرتون تونة حافل زيت دوار الشمس 95 جم*" at bounding box center [993, 276] width 254 height 23
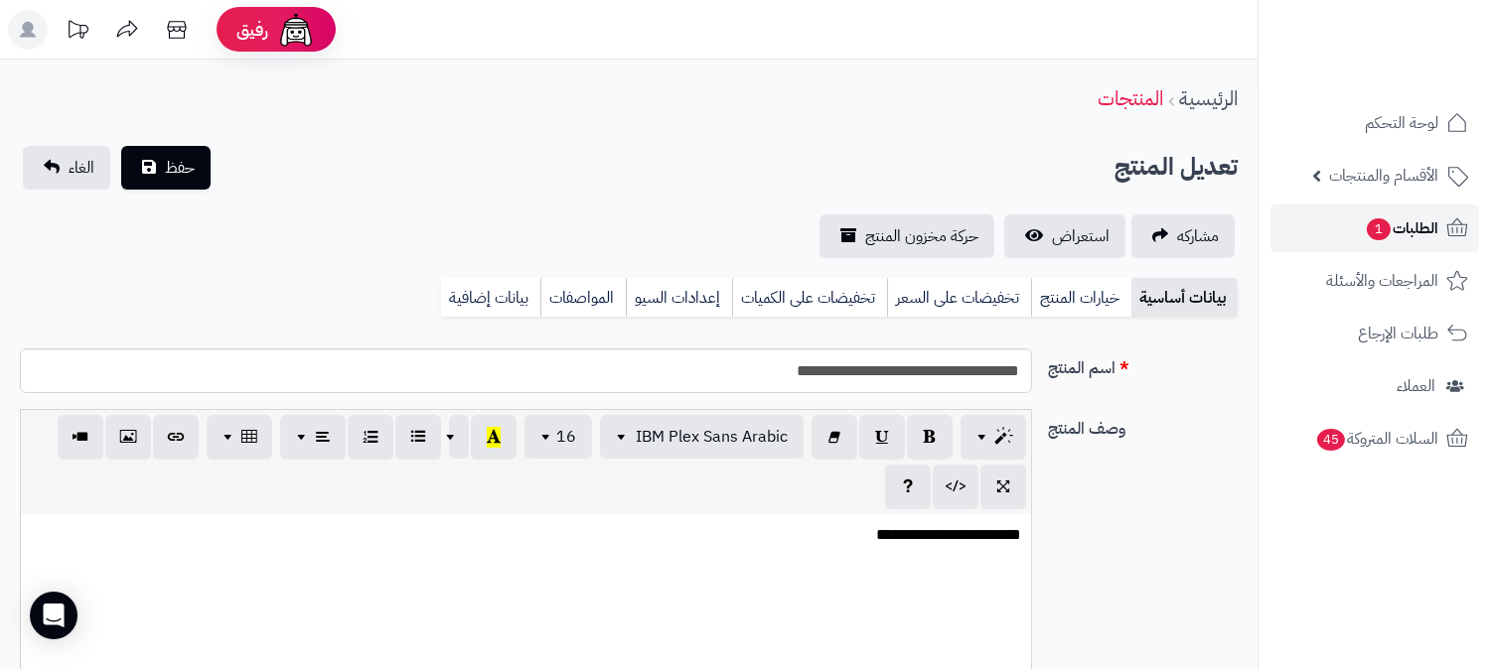
click at [1412, 229] on span "الطلبات 1" at bounding box center [1400, 228] width 73 height 28
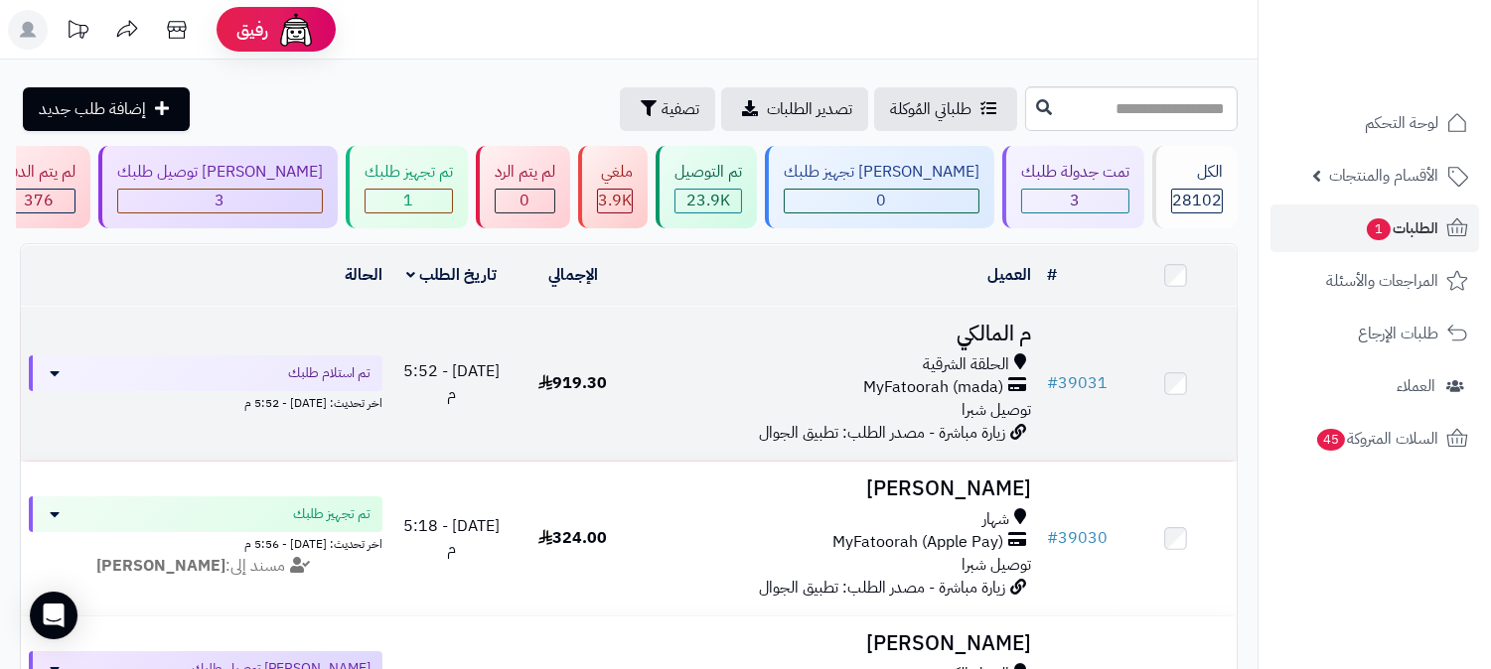
click at [978, 325] on h3 "م المالكي" at bounding box center [836, 334] width 389 height 23
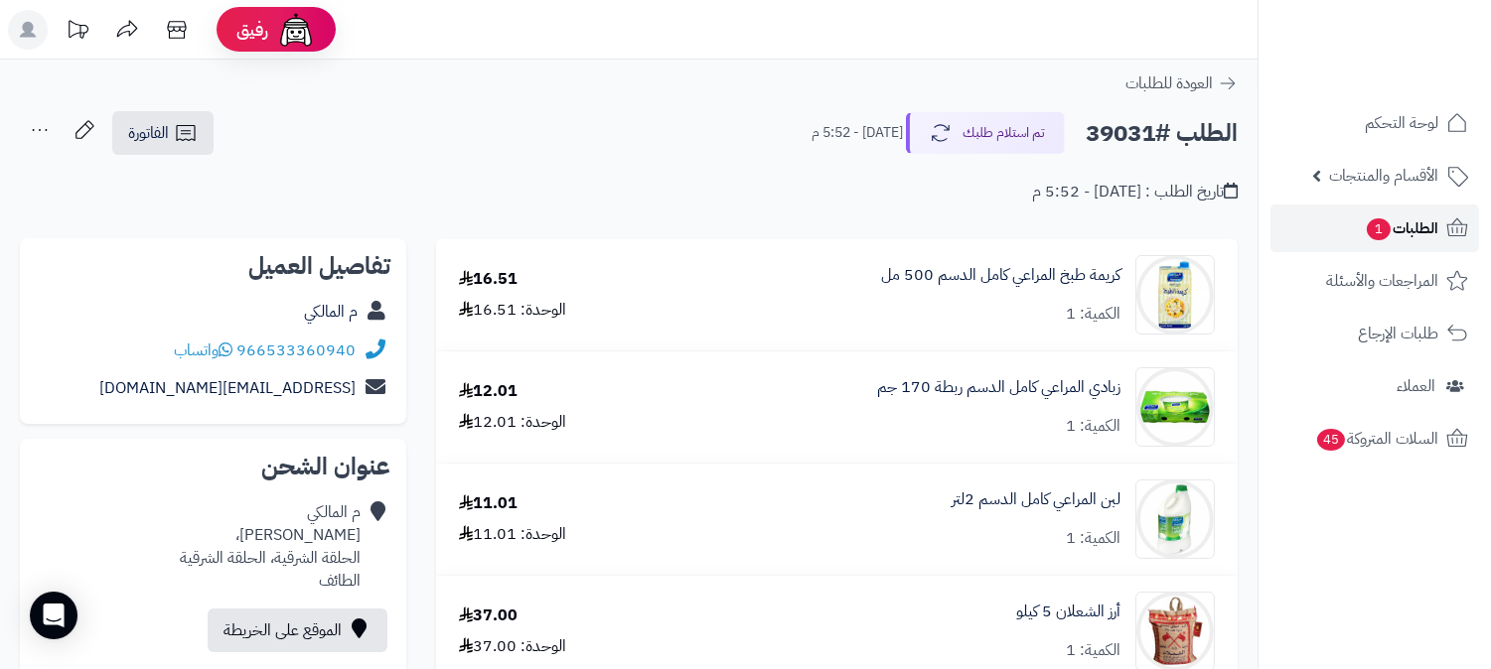
click at [1407, 223] on span "الطلبات 1" at bounding box center [1400, 228] width 73 height 28
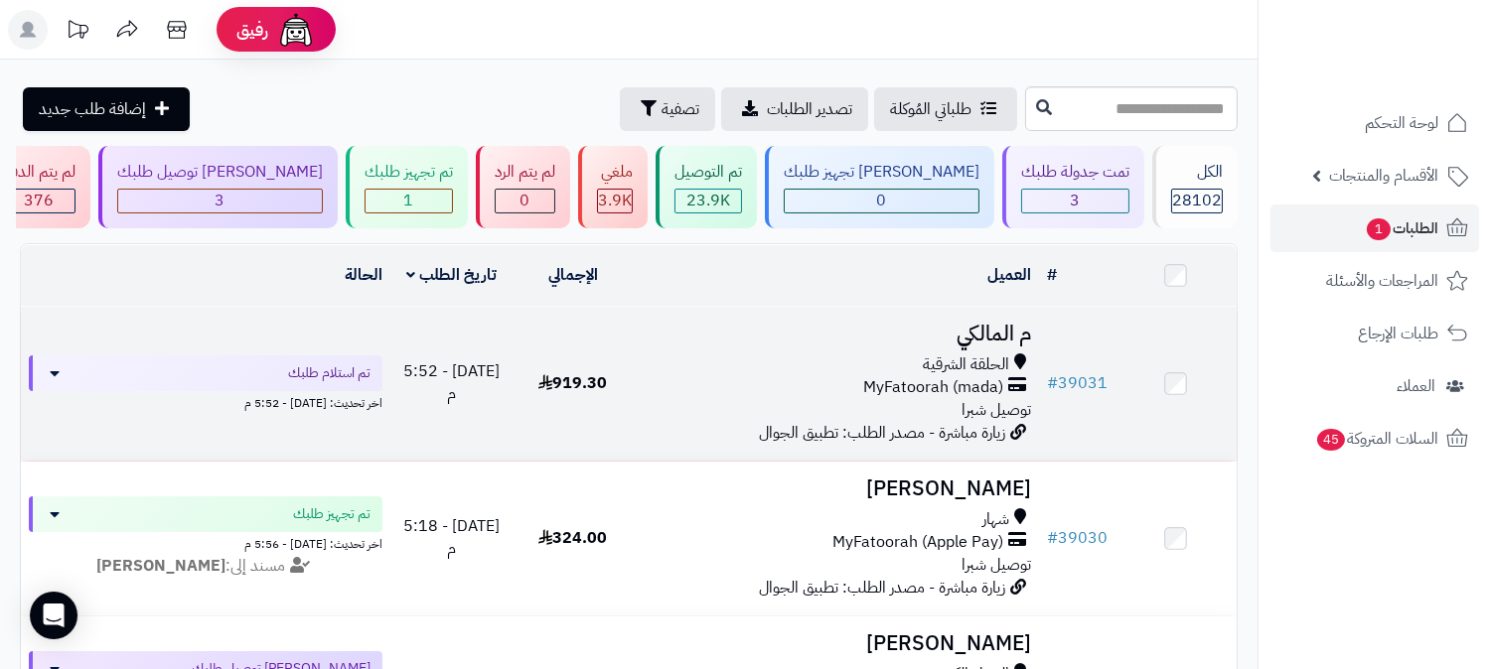
click at [988, 326] on h3 "م المالكي" at bounding box center [836, 334] width 389 height 23
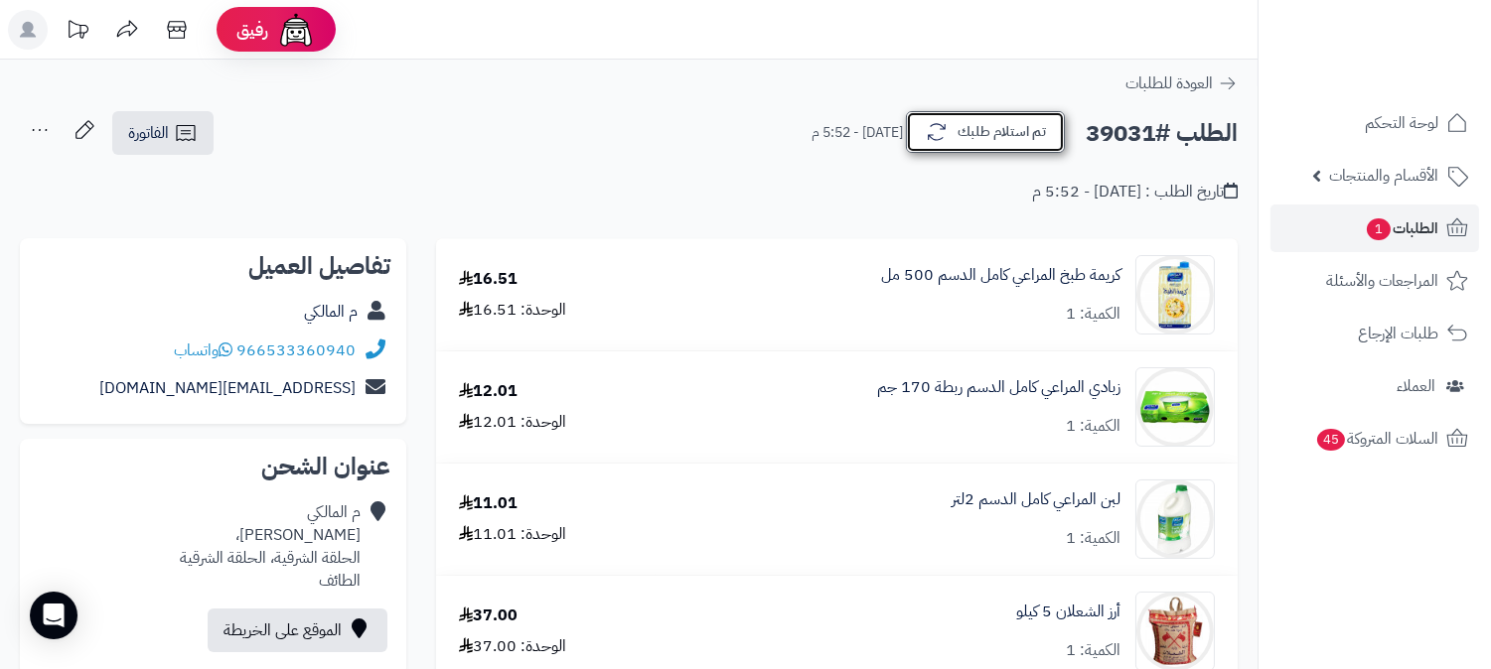
click at [1013, 134] on button "تم استلام طلبك" at bounding box center [985, 132] width 159 height 42
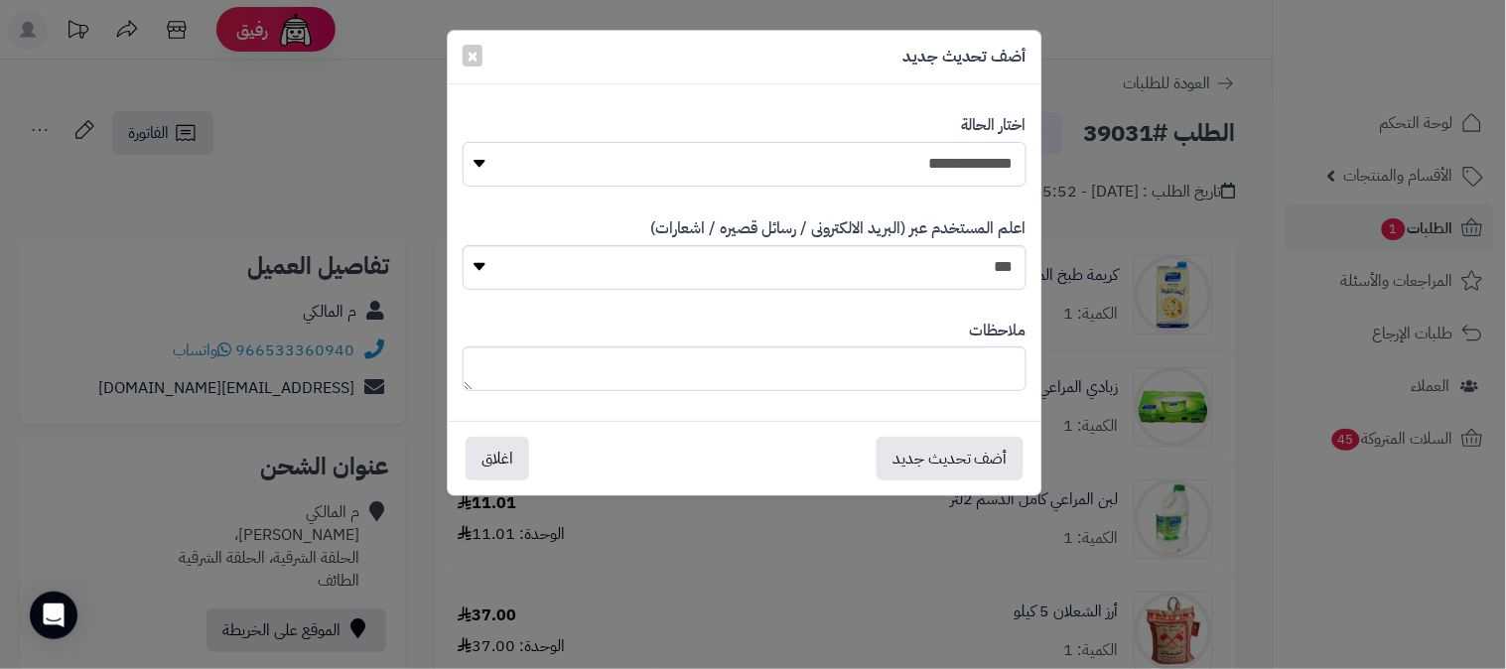
click at [968, 154] on select "**********" at bounding box center [745, 164] width 564 height 45
select select "*"
click at [463, 142] on select "**********" at bounding box center [745, 164] width 564 height 45
click at [930, 461] on button "أضف تحديث جديد" at bounding box center [950, 458] width 147 height 44
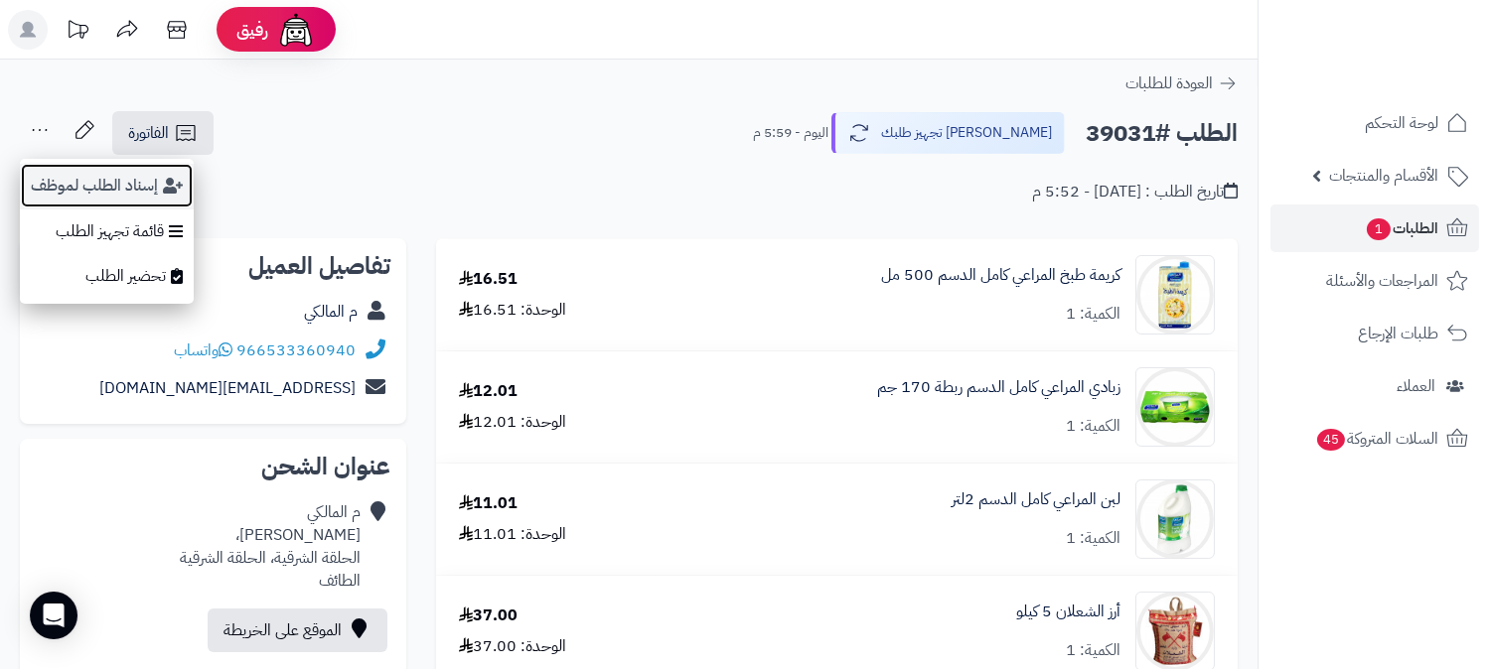
click at [71, 176] on button "إسناد الطلب لموظف" at bounding box center [107, 186] width 174 height 46
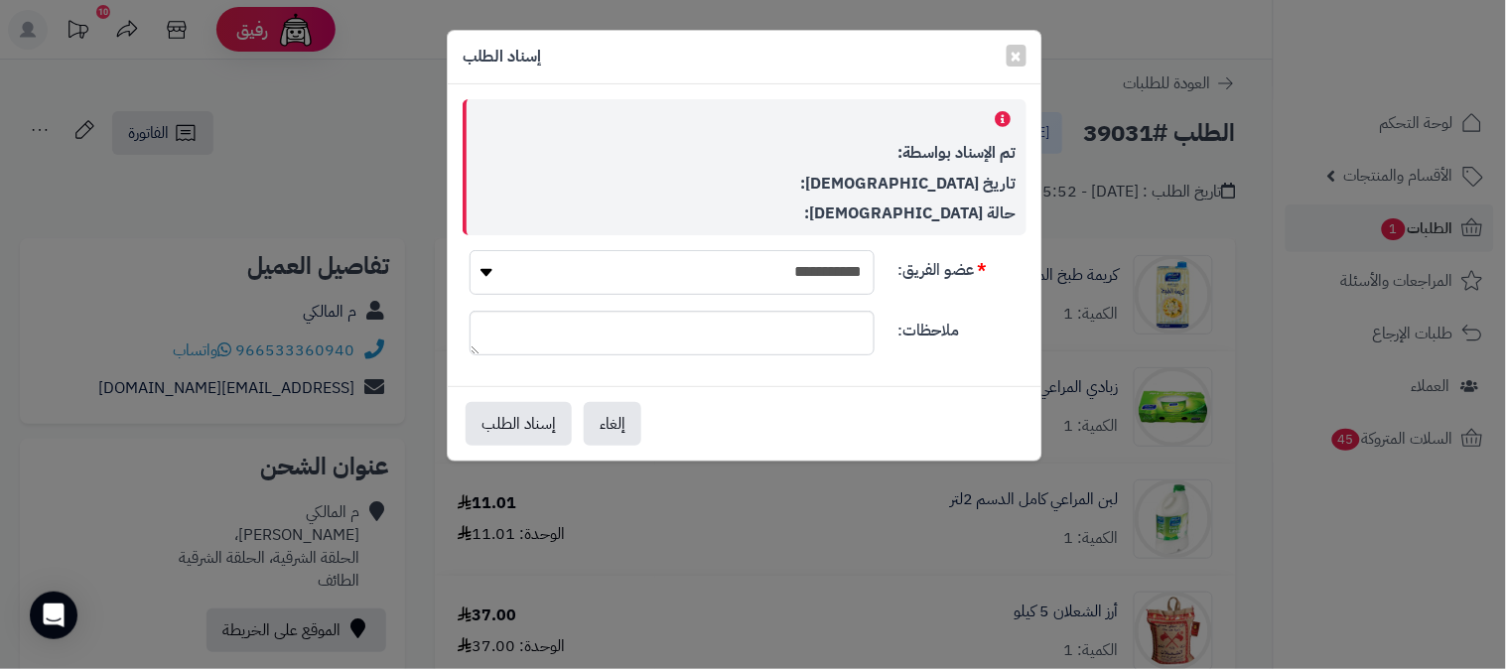
click at [776, 263] on select "**********" at bounding box center [672, 272] width 405 height 45
select select "**"
click at [470, 250] on select "**********" at bounding box center [672, 272] width 405 height 45
click at [533, 410] on button "إسناد الطلب" at bounding box center [519, 423] width 106 height 44
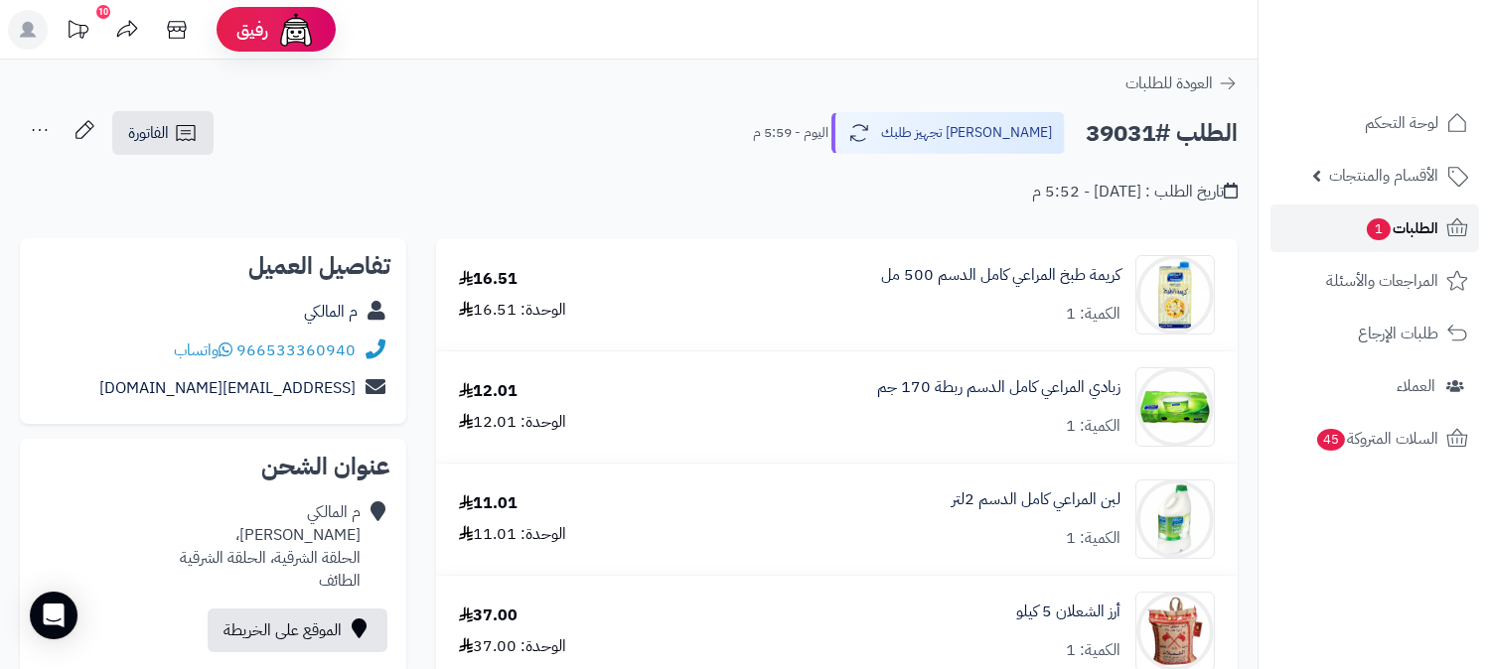
click at [1431, 233] on span "الطلبات 1" at bounding box center [1400, 228] width 73 height 28
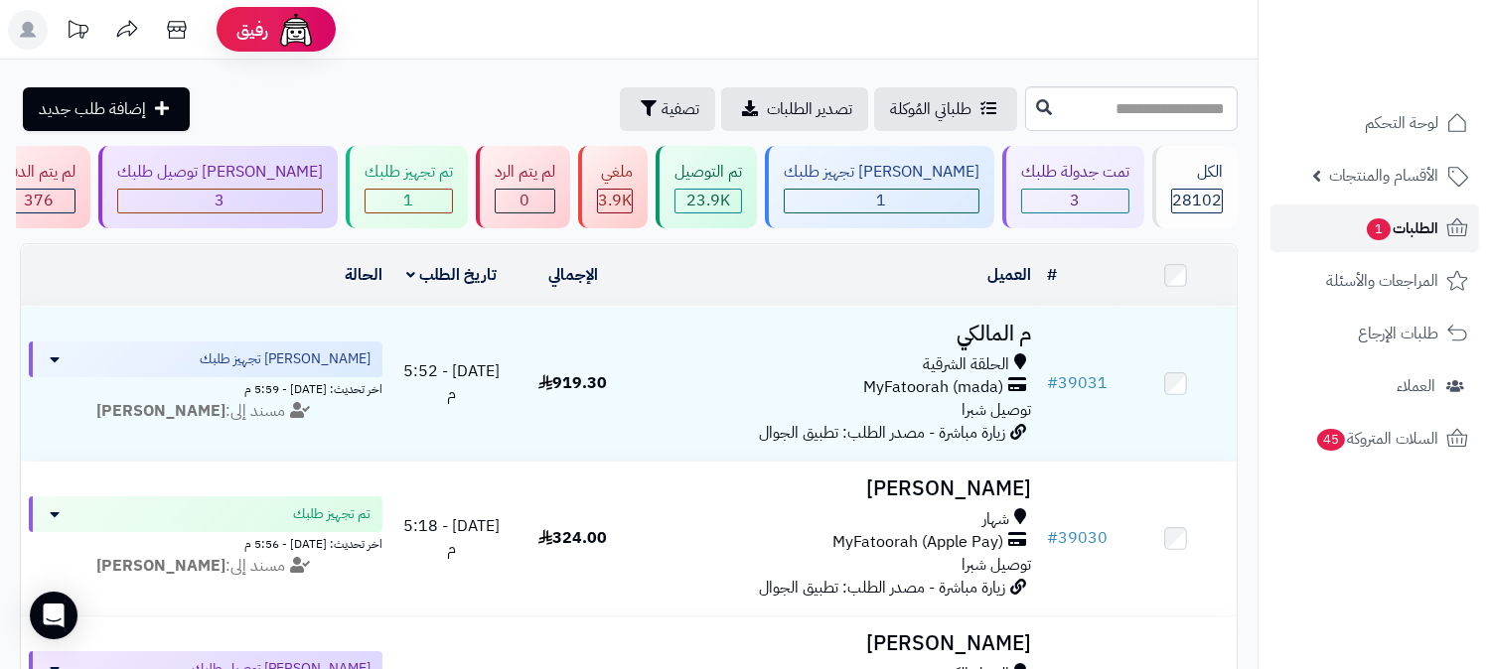
click at [1381, 240] on span "1" at bounding box center [1378, 229] width 24 height 22
click at [1380, 243] on link "الطلبات 1" at bounding box center [1374, 229] width 209 height 48
click at [1416, 216] on span "الطلبات 1" at bounding box center [1400, 228] width 73 height 28
click at [1448, 134] on icon at bounding box center [1457, 123] width 24 height 24
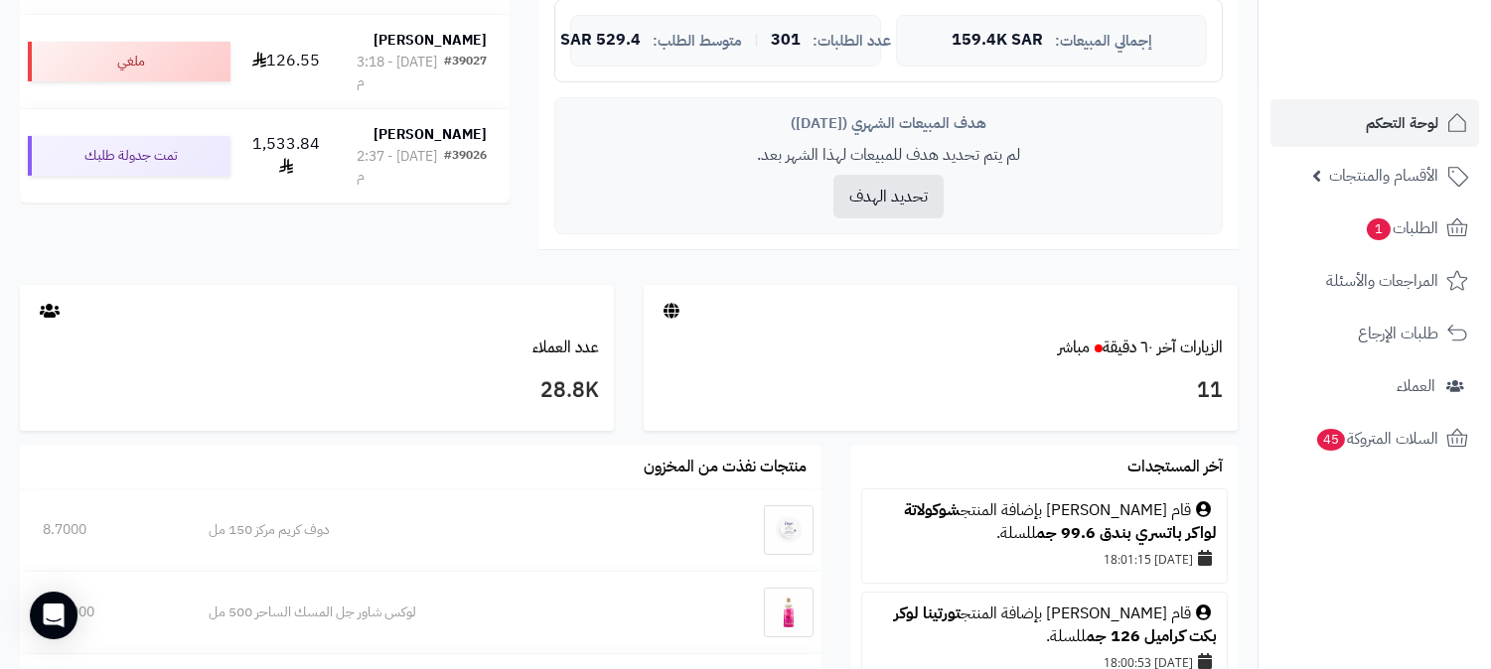
scroll to position [882, 0]
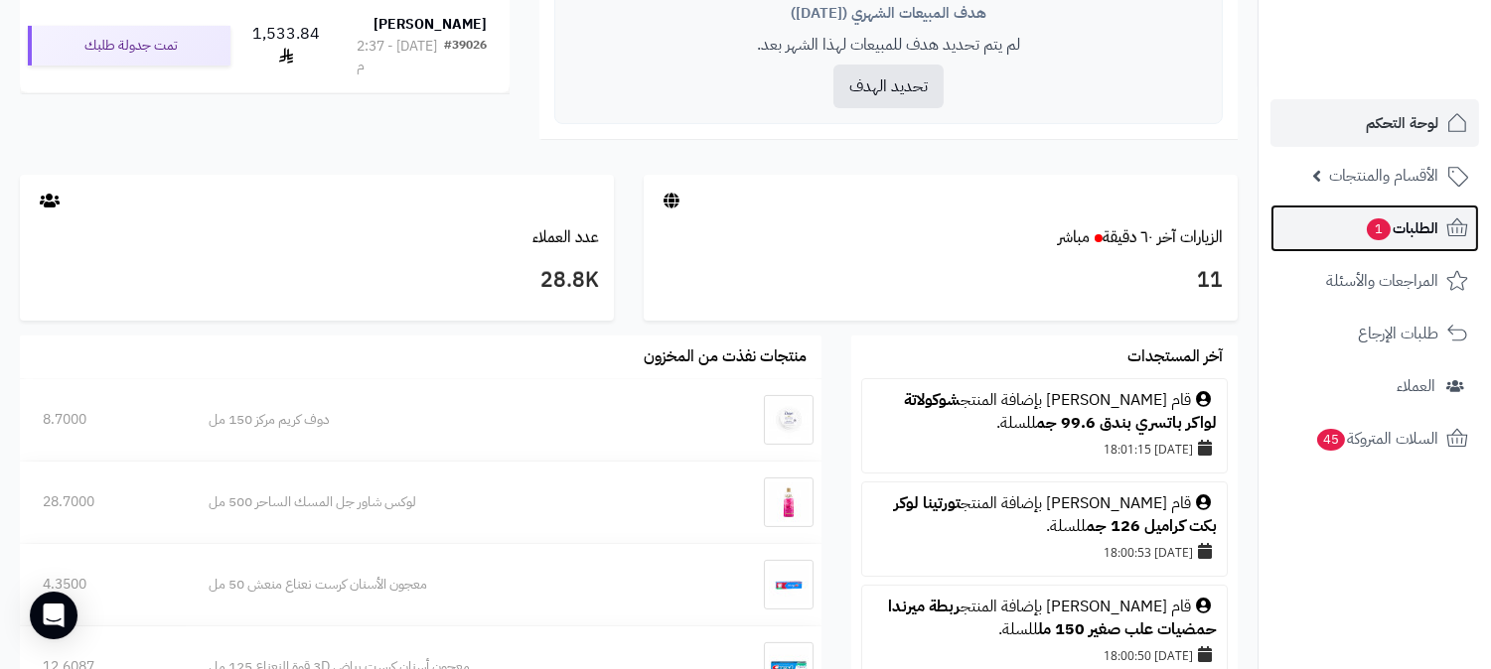
click at [1418, 225] on span "الطلبات 1" at bounding box center [1400, 228] width 73 height 28
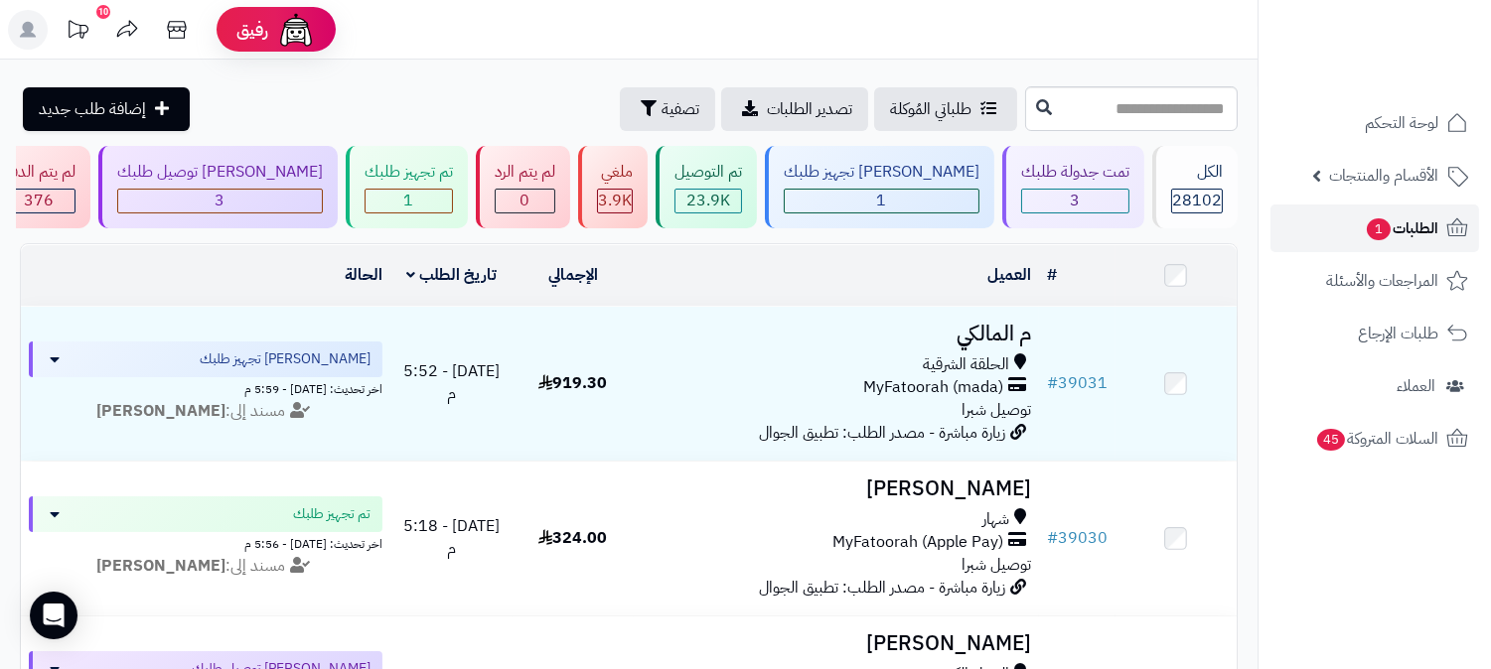
click at [1405, 228] on span "الطلبات 1" at bounding box center [1400, 228] width 73 height 28
click at [1423, 218] on span "الطلبات 1" at bounding box center [1400, 228] width 73 height 28
click at [1400, 224] on span "الطلبات 1" at bounding box center [1400, 228] width 73 height 28
click at [1405, 224] on span "الطلبات 1" at bounding box center [1400, 228] width 73 height 28
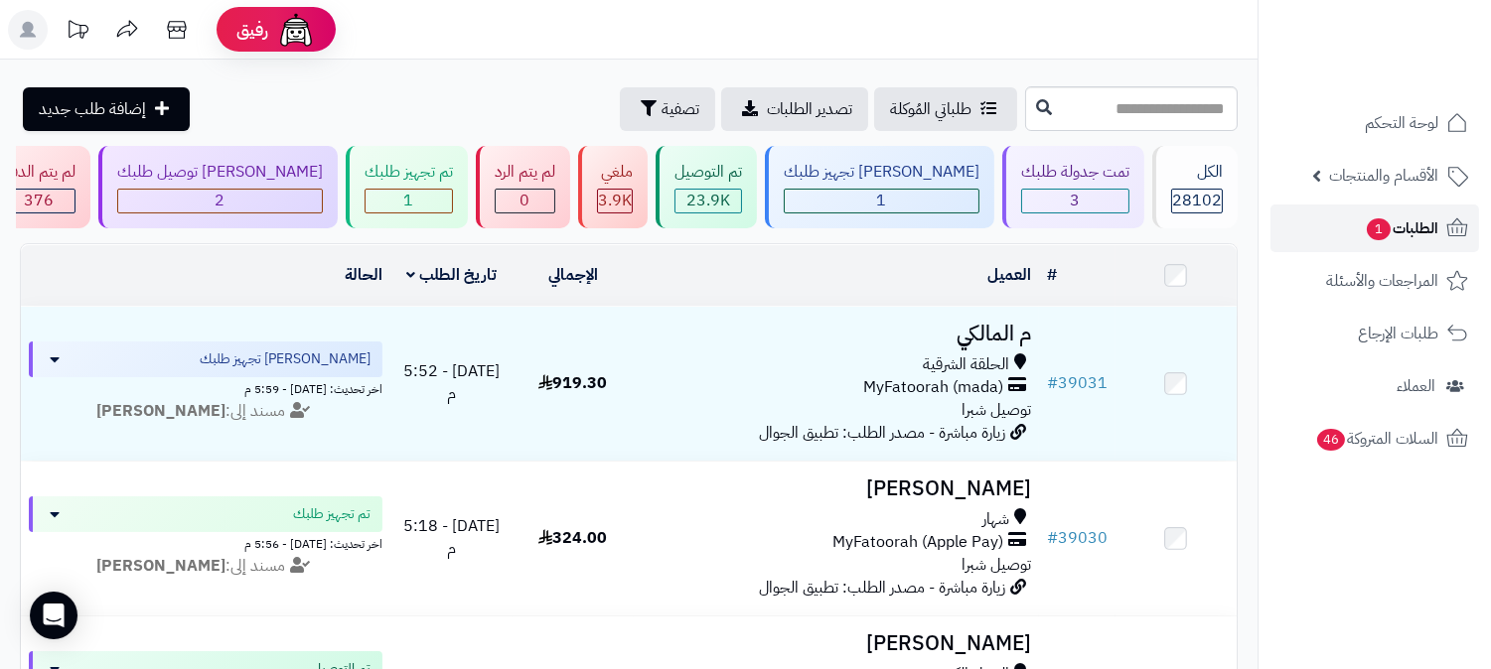
click at [1435, 218] on span "الطلبات 1" at bounding box center [1400, 228] width 73 height 28
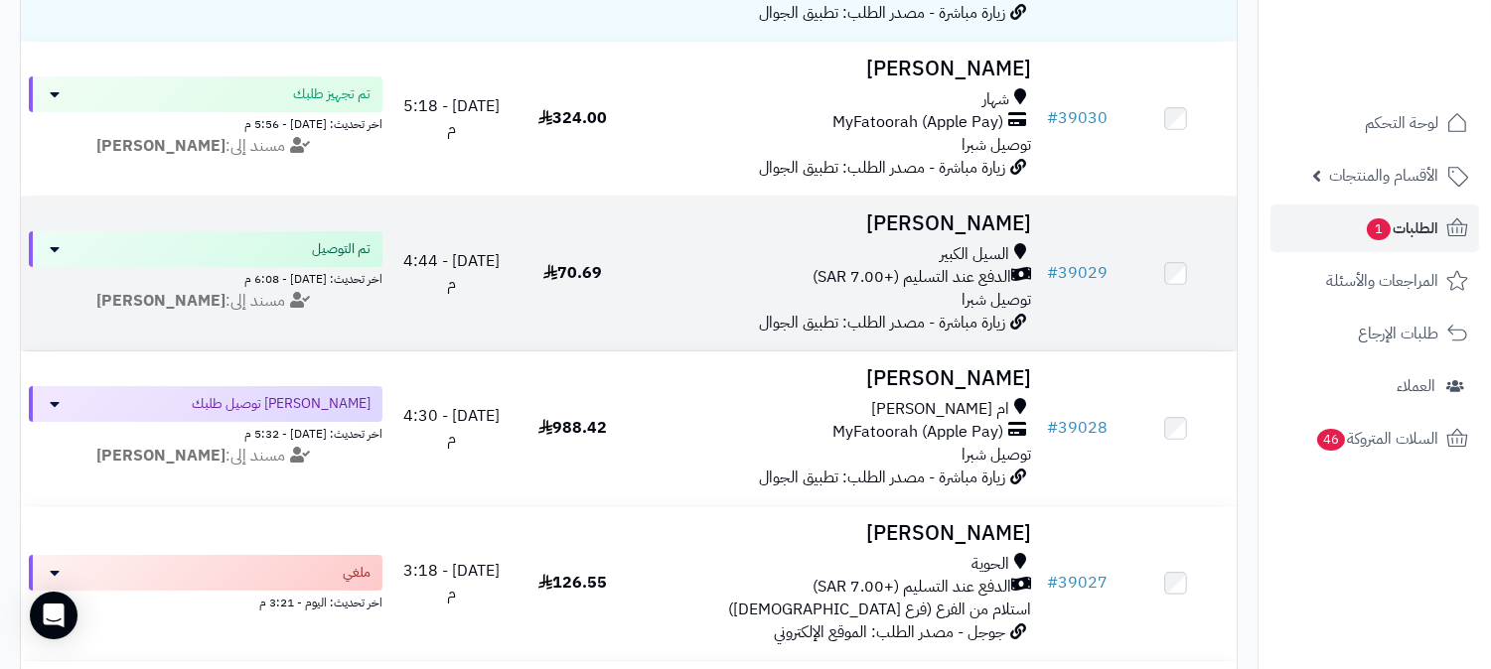
scroll to position [551, 0]
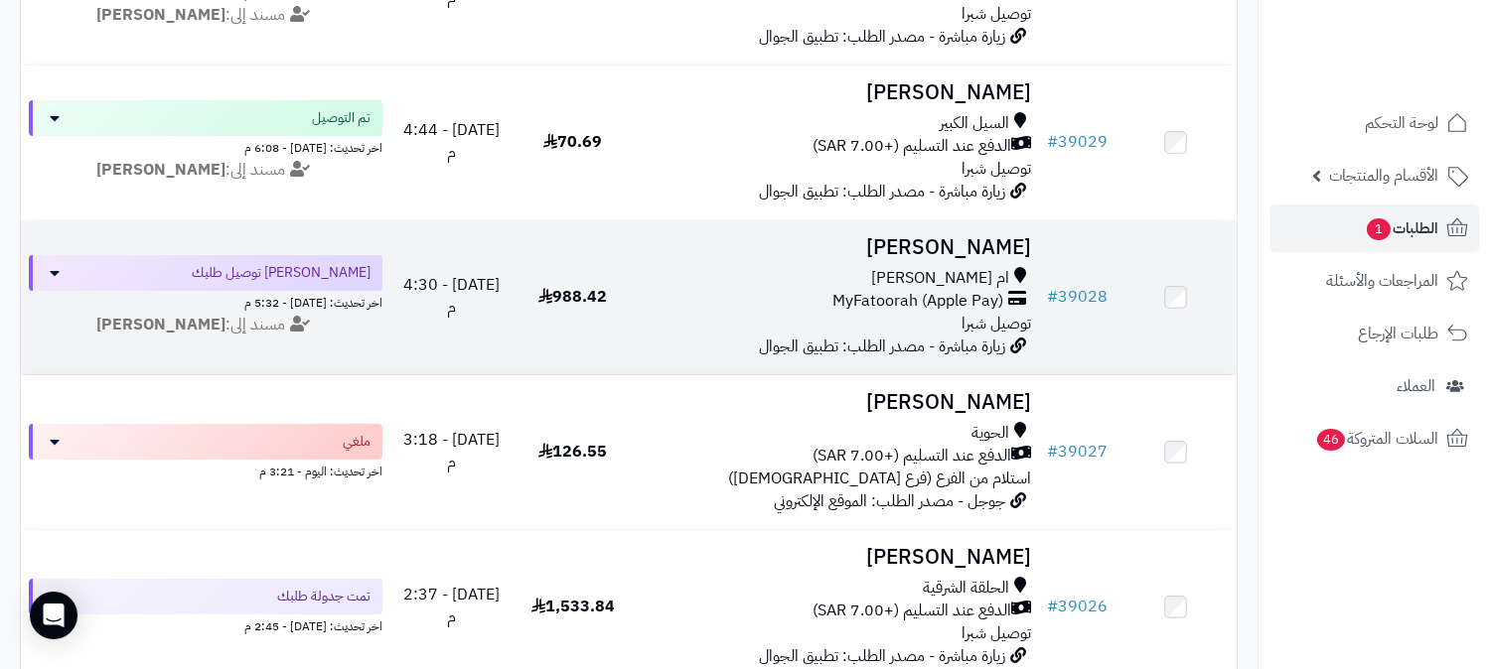
click at [1004, 238] on h3 "[PERSON_NAME]" at bounding box center [836, 247] width 389 height 23
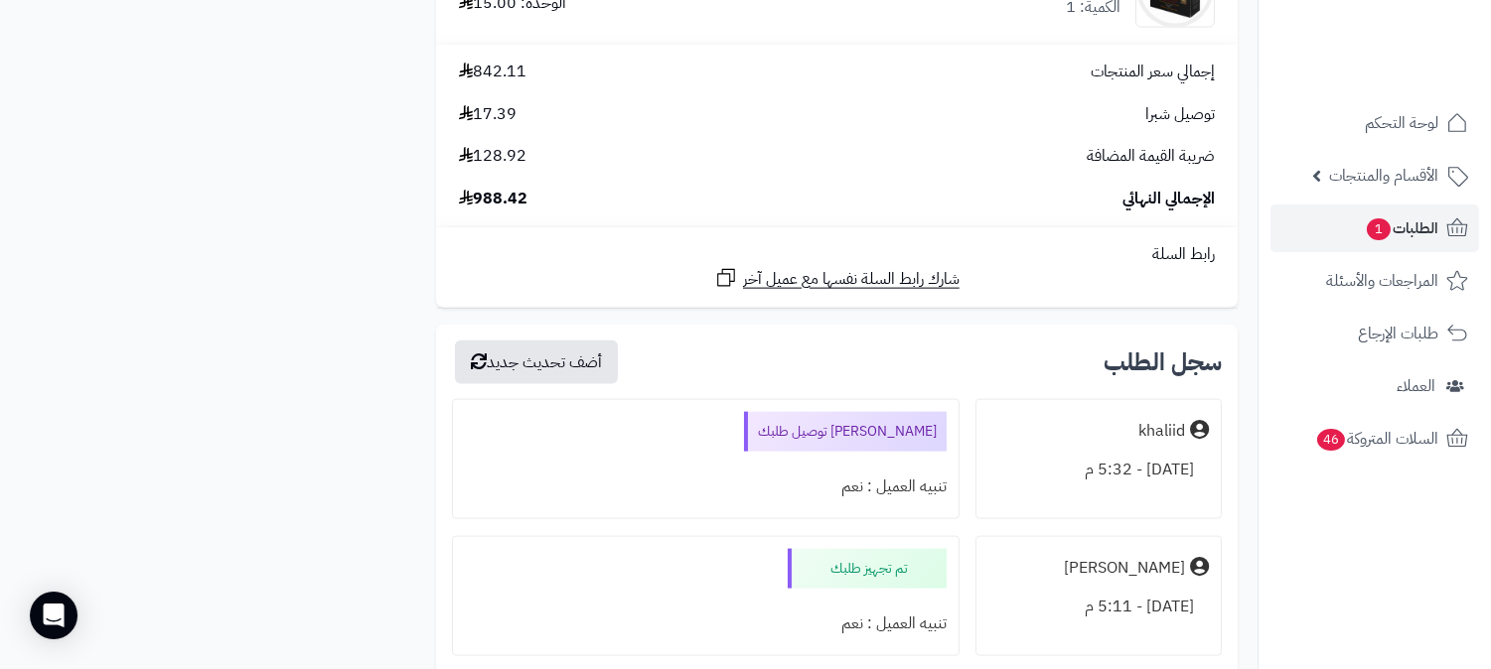
scroll to position [4634, 0]
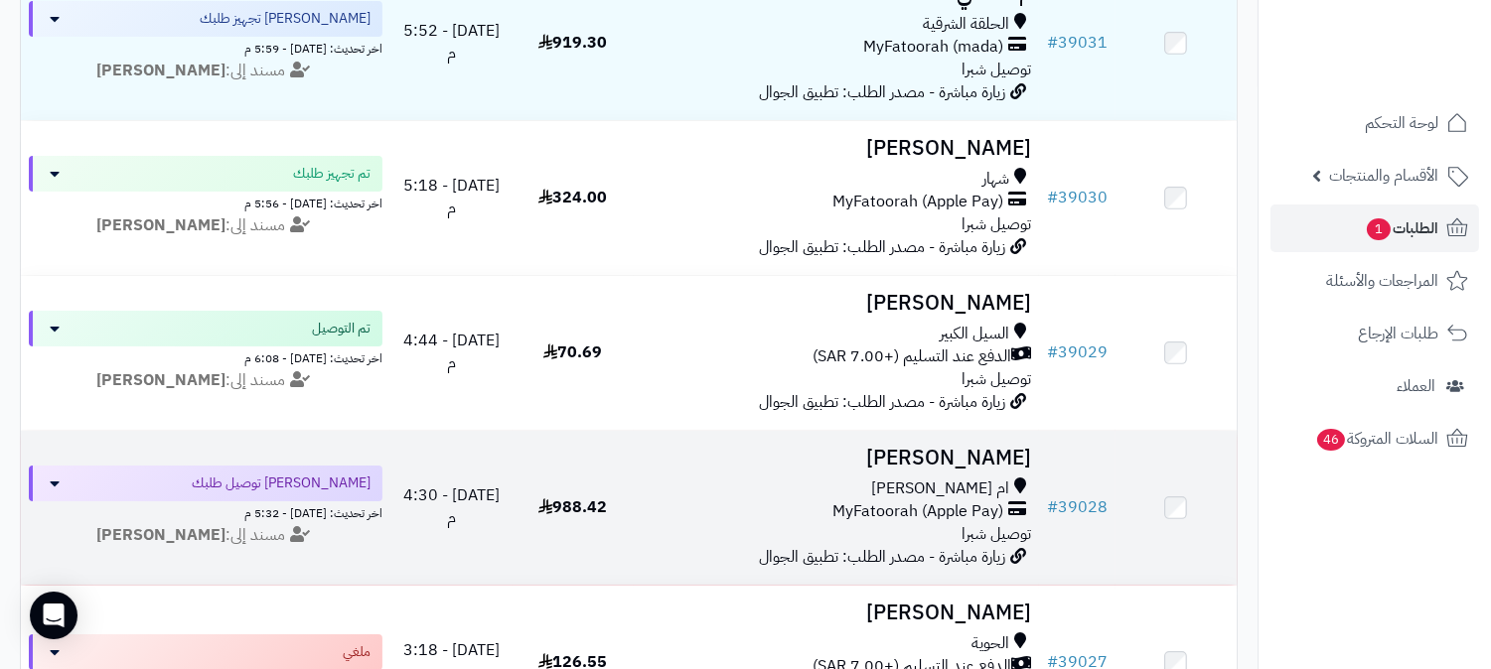
scroll to position [331, 0]
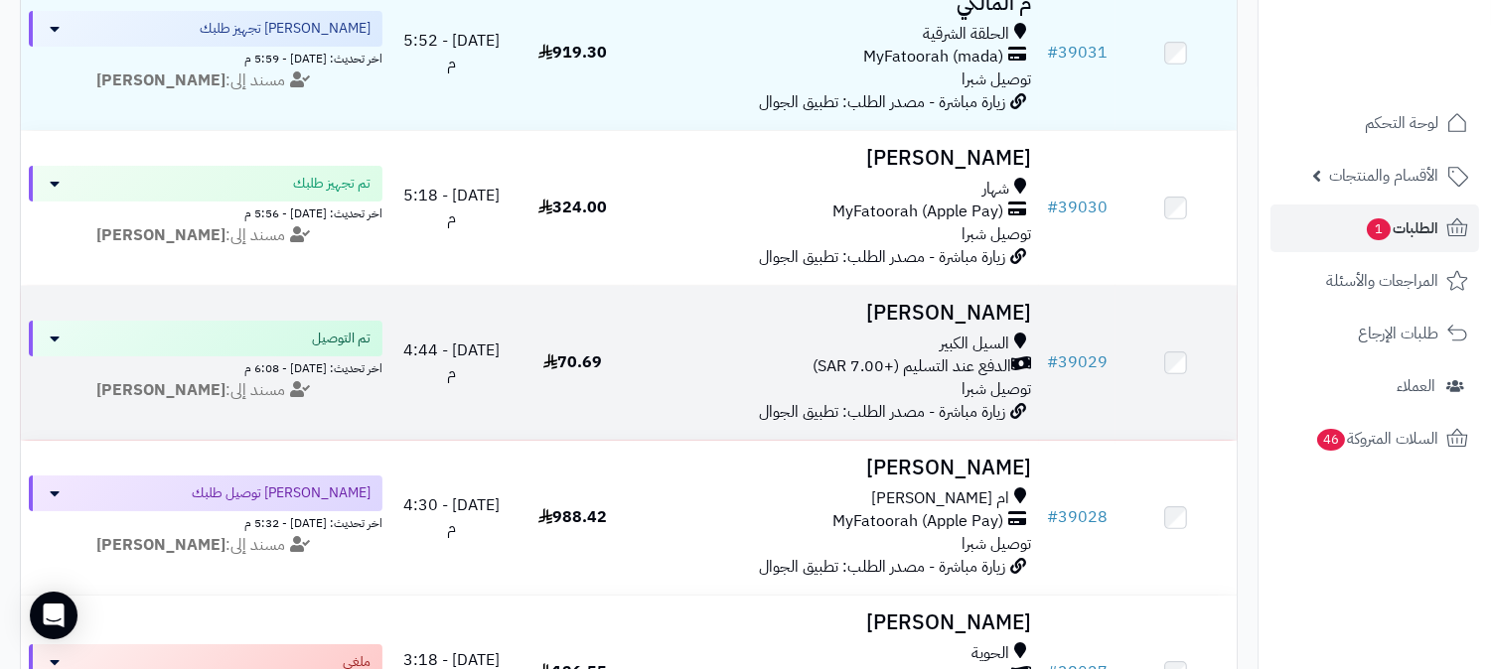
click at [994, 306] on h3 "[PERSON_NAME]" at bounding box center [836, 313] width 389 height 23
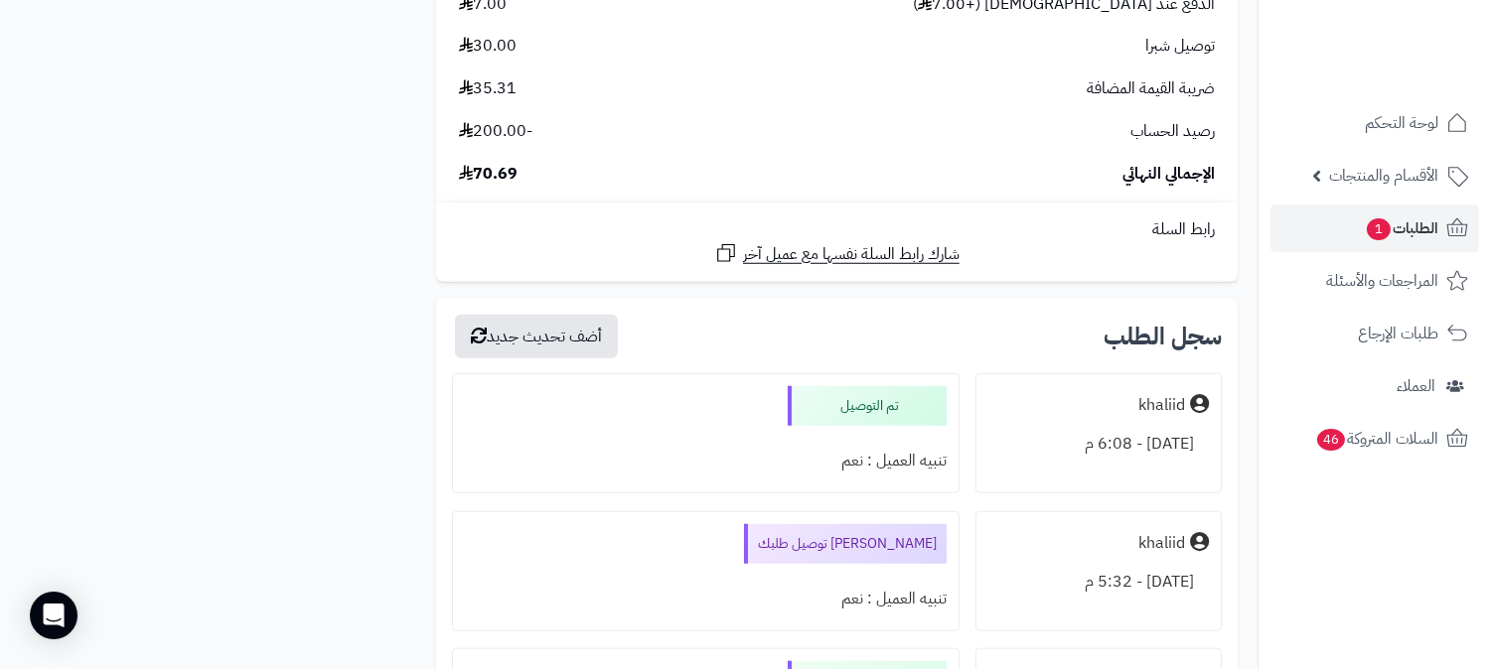
scroll to position [3090, 0]
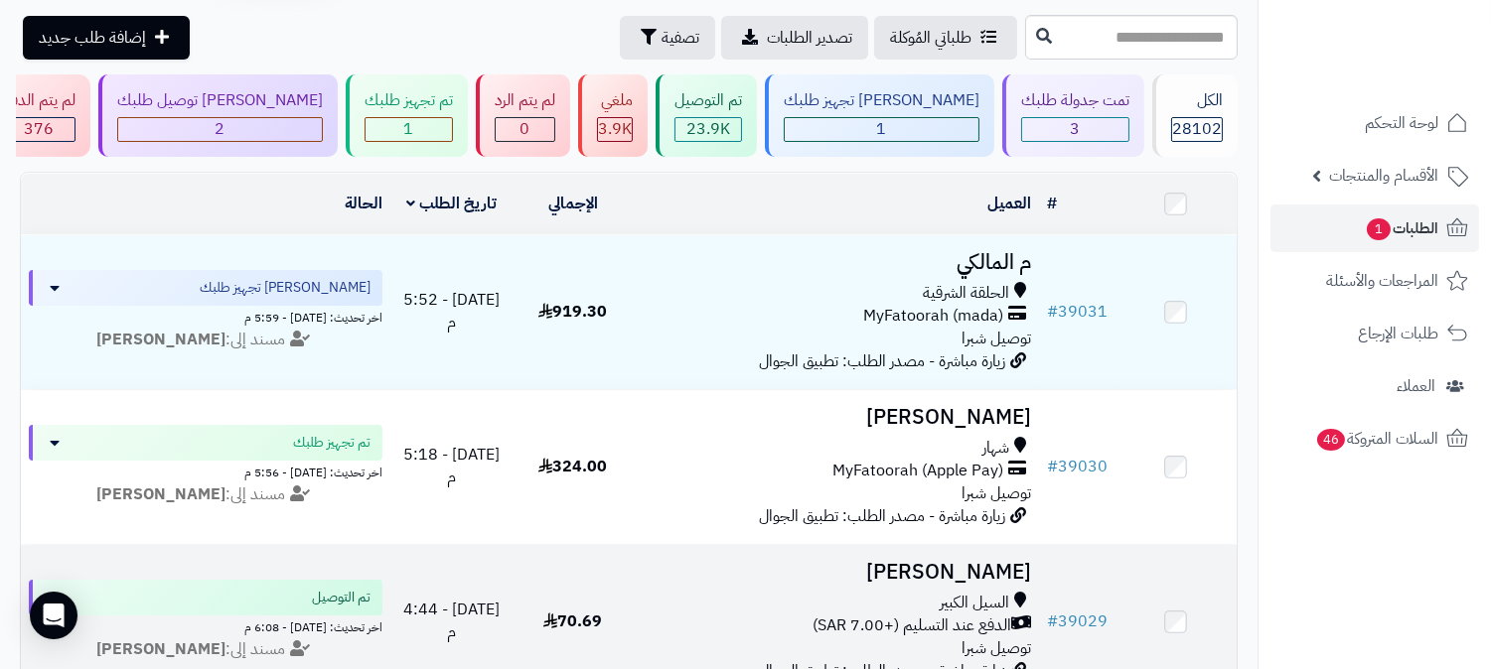
scroll to position [110, 0]
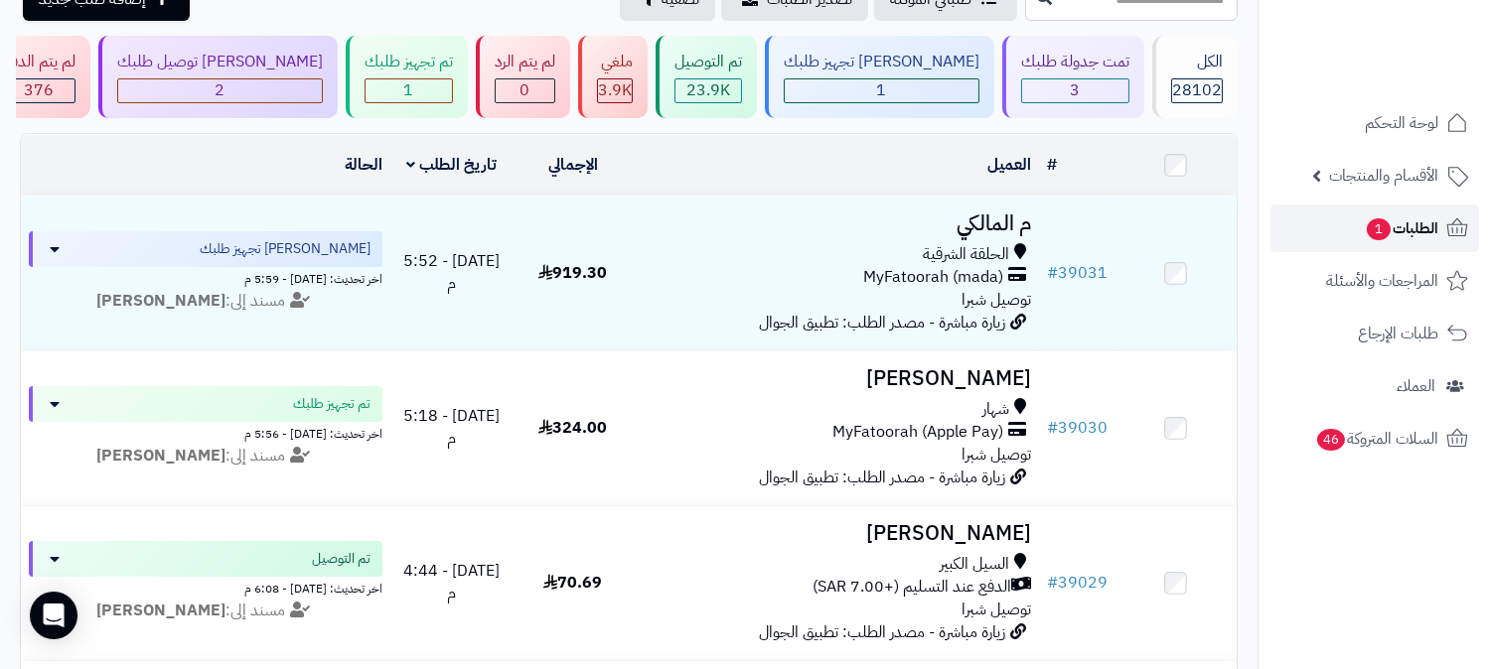
click at [1427, 235] on span "الطلبات 1" at bounding box center [1400, 228] width 73 height 28
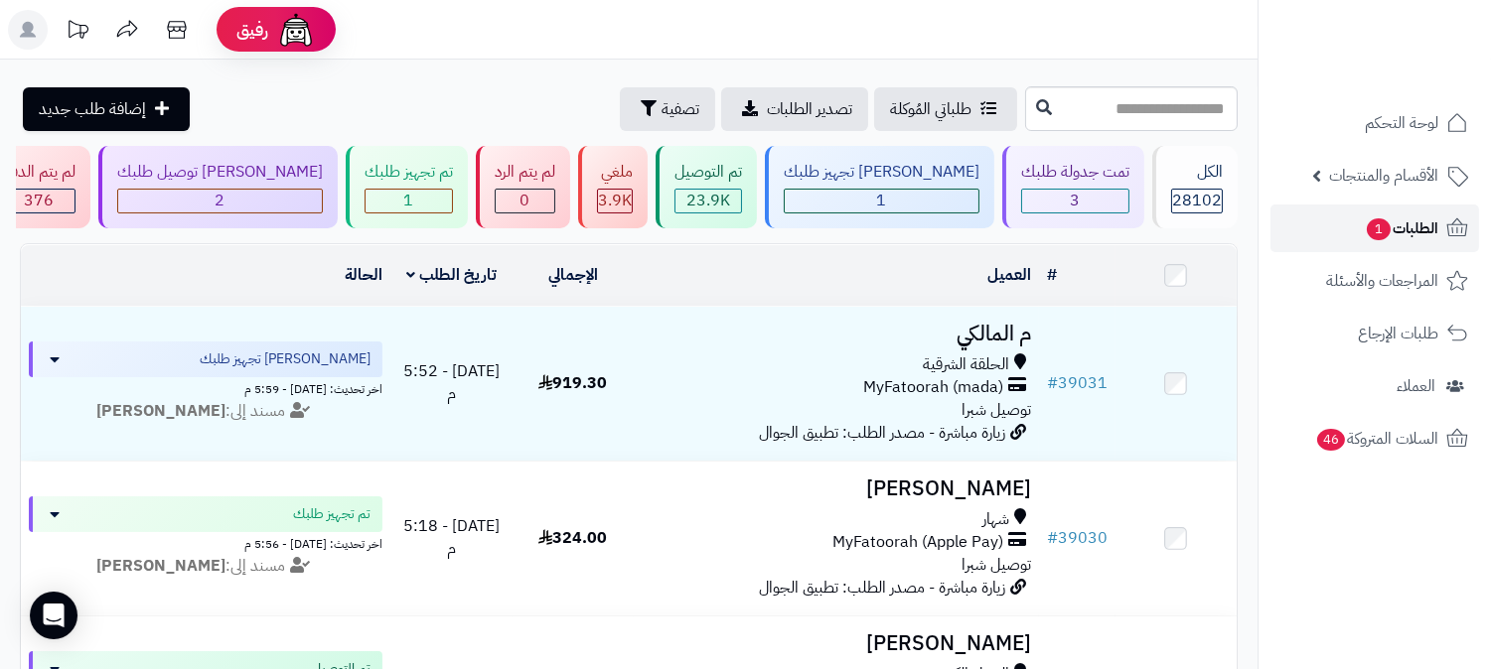
click at [1445, 225] on icon at bounding box center [1457, 228] width 24 height 24
click at [1376, 228] on link "الطلبات" at bounding box center [1374, 229] width 209 height 48
click at [1362, 225] on link "الطلبات" at bounding box center [1374, 229] width 209 height 48
click at [1408, 228] on span "الطلبات" at bounding box center [1415, 228] width 46 height 28
click at [1316, 231] on link "الطلبات" at bounding box center [1374, 229] width 209 height 48
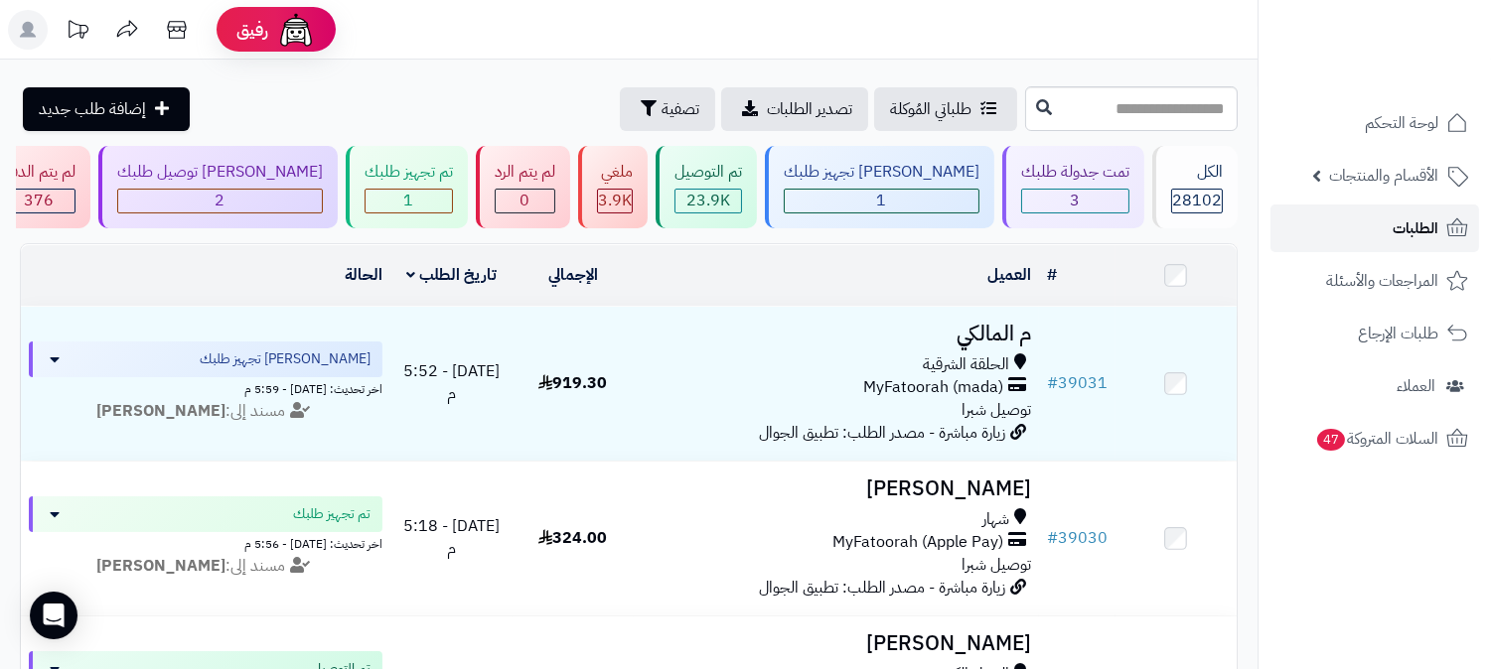
click at [1304, 225] on link "الطلبات" at bounding box center [1374, 229] width 209 height 48
click at [1398, 223] on span "الطلبات" at bounding box center [1415, 228] width 46 height 28
click at [1412, 222] on span "الطلبات" at bounding box center [1415, 228] width 46 height 28
click at [1382, 235] on link "الطلبات" at bounding box center [1374, 229] width 209 height 48
click at [1381, 234] on link "الطلبات" at bounding box center [1374, 229] width 209 height 48
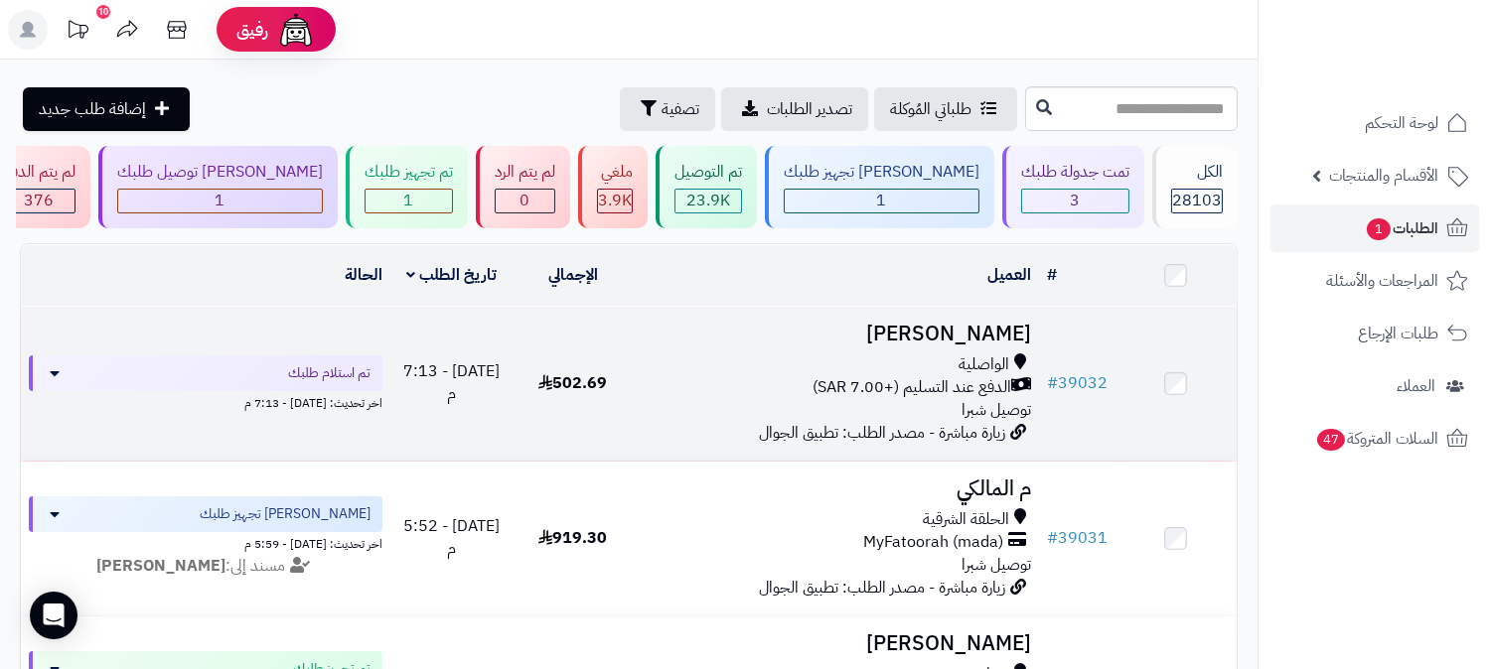
click at [996, 323] on h3 "رايد المطيري" at bounding box center [836, 334] width 389 height 23
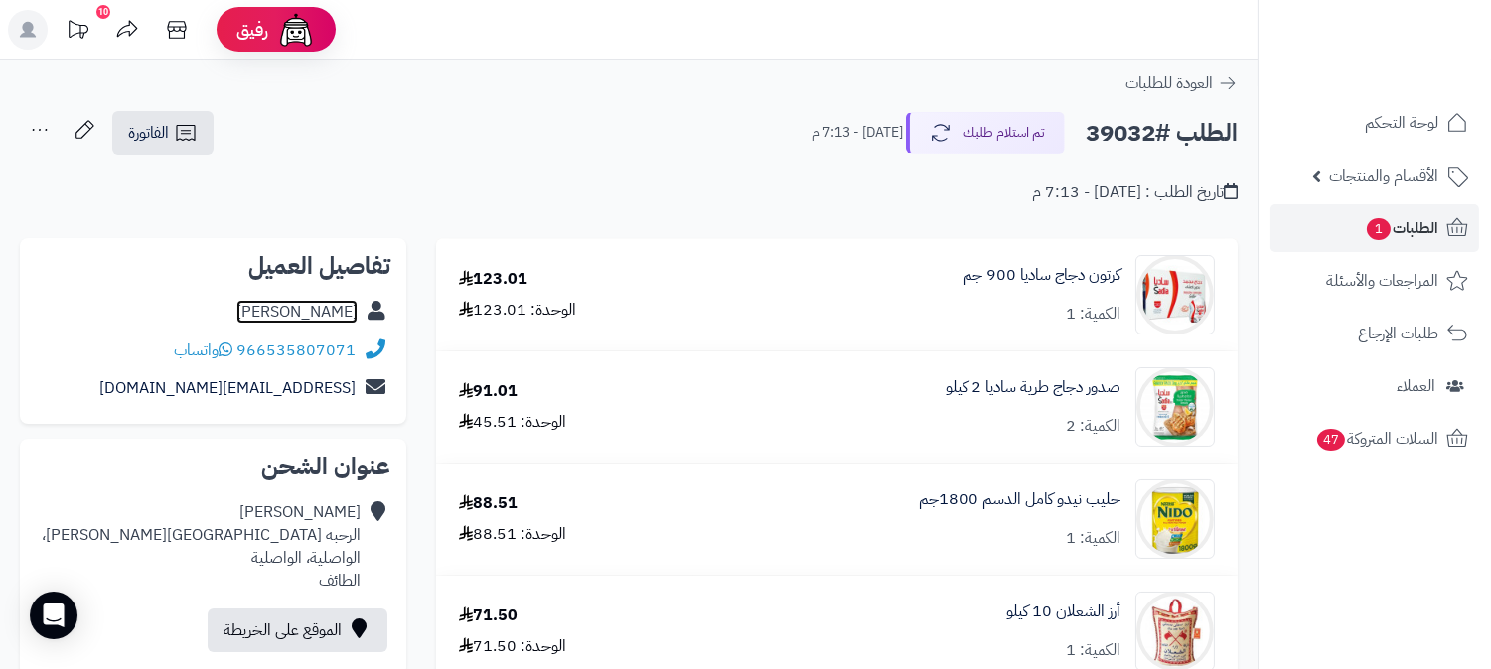
click at [338, 306] on link "رايد المطيري" at bounding box center [296, 312] width 121 height 24
click at [1133, 139] on h2 "الطلب #39032" at bounding box center [1161, 133] width 152 height 41
copy h2 "39032"
click at [1370, 218] on span "1" at bounding box center [1378, 229] width 24 height 22
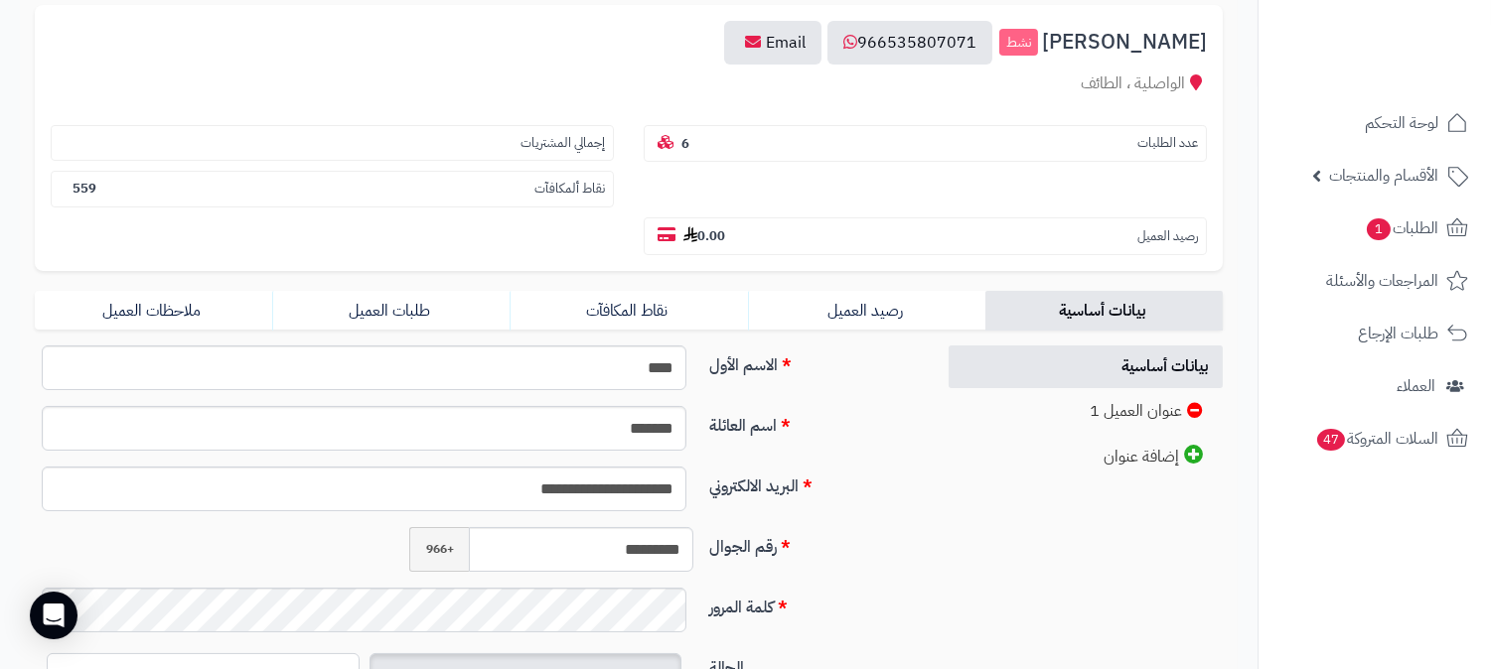
scroll to position [220, 0]
click at [621, 526] on input "*********" at bounding box center [581, 548] width 224 height 45
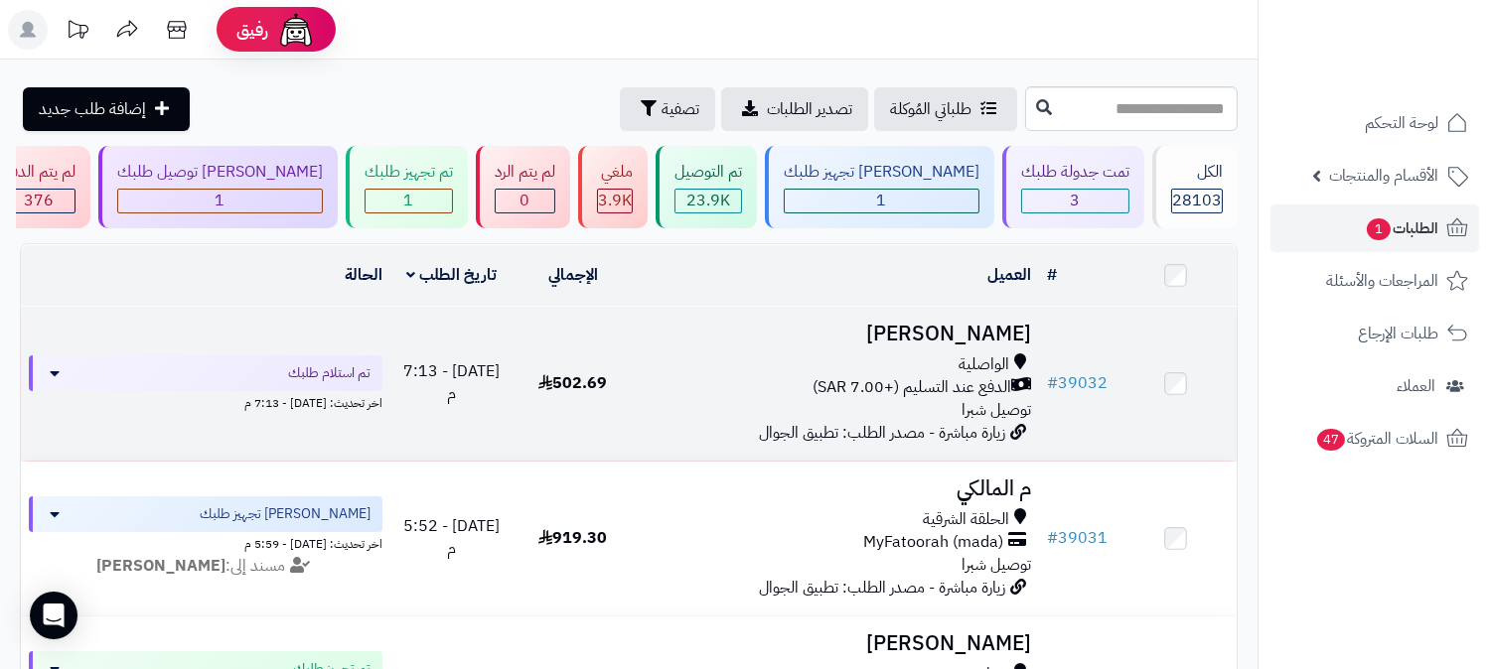
click at [974, 323] on h3 "[PERSON_NAME]" at bounding box center [836, 334] width 389 height 23
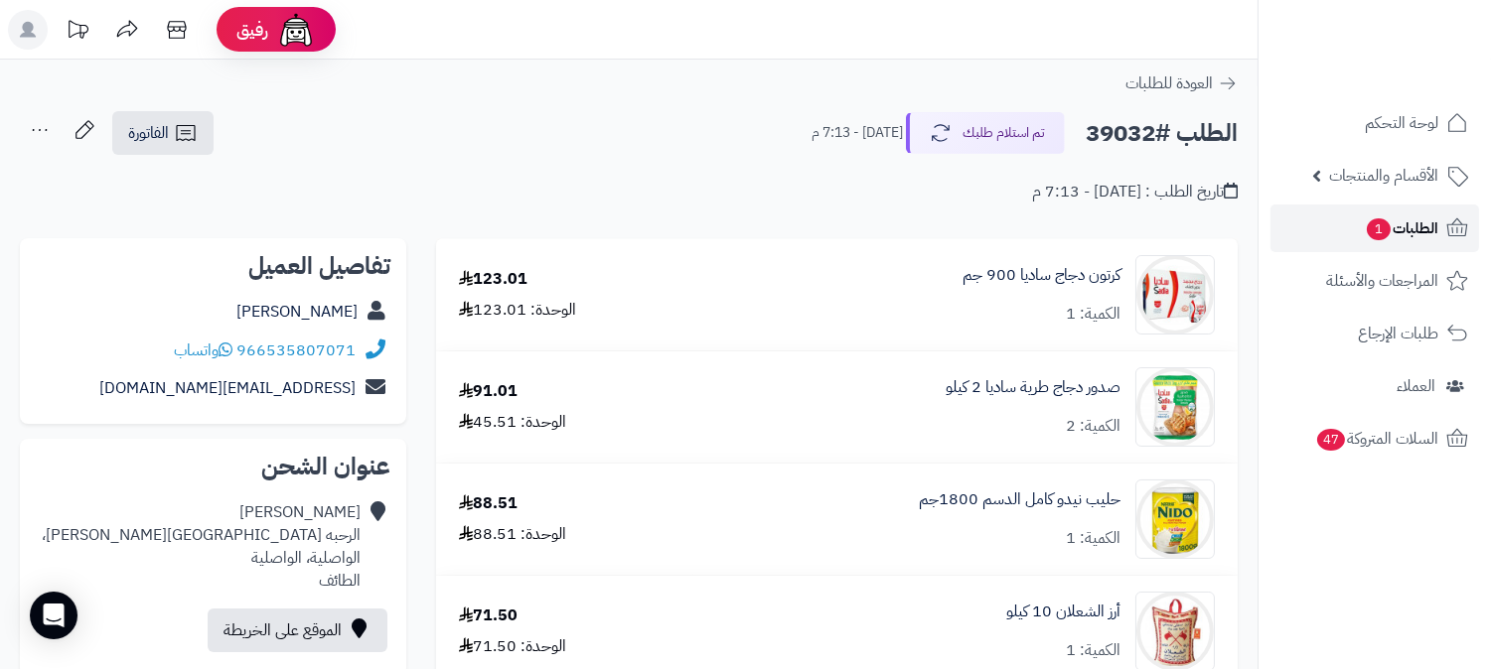
click at [1400, 220] on span "الطلبات 1" at bounding box center [1400, 228] width 73 height 28
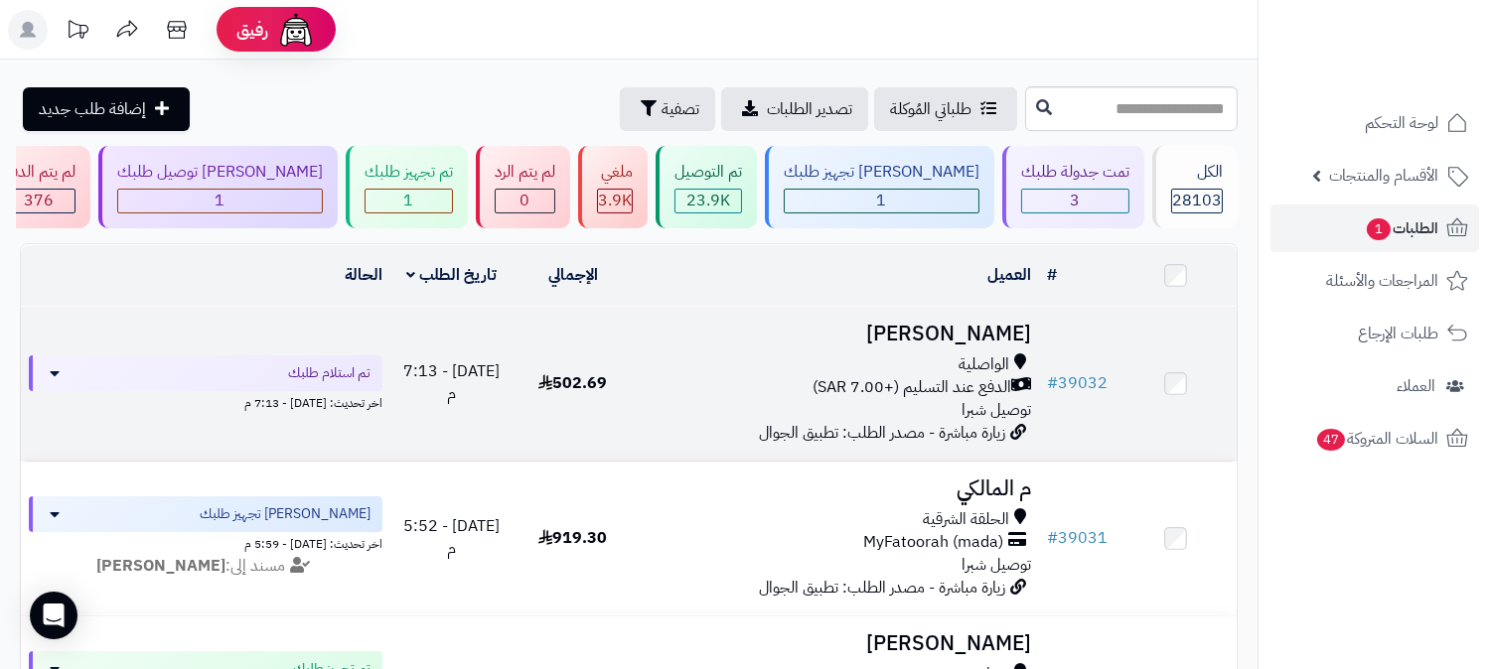
click at [1011, 343] on h3 "رايد المطيري" at bounding box center [836, 334] width 389 height 23
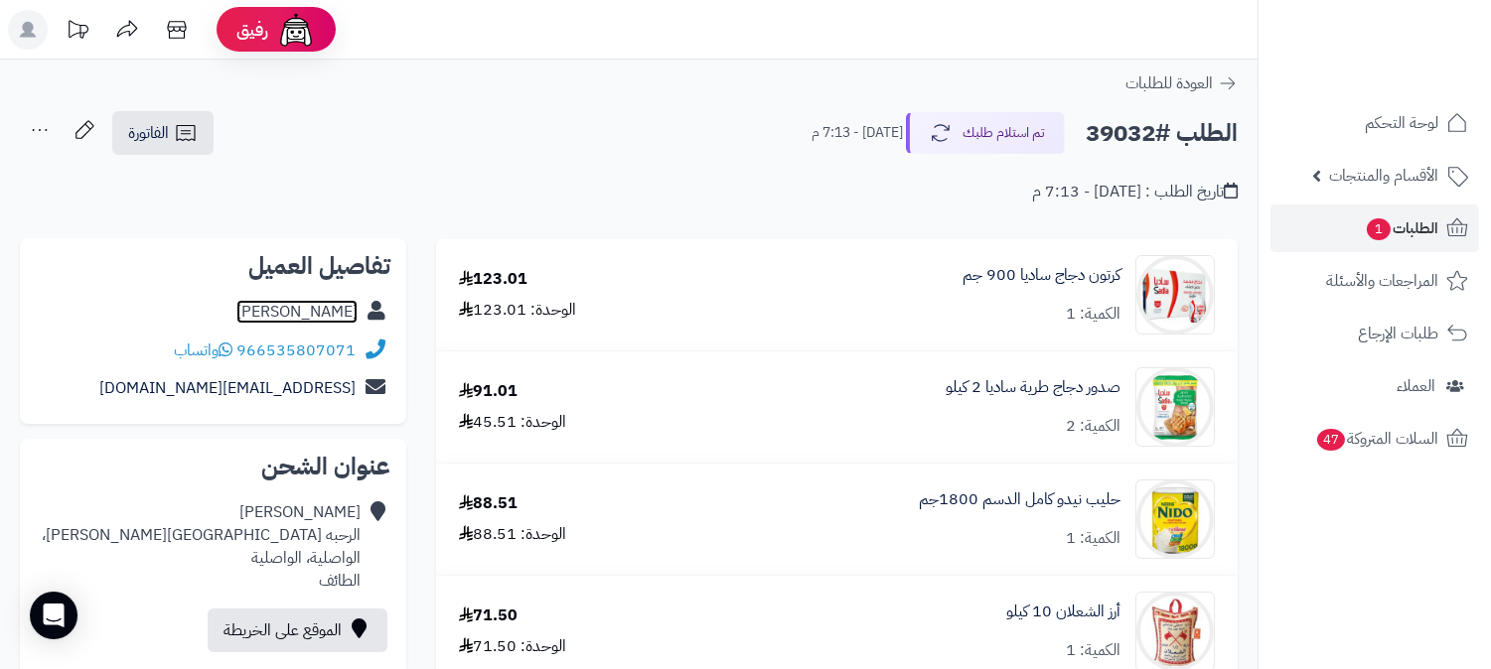
click at [298, 313] on link "[PERSON_NAME]" at bounding box center [296, 312] width 121 height 24
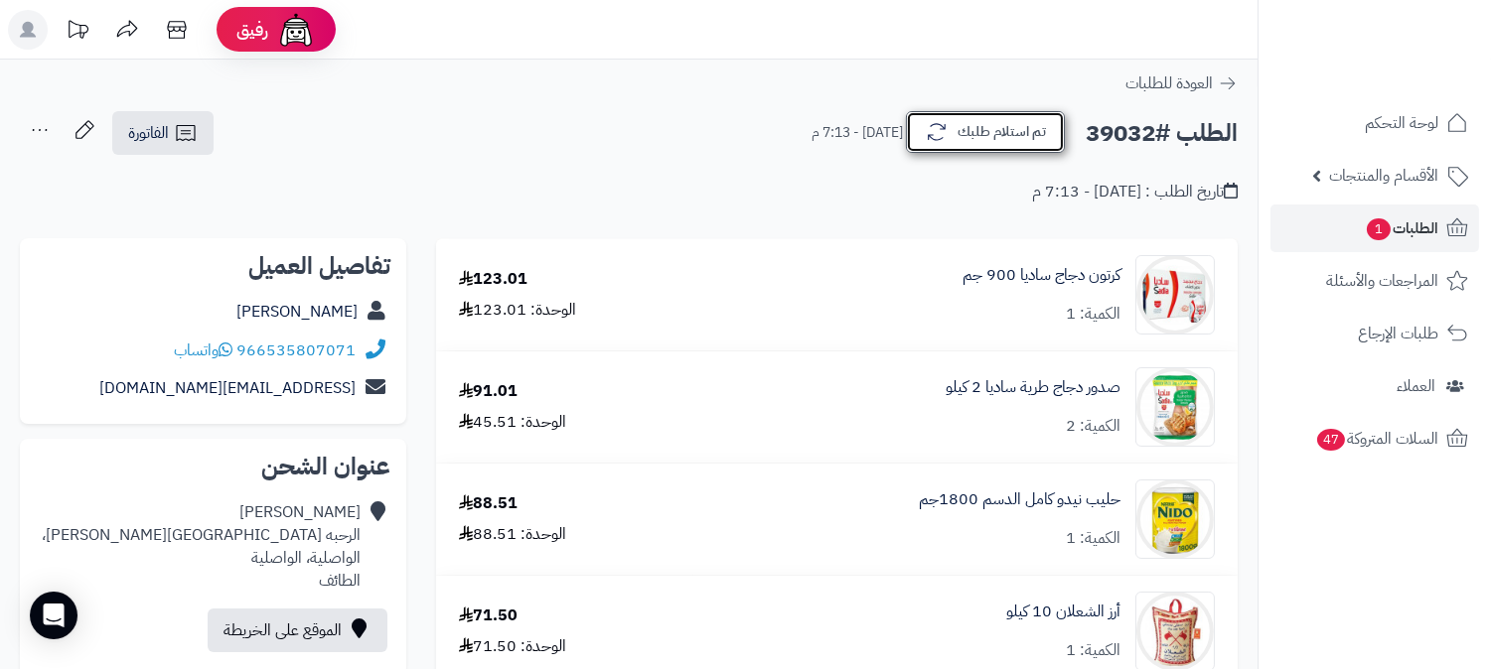
click at [1009, 136] on button "تم استلام طلبك" at bounding box center [985, 132] width 159 height 42
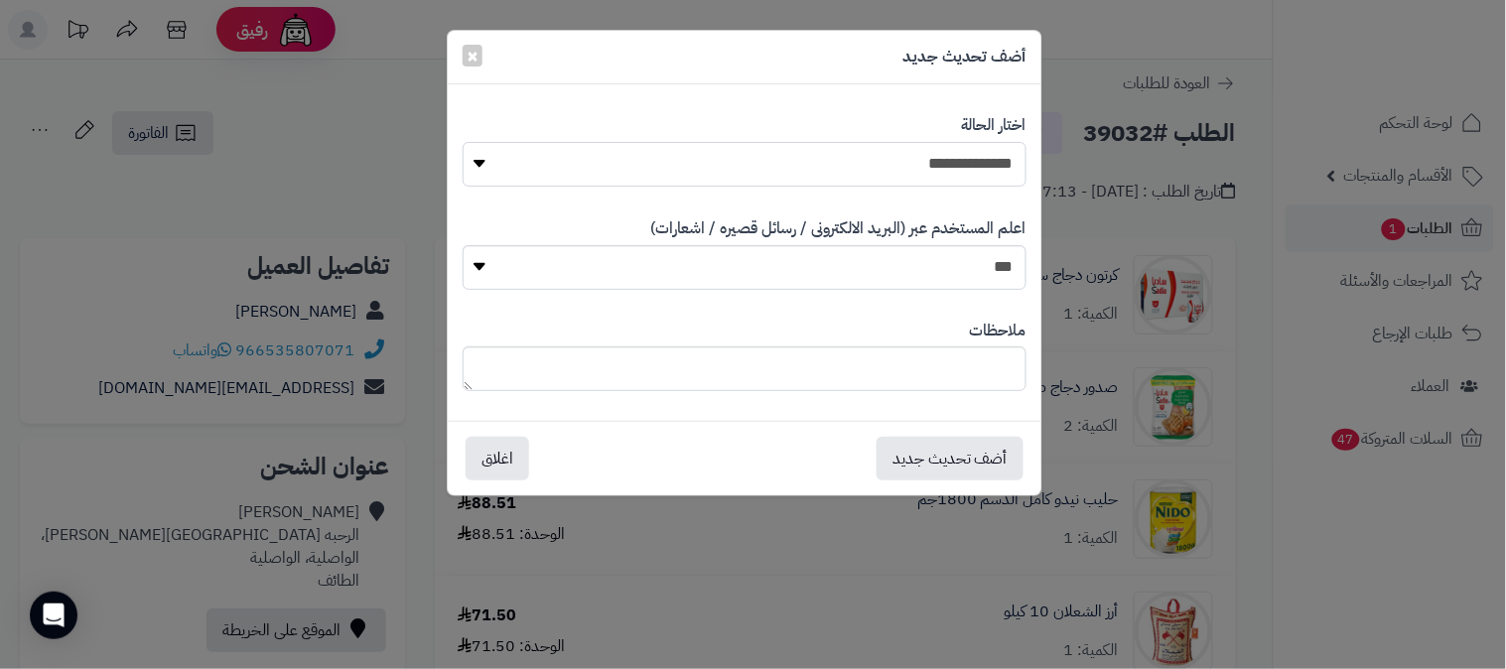
click at [986, 149] on select "**********" at bounding box center [745, 164] width 564 height 45
select select "*"
click at [463, 142] on select "**********" at bounding box center [745, 164] width 564 height 45
click at [979, 451] on button "أضف تحديث جديد" at bounding box center [950, 458] width 147 height 44
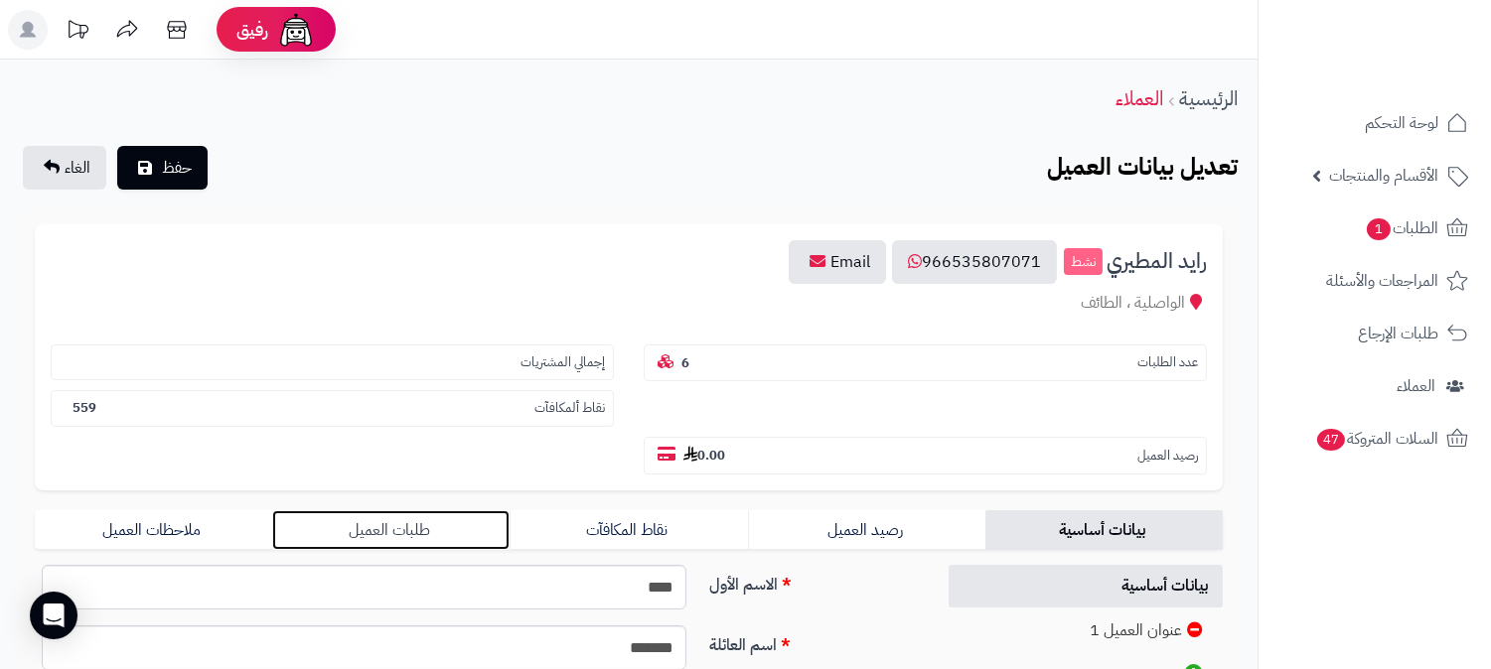
click at [413, 510] on link "طلبات العميل" at bounding box center [390, 530] width 237 height 40
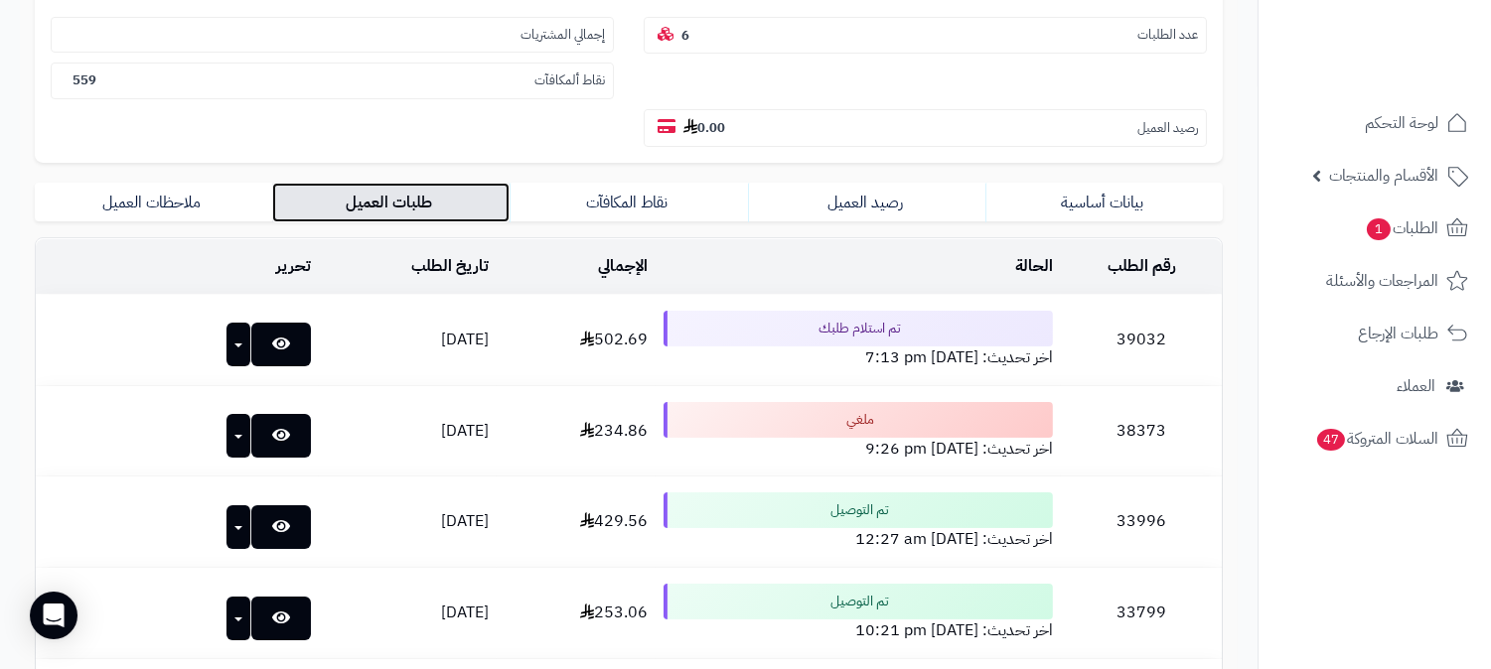
scroll to position [331, 0]
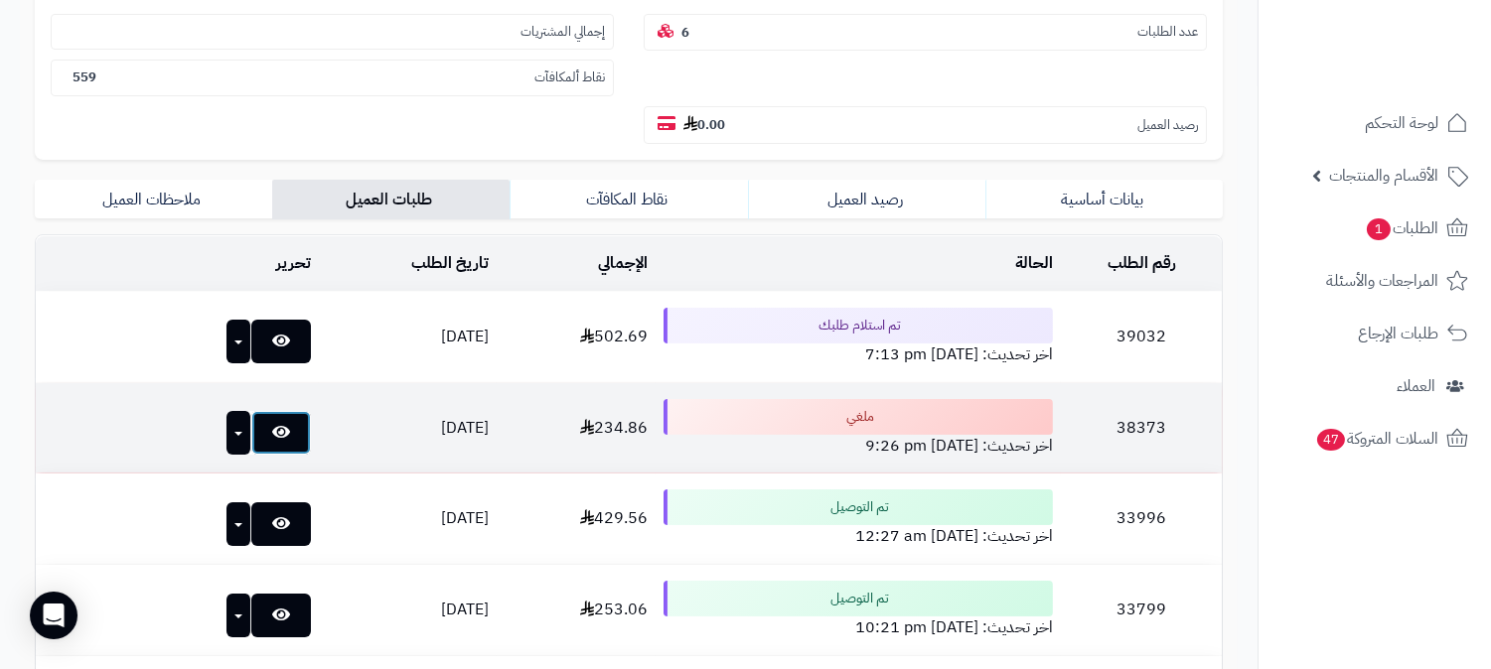
click at [251, 411] on link at bounding box center [281, 433] width 60 height 44
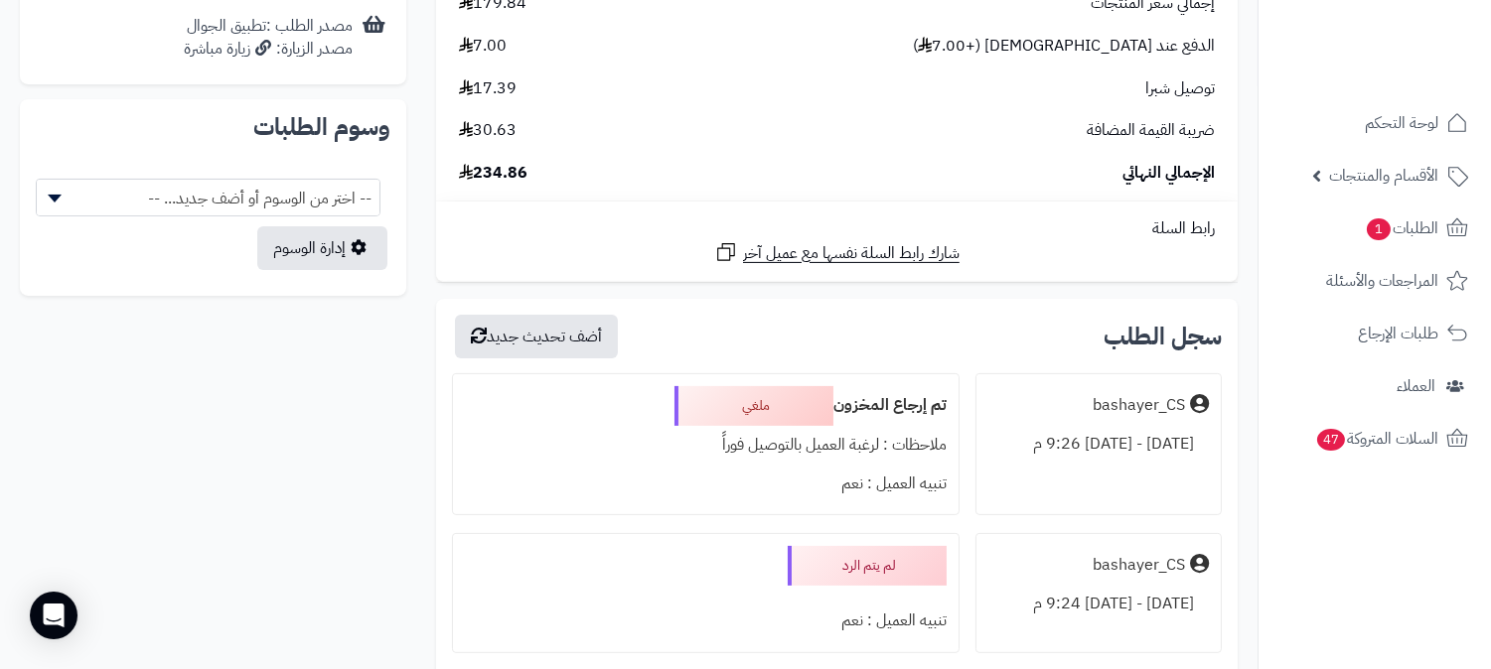
scroll to position [1103, 0]
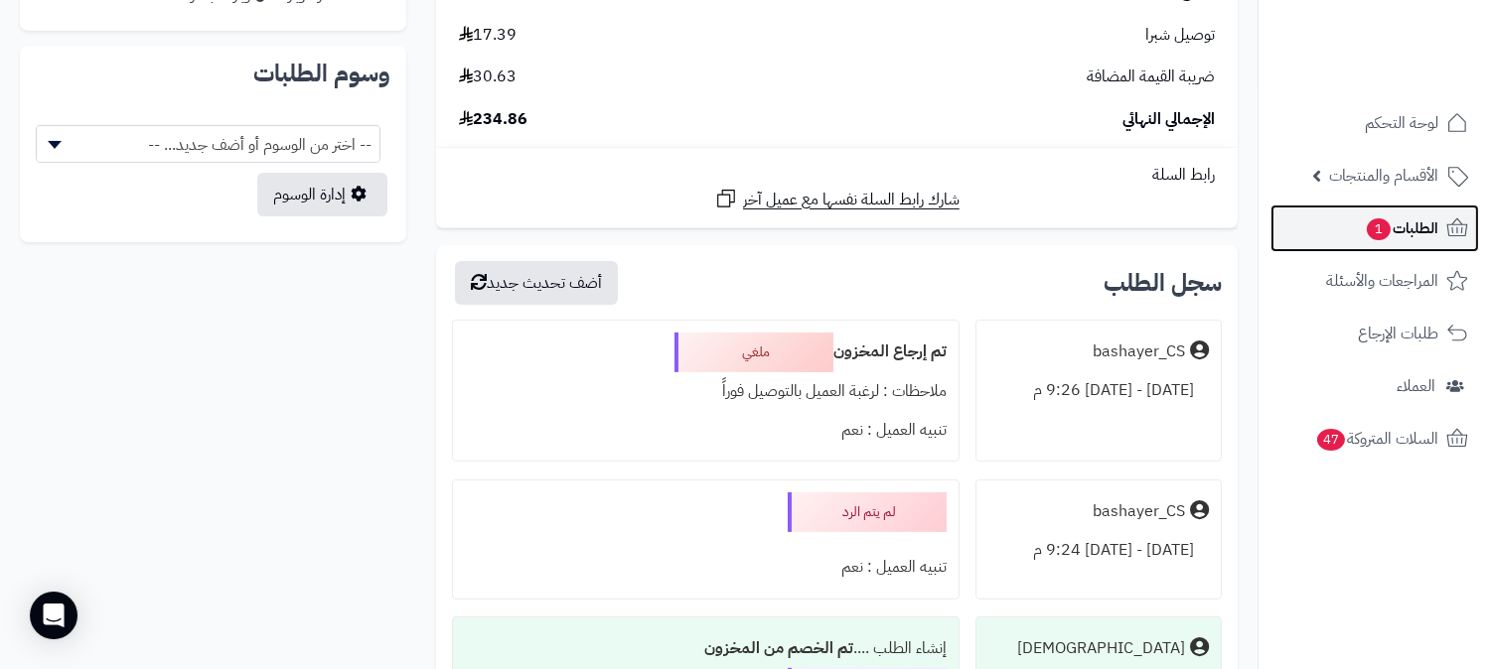
click at [1416, 224] on span "الطلبات 1" at bounding box center [1400, 228] width 73 height 28
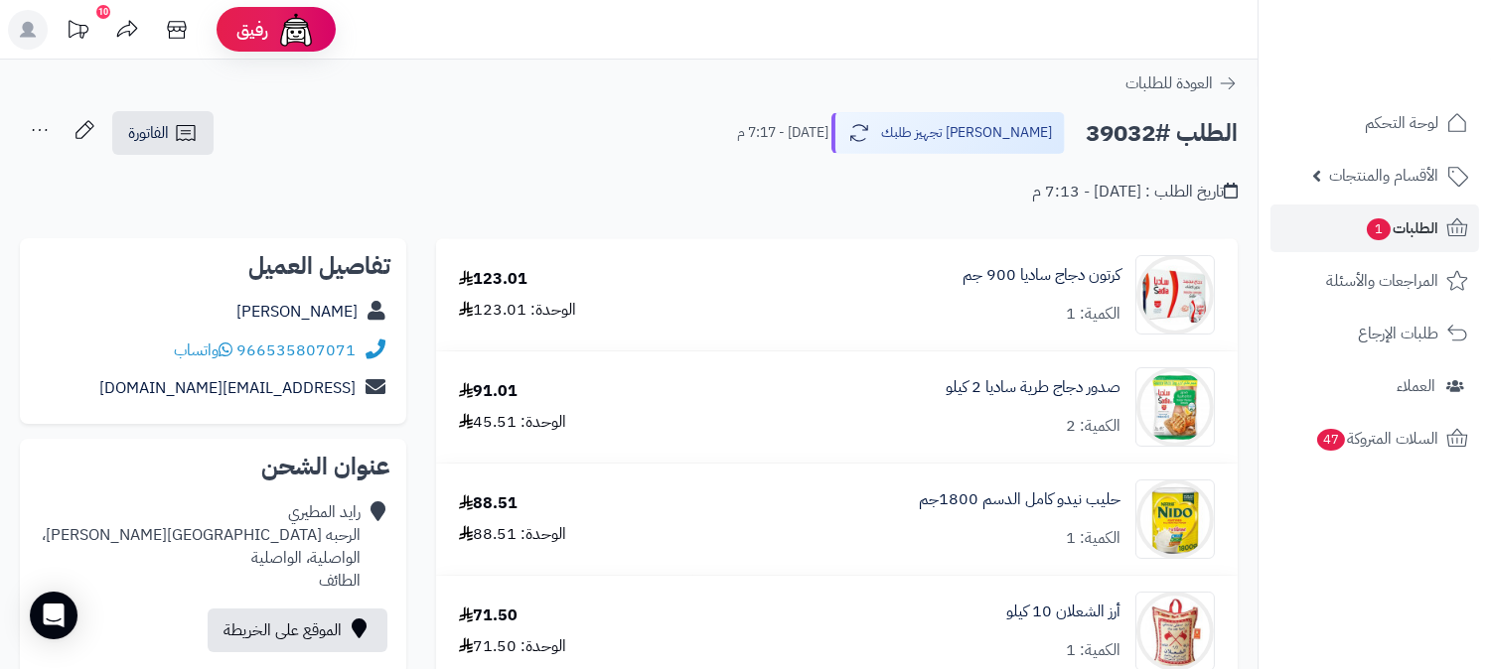
click at [41, 127] on icon at bounding box center [40, 130] width 40 height 40
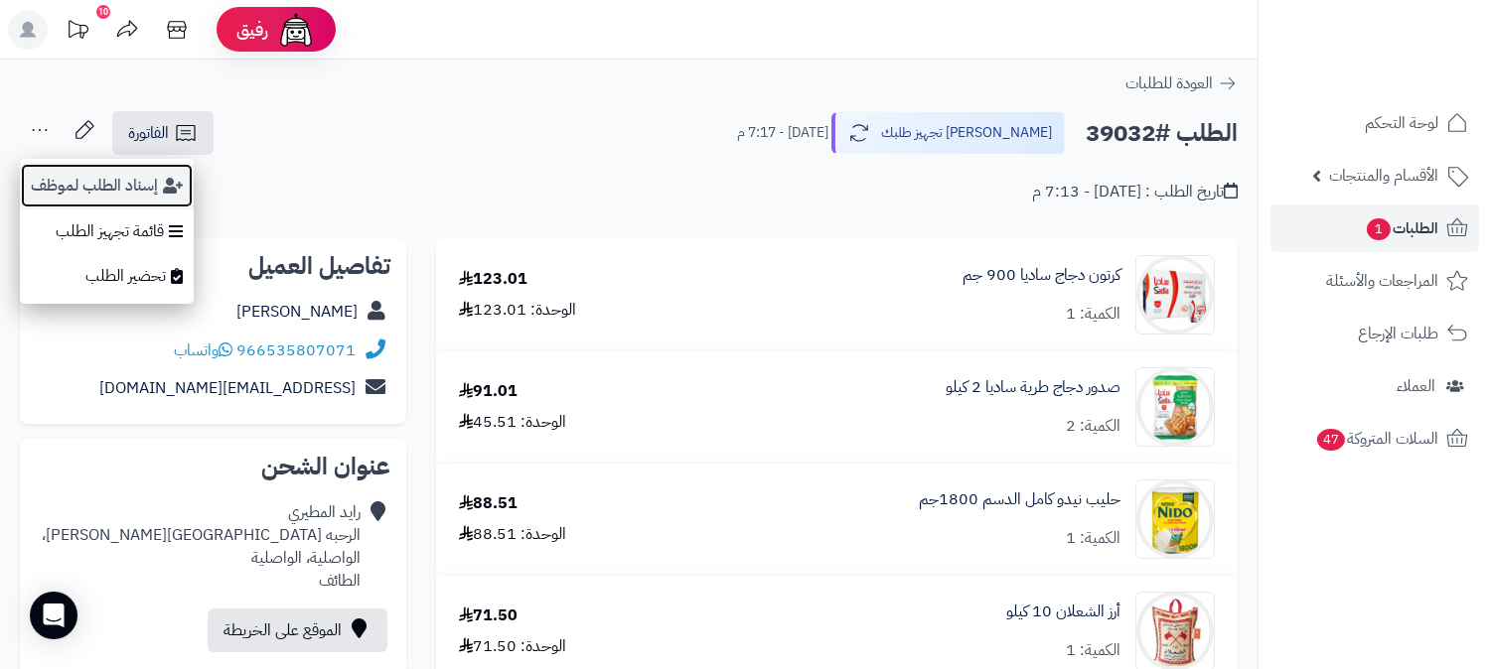
click at [70, 176] on button "إسناد الطلب لموظف" at bounding box center [107, 186] width 174 height 46
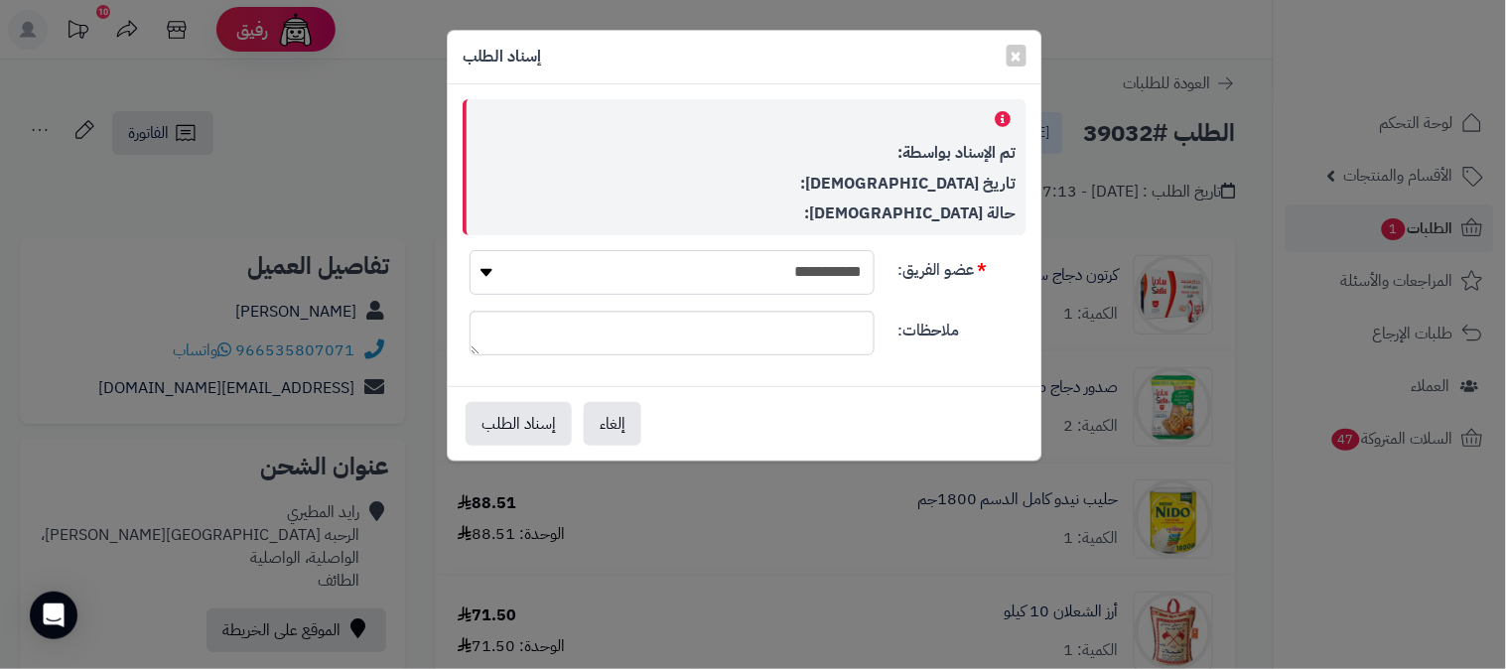
click at [611, 262] on select "**********" at bounding box center [672, 272] width 405 height 45
select select "**"
click at [470, 250] on select "**********" at bounding box center [672, 272] width 405 height 45
click at [537, 430] on button "إسناد الطلب" at bounding box center [519, 423] width 106 height 44
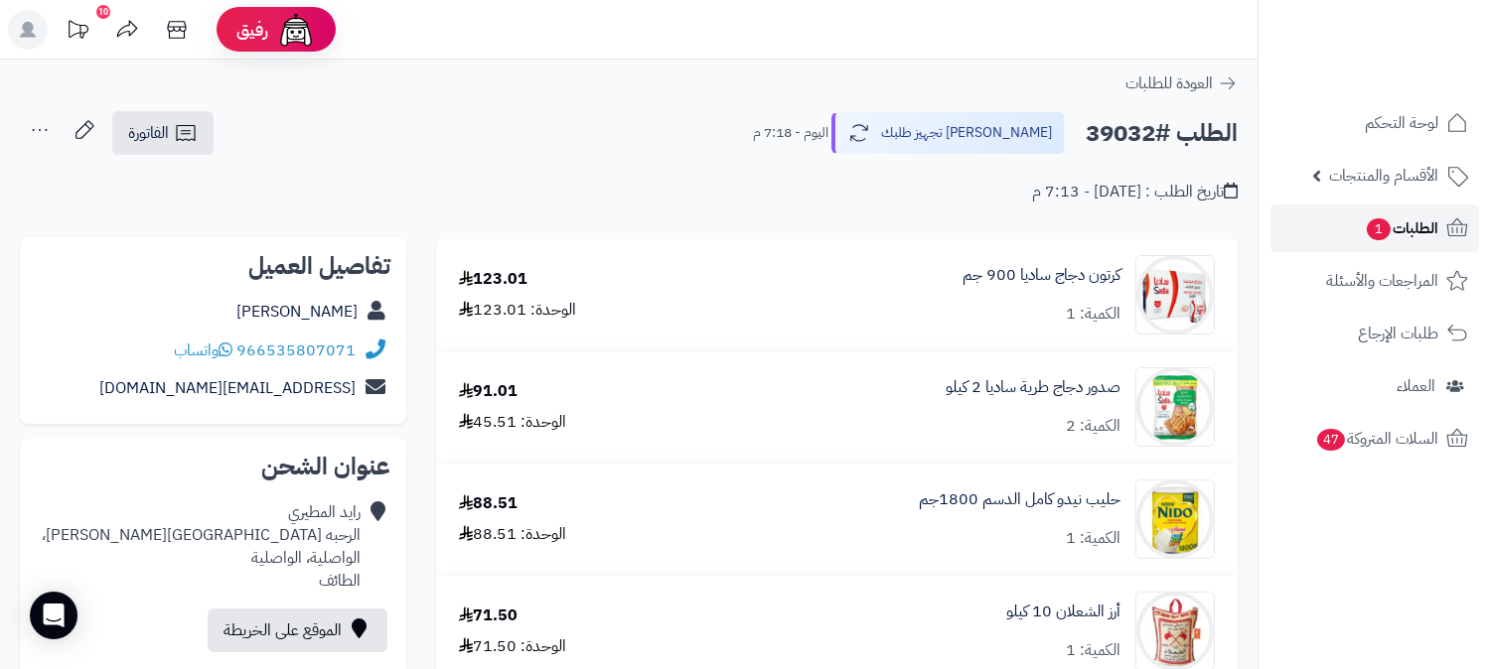
click at [1380, 229] on span "1" at bounding box center [1378, 229] width 24 height 22
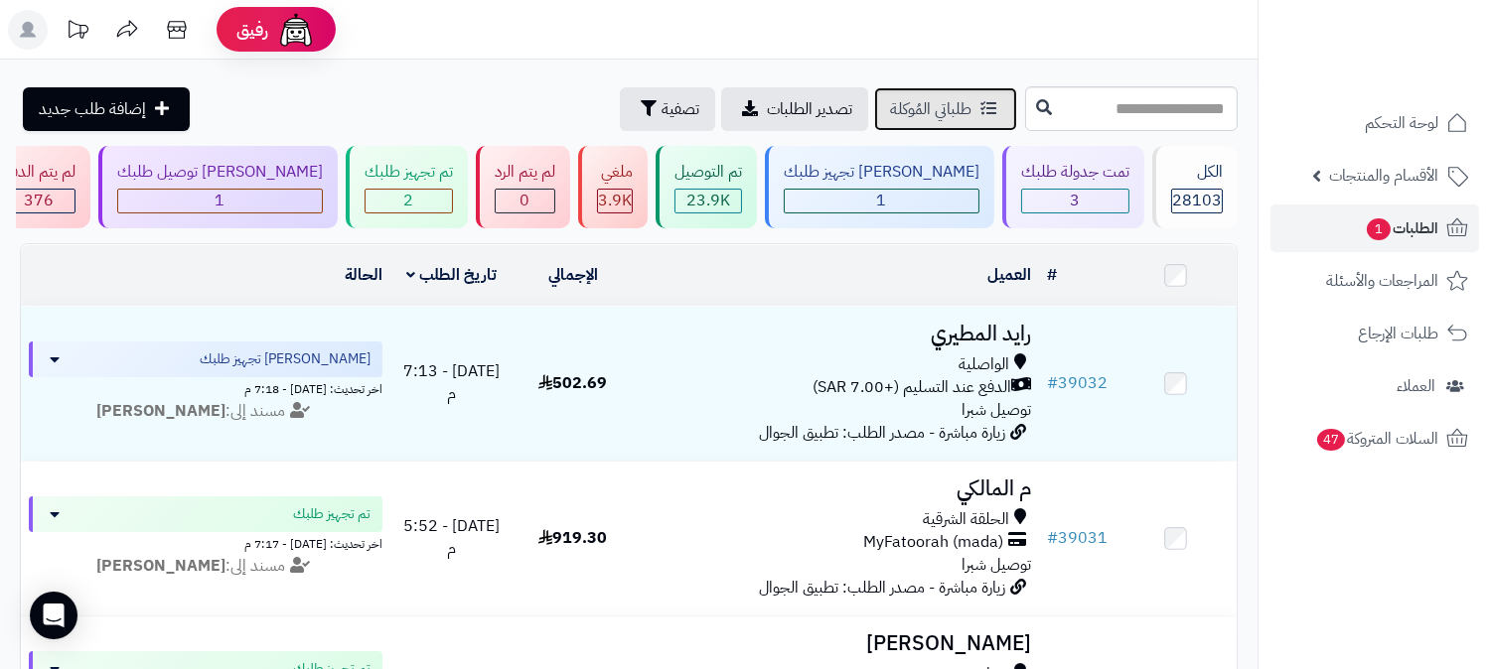
click at [890, 99] on span "طلباتي المُوكلة" at bounding box center [930, 109] width 81 height 24
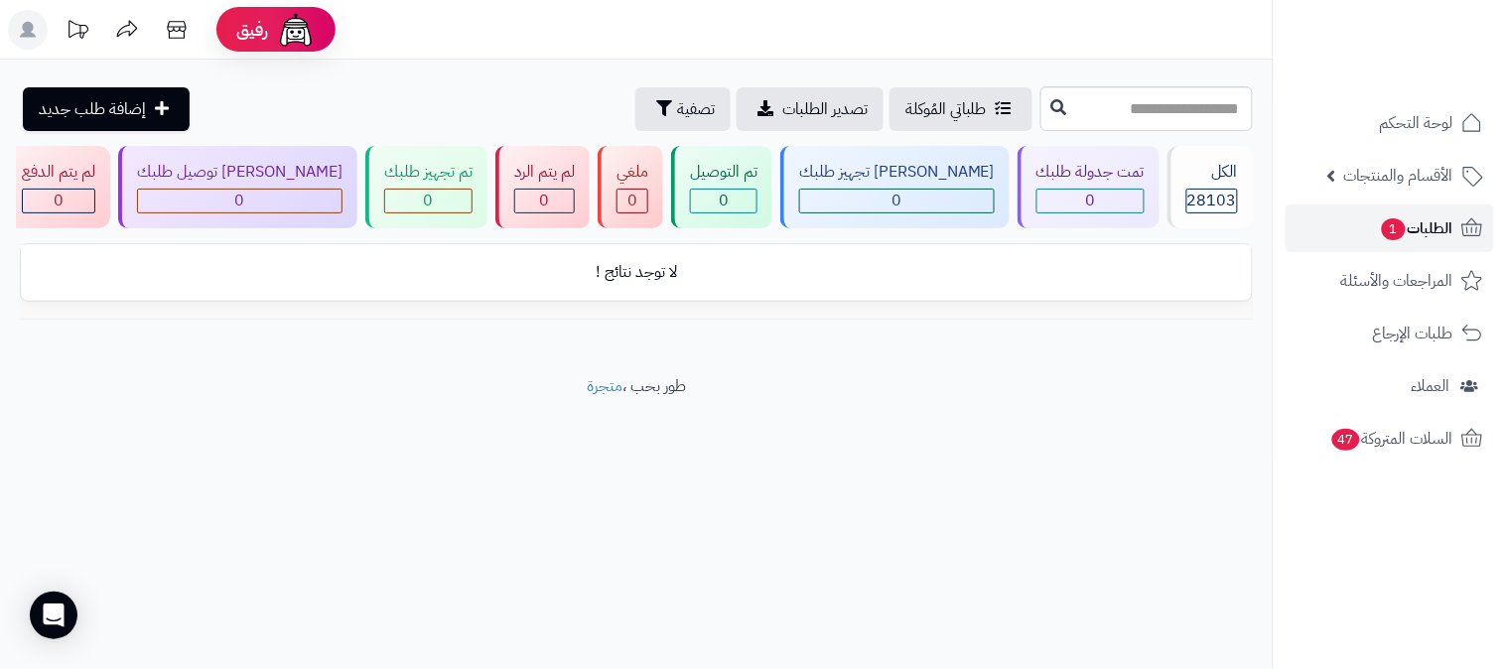
click at [1404, 225] on span "1" at bounding box center [1394, 229] width 24 height 22
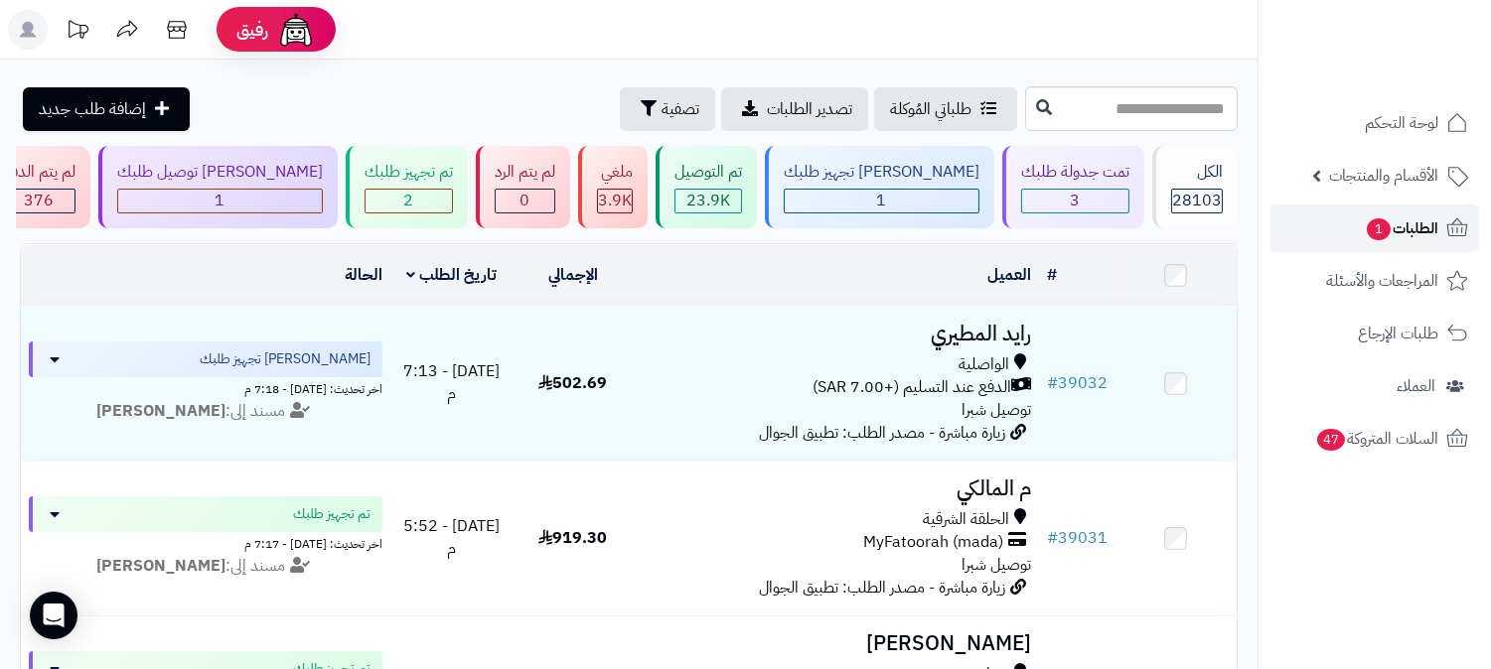
click at [1390, 221] on span "الطلبات 1" at bounding box center [1400, 228] width 73 height 28
